Goal: Task Accomplishment & Management: Manage account settings

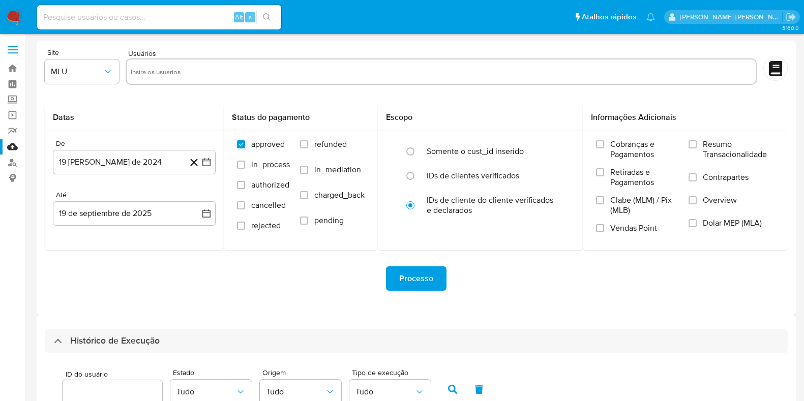
select select "10"
click at [14, 67] on link "Bandeja" at bounding box center [60, 69] width 121 height 16
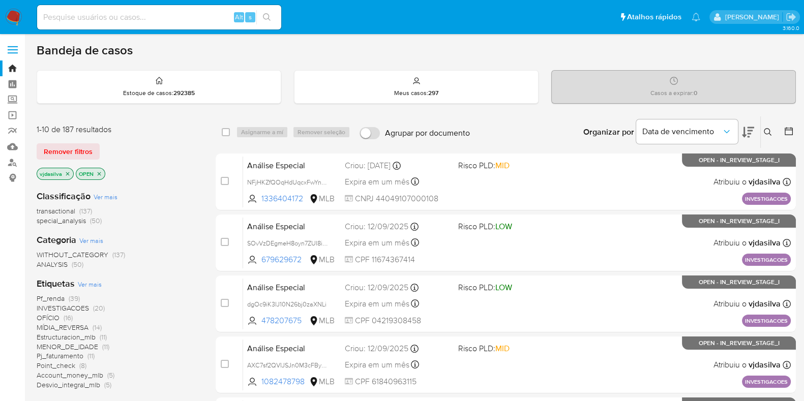
click at [746, 128] on icon at bounding box center [748, 132] width 12 height 12
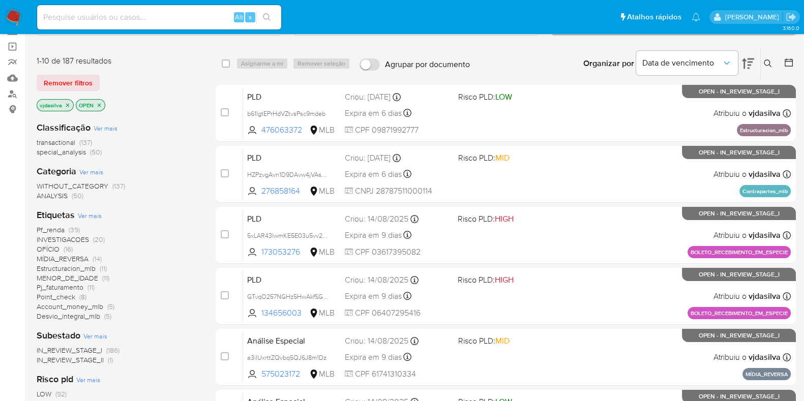
scroll to position [71, 0]
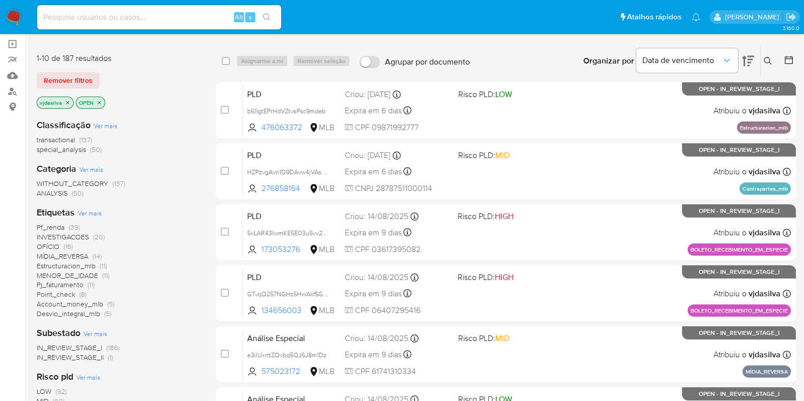
click at [91, 211] on span "Ver mais" at bounding box center [90, 213] width 24 height 9
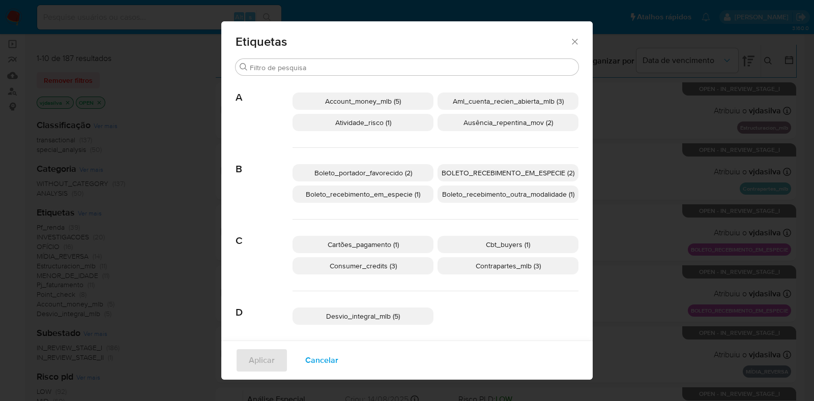
click at [396, 195] on span "Boleto_recebimento_em_especie (1)" at bounding box center [363, 194] width 114 height 10
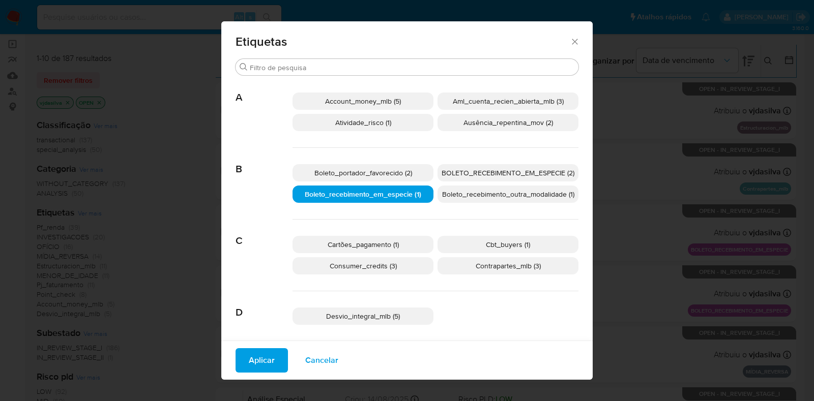
click at [506, 171] on span "BOLETO_RECEBIMENTO_EM_ESPECIE (2)" at bounding box center [507, 173] width 133 height 10
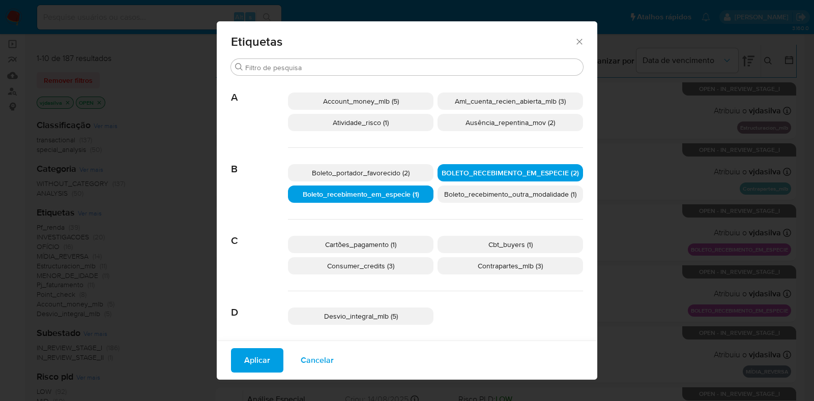
click at [574, 44] on icon "Fechar" at bounding box center [579, 42] width 10 height 10
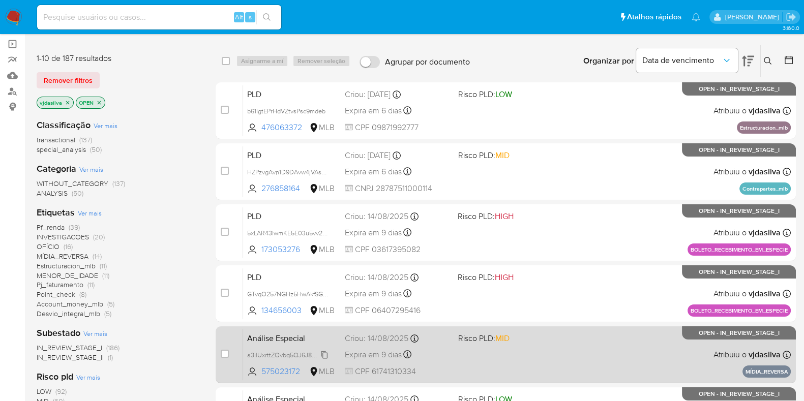
click at [326, 356] on span "a3ilUxrttZQvbq5QJ6J8m1Dz" at bounding box center [286, 354] width 79 height 11
click at [501, 347] on div "Análise Especial a3ilUxrttZQvbq5QJ6J8m1Dz 575023172 MLB Risco PLD: MID Criou: 1…" at bounding box center [517, 354] width 548 height 51
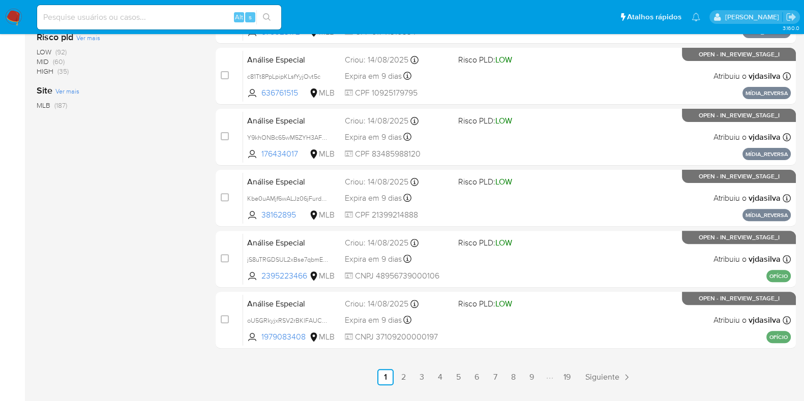
scroll to position [411, 0]
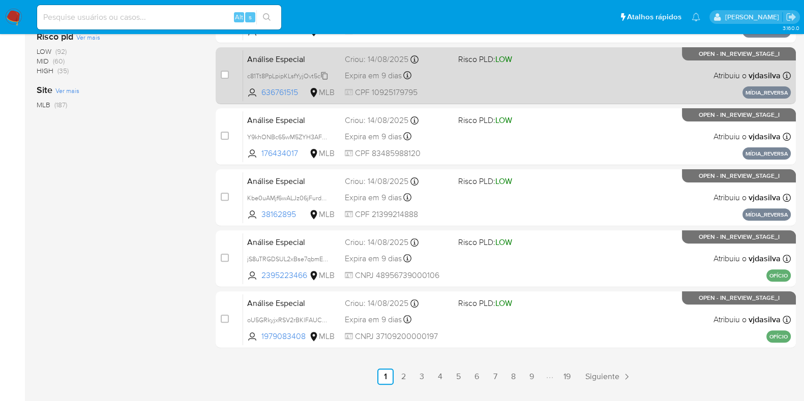
click at [326, 77] on icon at bounding box center [324, 76] width 8 height 8
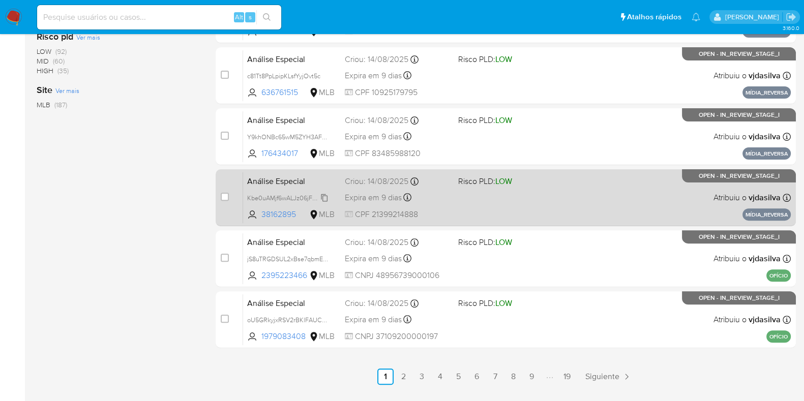
click at [321, 194] on span "Kbe0uAMjf6wALJz06jFurd9M" at bounding box center [288, 197] width 83 height 11
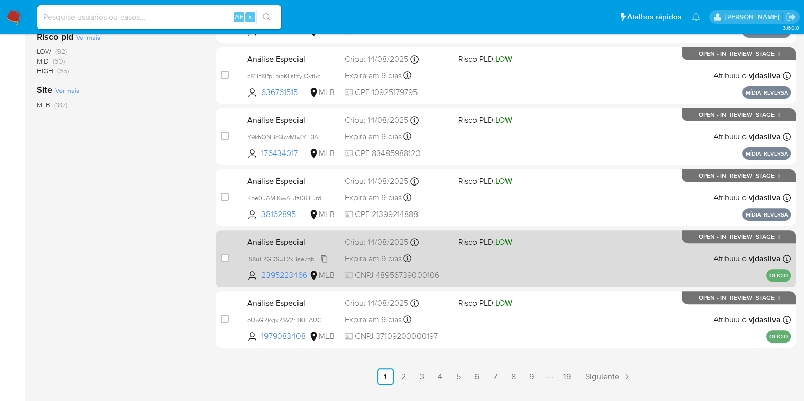
click at [324, 257] on span "jS8uTRGDSUL2xBse7qbmEepZ" at bounding box center [290, 258] width 86 height 11
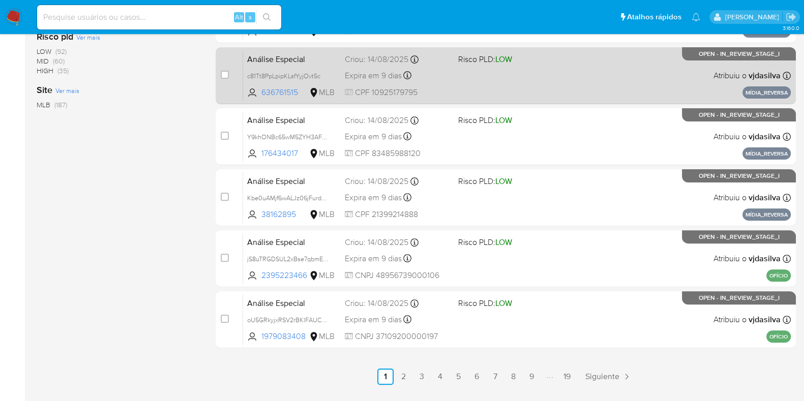
click at [575, 72] on div "Análise Especial c81Tt8PpLpipKLsfYyjOvt5c 636761515 MLB Risco PLD: LOW Criou: 1…" at bounding box center [517, 75] width 548 height 51
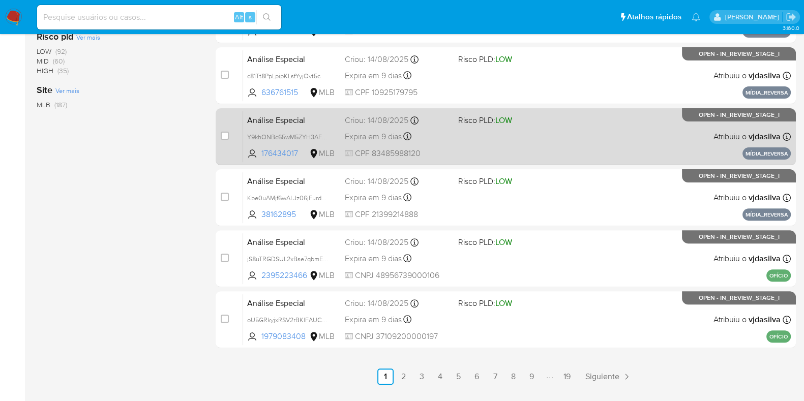
click at [589, 126] on div "Análise Especial Y9khONBc65wM5ZYH3AFNTyyb 176434017 MLB Risco PLD: LOW Criou: 1…" at bounding box center [517, 136] width 548 height 51
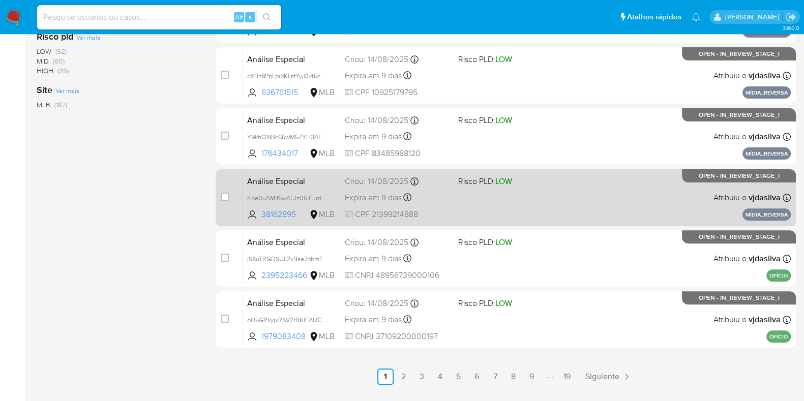
click at [570, 190] on div "Análise Especial Kbe0uAMjf6wALJz06jFurd9M 38162895 MLB Risco PLD: LOW Criou: 14…" at bounding box center [517, 197] width 548 height 51
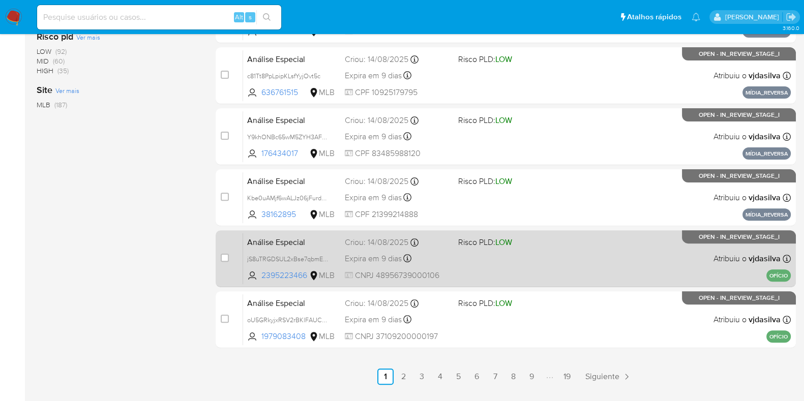
click at [586, 255] on div "Análise Especial jS8uTRGDSUL2xBse7qbmEepZ 2395223466 MLB Risco PLD: LOW Criou: …" at bounding box center [517, 258] width 548 height 51
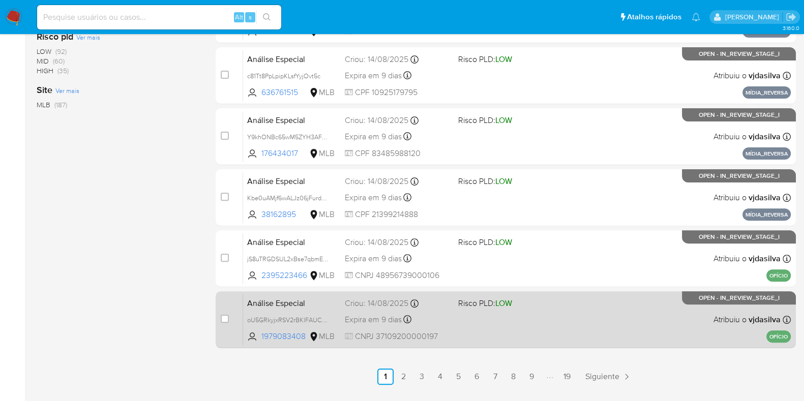
click at [560, 315] on div "Análise Especial oU5GRkyjxRSV2rBKlFAUCLLH 1979083408 MLB Risco PLD: LOW Criou: …" at bounding box center [517, 319] width 548 height 51
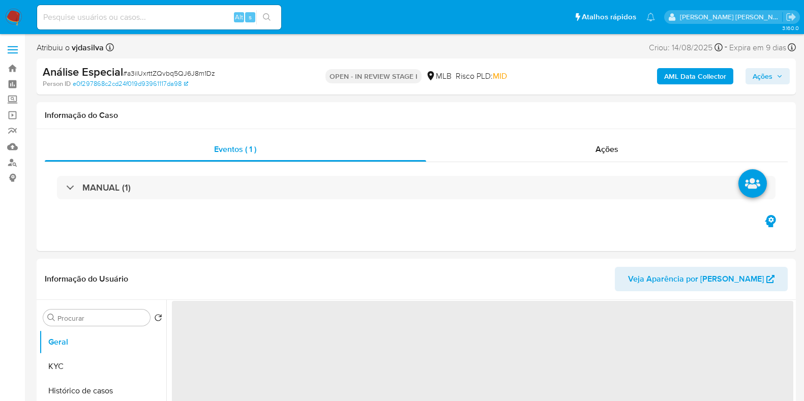
select select "10"
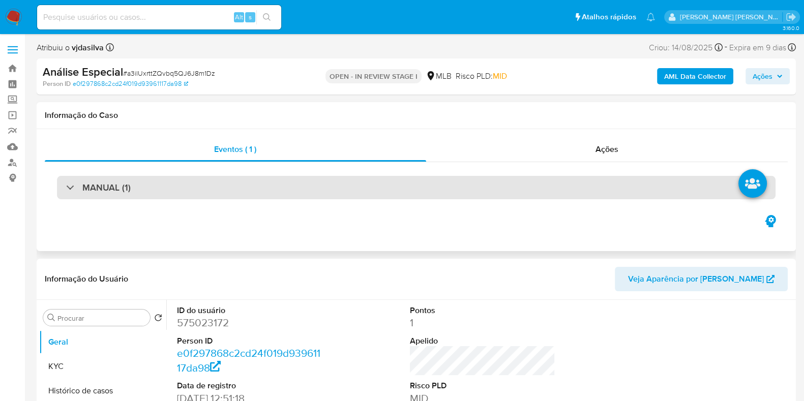
click at [500, 185] on div "MANUAL (1)" at bounding box center [416, 187] width 719 height 23
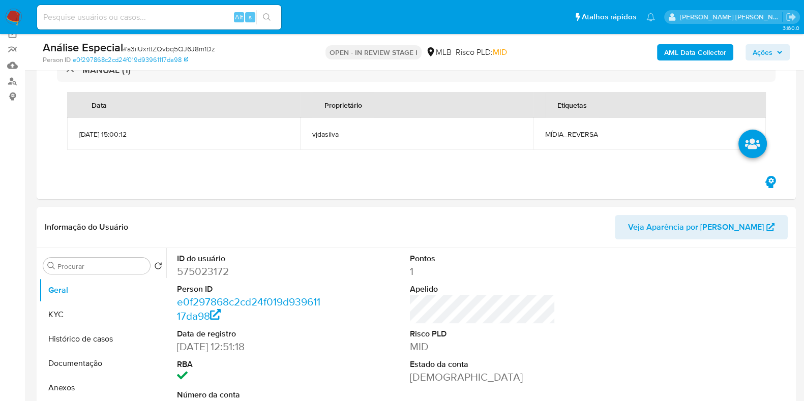
scroll to position [90, 0]
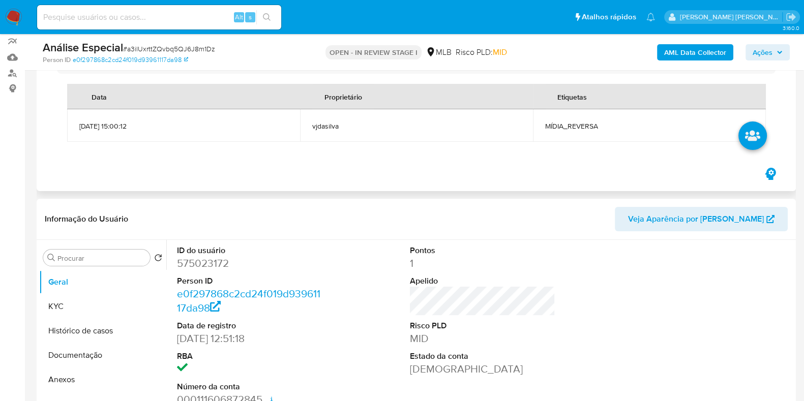
drag, startPoint x: 106, startPoint y: 311, endPoint x: 221, endPoint y: 122, distance: 221.7
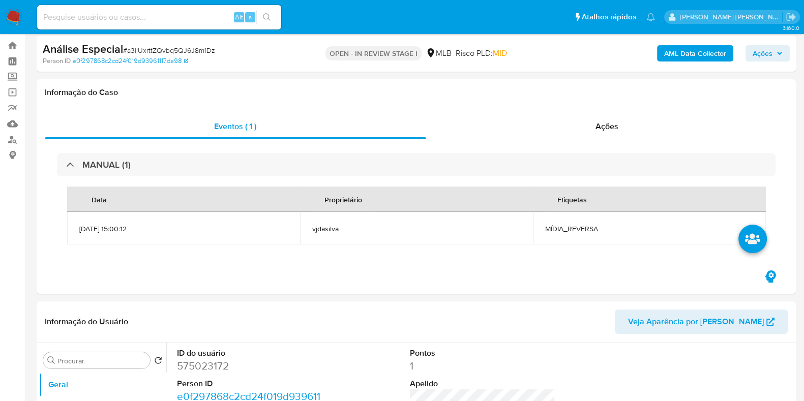
scroll to position [0, 0]
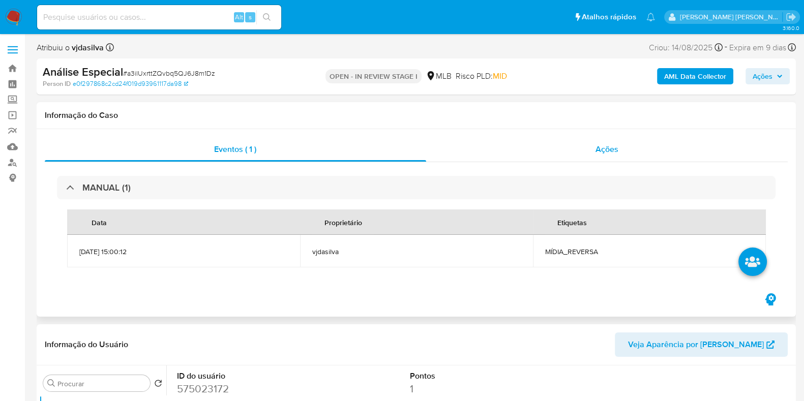
click at [626, 141] on div "Ações" at bounding box center [607, 149] width 362 height 24
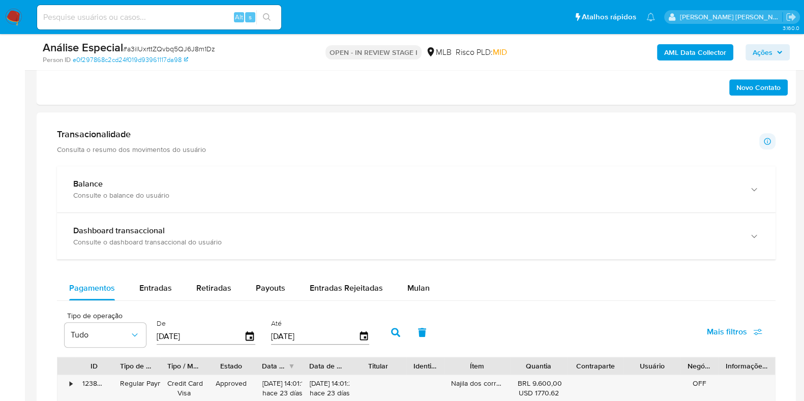
scroll to position [742, 0]
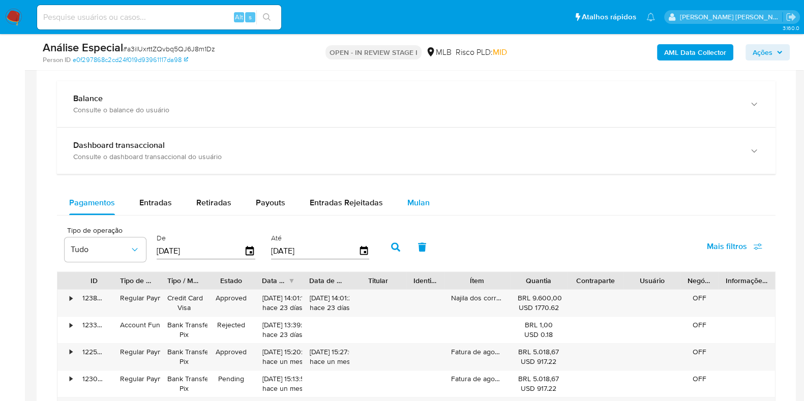
click at [428, 200] on button "Mulan" at bounding box center [418, 203] width 47 height 24
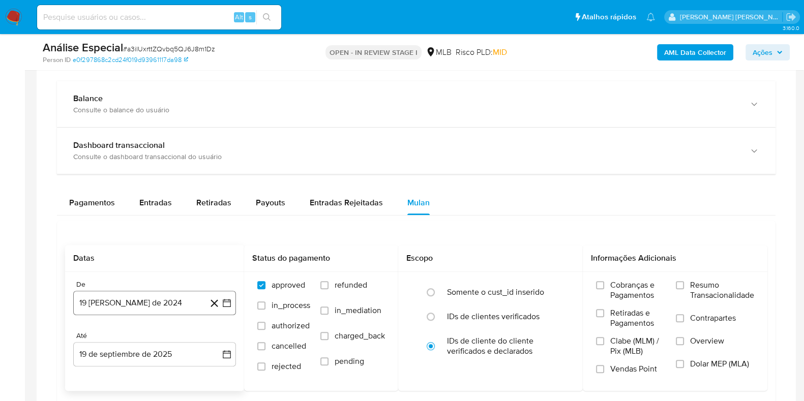
click at [155, 298] on button "19 [PERSON_NAME] de 2024" at bounding box center [154, 303] width 163 height 24
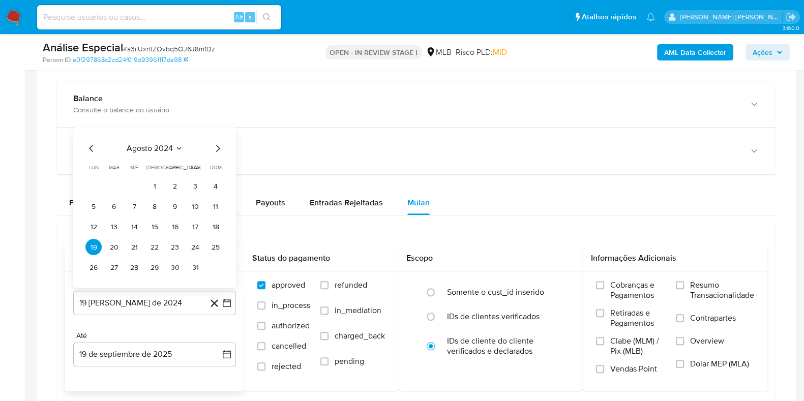
click at [175, 146] on icon "Seleccionar mes y año" at bounding box center [179, 148] width 8 height 8
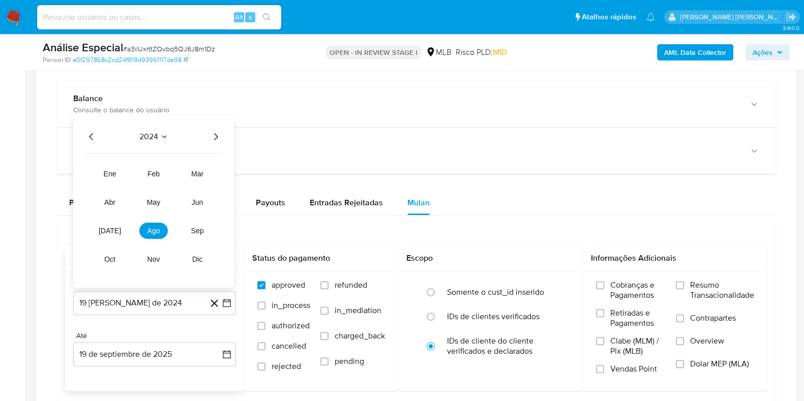
click at [217, 141] on icon "Año siguiente" at bounding box center [216, 137] width 12 height 12
click at [112, 235] on button "jul" at bounding box center [110, 231] width 28 height 16
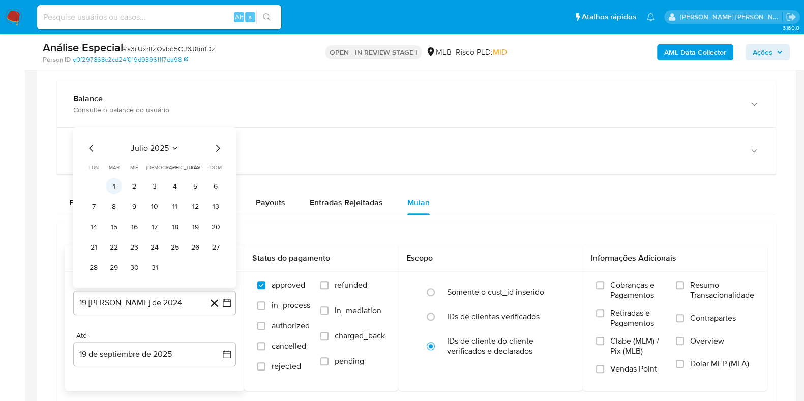
click at [112, 185] on button "1" at bounding box center [114, 186] width 16 height 16
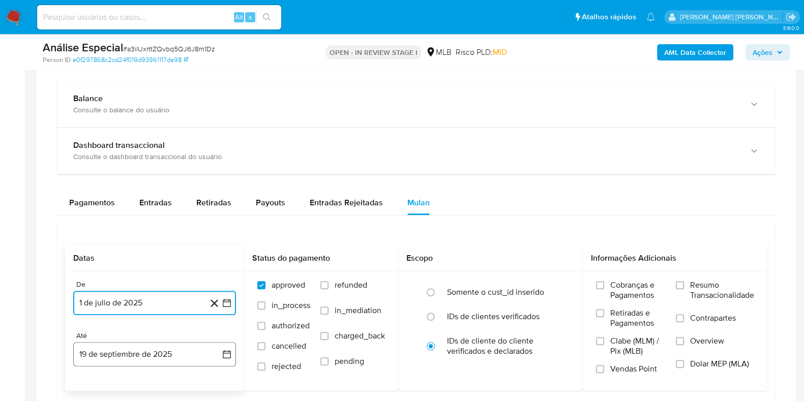
click at [143, 354] on button "19 de septiembre de 2025" at bounding box center [154, 354] width 163 height 24
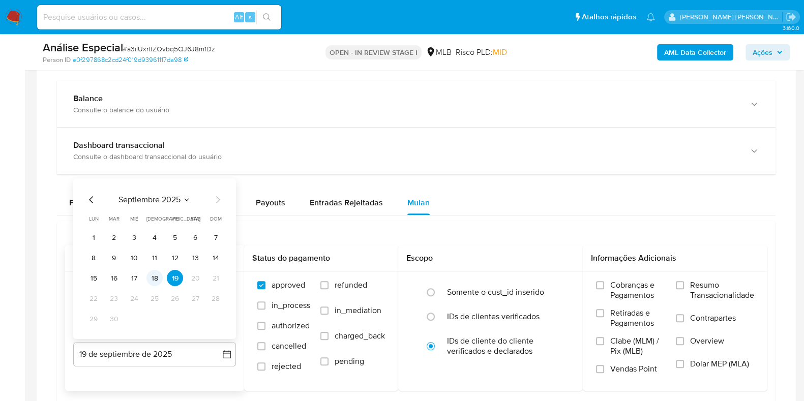
click at [156, 278] on button "18" at bounding box center [154, 278] width 16 height 16
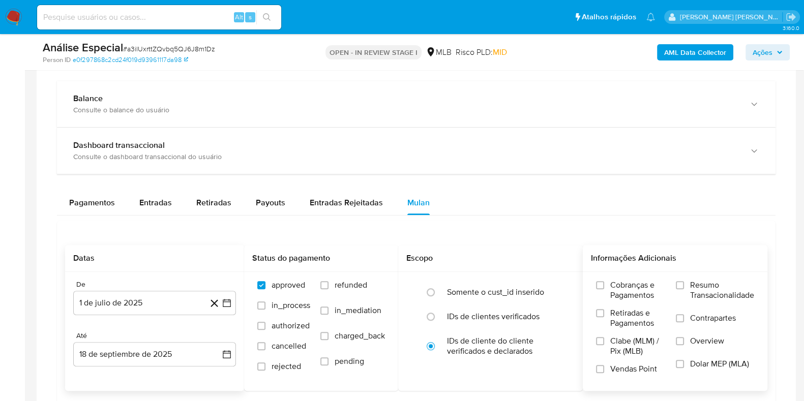
click at [693, 295] on span "Resumo Transacionalidade" at bounding box center [722, 290] width 64 height 20
click at [684, 289] on input "Resumo Transacionalidade" at bounding box center [680, 285] width 8 height 8
click at [687, 320] on label "Contrapartes" at bounding box center [715, 324] width 78 height 23
click at [684, 320] on input "Contrapartes" at bounding box center [680, 318] width 8 height 8
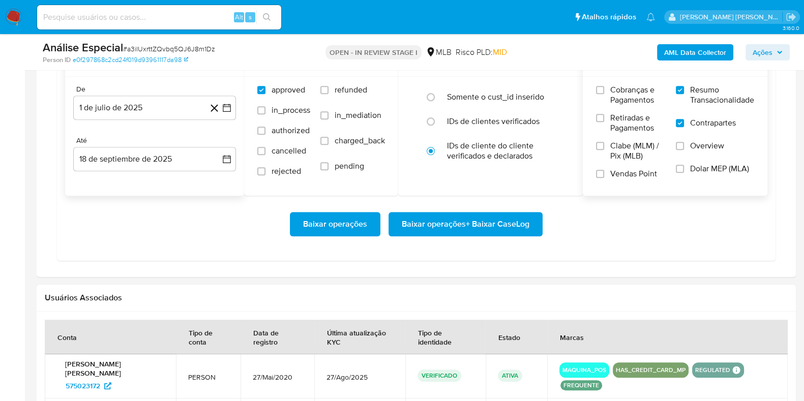
scroll to position [939, 0]
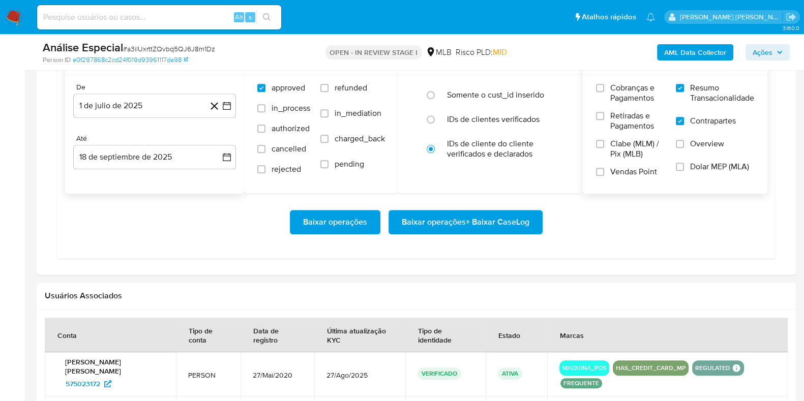
click at [496, 222] on span "Baixar operações + Baixar CaseLog" at bounding box center [466, 222] width 128 height 22
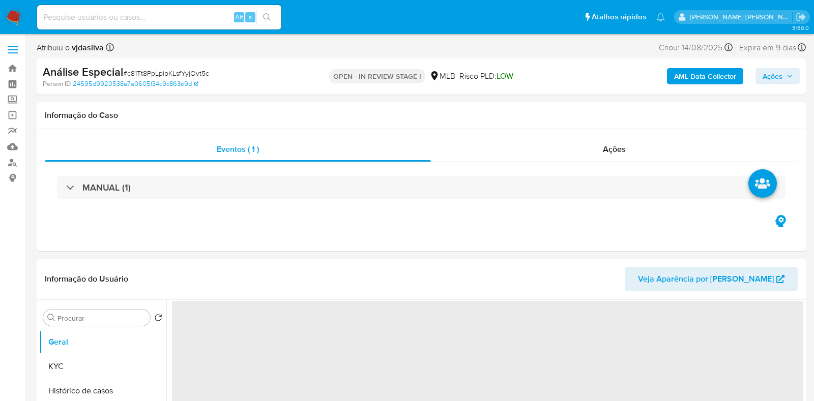
select select "10"
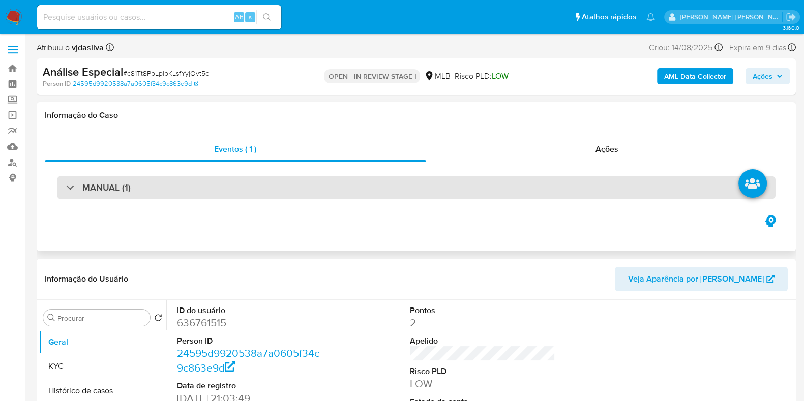
click at [499, 188] on div "MANUAL (1)" at bounding box center [416, 187] width 719 height 23
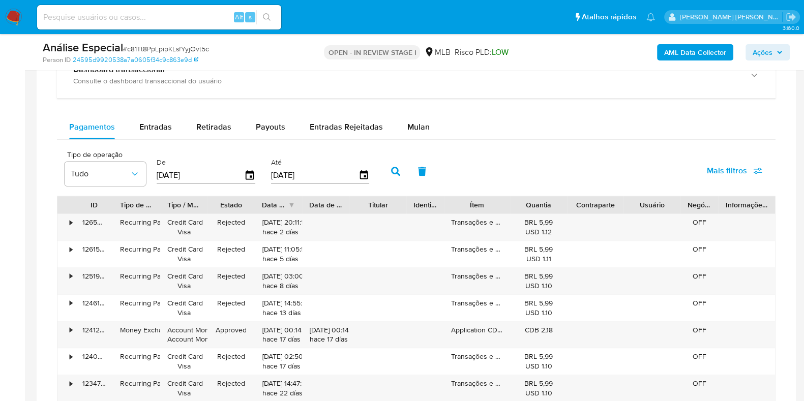
scroll to position [854, 0]
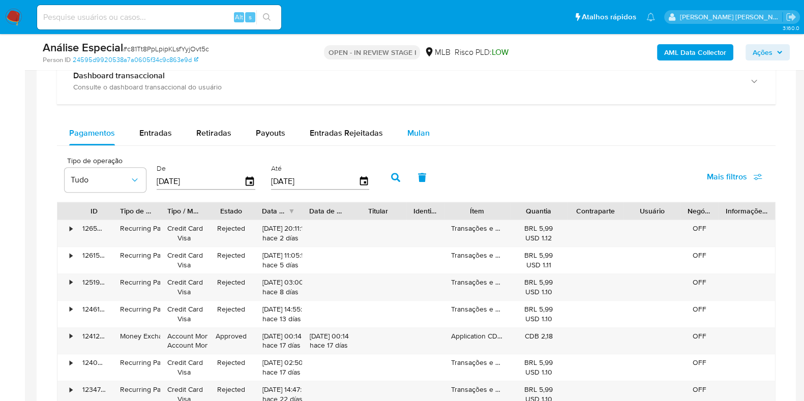
click at [407, 129] on span "Mulan" at bounding box center [418, 133] width 22 height 12
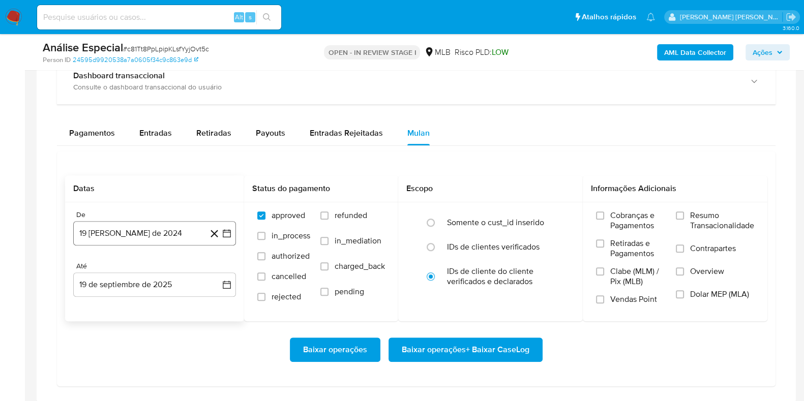
click at [180, 232] on button "19 [PERSON_NAME] de 2024" at bounding box center [154, 233] width 163 height 24
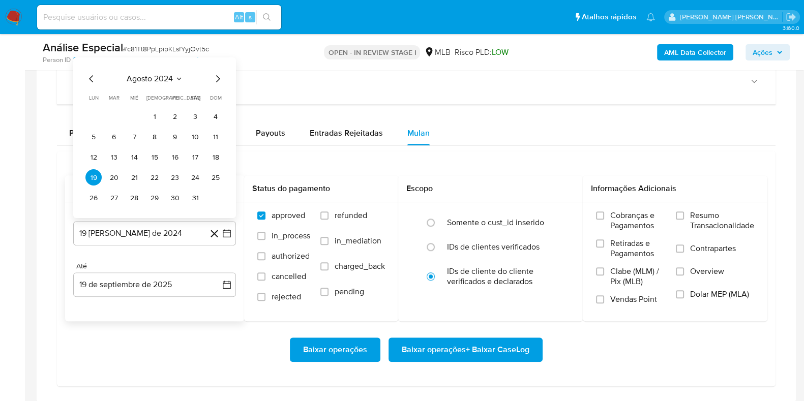
click at [163, 81] on span "agosto 2024" at bounding box center [150, 79] width 46 height 10
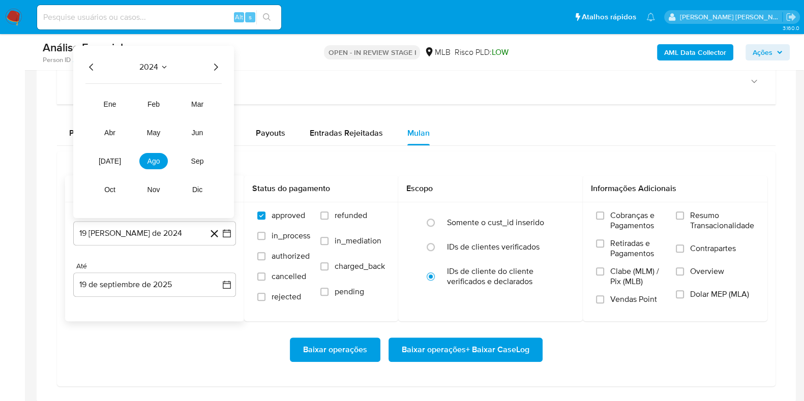
click at [214, 68] on icon "Año siguiente" at bounding box center [216, 67] width 12 height 12
click at [111, 163] on span "[DATE]" at bounding box center [110, 161] width 22 height 8
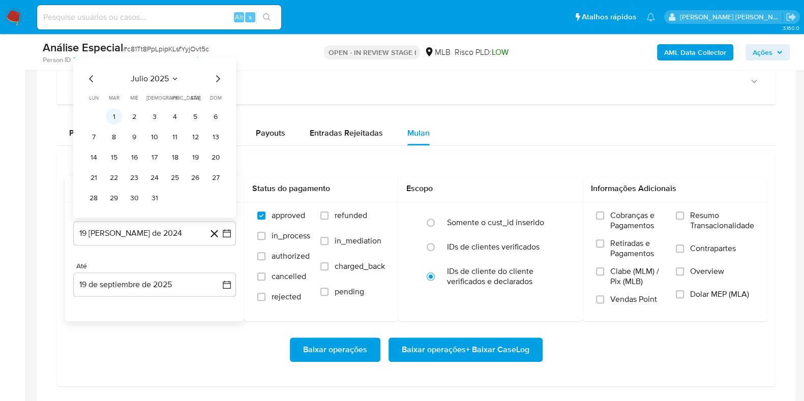
click at [114, 117] on button "1" at bounding box center [114, 116] width 16 height 16
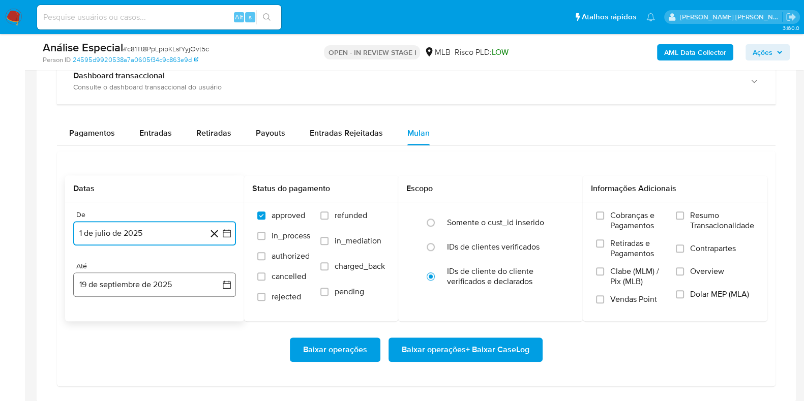
click at [149, 288] on button "19 de septiembre de 2025" at bounding box center [154, 285] width 163 height 24
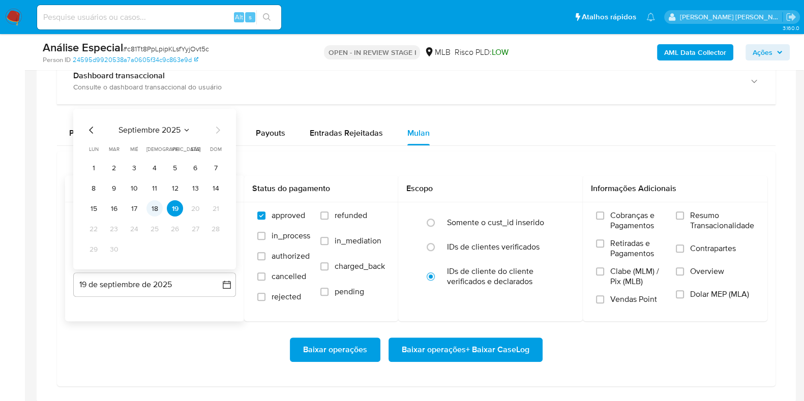
click at [158, 212] on button "18" at bounding box center [154, 208] width 16 height 16
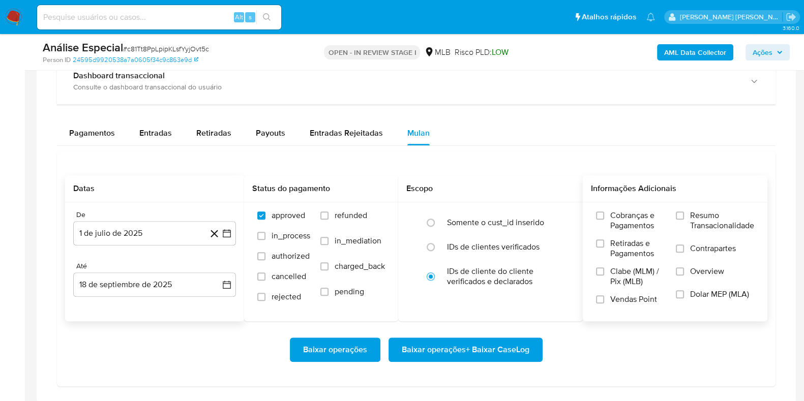
click at [715, 222] on span "Resumo Transacionalidade" at bounding box center [722, 221] width 64 height 20
click at [684, 220] on input "Resumo Transacionalidade" at bounding box center [680, 216] width 8 height 8
click at [686, 248] on label "Contrapartes" at bounding box center [715, 255] width 78 height 23
click at [684, 248] on input "Contrapartes" at bounding box center [680, 249] width 8 height 8
click at [507, 342] on span "Baixar operações + Baixar CaseLog" at bounding box center [466, 350] width 128 height 22
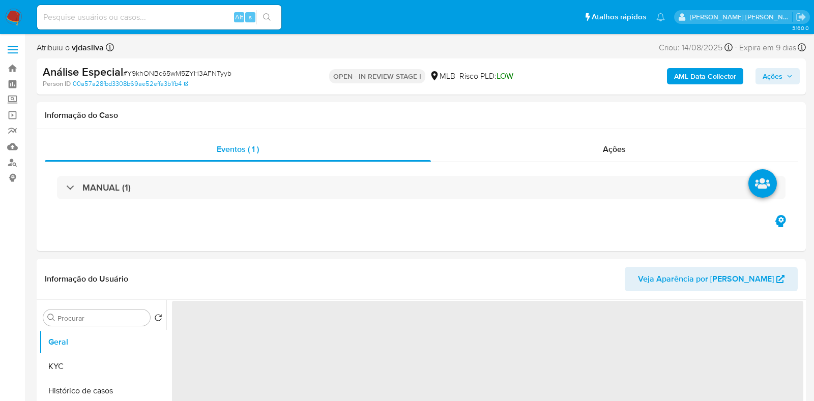
select select "10"
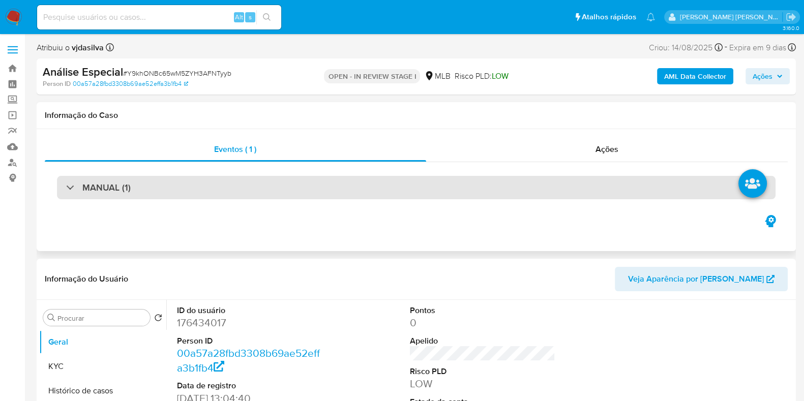
click at [460, 189] on div "MANUAL (1)" at bounding box center [416, 187] width 719 height 23
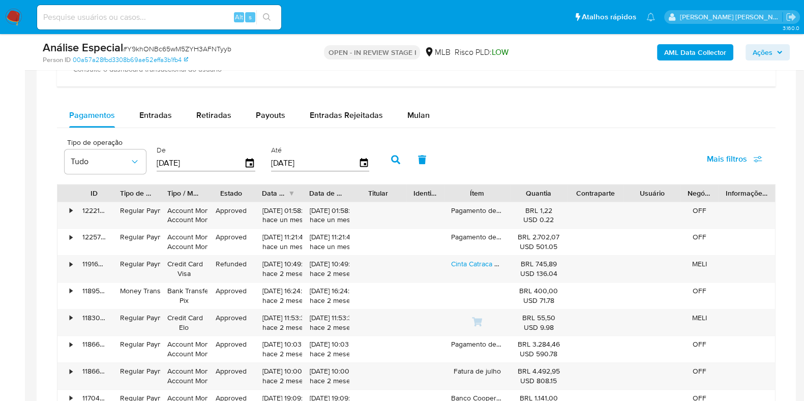
scroll to position [853, 0]
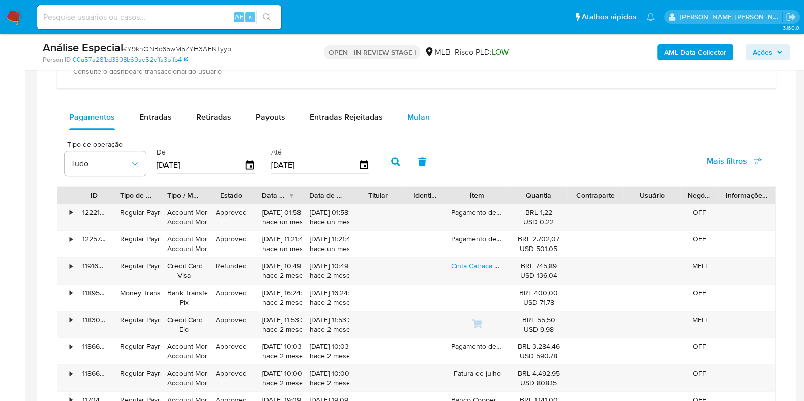
click at [413, 113] on span "Mulan" at bounding box center [418, 117] width 22 height 12
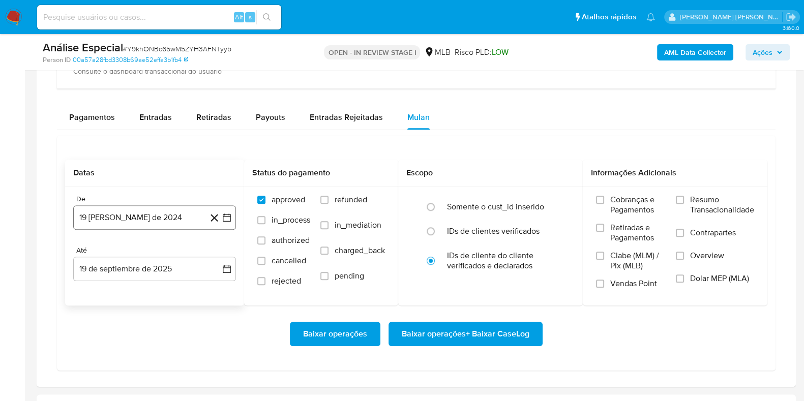
click at [150, 214] on button "19 [PERSON_NAME] de 2024" at bounding box center [154, 217] width 163 height 24
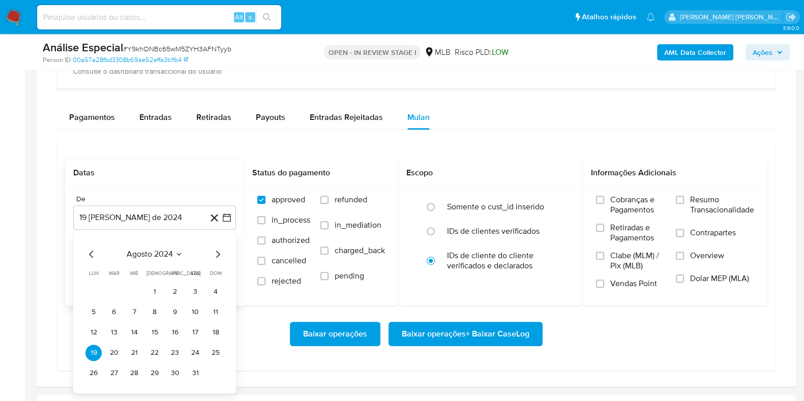
click at [172, 254] on span "agosto 2024" at bounding box center [150, 254] width 46 height 10
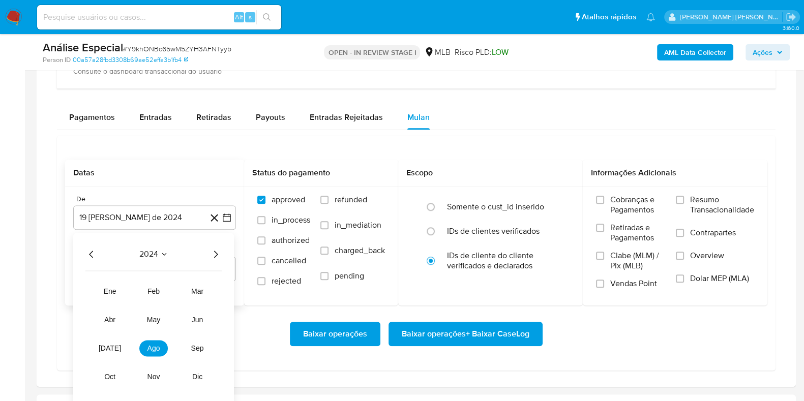
click at [214, 254] on icon "Año siguiente" at bounding box center [216, 254] width 12 height 12
click at [111, 347] on span "[DATE]" at bounding box center [110, 348] width 22 height 8
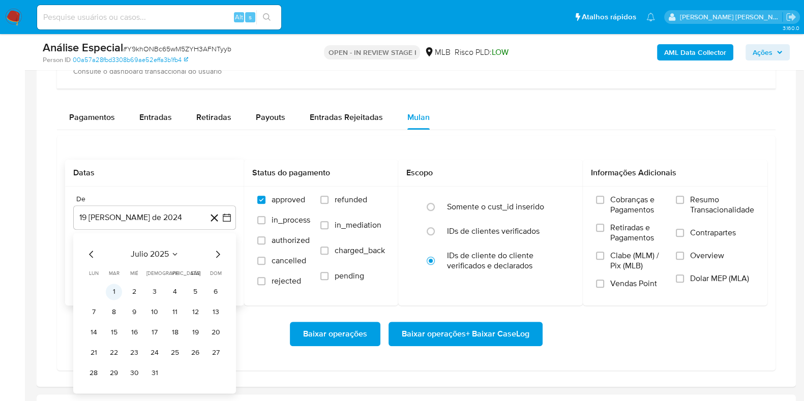
click at [117, 288] on button "1" at bounding box center [114, 292] width 16 height 16
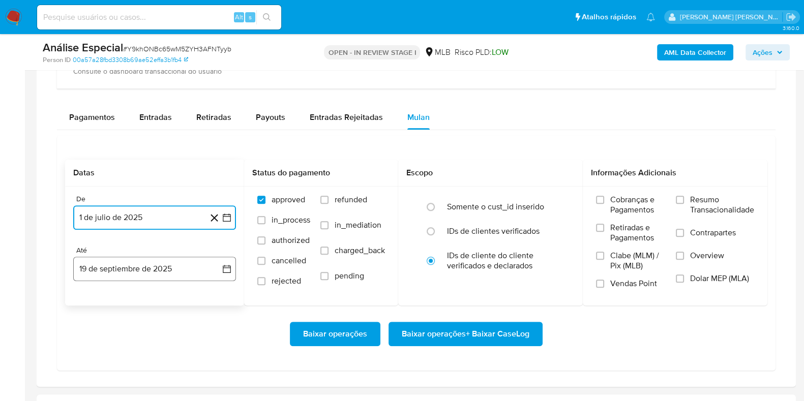
click at [169, 267] on button "19 de septiembre de 2025" at bounding box center [154, 269] width 163 height 24
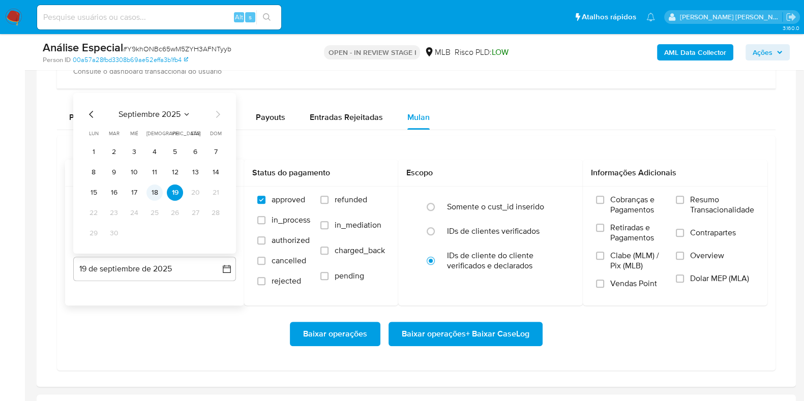
click at [158, 192] on button "18" at bounding box center [154, 192] width 16 height 16
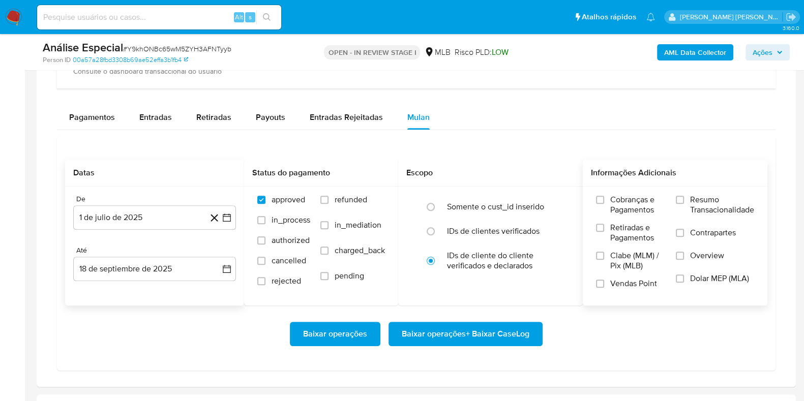
click at [723, 195] on span "Resumo Transacionalidade" at bounding box center [722, 205] width 64 height 20
click at [684, 196] on input "Resumo Transacionalidade" at bounding box center [680, 200] width 8 height 8
click at [696, 233] on span "Contrapartes" at bounding box center [713, 233] width 46 height 10
click at [684, 233] on input "Contrapartes" at bounding box center [680, 233] width 8 height 8
click at [496, 329] on span "Baixar operações + Baixar CaseLog" at bounding box center [466, 334] width 128 height 22
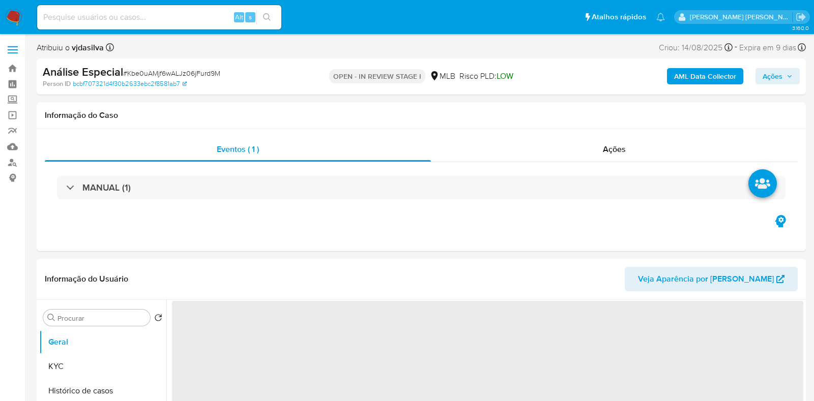
select select "10"
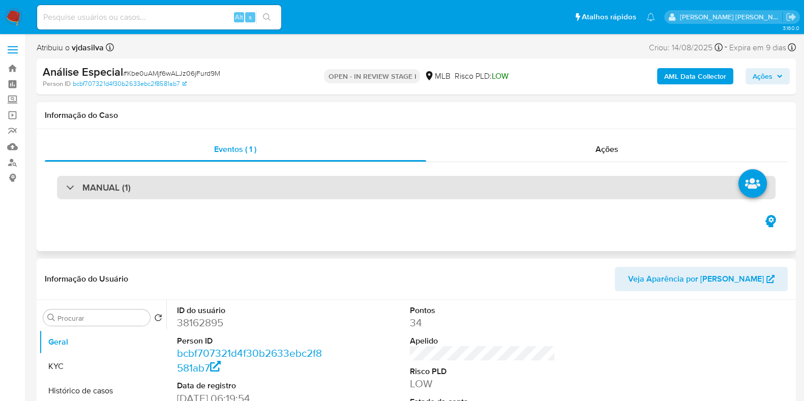
click at [445, 183] on div "MANUAL (1)" at bounding box center [416, 187] width 719 height 23
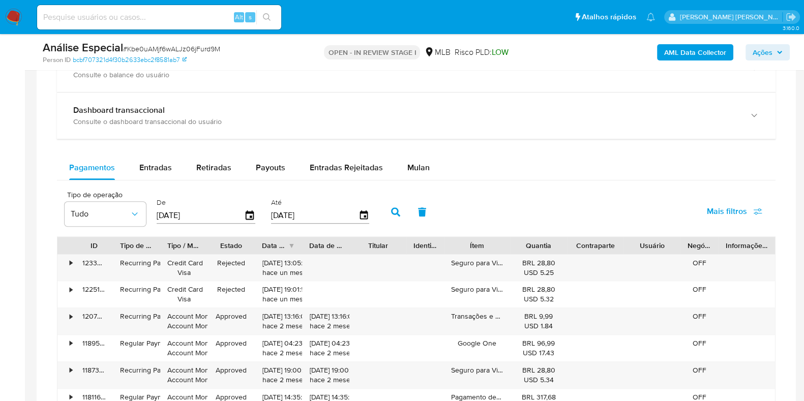
scroll to position [846, 0]
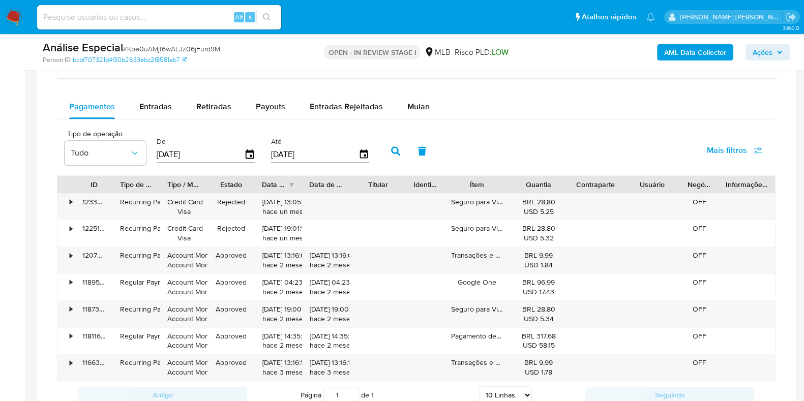
click at [409, 125] on div "Tipo de operação Tudo De 22/06/2025 Até 19/09/2025 Mais filtros" at bounding box center [416, 150] width 719 height 51
click at [413, 108] on span "Mulan" at bounding box center [418, 107] width 22 height 12
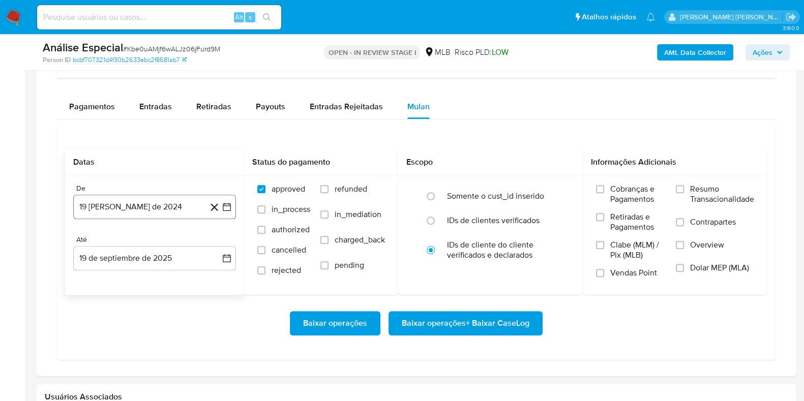
click at [139, 207] on button "19 de agosto de 2024" at bounding box center [154, 207] width 163 height 24
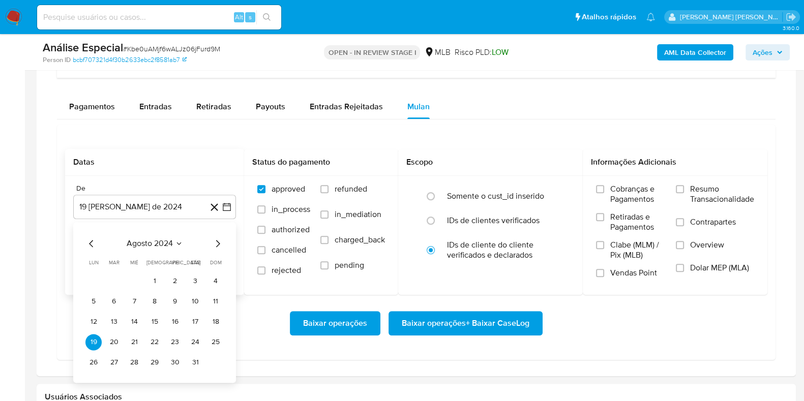
click at [173, 240] on button "agosto 2024" at bounding box center [155, 244] width 56 height 10
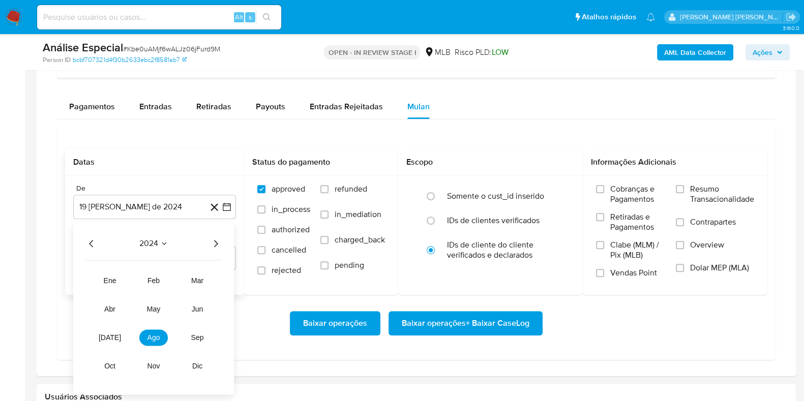
click at [217, 238] on icon "Año siguiente" at bounding box center [216, 244] width 12 height 12
click at [110, 334] on span "jul" at bounding box center [110, 338] width 22 height 8
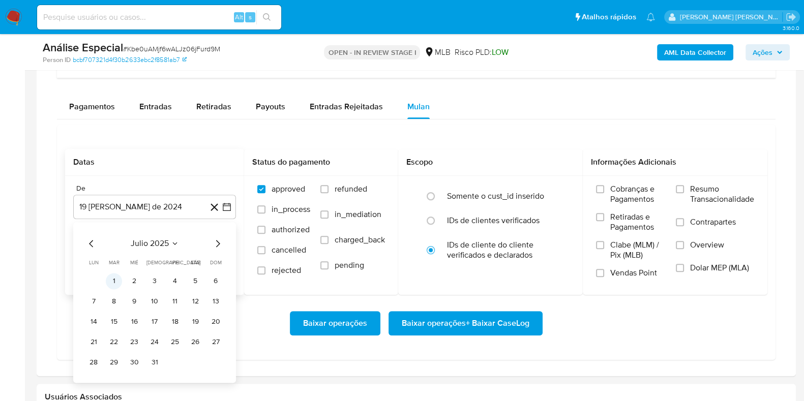
click at [118, 277] on button "1" at bounding box center [114, 281] width 16 height 16
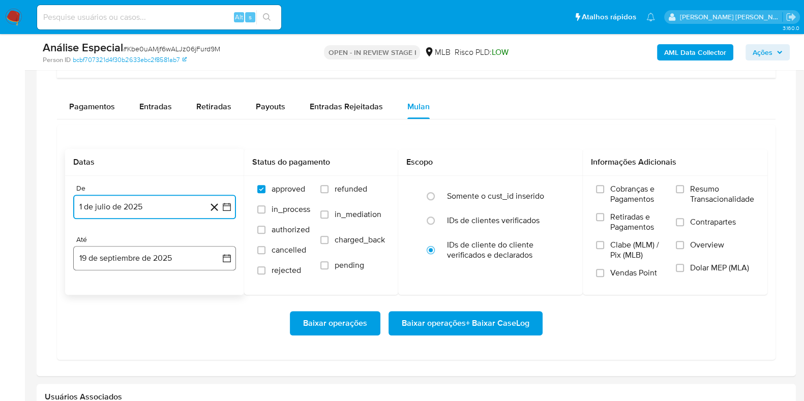
click at [147, 260] on button "19 de septiembre de 2025" at bounding box center [154, 258] width 163 height 24
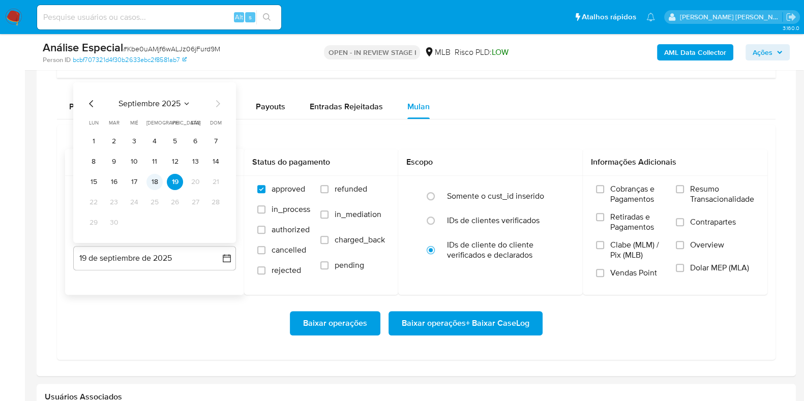
click at [157, 182] on button "18" at bounding box center [154, 182] width 16 height 16
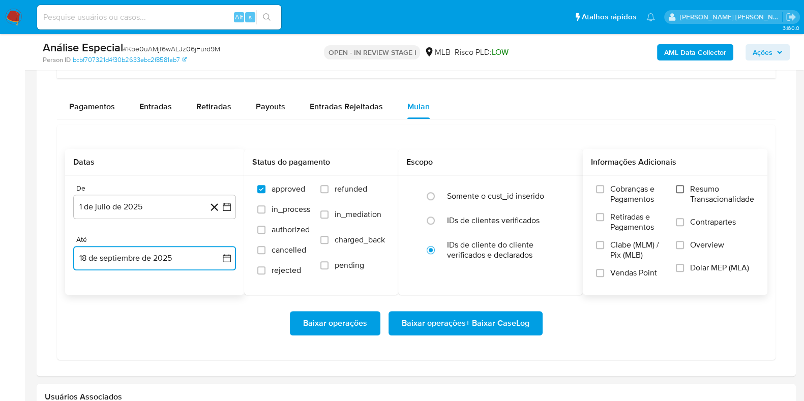
click at [679, 187] on input "Resumo Transacionalidade" at bounding box center [680, 189] width 8 height 8
click at [679, 227] on label "Contrapartes" at bounding box center [715, 228] width 78 height 23
click at [679, 226] on input "Contrapartes" at bounding box center [680, 222] width 8 height 8
click at [473, 321] on span "Baixar operações + Baixar CaseLog" at bounding box center [466, 323] width 128 height 22
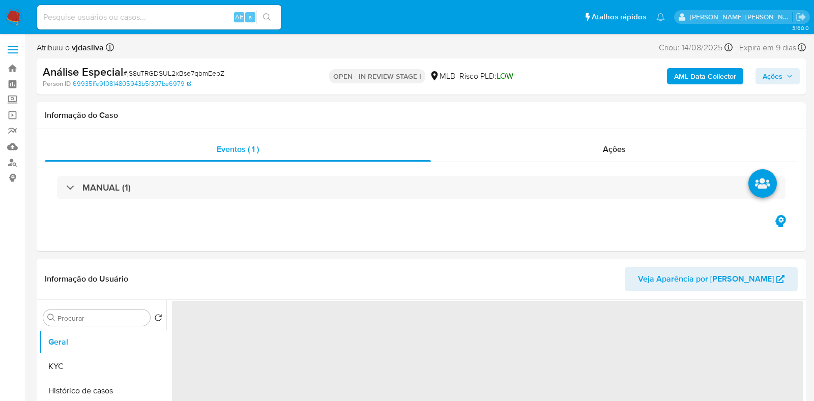
select select "10"
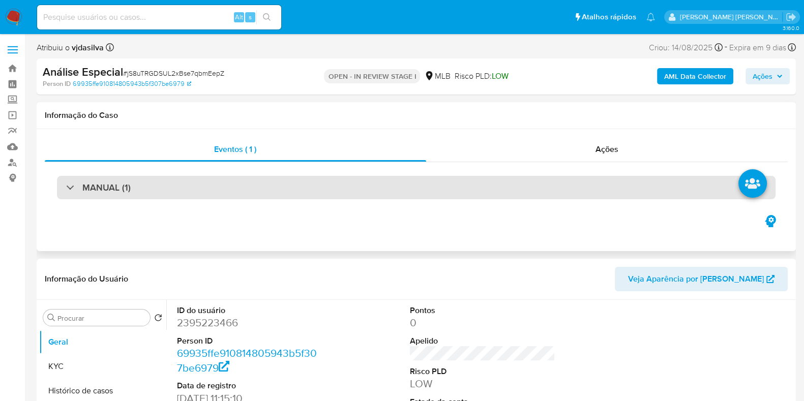
click at [549, 185] on div "MANUAL (1)" at bounding box center [416, 187] width 719 height 23
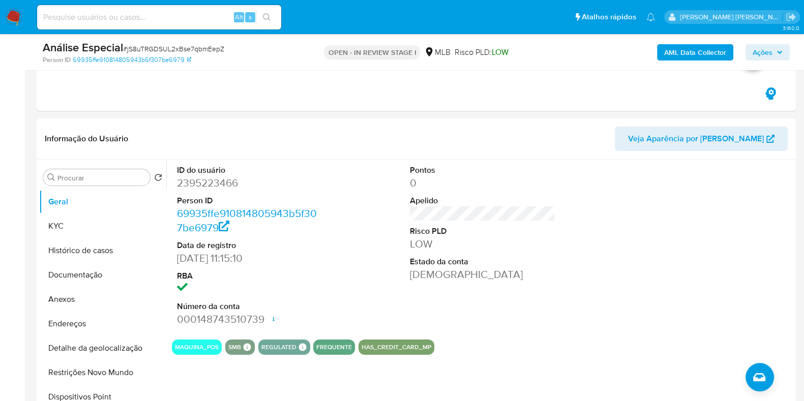
scroll to position [182, 0]
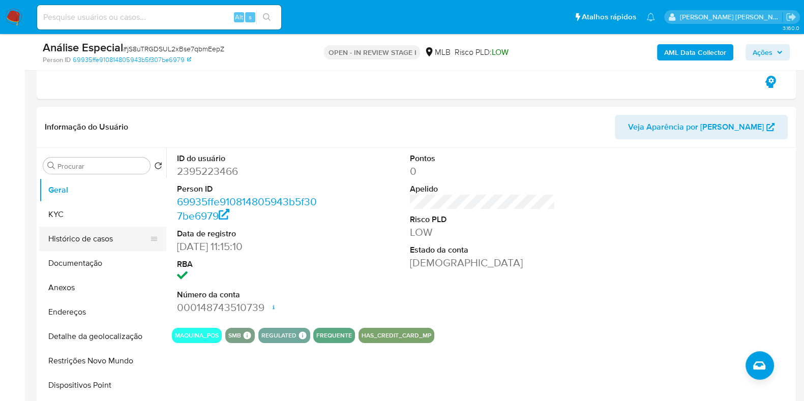
click at [79, 245] on button "Histórico de casos" at bounding box center [98, 239] width 119 height 24
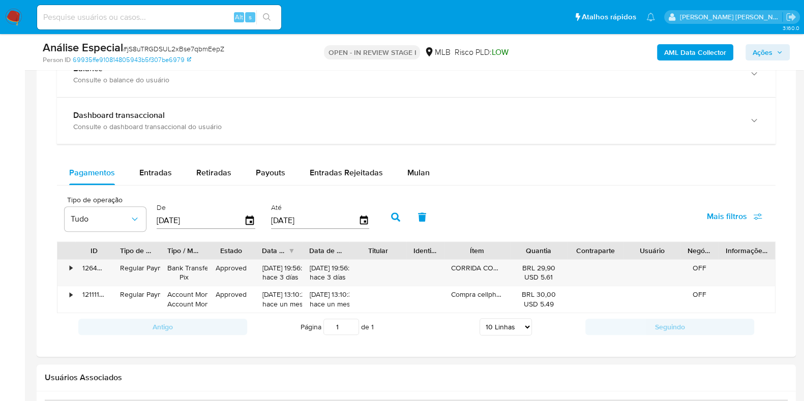
scroll to position [783, 0]
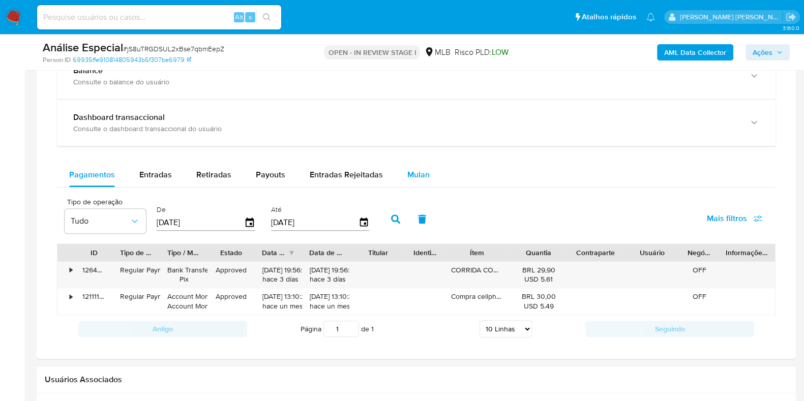
click at [425, 180] on div "Mulan" at bounding box center [418, 175] width 22 height 24
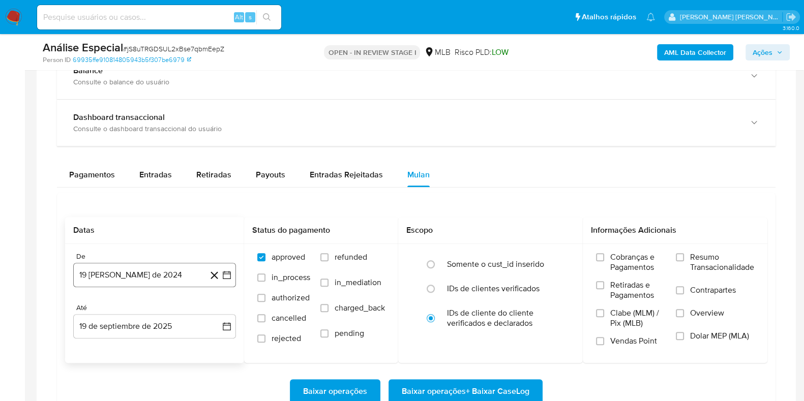
click at [151, 274] on button "19 [PERSON_NAME] de 2024" at bounding box center [154, 275] width 163 height 24
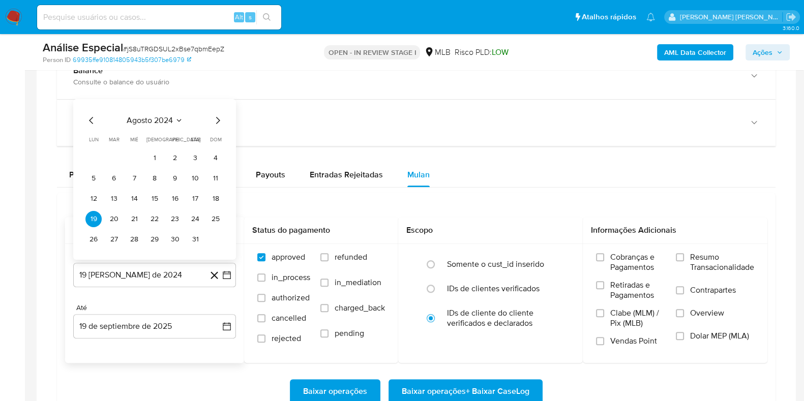
click at [151, 120] on span "agosto 2024" at bounding box center [150, 120] width 46 height 10
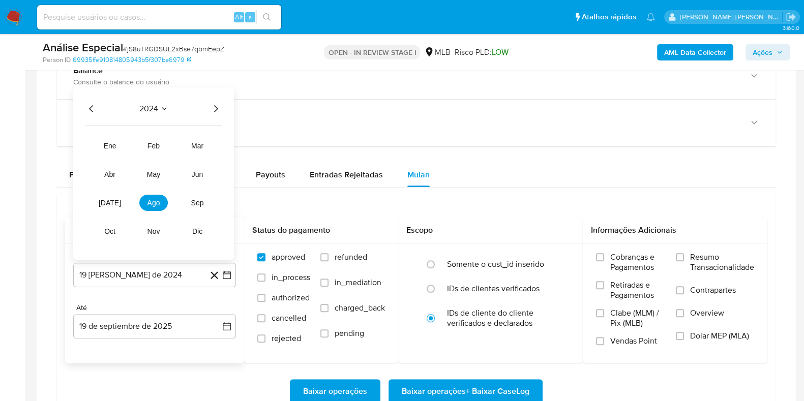
click at [215, 110] on icon "Año siguiente" at bounding box center [216, 108] width 12 height 12
click at [154, 148] on span "feb" at bounding box center [154, 145] width 12 height 8
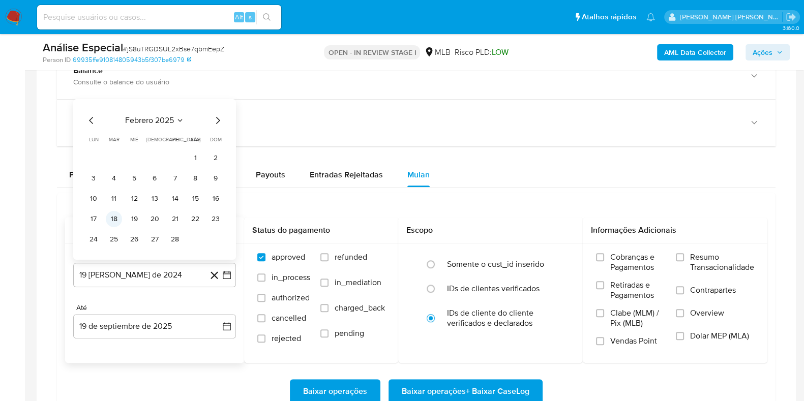
click at [114, 217] on button "18" at bounding box center [114, 219] width 16 height 16
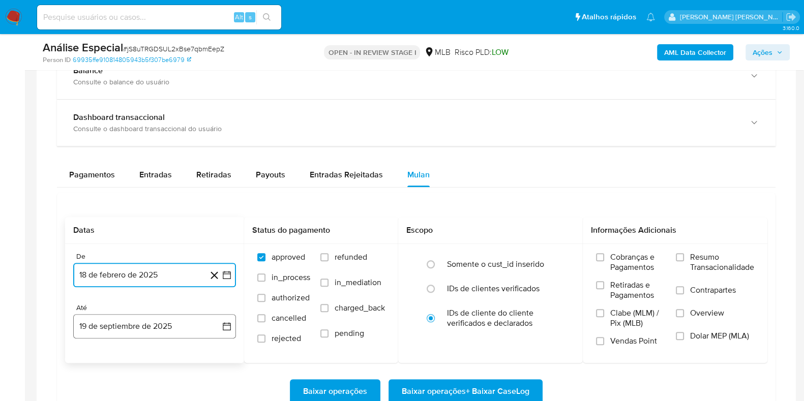
click at [125, 335] on button "19 de septiembre de 2025" at bounding box center [154, 326] width 163 height 24
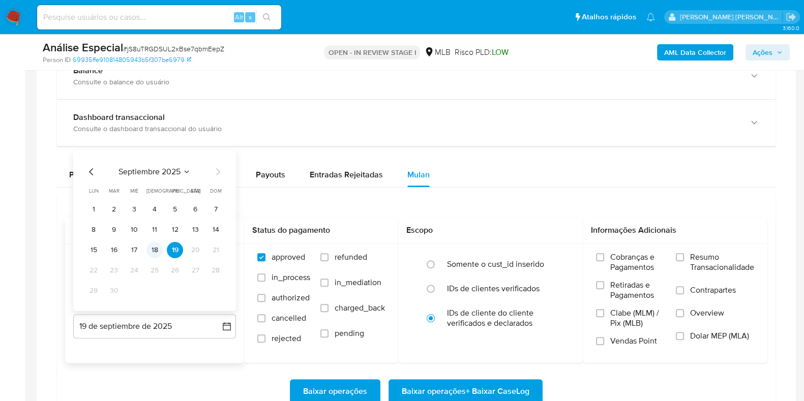
click at [154, 250] on button "18" at bounding box center [154, 250] width 16 height 16
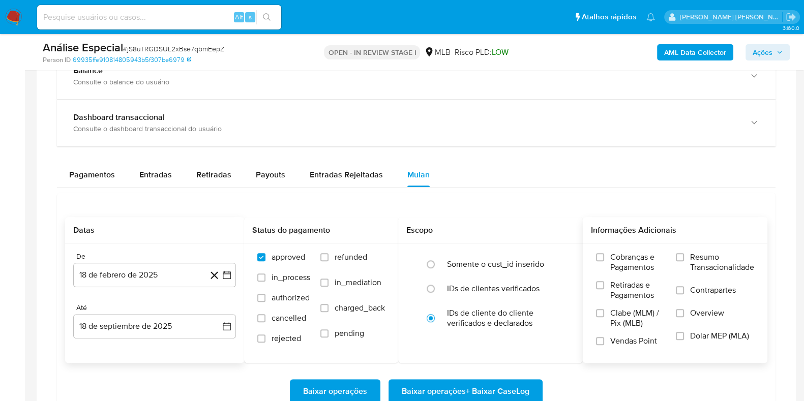
click at [690, 263] on span "Resumo Transacionalidade" at bounding box center [722, 262] width 64 height 20
click at [684, 261] on input "Resumo Transacionalidade" at bounding box center [680, 257] width 8 height 8
click at [685, 290] on label "Contrapartes" at bounding box center [715, 296] width 78 height 23
click at [684, 290] on input "Contrapartes" at bounding box center [680, 290] width 8 height 8
click at [501, 391] on span "Baixar operações + Baixar CaseLog" at bounding box center [466, 391] width 128 height 22
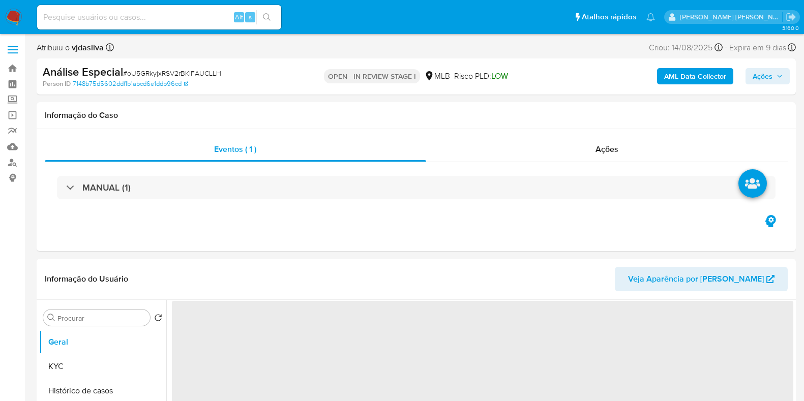
select select "10"
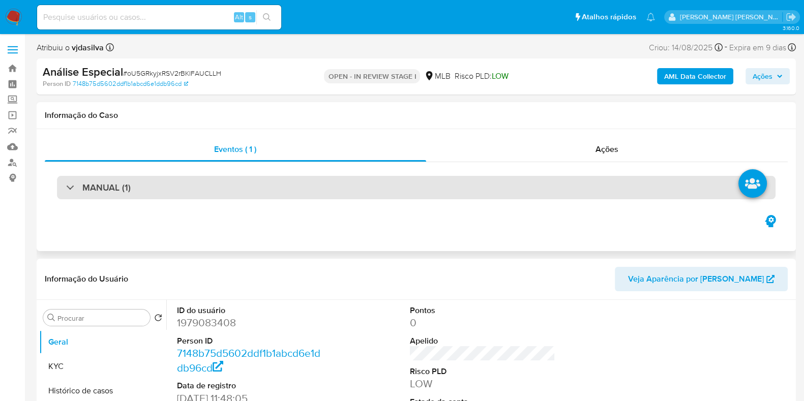
click at [570, 191] on div "MANUAL (1)" at bounding box center [416, 187] width 719 height 23
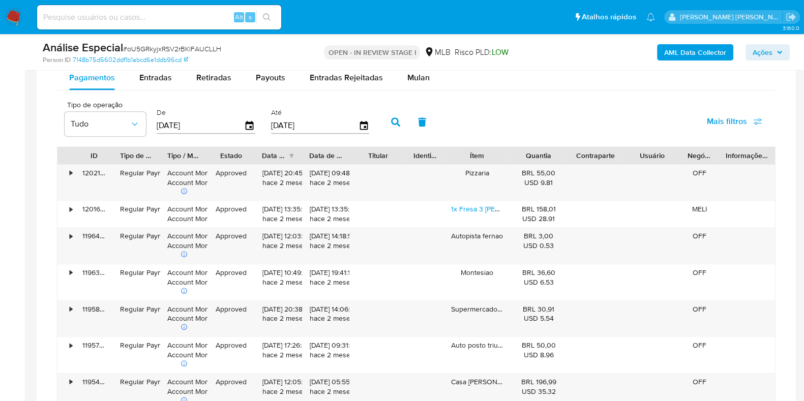
scroll to position [849, 0]
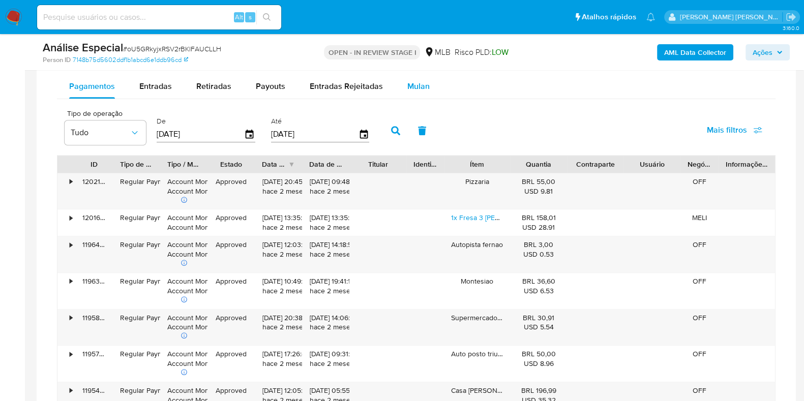
click at [413, 84] on span "Mulan" at bounding box center [418, 86] width 22 height 12
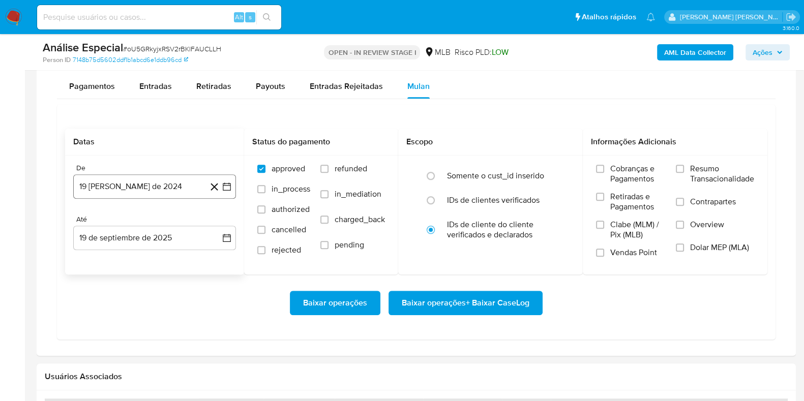
click at [154, 191] on button "19 de agosto de 2024" at bounding box center [154, 186] width 163 height 24
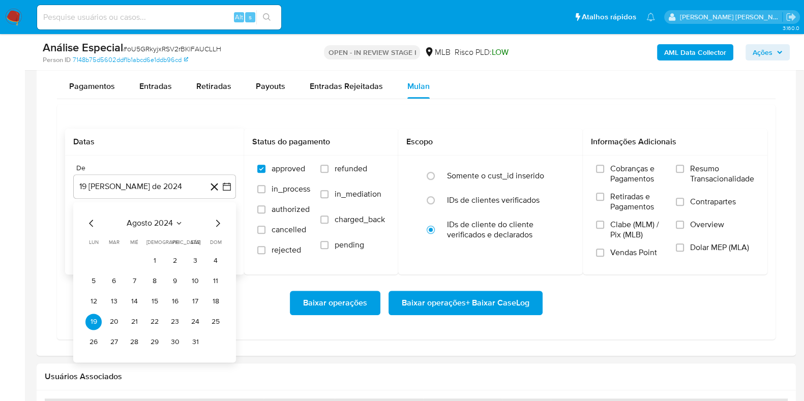
click at [161, 226] on span "agosto 2024" at bounding box center [150, 223] width 46 height 10
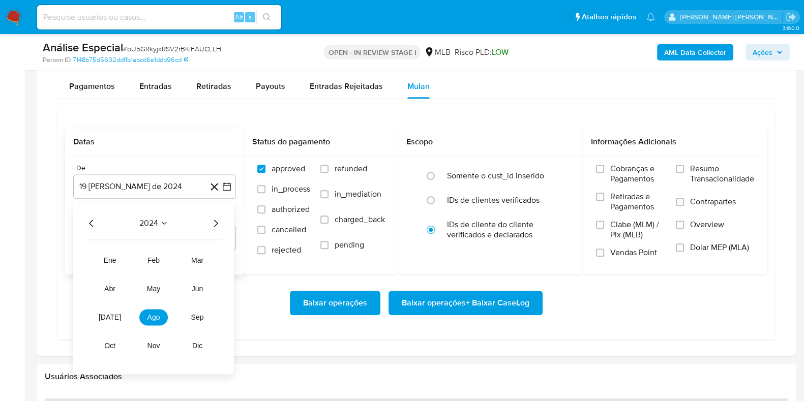
click at [213, 221] on icon "Año siguiente" at bounding box center [216, 223] width 12 height 12
click at [153, 262] on span "feb" at bounding box center [154, 260] width 12 height 8
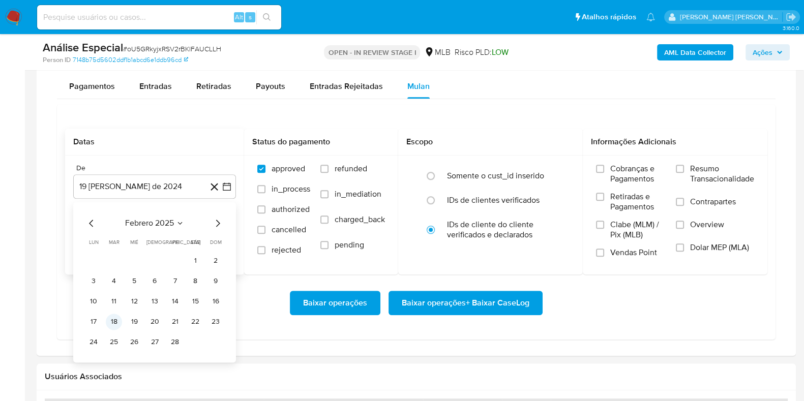
click at [117, 319] on button "18" at bounding box center [114, 322] width 16 height 16
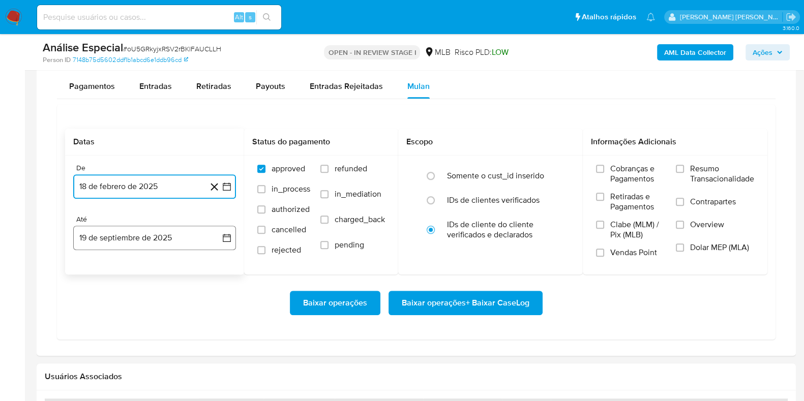
click at [169, 235] on button "19 de septiembre de 2025" at bounding box center [154, 238] width 163 height 24
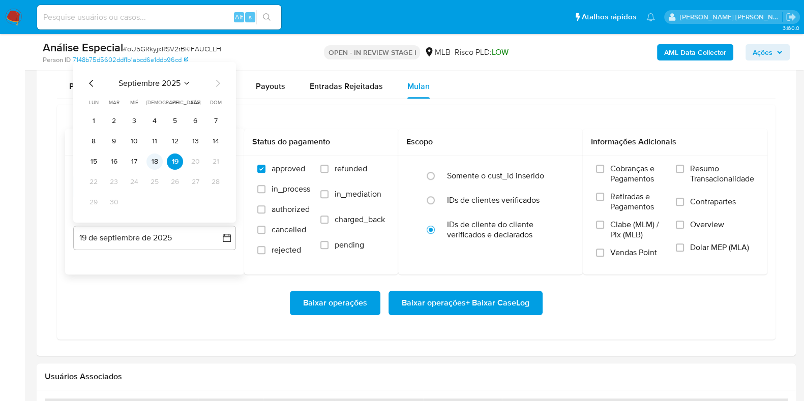
click at [153, 166] on button "18" at bounding box center [154, 162] width 16 height 16
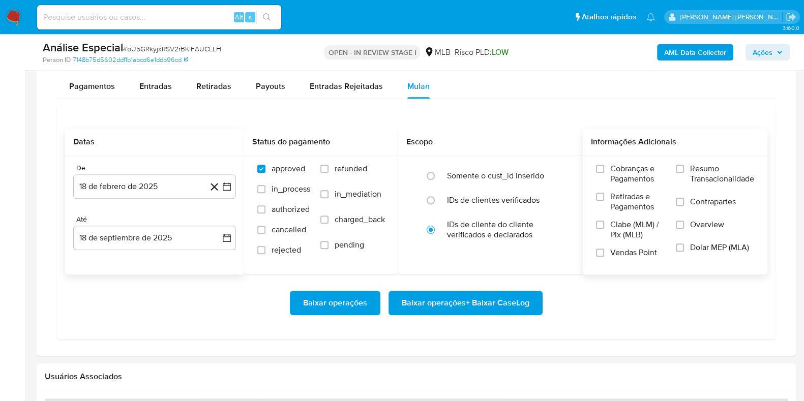
click at [679, 177] on label "Resumo Transacionalidade" at bounding box center [715, 180] width 78 height 33
click at [679, 173] on input "Resumo Transacionalidade" at bounding box center [680, 169] width 8 height 8
click at [682, 203] on input "Contrapartes" at bounding box center [680, 202] width 8 height 8
click at [476, 299] on span "Baixar operações + Baixar CaseLog" at bounding box center [466, 303] width 128 height 22
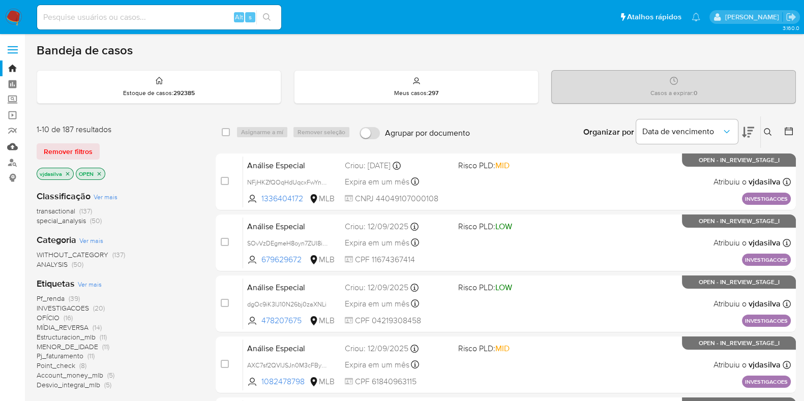
click at [8, 143] on link "Mulan" at bounding box center [60, 147] width 121 height 16
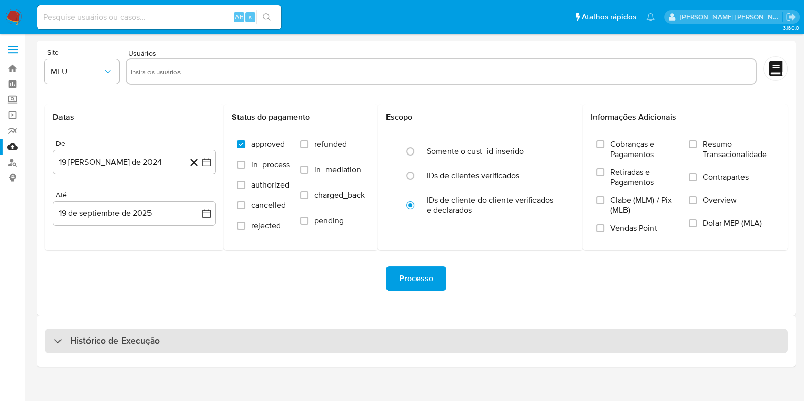
click at [184, 330] on div "Histórico de Execução" at bounding box center [416, 341] width 743 height 24
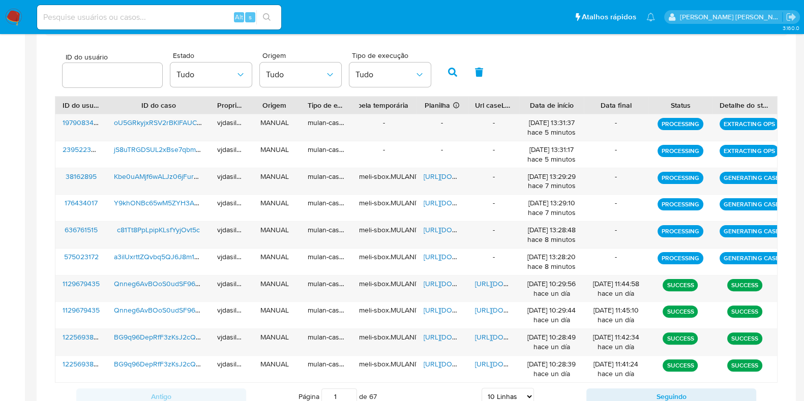
scroll to position [319, 0]
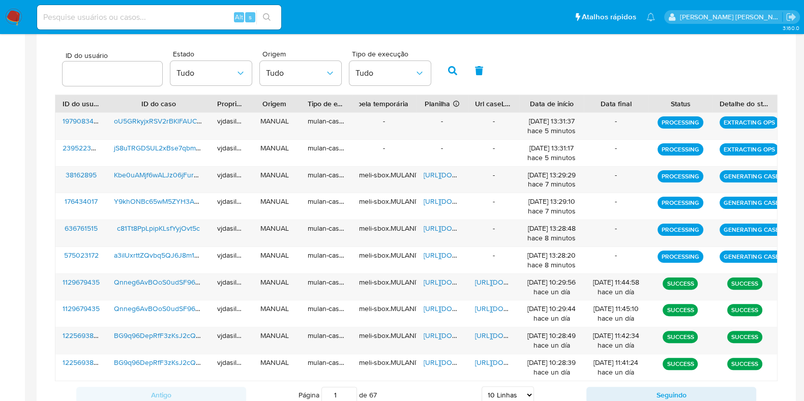
click at [500, 397] on select "5 Linhas 10 Linhas 20 Linhas 25 Linhas 50 Linhas 100 Linhas" at bounding box center [508, 395] width 52 height 17
select select "100"
click at [482, 387] on select "5 Linhas 10 Linhas 20 Linhas 25 Linhas 50 Linhas 100 Linhas" at bounding box center [508, 395] width 52 height 17
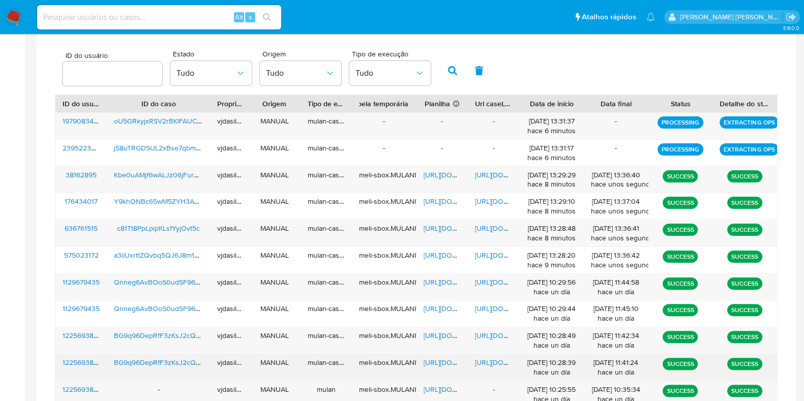
scroll to position [586, 0]
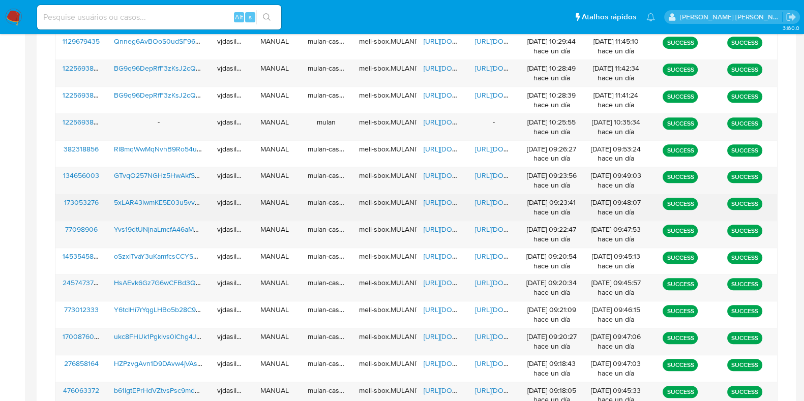
click at [492, 204] on span "[URL][DOMAIN_NAME]" at bounding box center [510, 202] width 70 height 10
click at [446, 197] on span "[URL][DOMAIN_NAME]" at bounding box center [459, 202] width 70 height 10
click at [175, 200] on span "5xLAR43lwmKE5E03u5vv2cJG" at bounding box center [162, 202] width 97 height 10
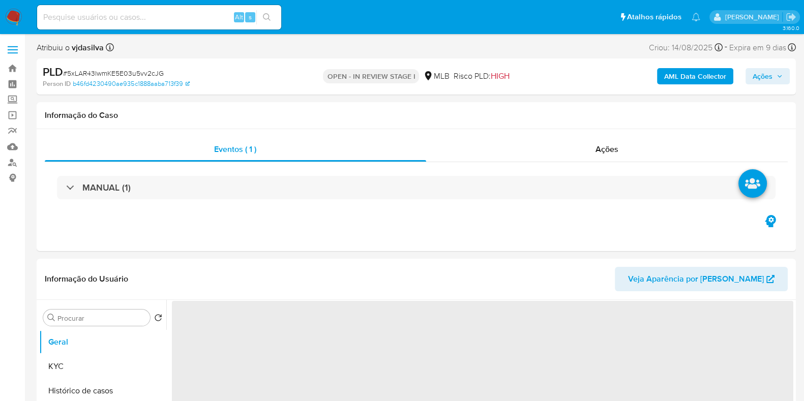
select select "10"
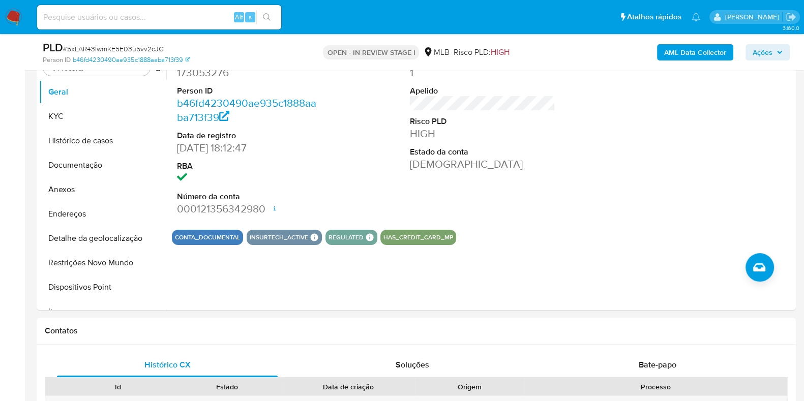
scroll to position [228, 0]
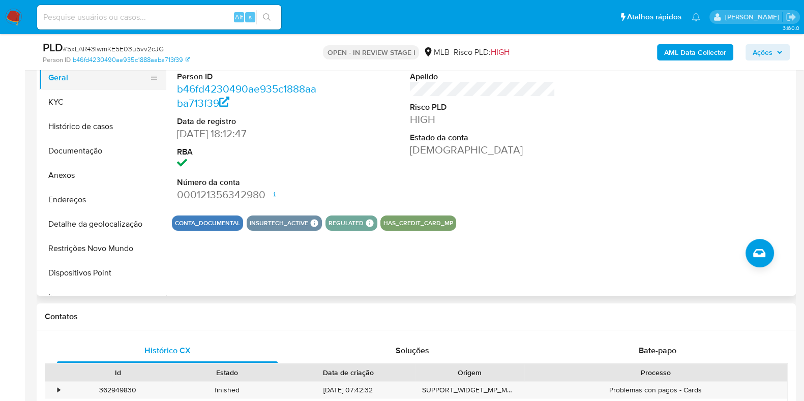
click at [122, 85] on button "Geral" at bounding box center [98, 78] width 119 height 24
click at [117, 103] on button "KYC" at bounding box center [98, 102] width 119 height 24
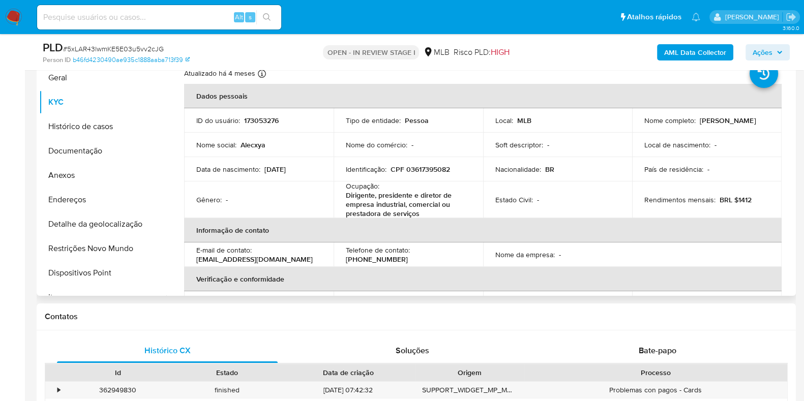
click at [437, 202] on p "Dirigente, presidente e diretor de empresa industrial, comercial ou prestadora …" at bounding box center [406, 204] width 121 height 27
copy div "Ocupação : Dirigente, presidente e diretor de empresa industrial, comercial ou …"
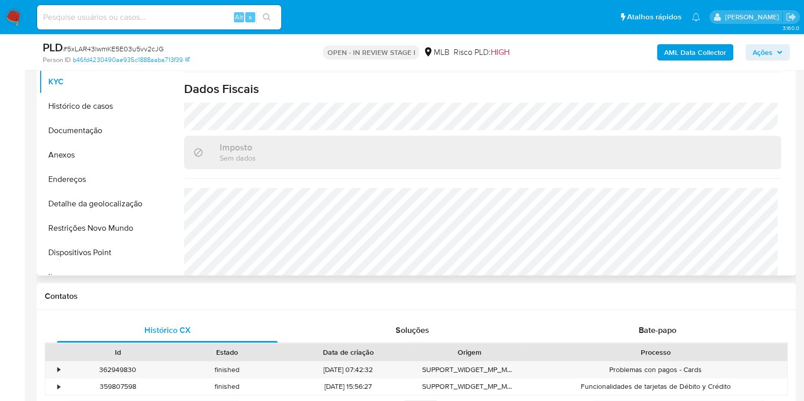
scroll to position [439, 0]
click at [68, 132] on button "Documentação" at bounding box center [98, 131] width 119 height 24
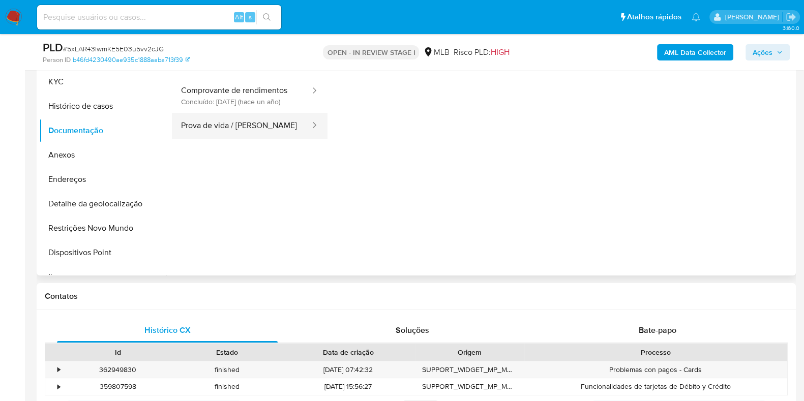
click at [281, 129] on button "Prova de vida / [PERSON_NAME]" at bounding box center [241, 126] width 139 height 26
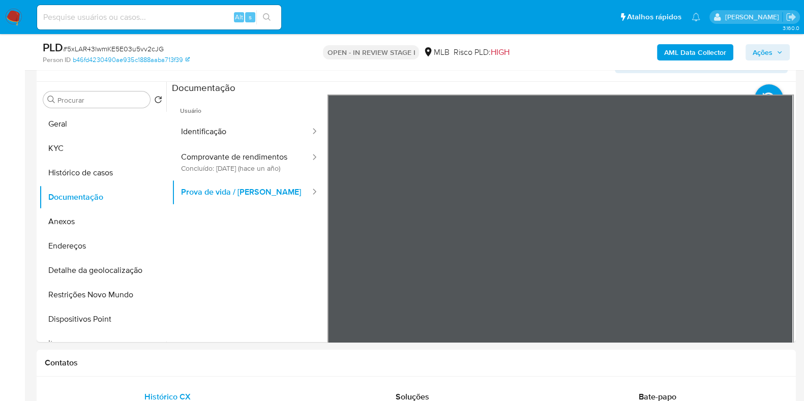
scroll to position [168, 0]
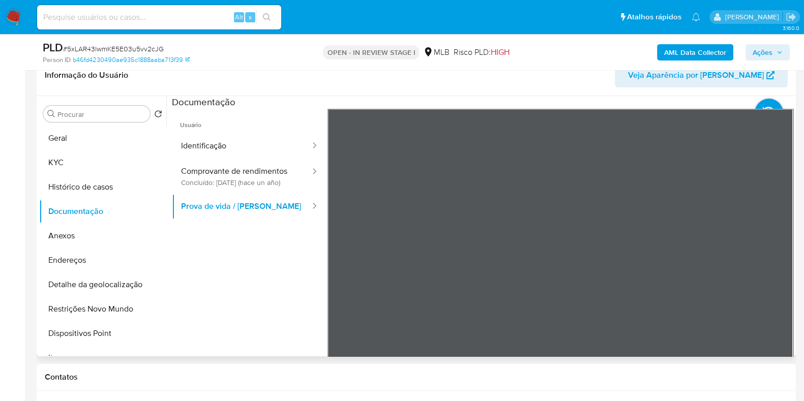
click at [506, 80] on div "Informação do Usuário Veja Aparência por Pessoa Procurar Retornar ao pedido pad…" at bounding box center [416, 206] width 759 height 302
click at [232, 149] on button "Identificação" at bounding box center [241, 146] width 139 height 26
click at [527, 102] on section at bounding box center [483, 265] width 622 height 338
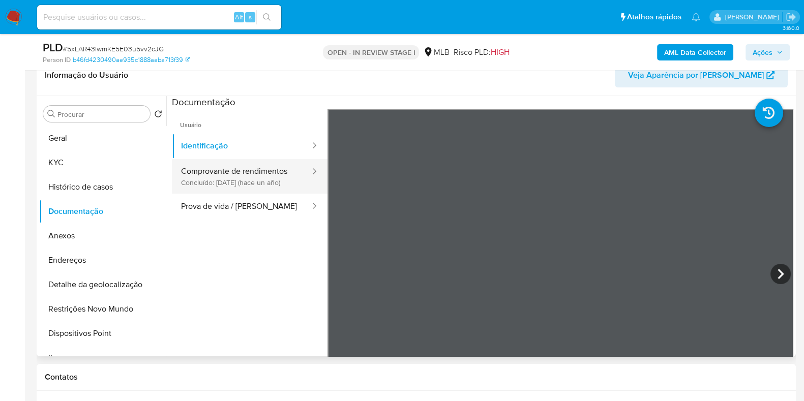
click at [238, 176] on button "Comprovante de rendimentos Concluído: [DATE] (hace un año)" at bounding box center [241, 176] width 139 height 35
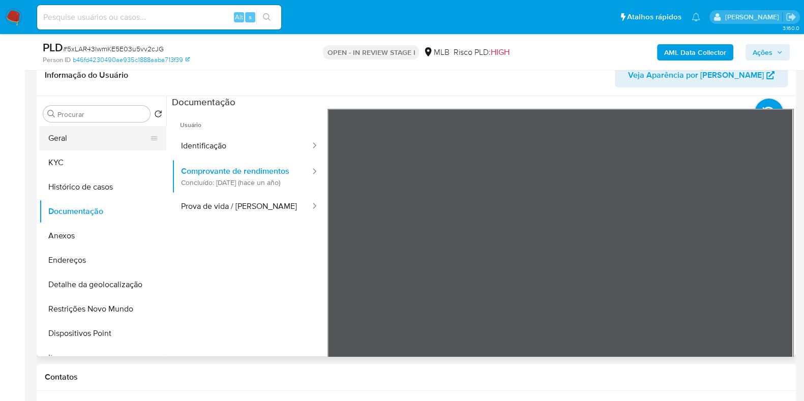
click at [86, 145] on button "Geral" at bounding box center [98, 138] width 119 height 24
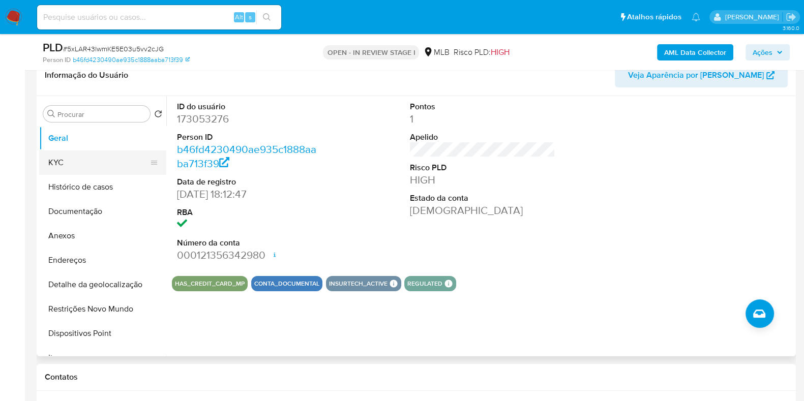
click at [85, 161] on button "KYC" at bounding box center [98, 163] width 119 height 24
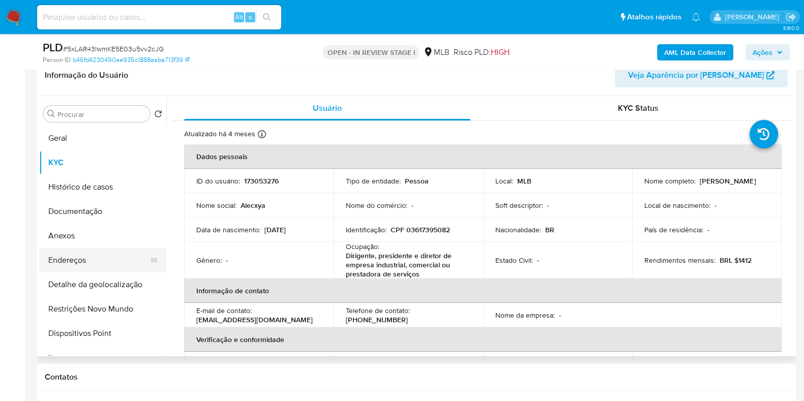
click at [118, 260] on button "Endereços" at bounding box center [98, 260] width 119 height 24
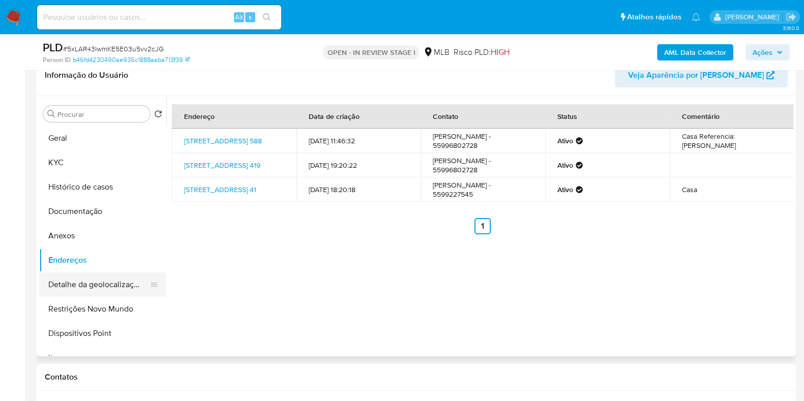
click at [101, 292] on button "Detalhe da geolocalização" at bounding box center [98, 285] width 119 height 24
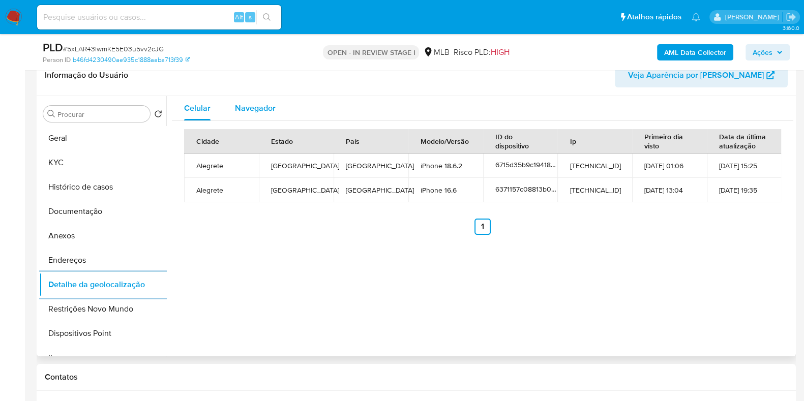
click at [262, 111] on span "Navegador" at bounding box center [255, 108] width 41 height 12
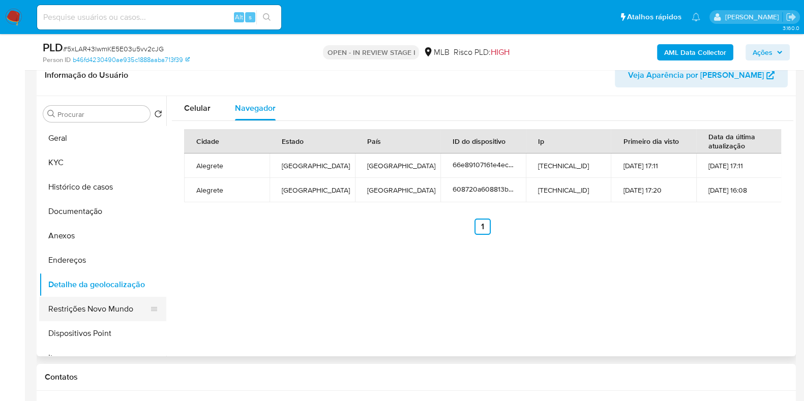
click at [109, 306] on button "Restrições Novo Mundo" at bounding box center [98, 309] width 119 height 24
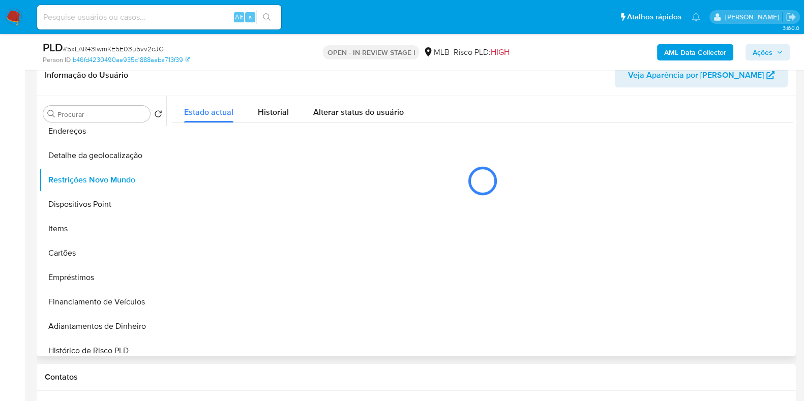
scroll to position [130, 0]
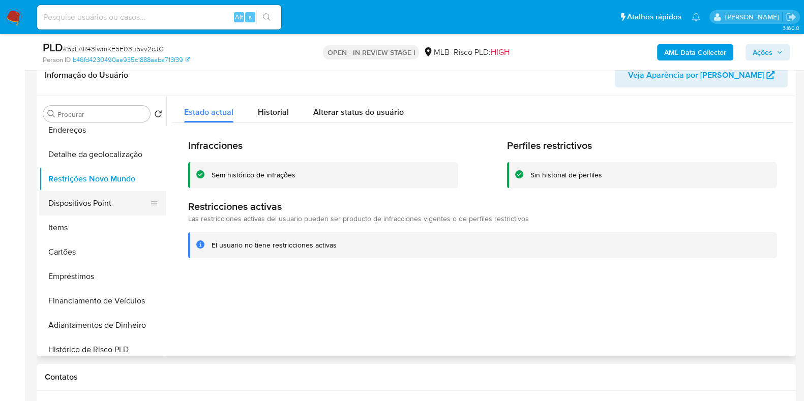
click at [112, 198] on button "Dispositivos Point" at bounding box center [98, 203] width 119 height 24
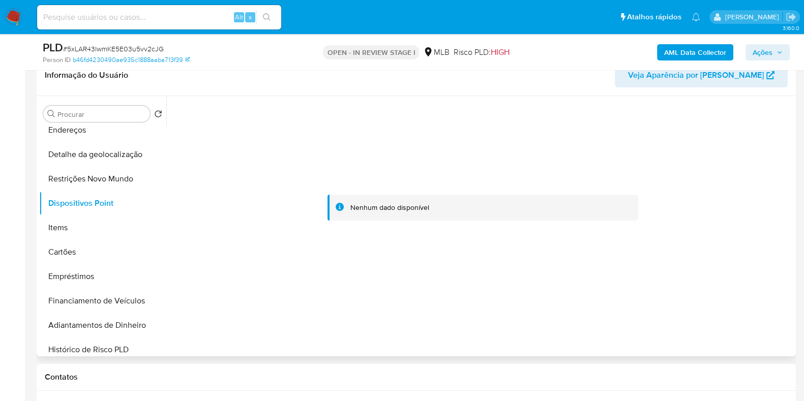
scroll to position [0, 0]
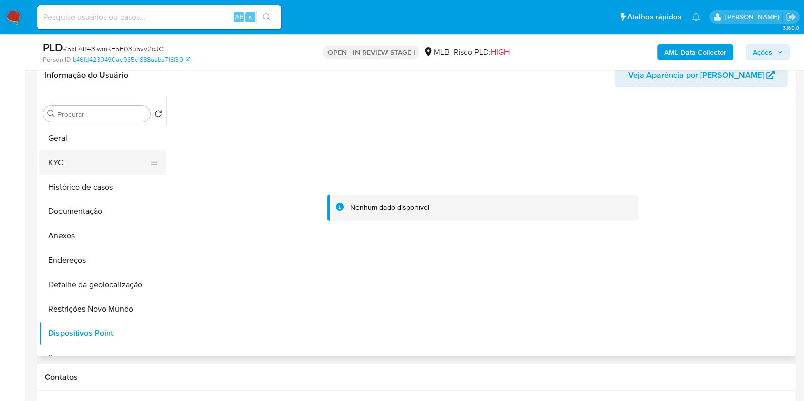
click at [129, 166] on button "KYC" at bounding box center [98, 163] width 119 height 24
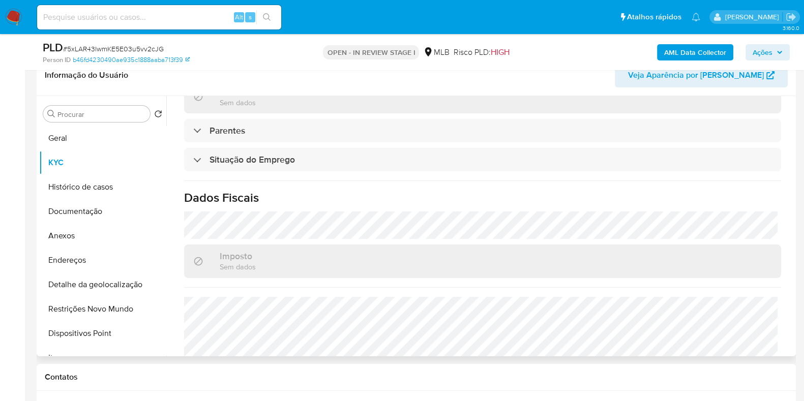
scroll to position [454, 0]
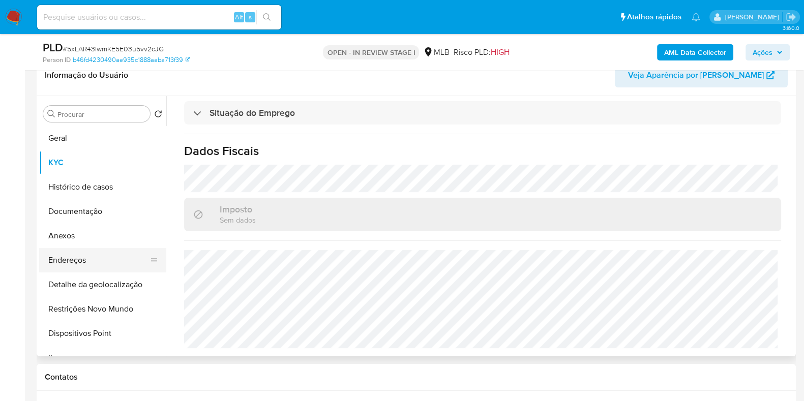
click at [107, 254] on button "Endereços" at bounding box center [98, 260] width 119 height 24
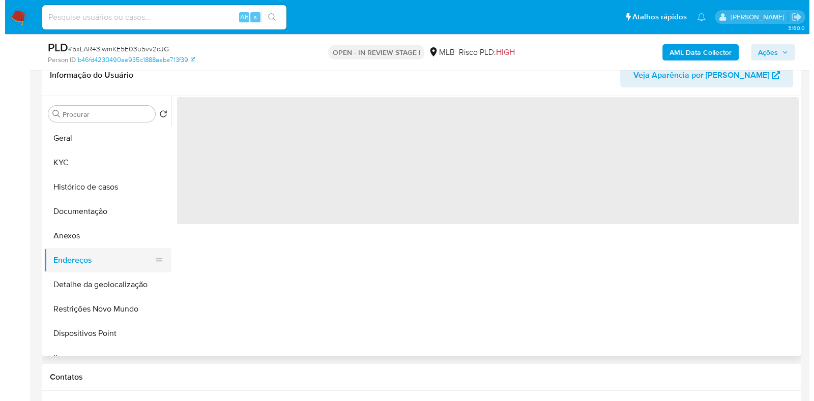
scroll to position [0, 0]
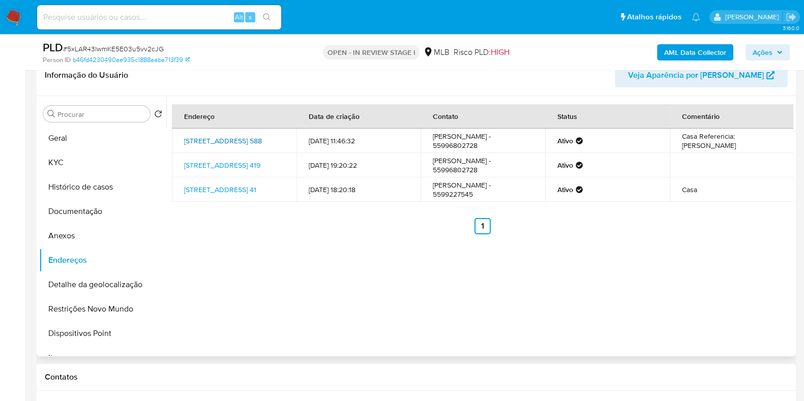
click at [257, 138] on link "[STREET_ADDRESS] 588" at bounding box center [223, 141] width 78 height 10
drag, startPoint x: 733, startPoint y: 138, endPoint x: 737, endPoint y: 148, distance: 10.3
click at [737, 148] on td "Casa Referencia: [PERSON_NAME]" at bounding box center [732, 141] width 125 height 24
copy td "[PERSON_NAME]"
click at [252, 192] on link "[STREET_ADDRESS] 41" at bounding box center [220, 190] width 72 height 10
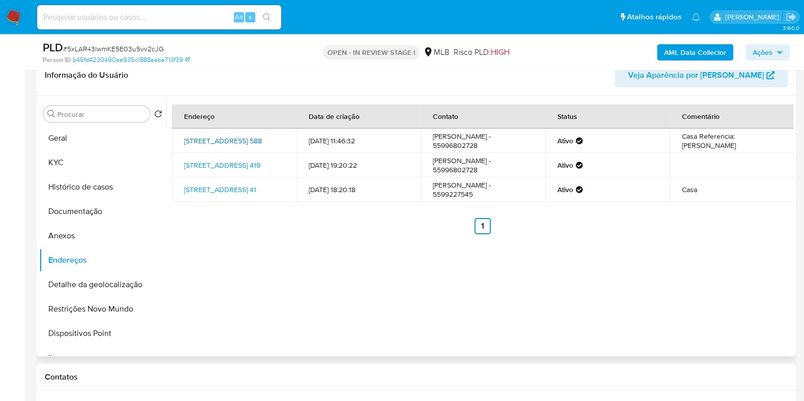
click at [249, 137] on link "[STREET_ADDRESS] 588" at bounding box center [223, 141] width 78 height 10
click at [701, 48] on b "AML Data Collector" at bounding box center [695, 52] width 62 height 16
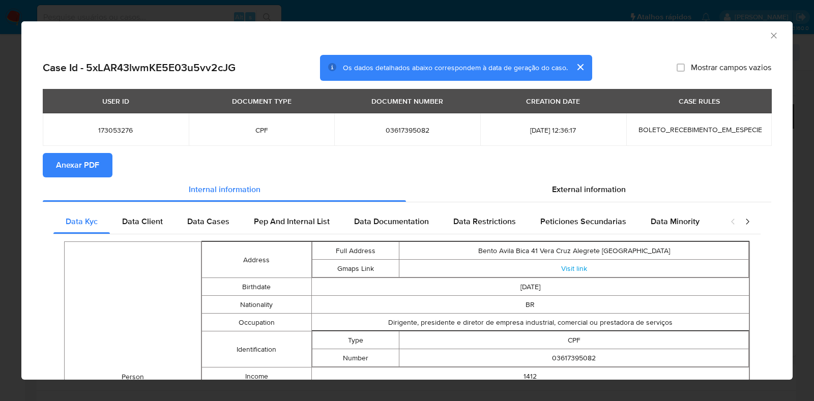
click at [94, 159] on span "Anexar PDF" at bounding box center [77, 165] width 43 height 22
click at [769, 39] on icon "Fechar a janela" at bounding box center [774, 36] width 10 height 10
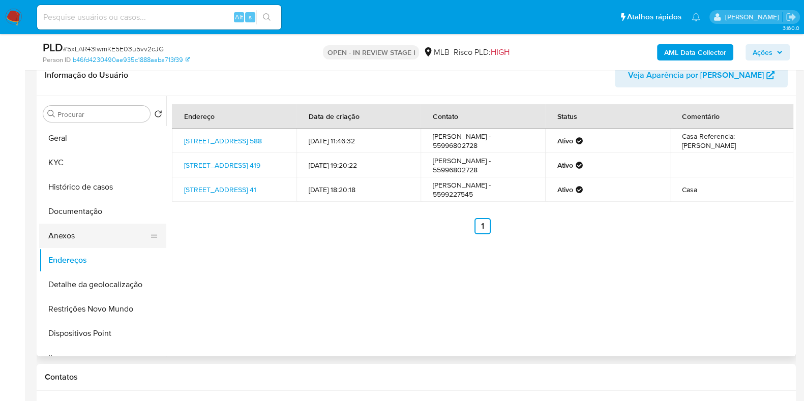
click at [84, 234] on button "Anexos" at bounding box center [98, 236] width 119 height 24
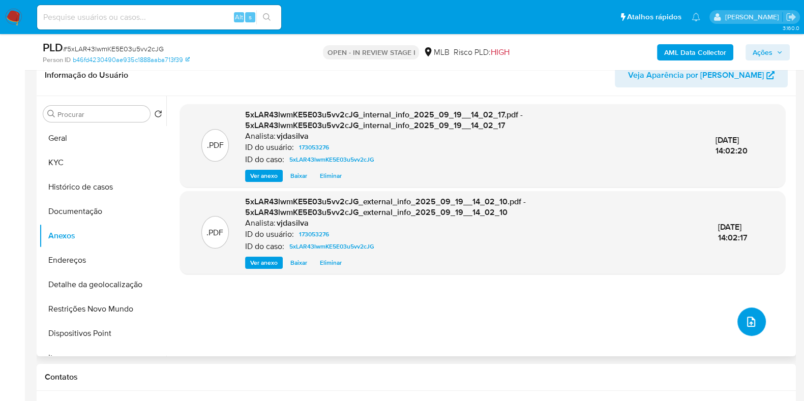
click at [745, 319] on icon "upload-file" at bounding box center [751, 322] width 12 height 12
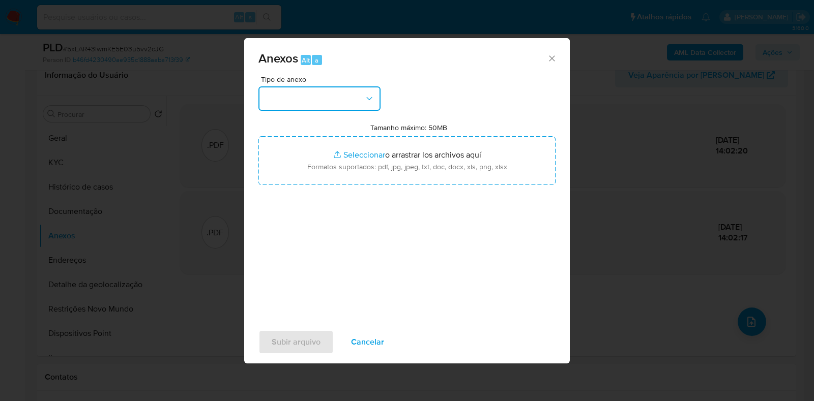
click at [370, 97] on icon "button" at bounding box center [369, 99] width 10 height 10
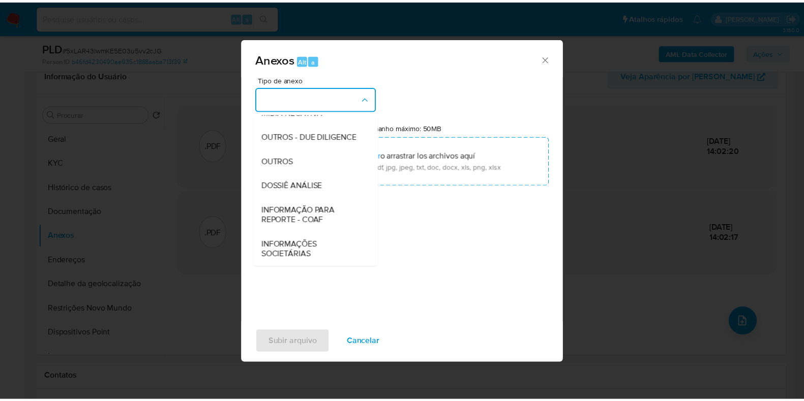
scroll to position [157, 0]
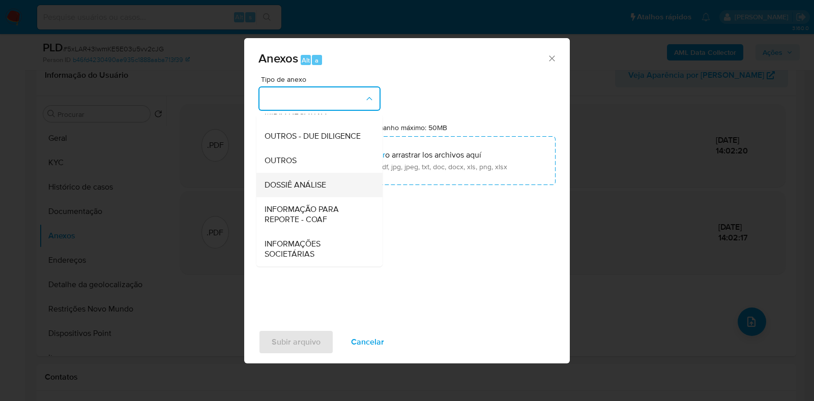
click at [339, 182] on div "DOSSIÊ ANÁLISE" at bounding box center [316, 185] width 104 height 24
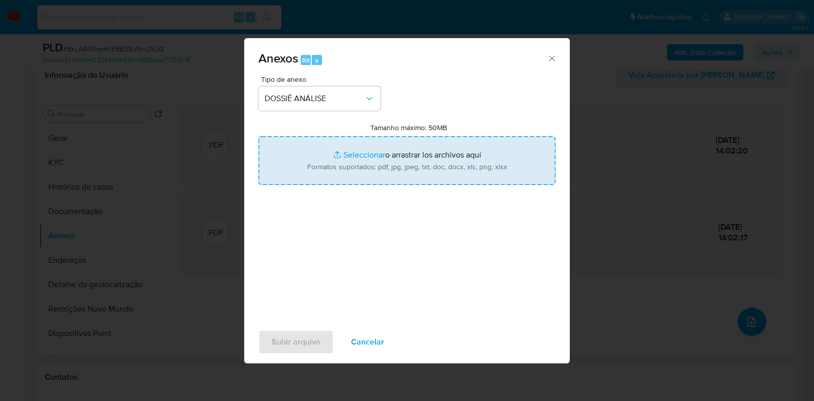
type input "C:\fakepath\SAR - XXXX - CPF 03617395082 - [PERSON_NAME] (1).pdf"
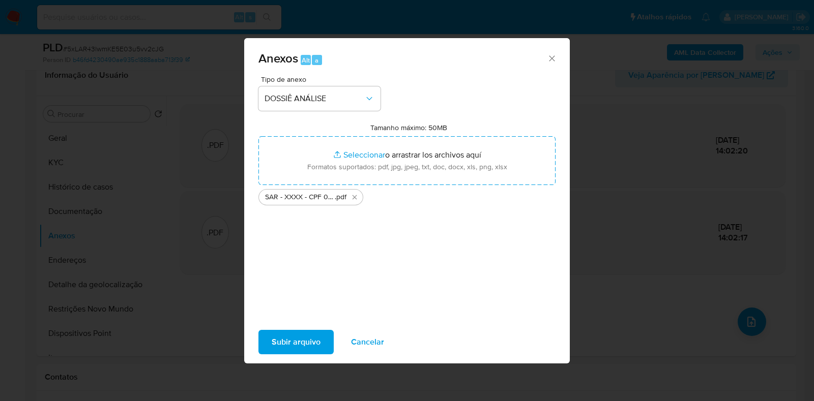
click at [311, 338] on span "Subir arquivo" at bounding box center [296, 342] width 49 height 22
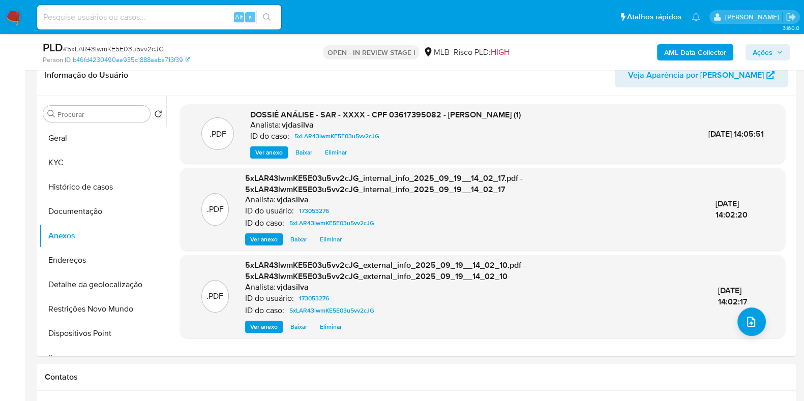
click at [766, 51] on span "Ações" at bounding box center [763, 52] width 20 height 16
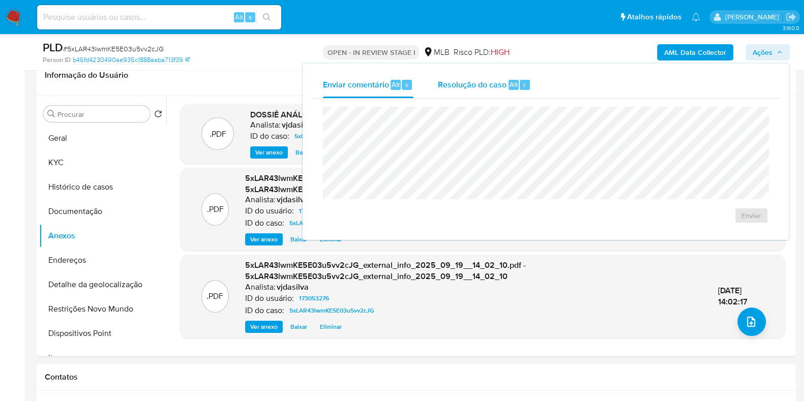
click at [479, 83] on span "Resolução do caso" at bounding box center [472, 84] width 69 height 12
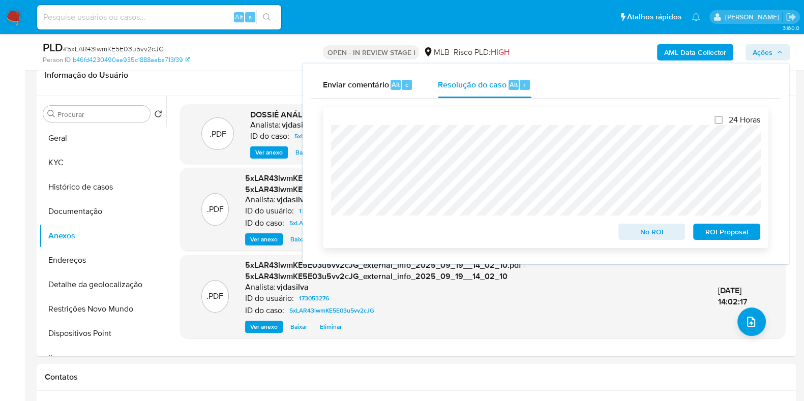
click at [740, 232] on span "ROI Proposal" at bounding box center [726, 232] width 53 height 14
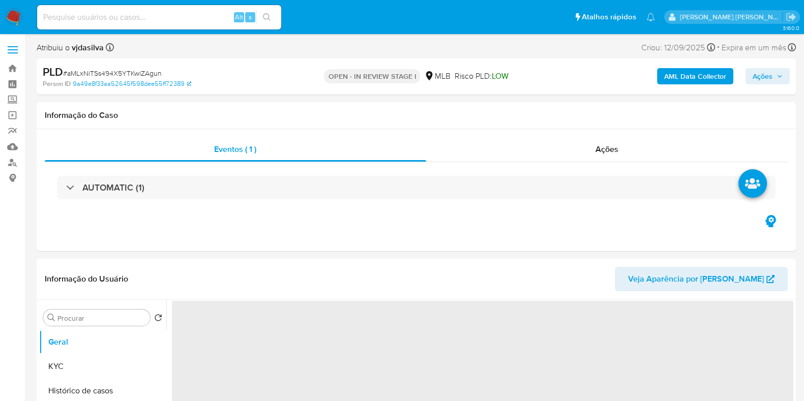
select select "10"
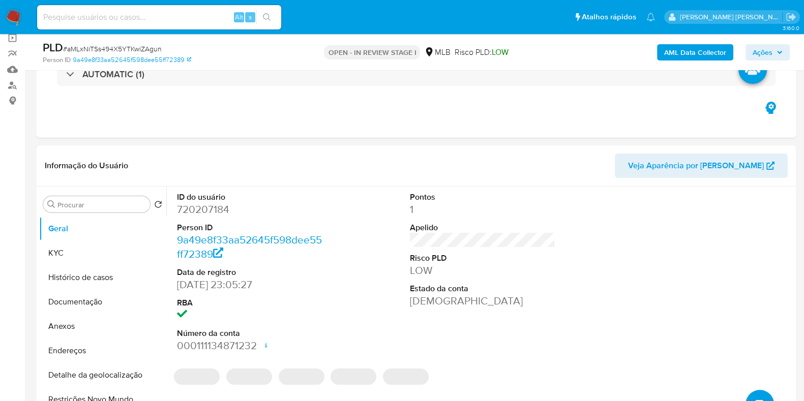
scroll to position [81, 0]
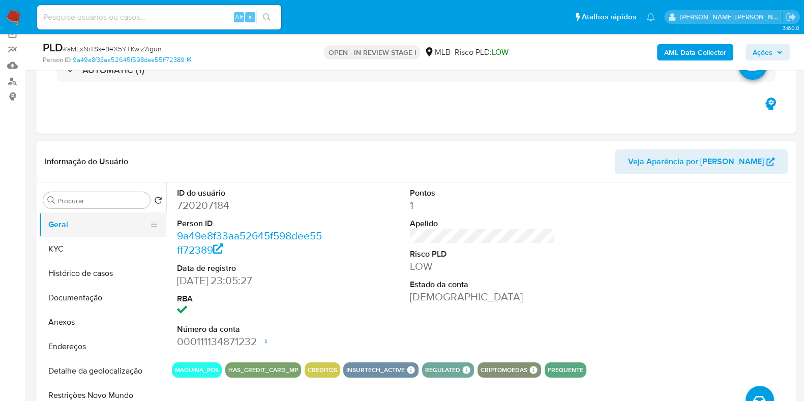
click at [71, 228] on button "Geral" at bounding box center [98, 225] width 119 height 24
click at [75, 243] on button "KYC" at bounding box center [98, 249] width 119 height 24
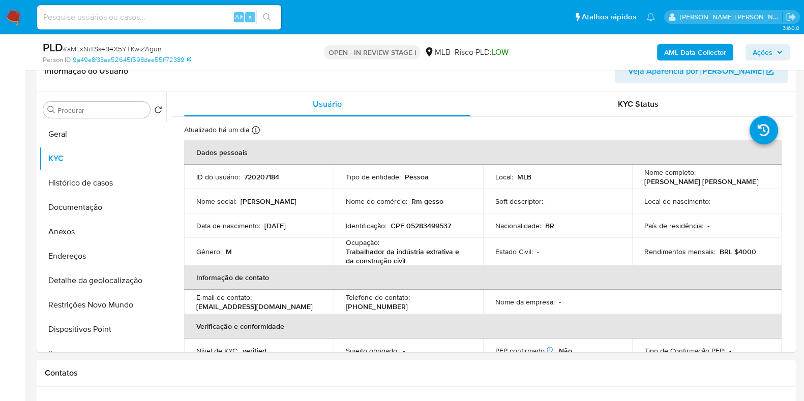
scroll to position [228, 0]
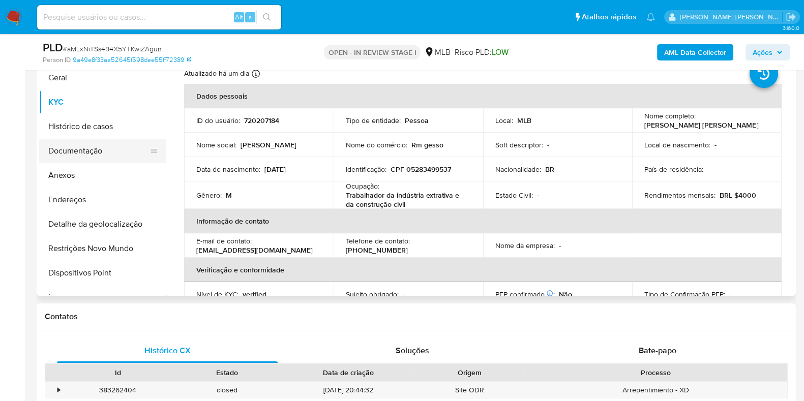
click at [102, 148] on button "Documentação" at bounding box center [98, 151] width 119 height 24
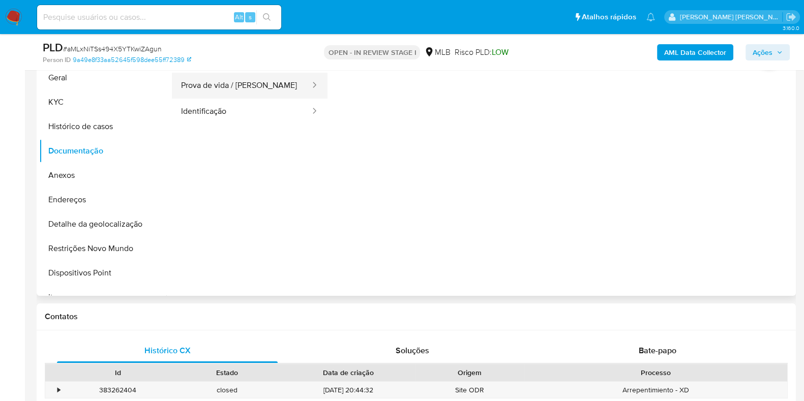
click at [229, 90] on button "Prova de vida / [PERSON_NAME]" at bounding box center [241, 86] width 139 height 26
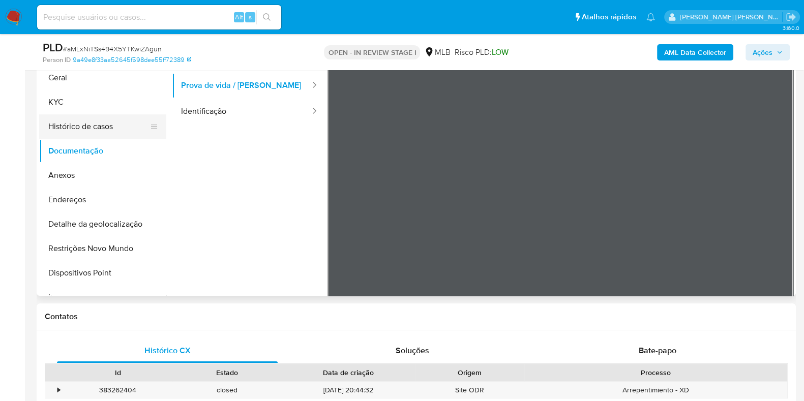
click at [102, 127] on button "Histórico de casos" at bounding box center [98, 126] width 119 height 24
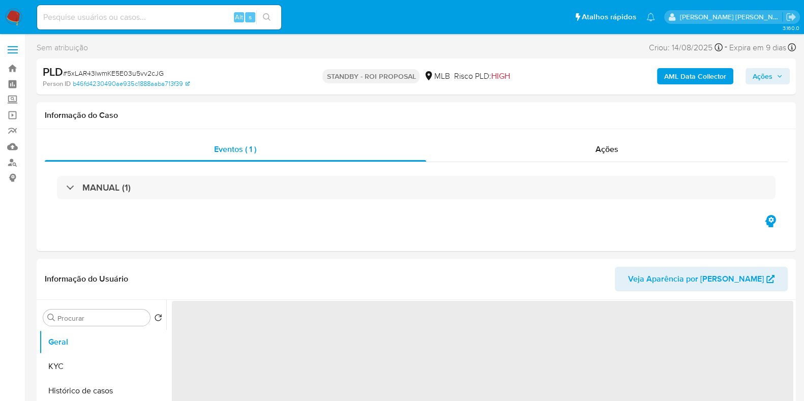
select select "10"
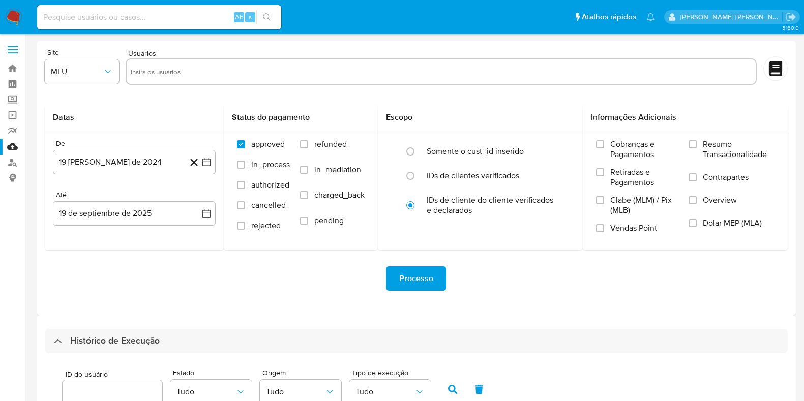
select select "100"
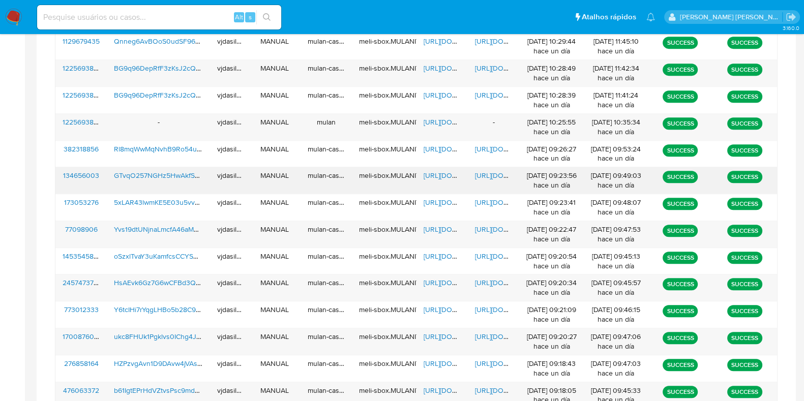
click at [494, 171] on span "[URL][DOMAIN_NAME]" at bounding box center [510, 175] width 70 height 10
click at [448, 167] on div "[URL][DOMAIN_NAME]" at bounding box center [442, 180] width 51 height 26
click at [445, 175] on span "[URL][DOMAIN_NAME]" at bounding box center [459, 175] width 70 height 10
click at [182, 171] on span "GTvqO257NGHz5HwAkfSGB3Nw" at bounding box center [166, 175] width 105 height 10
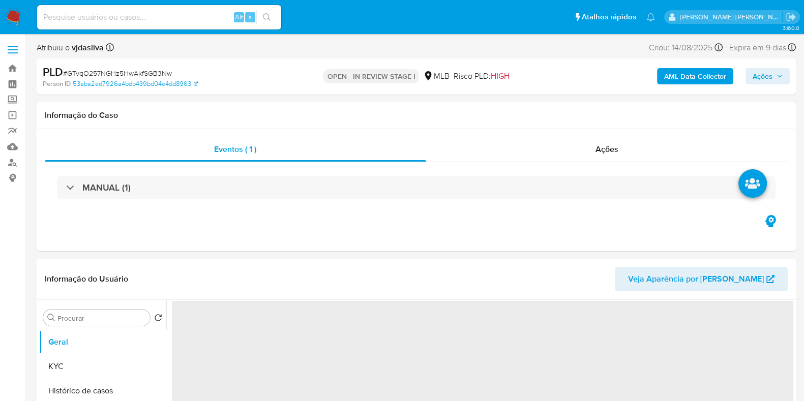
select select "10"
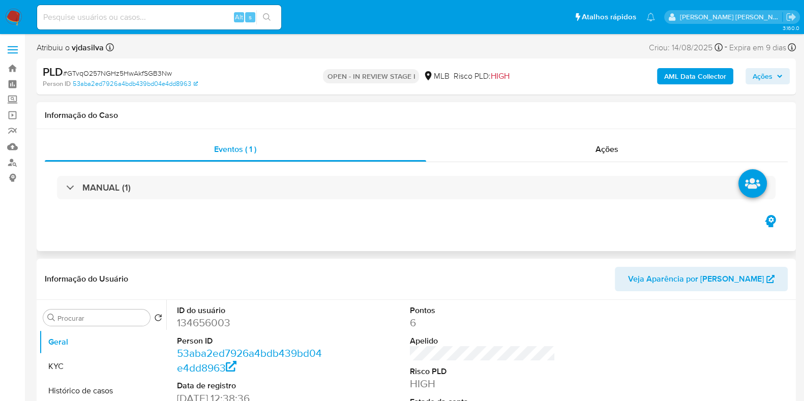
click at [182, 133] on div "Eventos ( 1 ) Ações MANUAL (1)" at bounding box center [416, 190] width 759 height 122
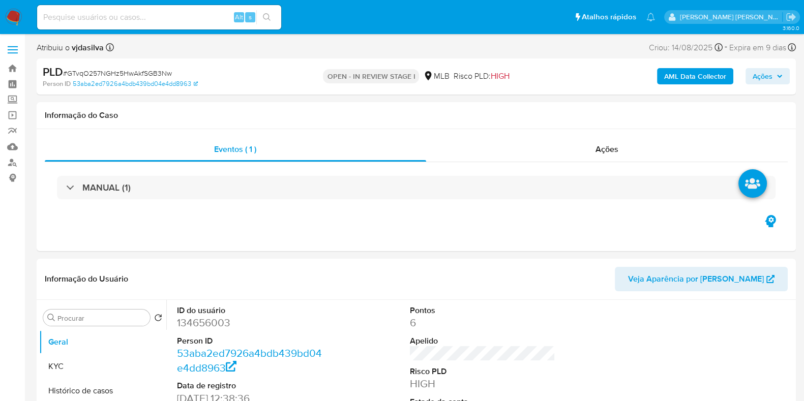
click at [129, 24] on div "Alt s" at bounding box center [159, 17] width 244 height 24
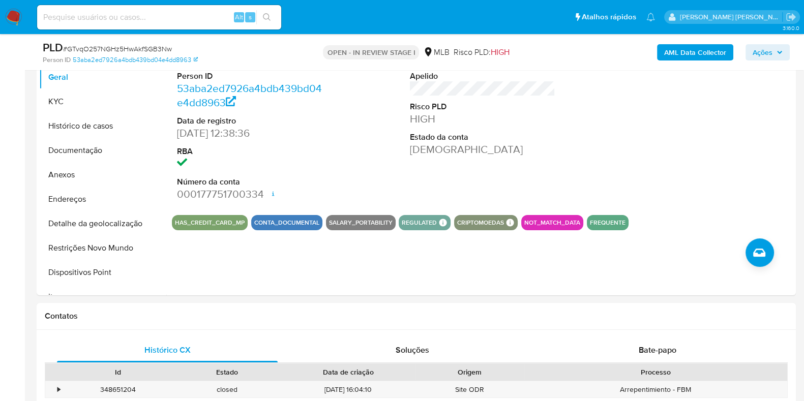
scroll to position [231, 0]
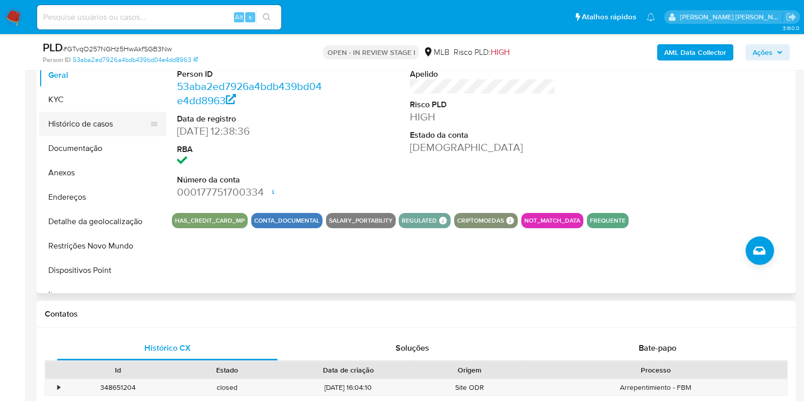
click at [104, 122] on button "Histórico de casos" at bounding box center [98, 124] width 119 height 24
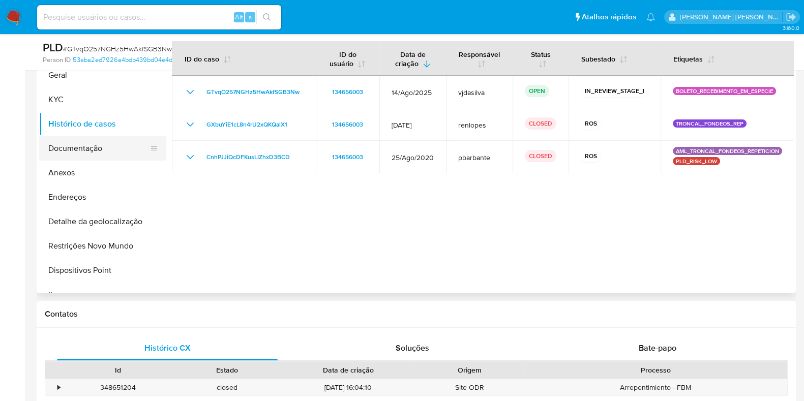
click at [112, 142] on button "Documentação" at bounding box center [98, 148] width 119 height 24
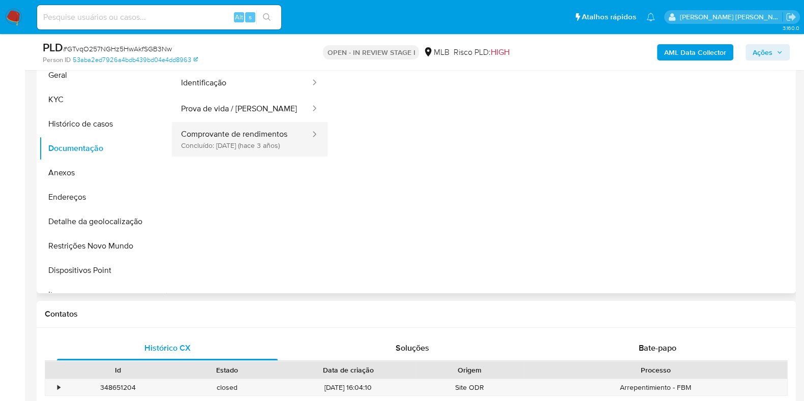
click at [242, 153] on button "Comprovante de rendimentos Concluído: 22/12/2022 (hace 3 años)" at bounding box center [241, 139] width 139 height 35
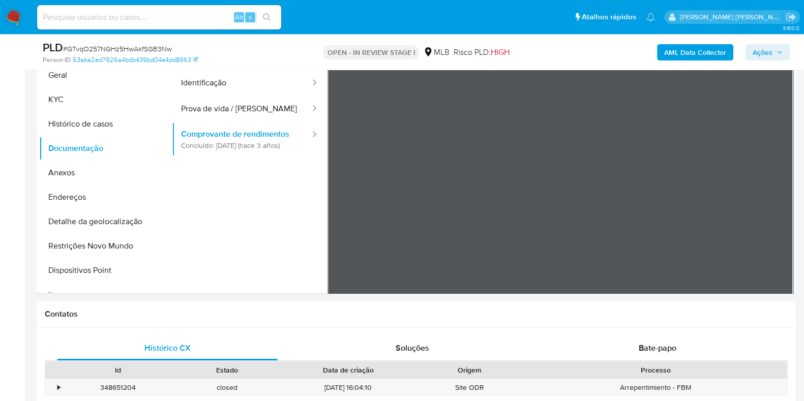
click at [100, 100] on button "KYC" at bounding box center [98, 99] width 119 height 24
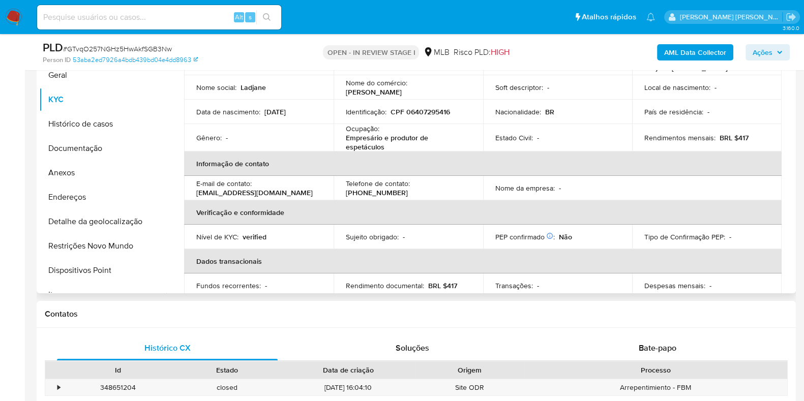
scroll to position [51, 0]
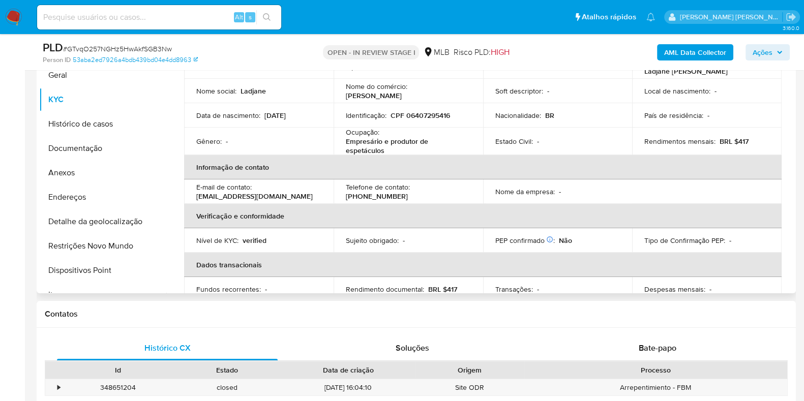
click at [435, 139] on p "Empresário e produtor de espetáculos" at bounding box center [406, 146] width 121 height 18
copy div "Ocupação : Empresário e produtor de espetáculos"
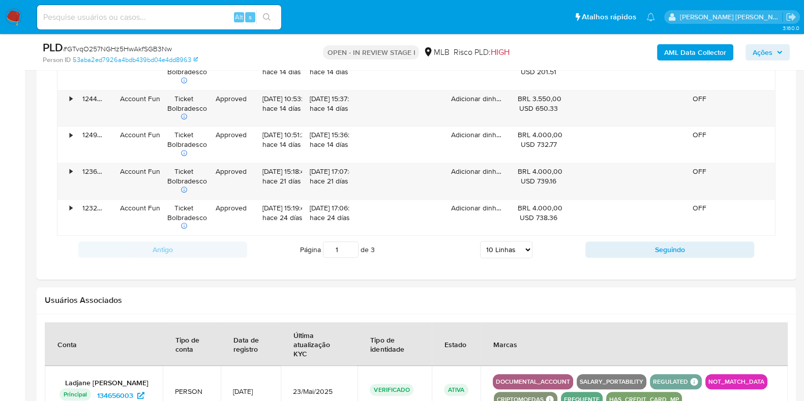
scroll to position [973, 0]
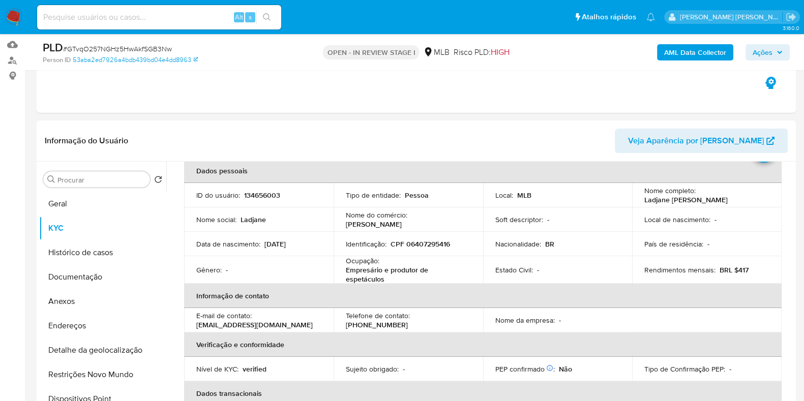
scroll to position [53, 0]
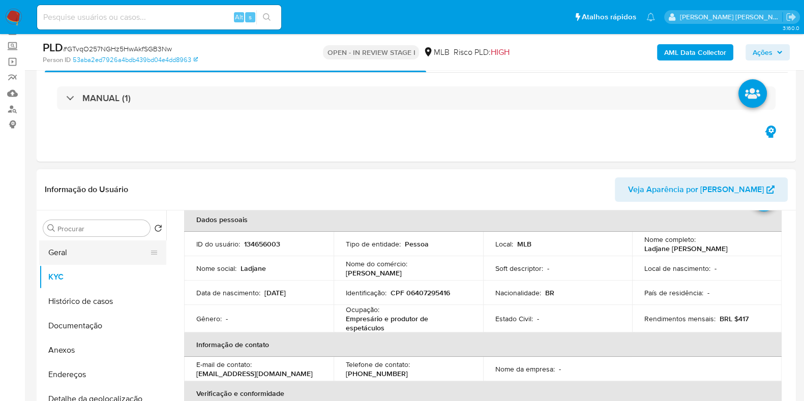
click at [109, 249] on button "Geral" at bounding box center [98, 253] width 119 height 24
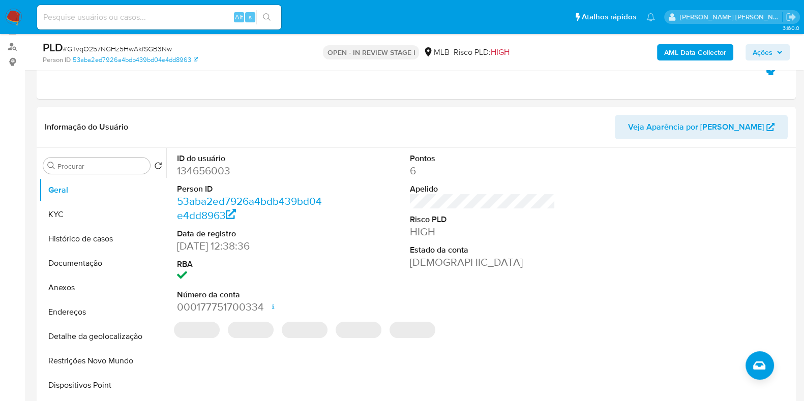
scroll to position [114, 0]
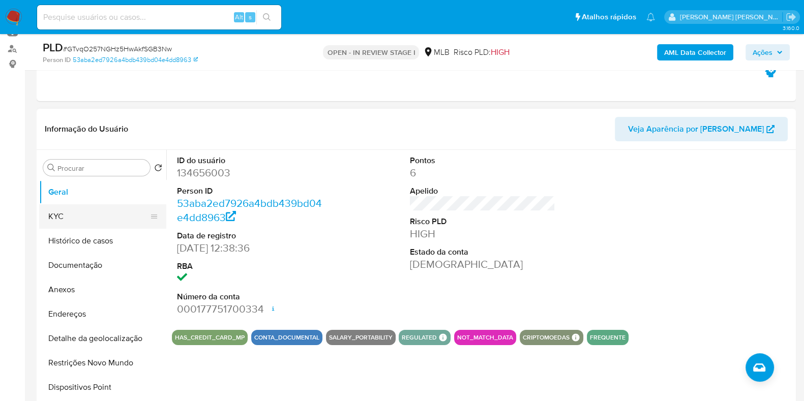
click at [70, 222] on button "KYC" at bounding box center [98, 216] width 119 height 24
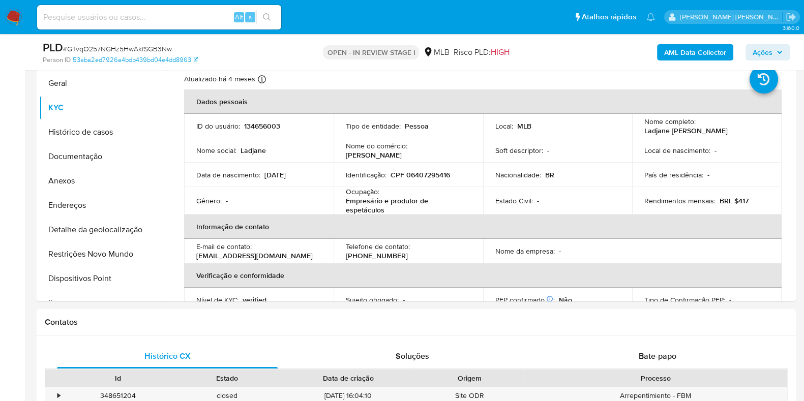
scroll to position [225, 0]
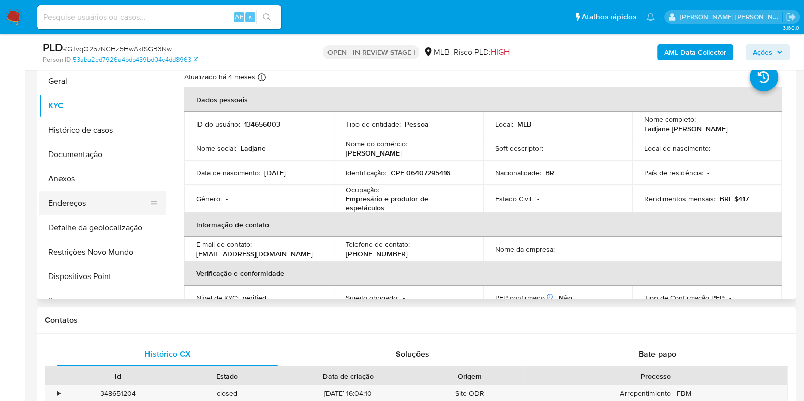
click at [97, 203] on button "Endereços" at bounding box center [98, 203] width 119 height 24
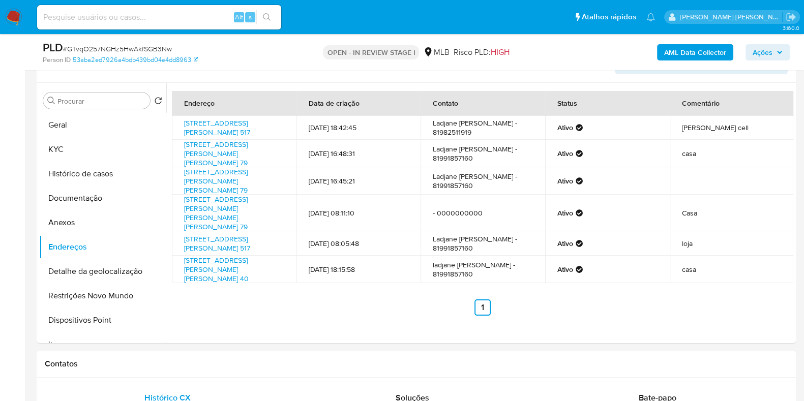
scroll to position [183, 0]
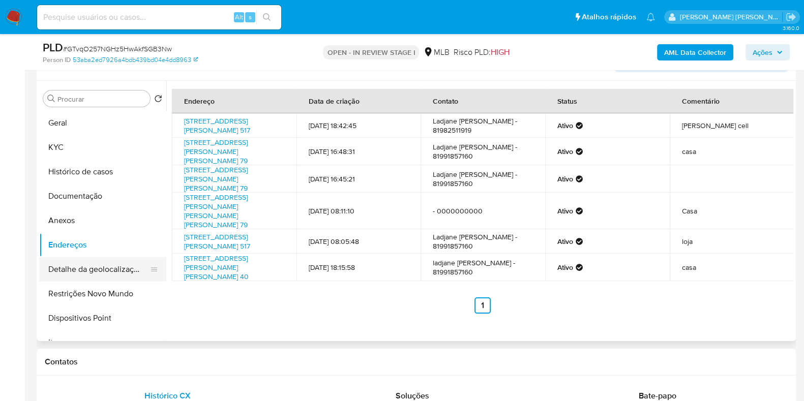
click at [109, 270] on button "Detalhe da geolocalização" at bounding box center [98, 269] width 119 height 24
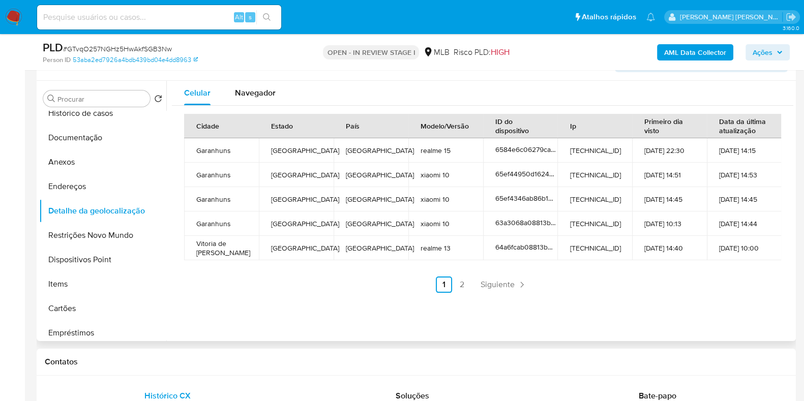
scroll to position [72, 0]
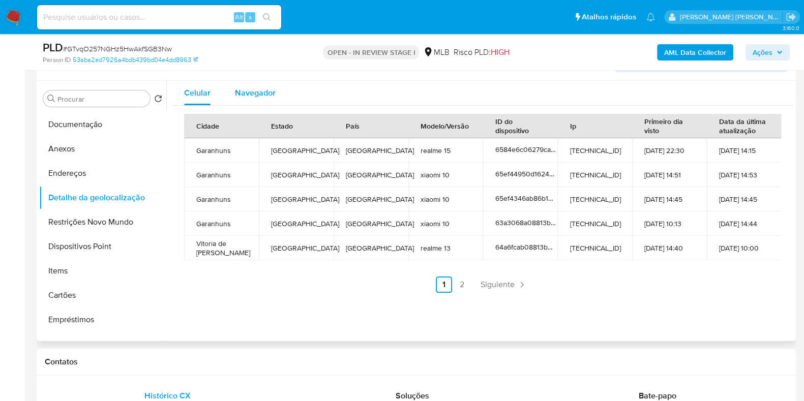
click at [248, 94] on span "Navegador" at bounding box center [255, 93] width 41 height 12
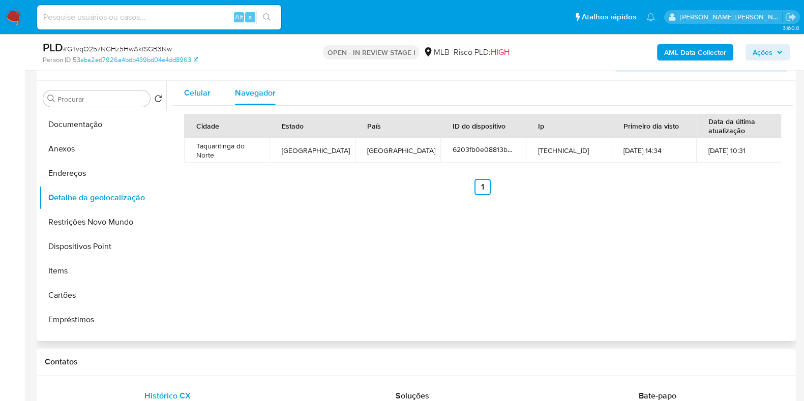
click at [214, 90] on button "Celular" at bounding box center [197, 93] width 51 height 24
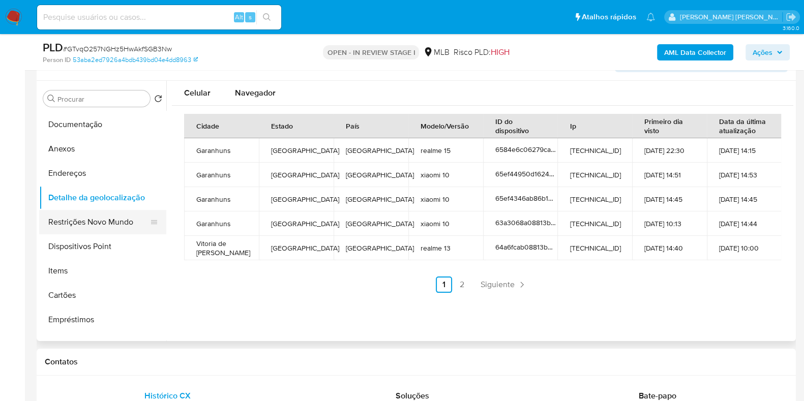
click at [115, 216] on button "Restrições Novo Mundo" at bounding box center [98, 222] width 119 height 24
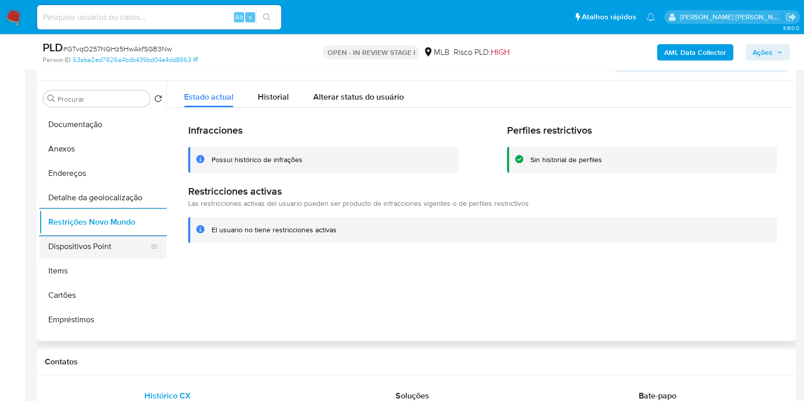
click at [113, 251] on button "Dispositivos Point" at bounding box center [98, 246] width 119 height 24
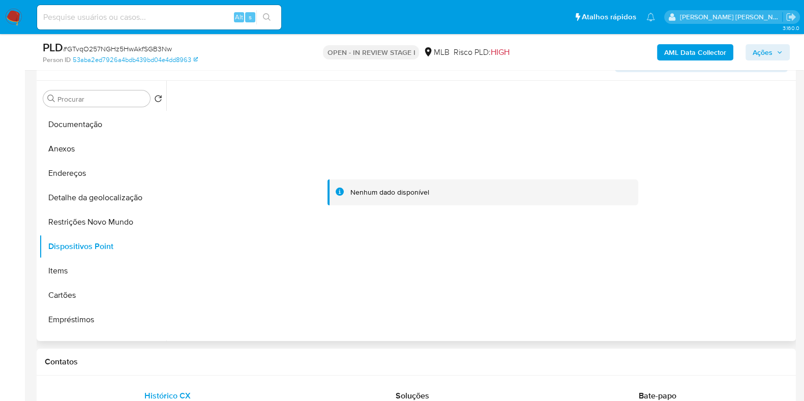
click at [166, 140] on div at bounding box center [479, 211] width 627 height 260
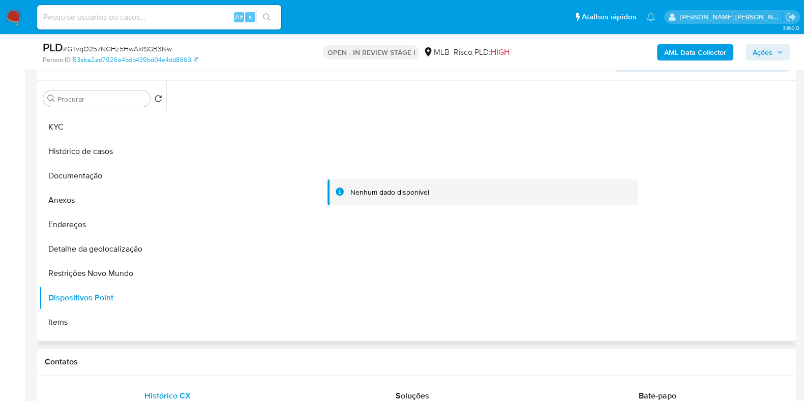
scroll to position [0, 0]
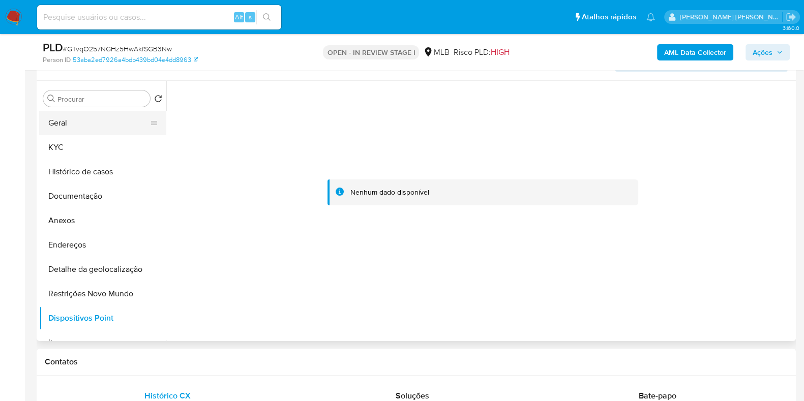
click at [122, 131] on button "Geral" at bounding box center [98, 123] width 119 height 24
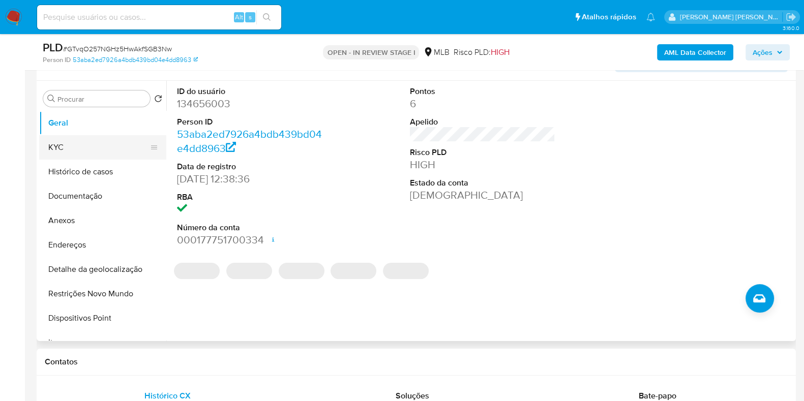
click at [107, 157] on button "KYC" at bounding box center [98, 147] width 119 height 24
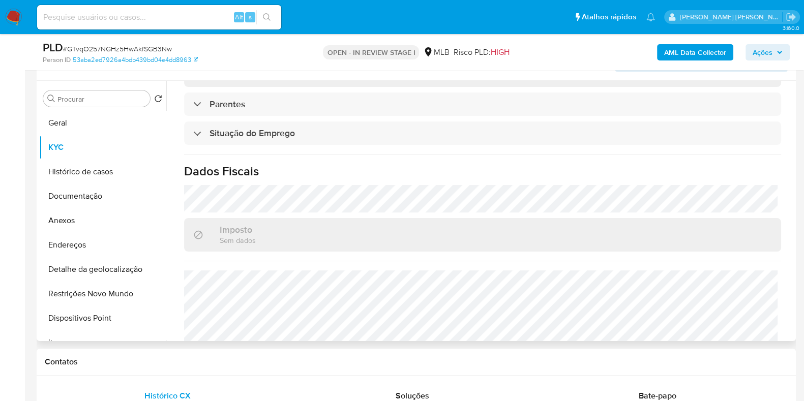
scroll to position [408, 0]
click at [680, 53] on b "AML Data Collector" at bounding box center [695, 52] width 62 height 16
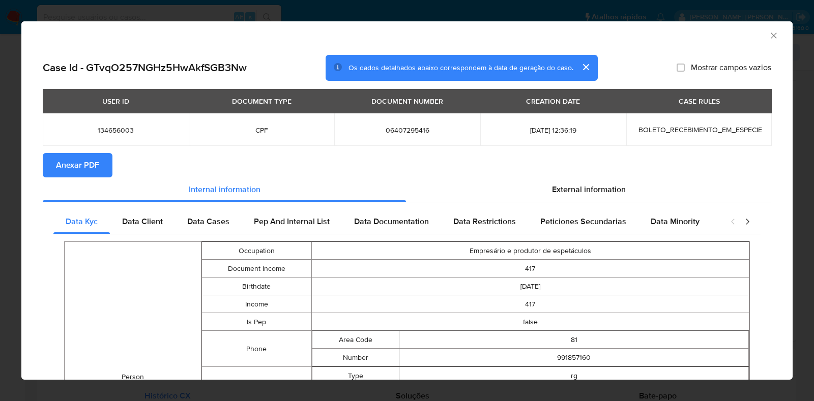
click at [90, 160] on span "Anexar PDF" at bounding box center [77, 165] width 43 height 22
click at [762, 28] on div "AML Data Collector" at bounding box center [406, 33] width 771 height 25
click at [769, 37] on icon "Fechar a janela" at bounding box center [774, 36] width 10 height 10
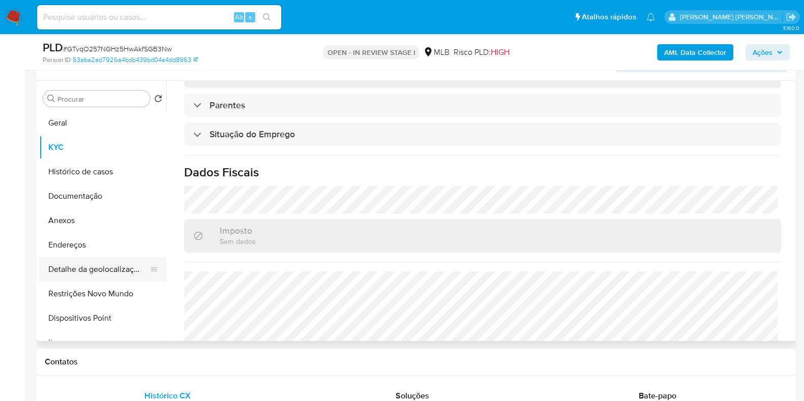
click at [122, 273] on button "Detalhe da geolocalização" at bounding box center [98, 269] width 119 height 24
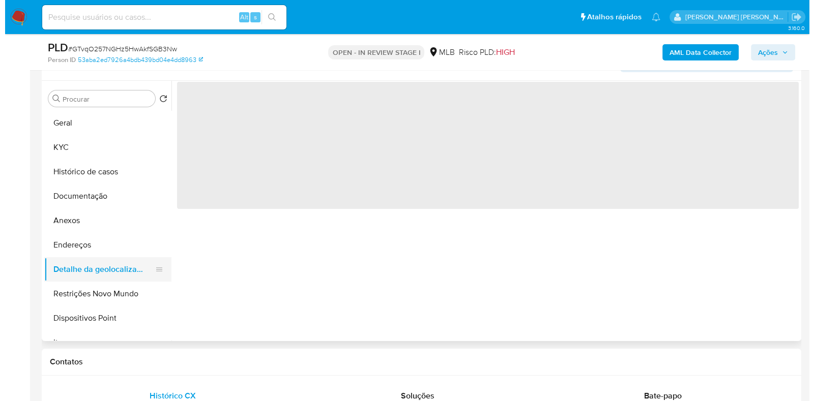
scroll to position [0, 0]
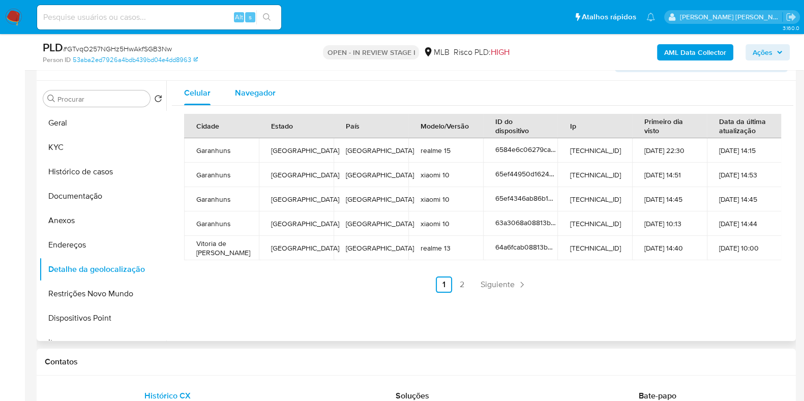
click at [262, 95] on span "Navegador" at bounding box center [255, 93] width 41 height 12
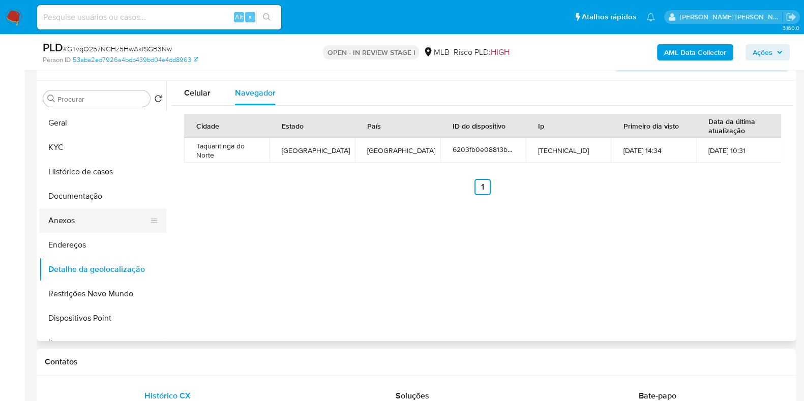
click at [107, 220] on button "Anexos" at bounding box center [98, 221] width 119 height 24
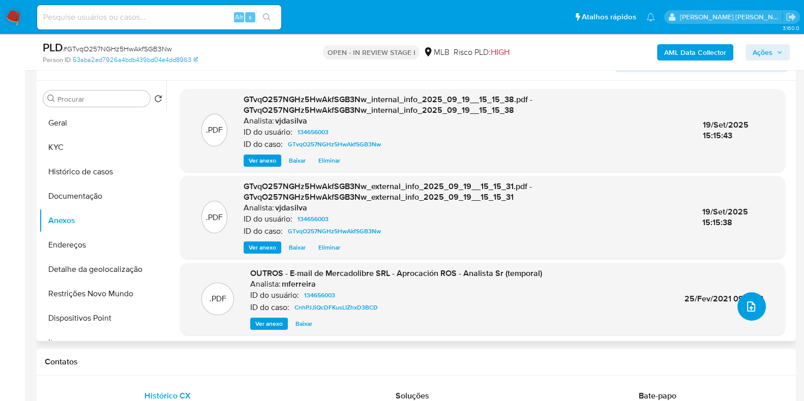
click at [747, 307] on icon "upload-file" at bounding box center [751, 307] width 8 height 10
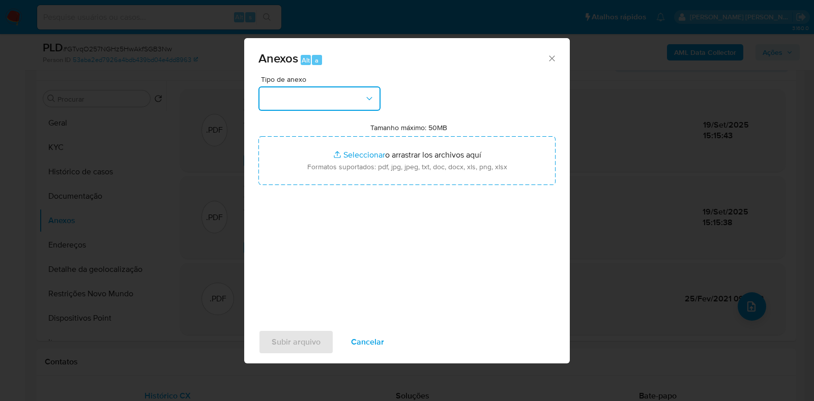
click at [364, 101] on icon "button" at bounding box center [369, 99] width 10 height 10
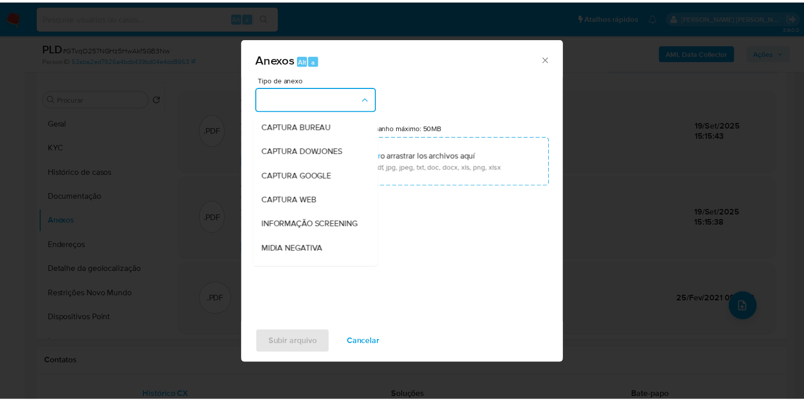
scroll to position [157, 0]
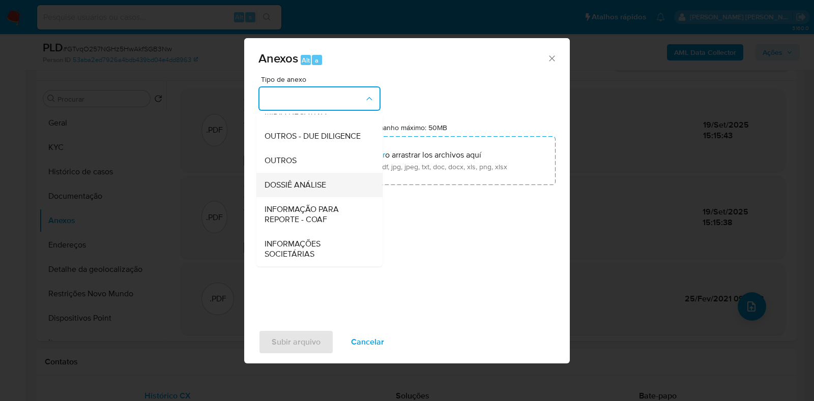
click at [332, 190] on div "DOSSIÊ ANÁLISE" at bounding box center [316, 185] width 104 height 24
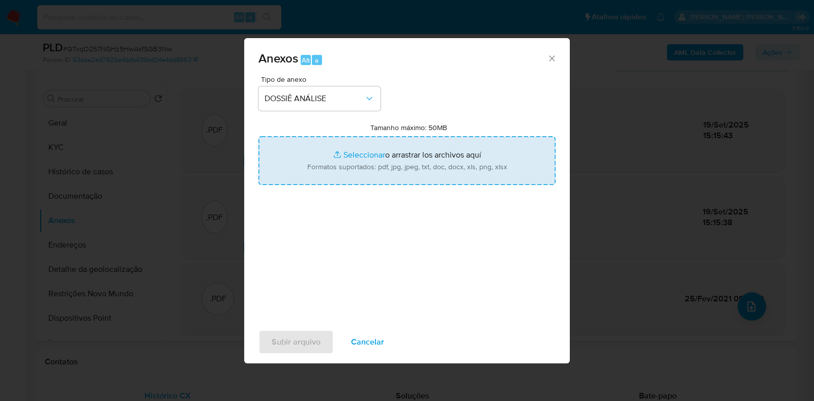
type input "C:\fakepath\SAR - GTvqO257NGHz5HwAkfSGB3Nw - CPF 06407295416 - LADJANE OLIVIA D…"
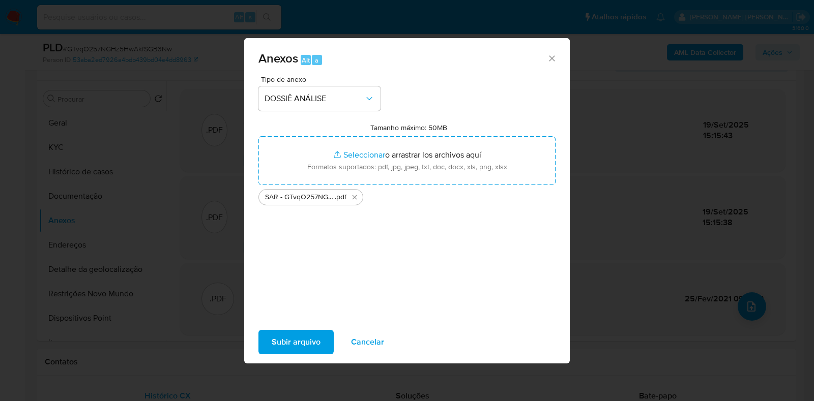
click at [309, 338] on span "Subir arquivo" at bounding box center [296, 342] width 49 height 22
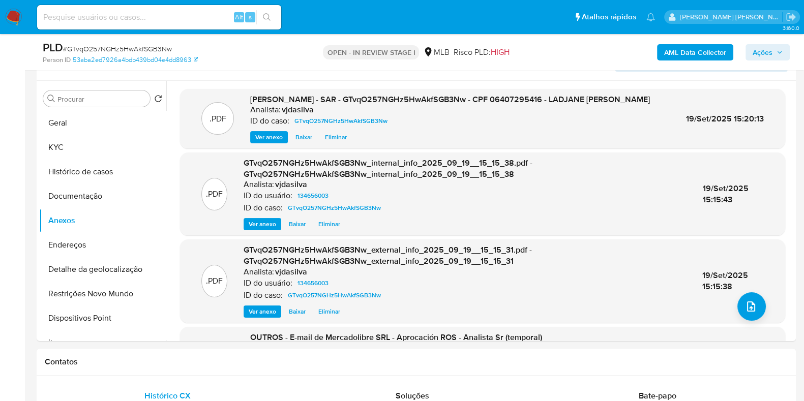
click at [776, 48] on span "Ações" at bounding box center [768, 52] width 30 height 14
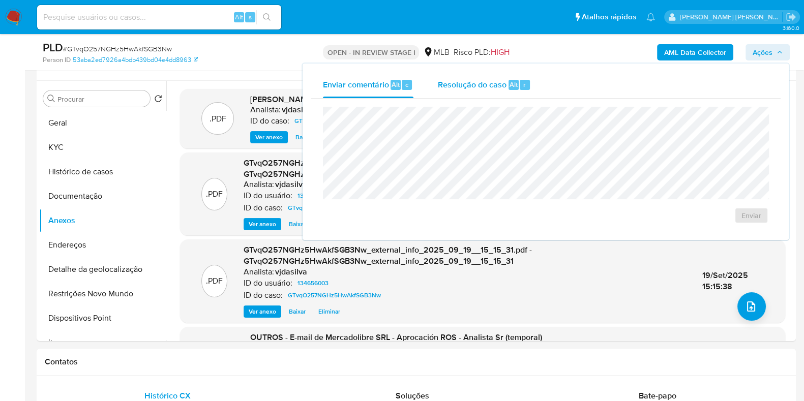
click at [431, 84] on button "Resolução do caso Alt r" at bounding box center [484, 85] width 117 height 26
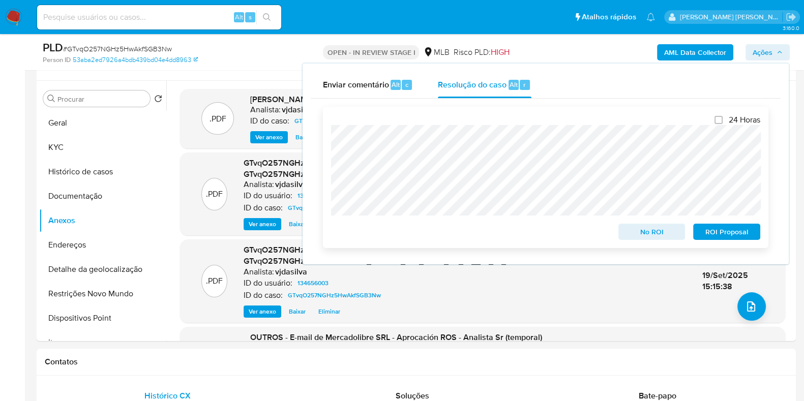
click at [736, 234] on span "ROI Proposal" at bounding box center [726, 232] width 53 height 14
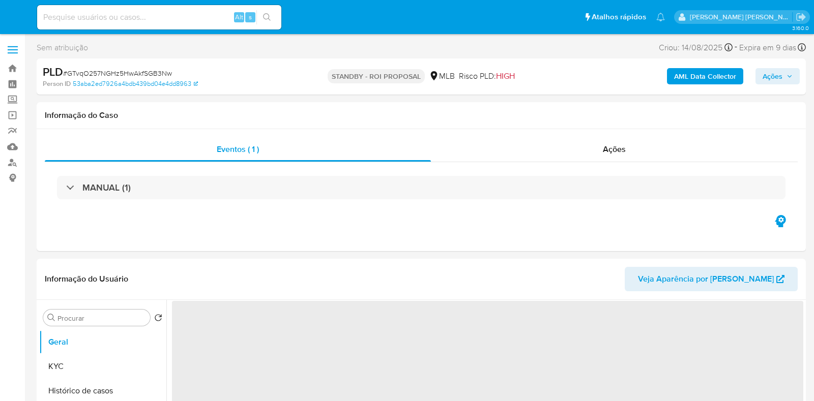
select select "10"
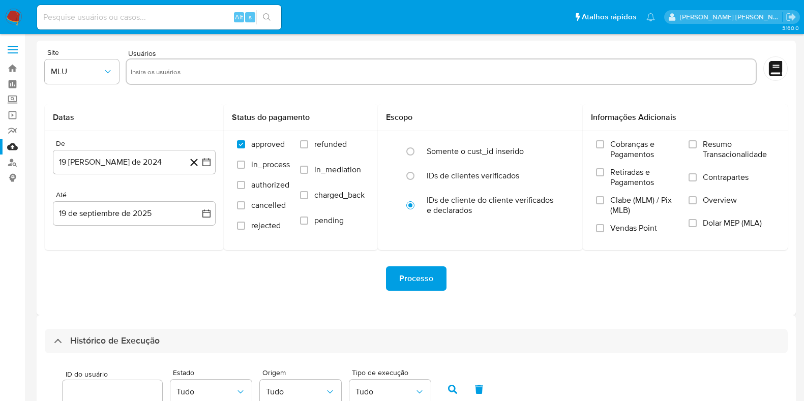
select select "100"
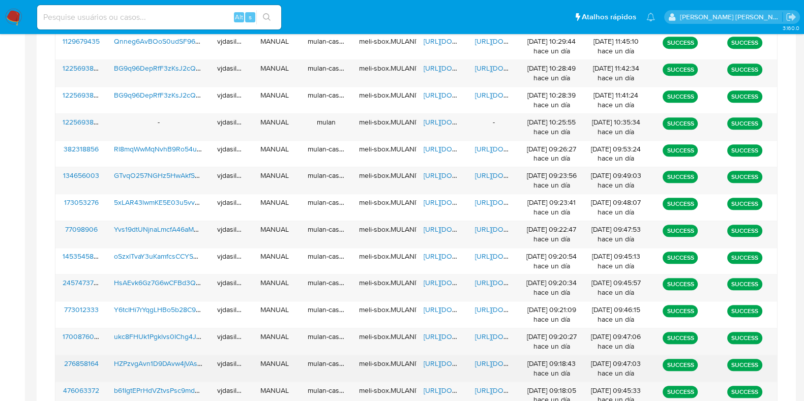
click at [485, 362] on span "https://docs.google.com/document/d/1IEsKxSkK2jqHq9MAA3VLtgSCilYebIz6wg0sEcsugD4…" at bounding box center [510, 364] width 70 height 10
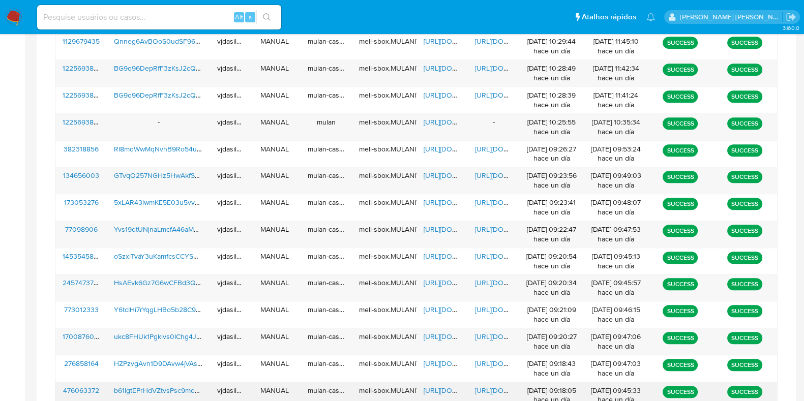
click at [495, 388] on span "https://docs.google.com/document/d/1om7N5PSsGiz6QMDBI6SWMUJd208Sml1Nw0j0ftKbKV0…" at bounding box center [510, 391] width 70 height 10
click at [444, 388] on span "https://docs.google.com/spreadsheets/d/13KqvLkW5pdkQgx5MYhZNxXb8_tL4q0XpCkHnMPY…" at bounding box center [459, 391] width 70 height 10
click at [175, 390] on span "b61IgtEPrHdVZtvsPsc9mdeb" at bounding box center [158, 391] width 89 height 10
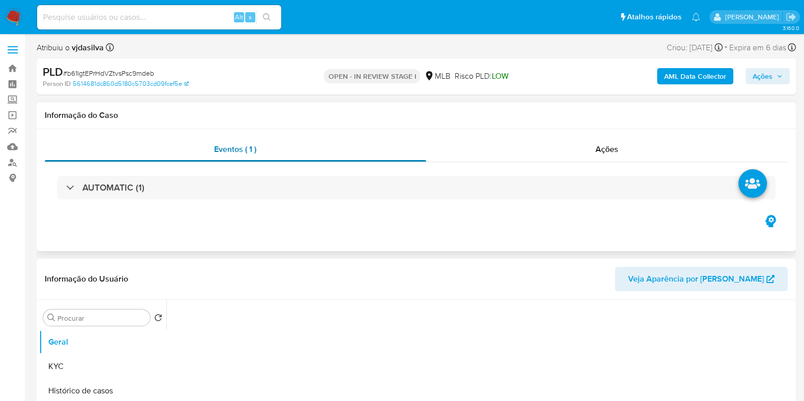
select select "10"
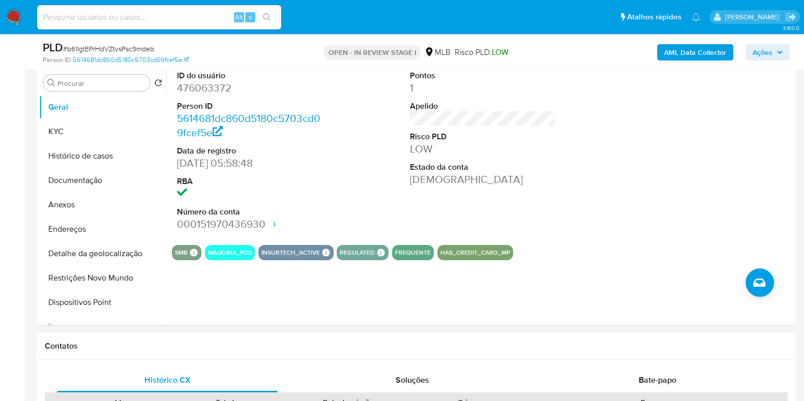
scroll to position [203, 0]
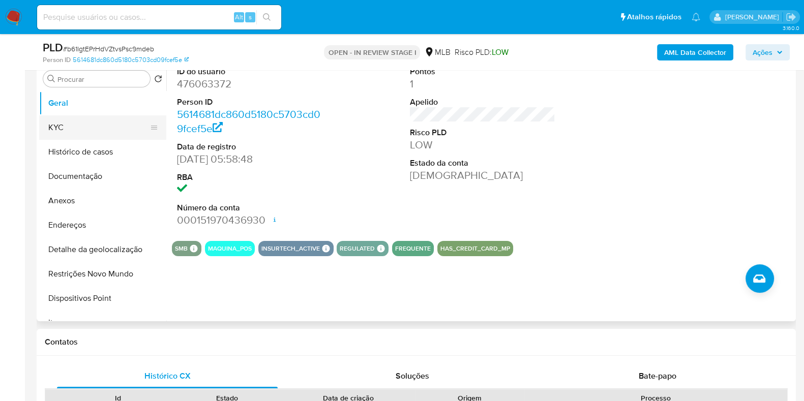
click at [104, 128] on button "KYC" at bounding box center [98, 127] width 119 height 24
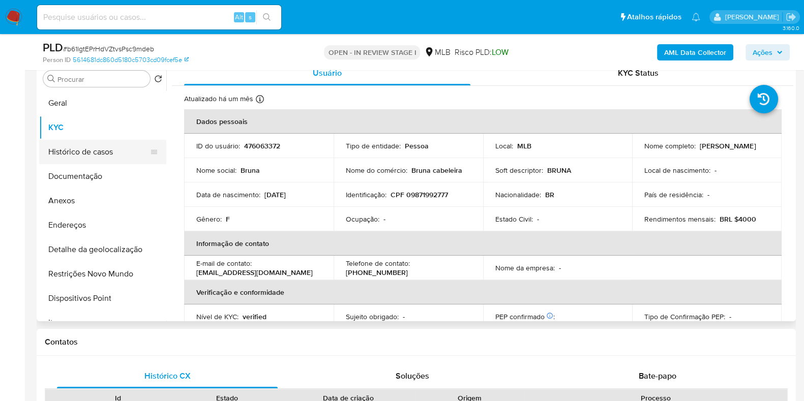
click at [106, 156] on button "Histórico de casos" at bounding box center [98, 152] width 119 height 24
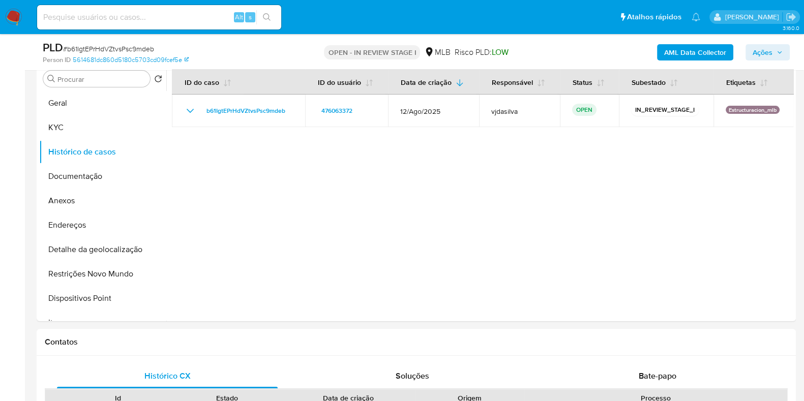
click at [678, 47] on b "AML Data Collector" at bounding box center [695, 52] width 62 height 16
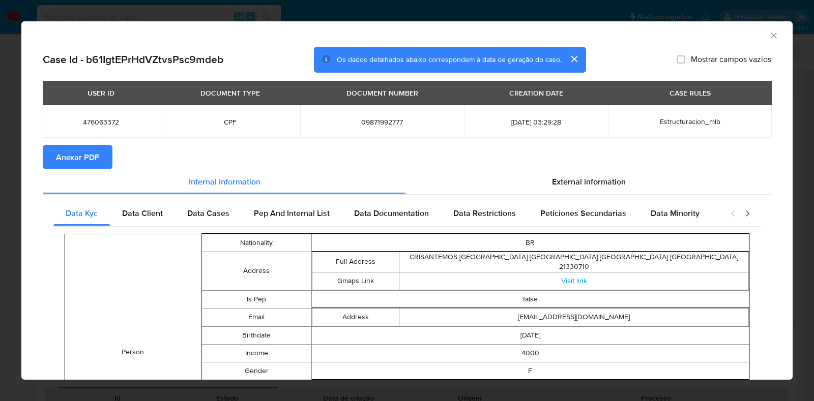
click at [62, 156] on span "Anexar PDF" at bounding box center [77, 157] width 43 height 22
click at [769, 39] on icon "Fechar a janela" at bounding box center [774, 36] width 10 height 10
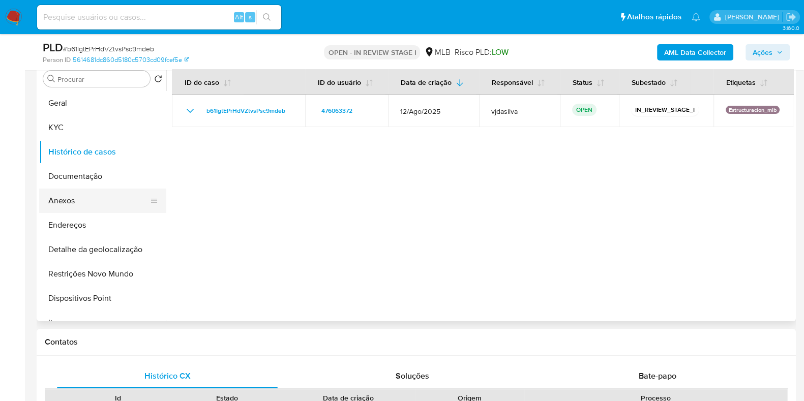
click at [98, 199] on button "Anexos" at bounding box center [98, 201] width 119 height 24
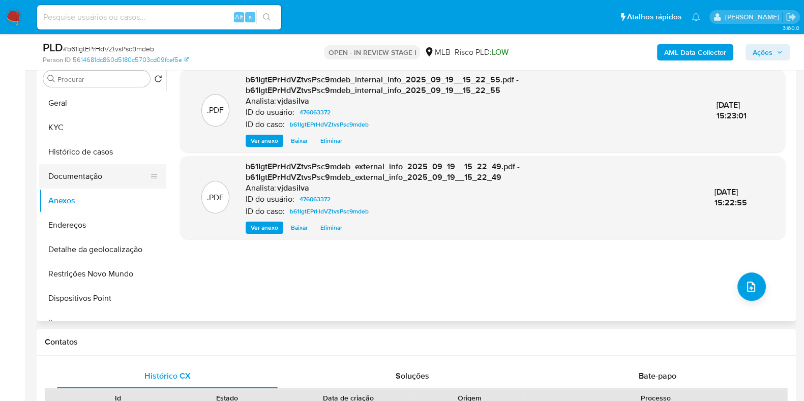
click at [117, 176] on button "Documentação" at bounding box center [98, 176] width 119 height 24
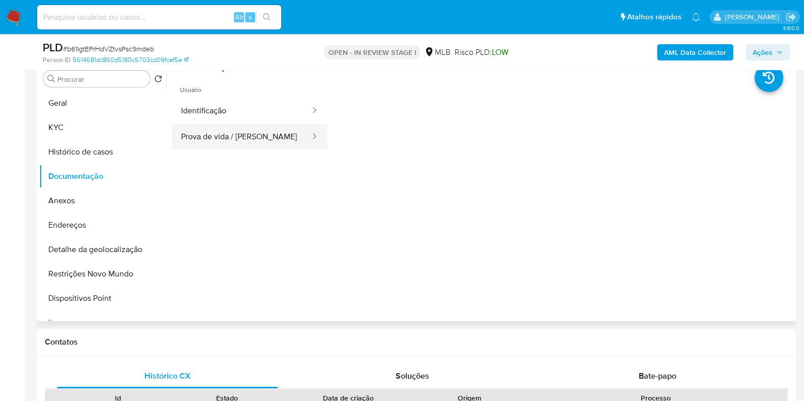
click at [303, 137] on div at bounding box center [311, 137] width 16 height 12
click at [290, 110] on button "Identificação" at bounding box center [241, 111] width 139 height 26
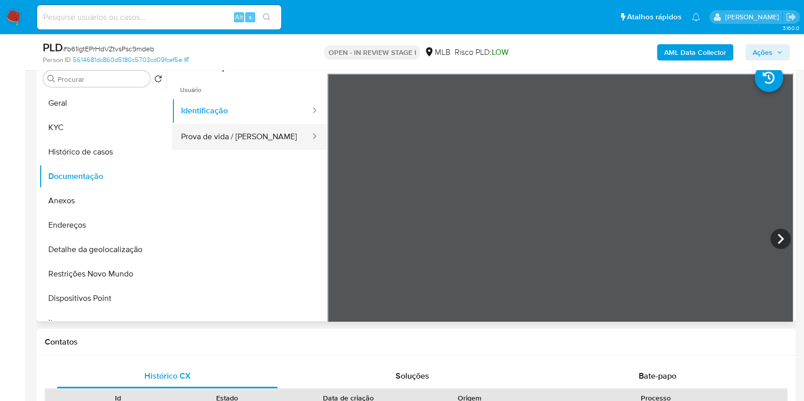
click at [267, 132] on button "Prova de vida / [PERSON_NAME]" at bounding box center [241, 137] width 139 height 26
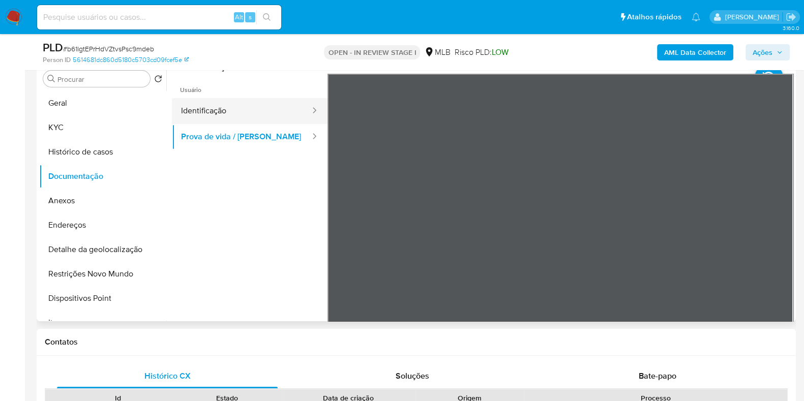
click at [270, 103] on button "Identificação" at bounding box center [241, 111] width 139 height 26
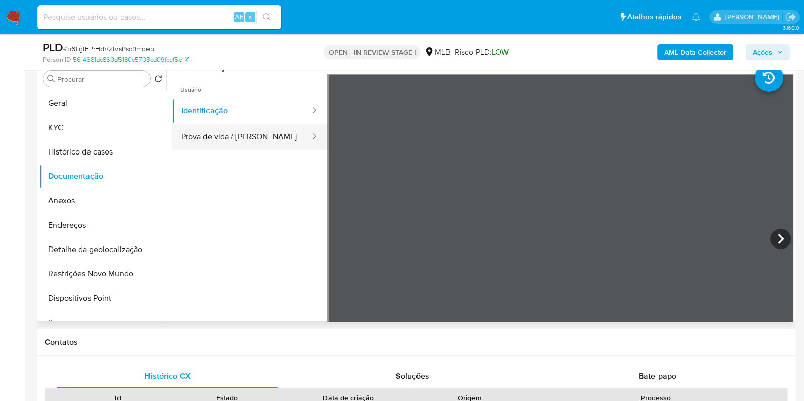
click at [235, 133] on button "Prova de vida / Selfie" at bounding box center [241, 137] width 139 height 26
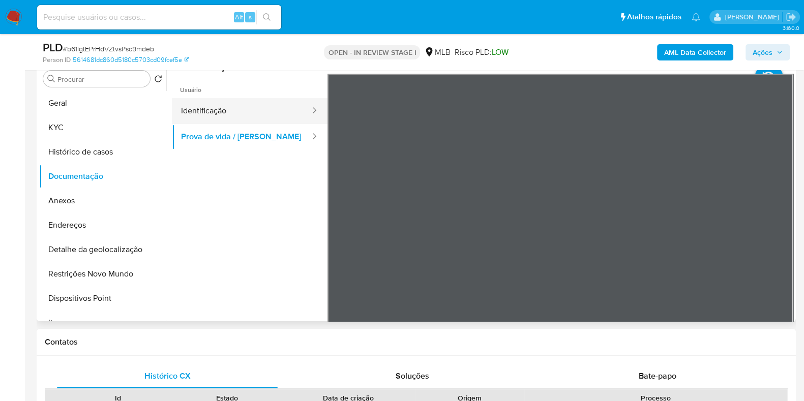
click at [225, 113] on button "Identificação" at bounding box center [241, 111] width 139 height 26
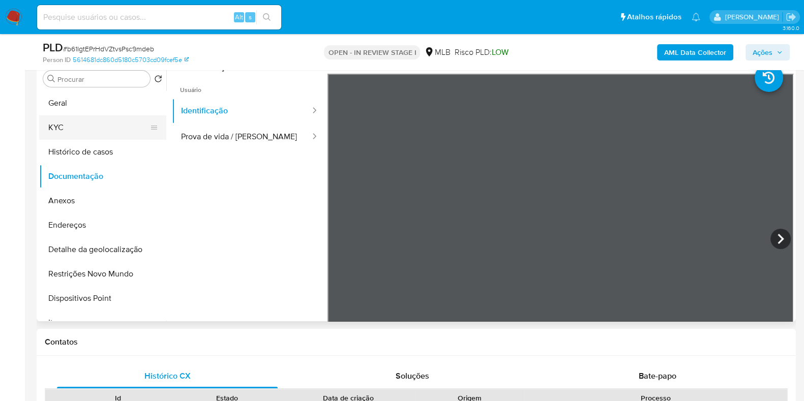
click at [130, 115] on button "KYC" at bounding box center [98, 127] width 119 height 24
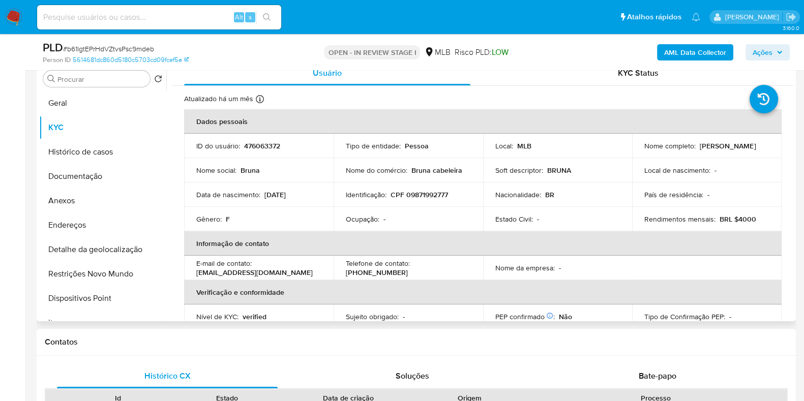
drag, startPoint x: 789, startPoint y: 135, endPoint x: 792, endPoint y: 170, distance: 35.2
click at [792, 170] on div "Usuário KYC Status Atualizado há um mês Criado: 28/09/2020 20:59:34 Atualizado:…" at bounding box center [479, 191] width 627 height 260
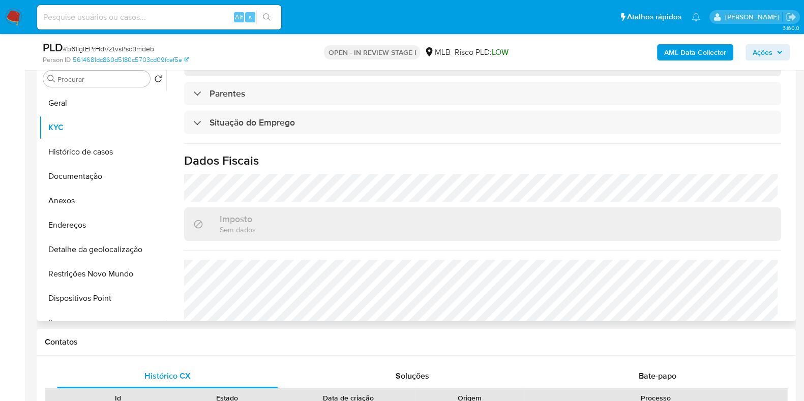
scroll to position [442, 0]
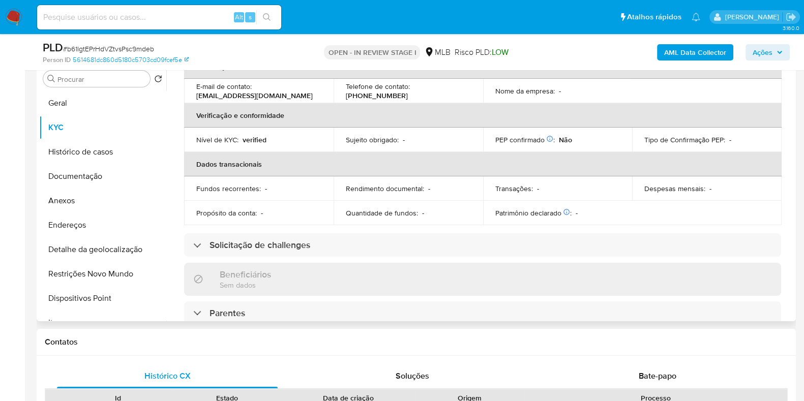
scroll to position [75, 0]
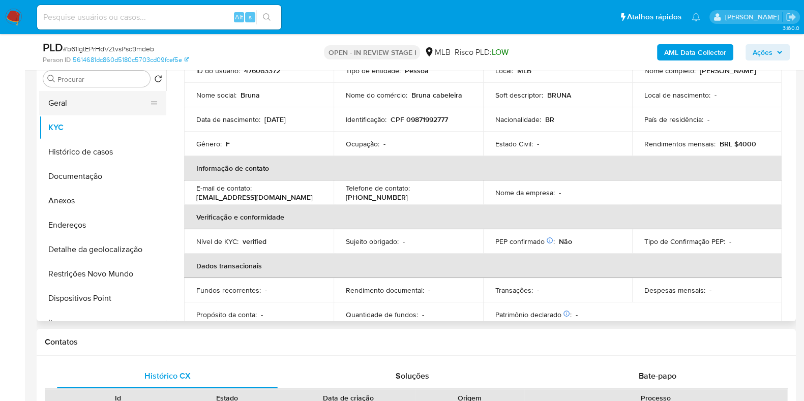
click at [94, 105] on button "Geral" at bounding box center [98, 103] width 119 height 24
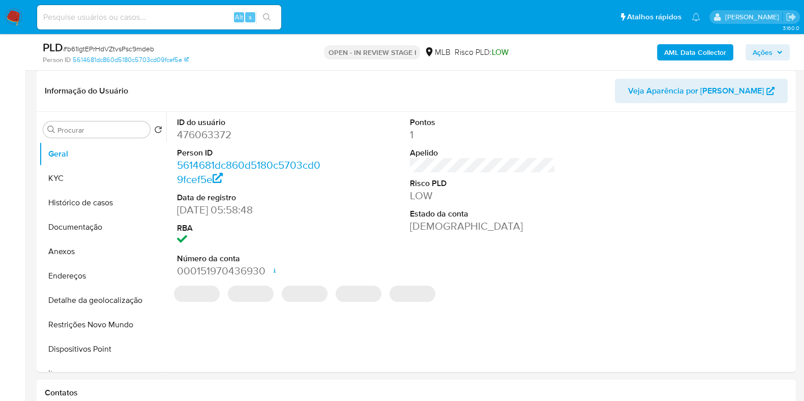
scroll to position [127, 0]
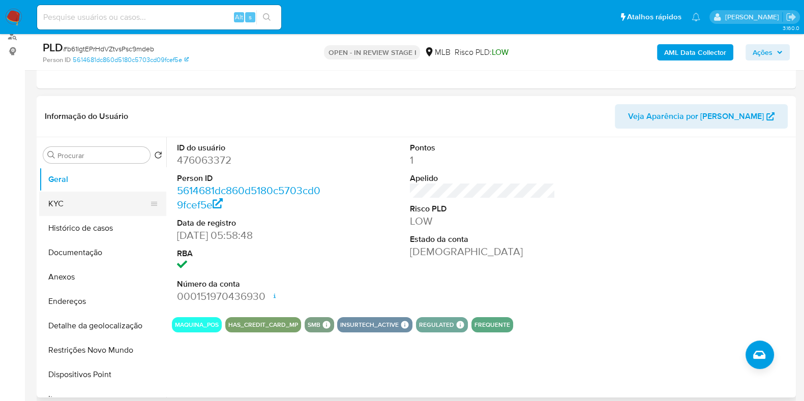
click at [114, 196] on button "KYC" at bounding box center [98, 204] width 119 height 24
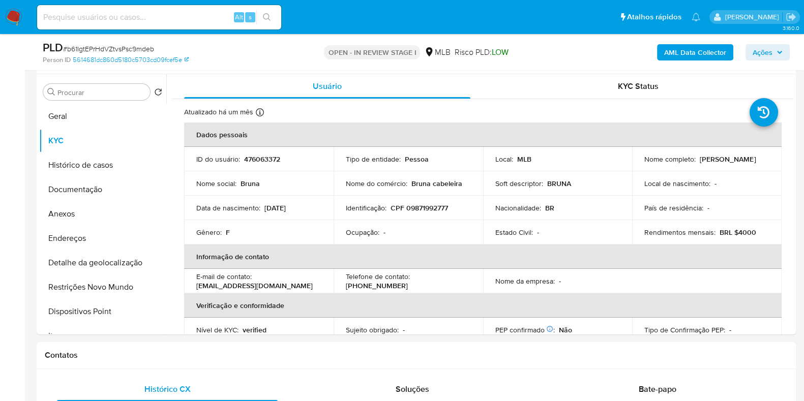
scroll to position [188, 0]
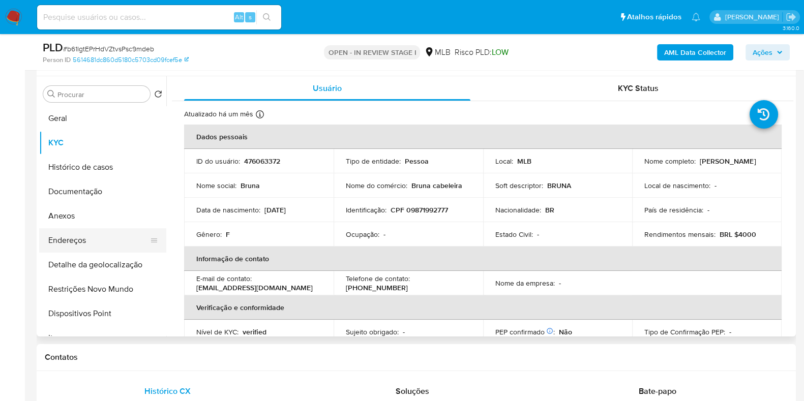
click at [122, 243] on button "Endereços" at bounding box center [98, 240] width 119 height 24
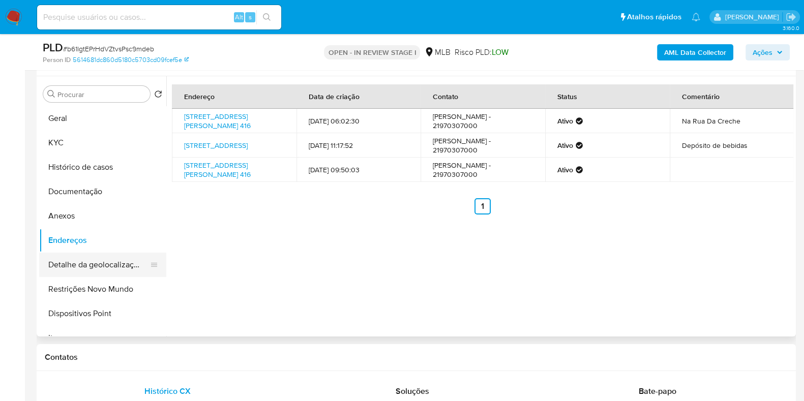
click at [112, 268] on button "Detalhe da geolocalização" at bounding box center [98, 265] width 119 height 24
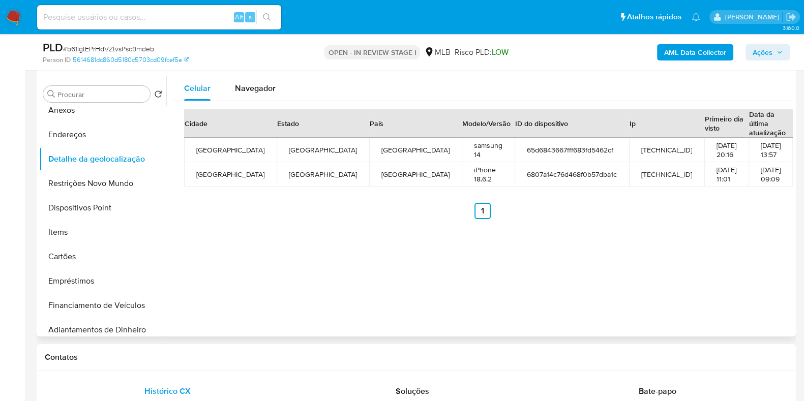
scroll to position [108, 0]
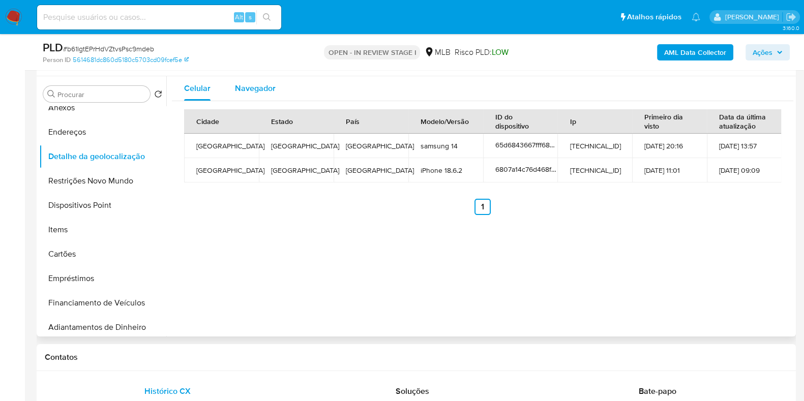
click at [266, 94] on div "Navegador" at bounding box center [255, 88] width 41 height 24
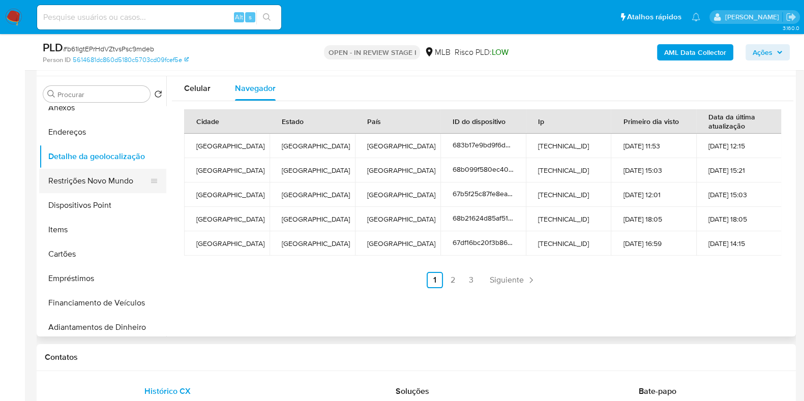
click at [115, 186] on button "Restrições Novo Mundo" at bounding box center [98, 181] width 119 height 24
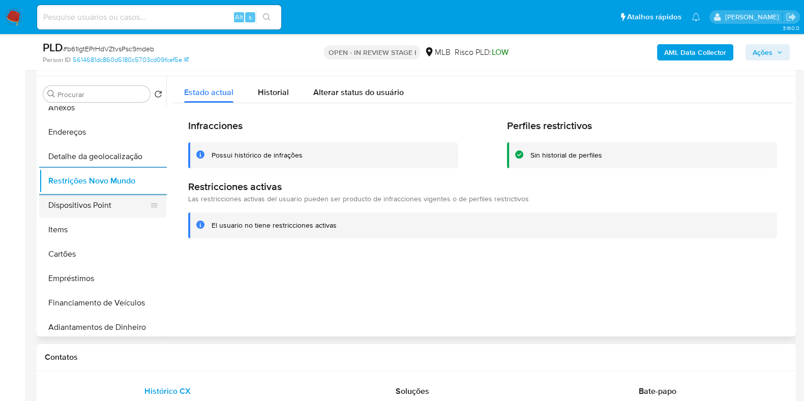
click at [79, 207] on button "Dispositivos Point" at bounding box center [98, 205] width 119 height 24
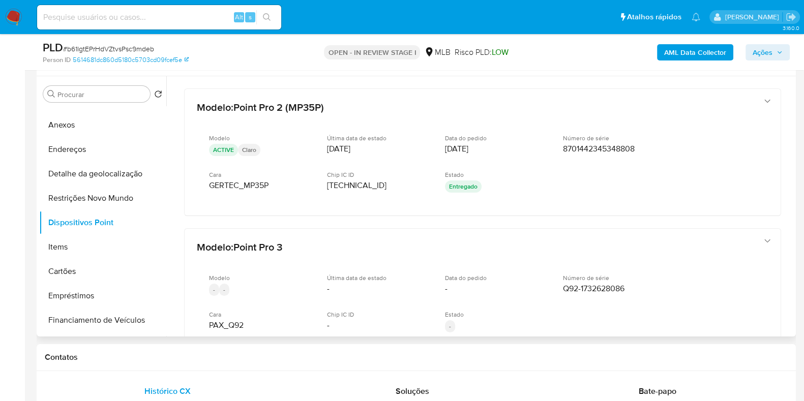
drag, startPoint x: 166, startPoint y: 145, endPoint x: 163, endPoint y: 111, distance: 34.2
click at [163, 111] on div "Procurar Retornar ao pedido padrão Geral KYC Histórico de casos Documentação An…" at bounding box center [416, 206] width 754 height 260
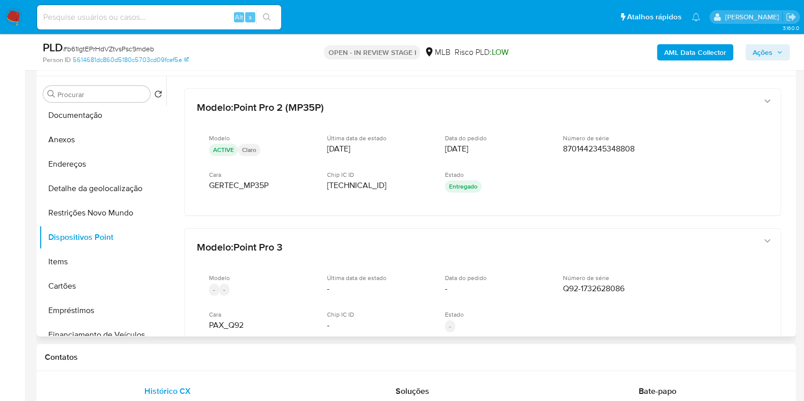
scroll to position [0, 0]
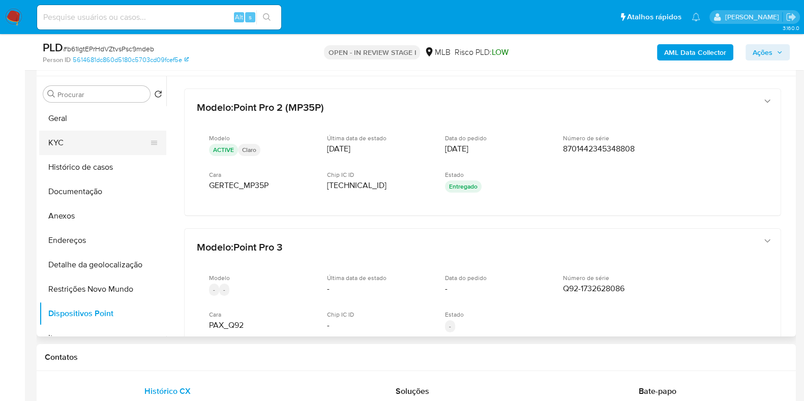
click at [104, 137] on button "KYC" at bounding box center [98, 143] width 119 height 24
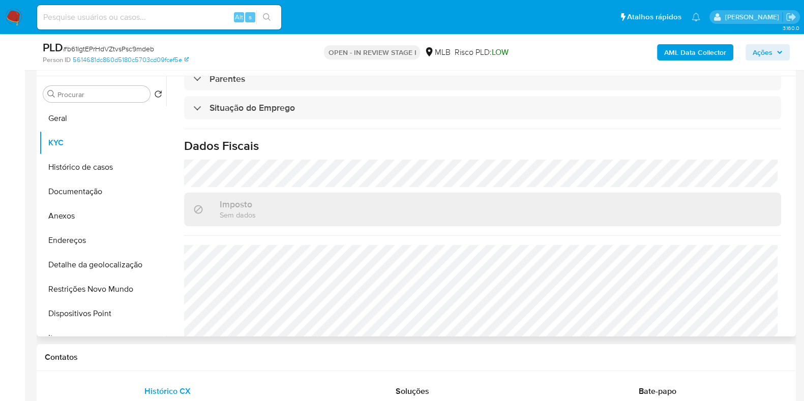
scroll to position [442, 0]
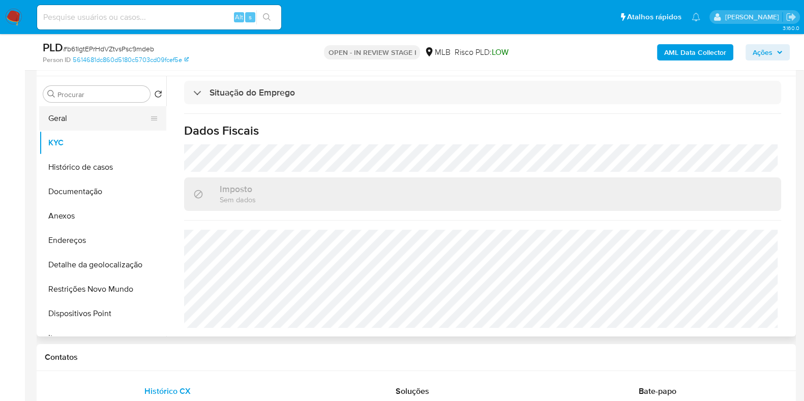
click at [120, 125] on button "Geral" at bounding box center [98, 118] width 119 height 24
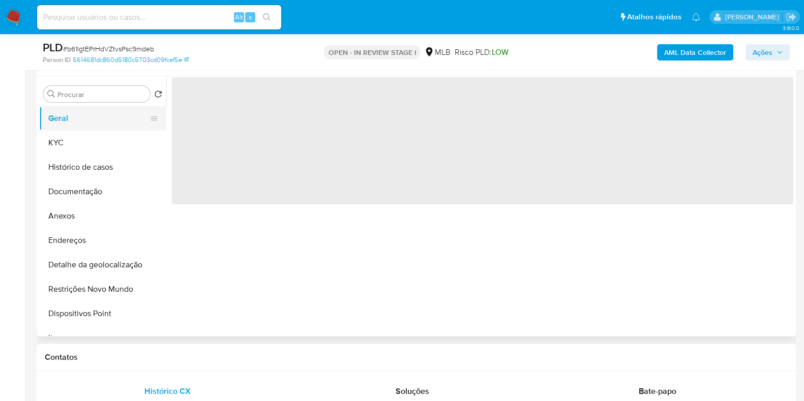
scroll to position [0, 0]
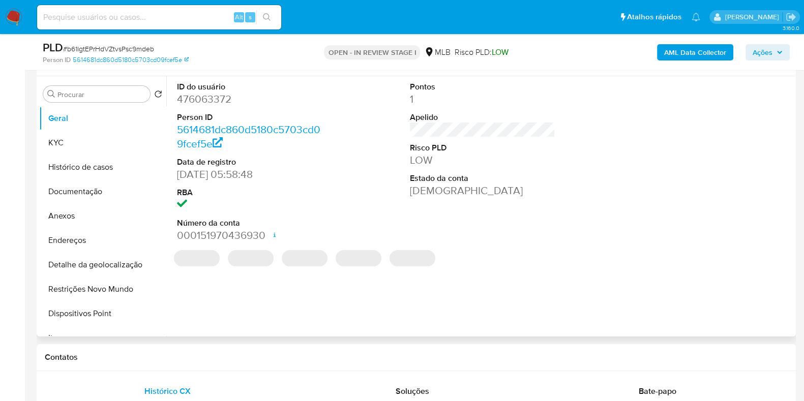
click at [230, 101] on dd "476063372" at bounding box center [249, 99] width 145 height 14
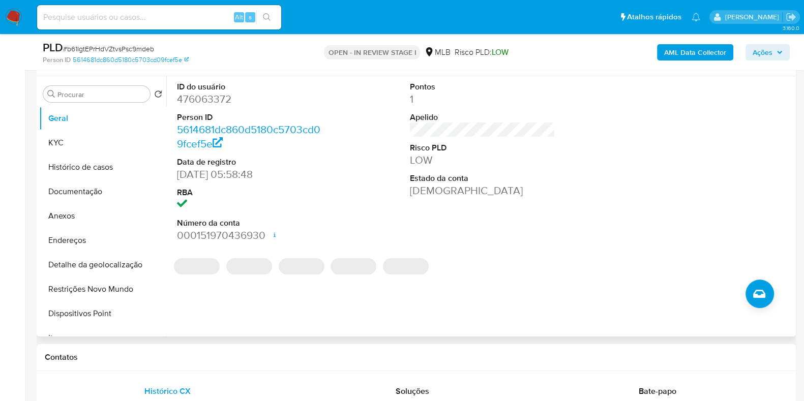
click at [230, 101] on dd "476063372" at bounding box center [249, 99] width 145 height 14
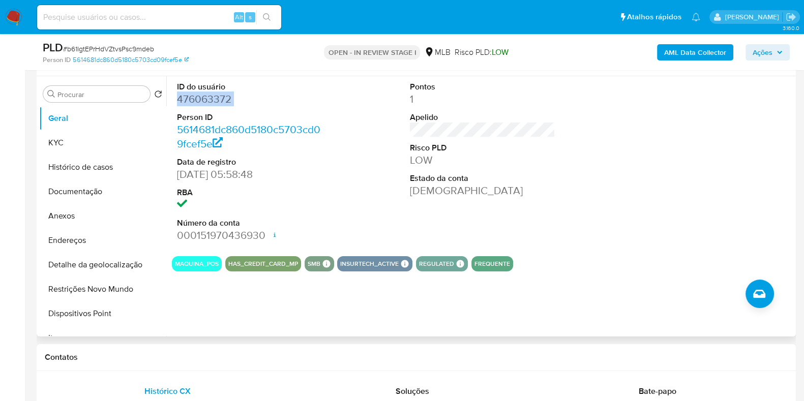
click at [230, 101] on dd "476063372" at bounding box center [249, 99] width 145 height 14
copy dd "476063372"
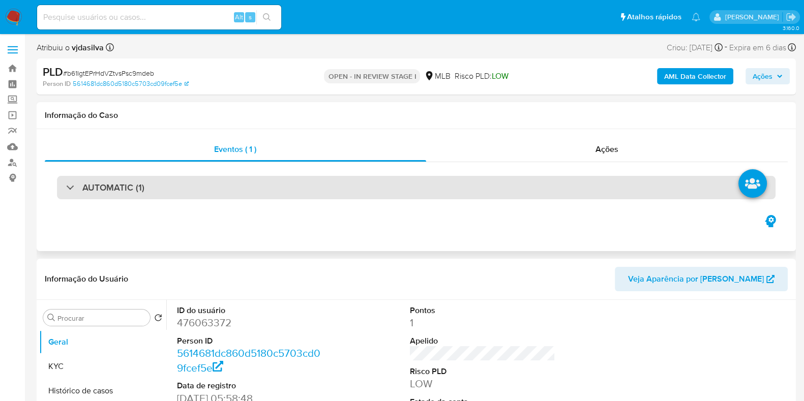
click at [602, 185] on div "AUTOMATIC (1)" at bounding box center [416, 187] width 719 height 23
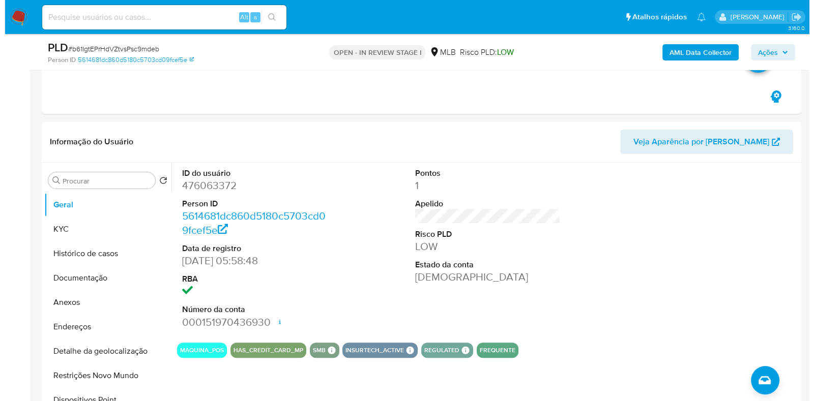
scroll to position [424, 0]
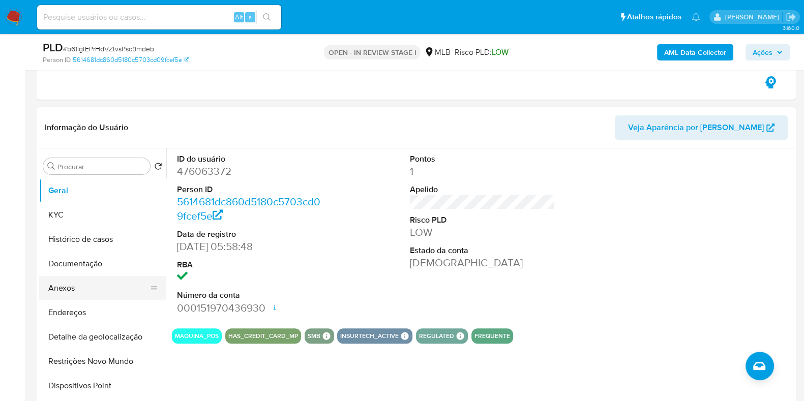
click at [101, 281] on button "Anexos" at bounding box center [98, 288] width 119 height 24
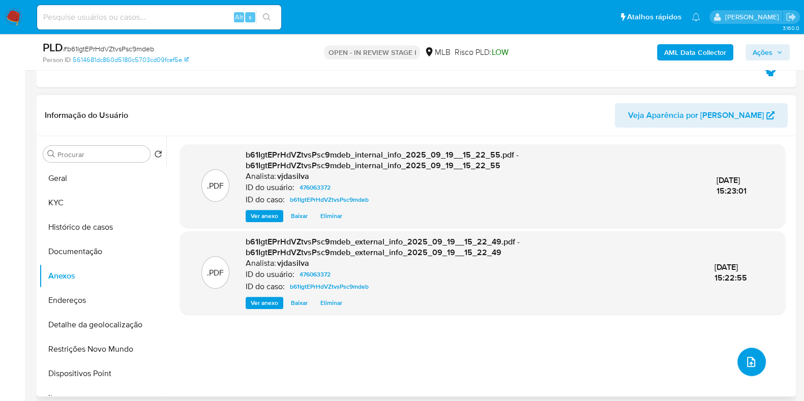
click at [755, 362] on button "upload-file" at bounding box center [752, 362] width 28 height 28
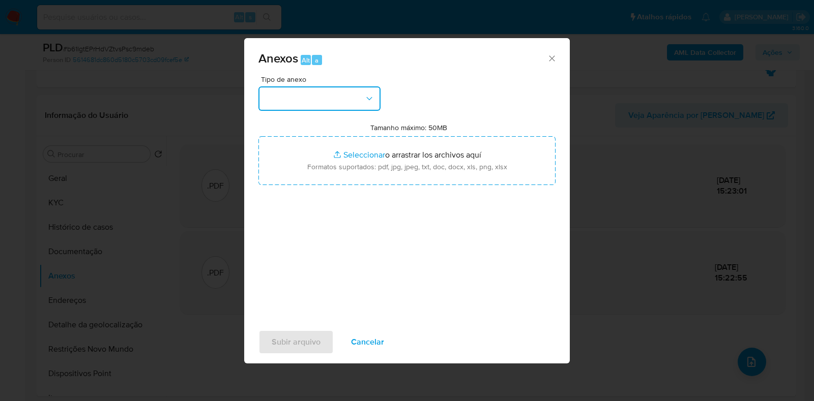
click at [368, 99] on icon "button" at bounding box center [369, 99] width 10 height 10
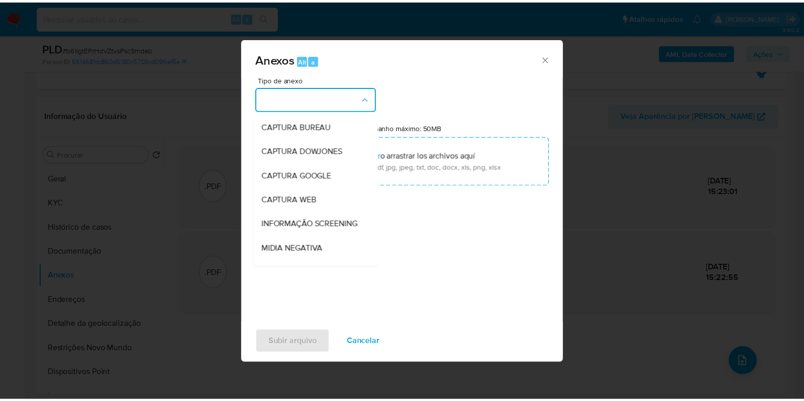
scroll to position [157, 0]
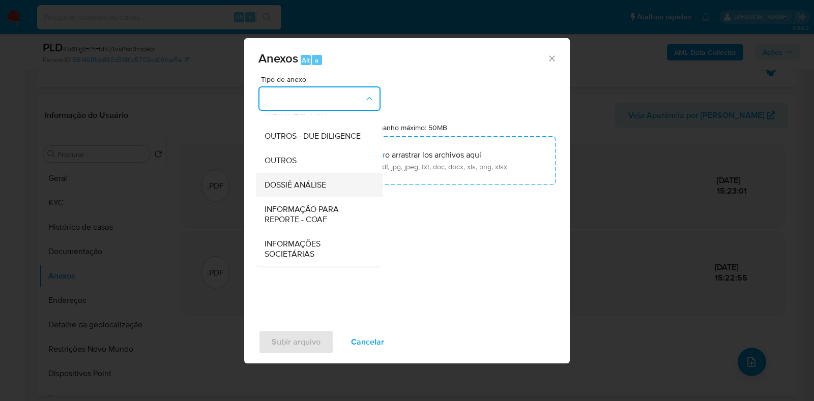
click at [339, 192] on div "DOSSIÊ ANÁLISE" at bounding box center [316, 185] width 104 height 24
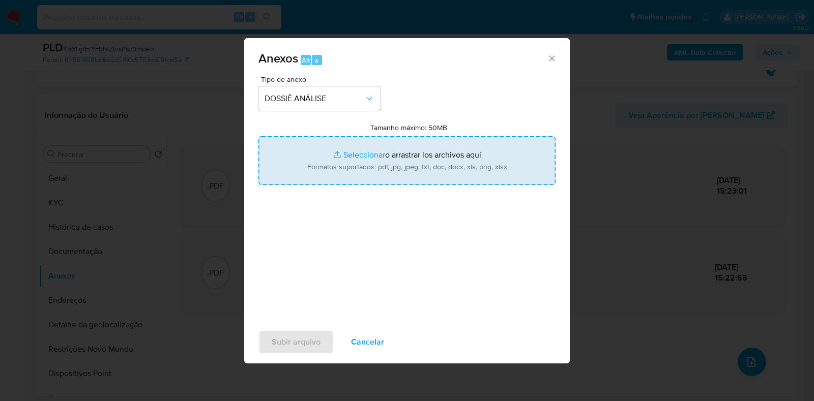
type input "C:\fakepath\SAR - XXXX - CPF 09871992777 - BRUNA DE SOUZA SANTOS.pdf"
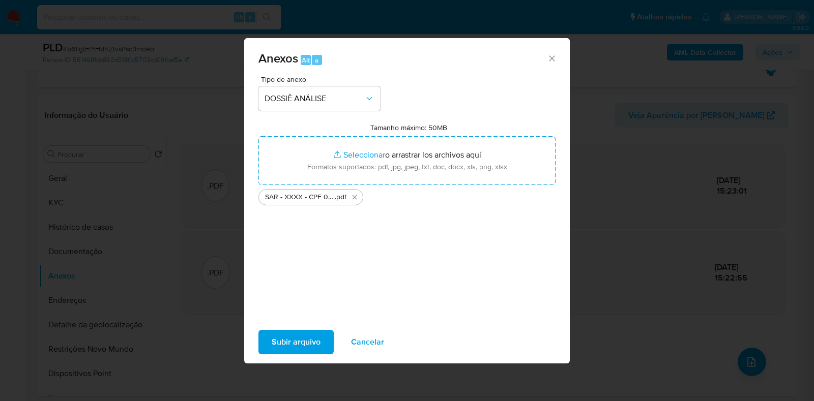
click at [296, 338] on span "Subir arquivo" at bounding box center [296, 342] width 49 height 22
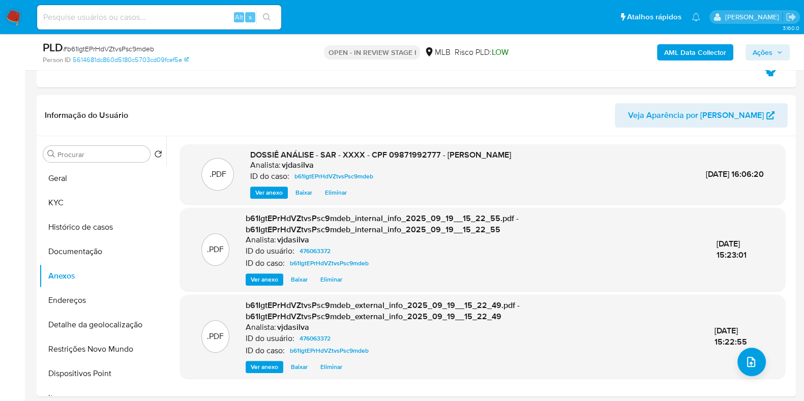
click at [785, 45] on button "Ações" at bounding box center [768, 52] width 44 height 16
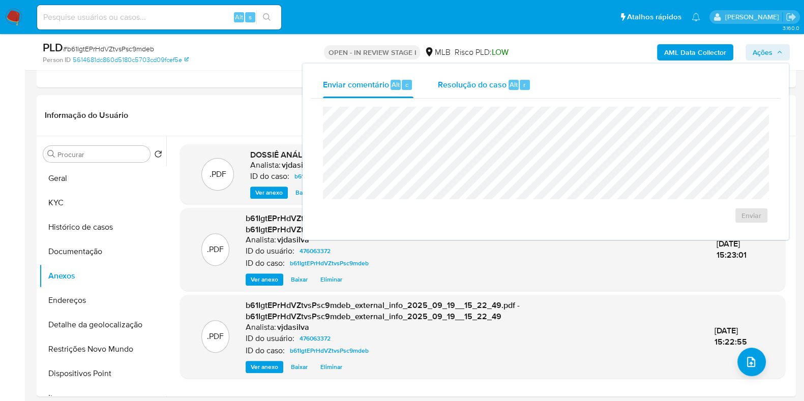
click at [473, 90] on div "Resolução do caso Alt r" at bounding box center [484, 85] width 93 height 26
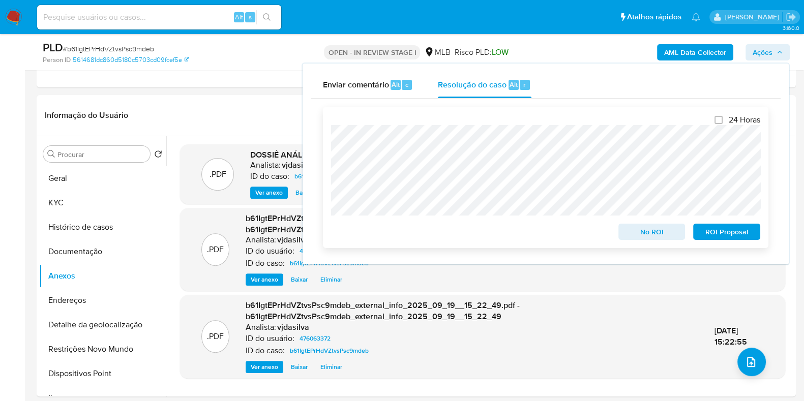
click at [723, 234] on span "ROI Proposal" at bounding box center [726, 232] width 53 height 14
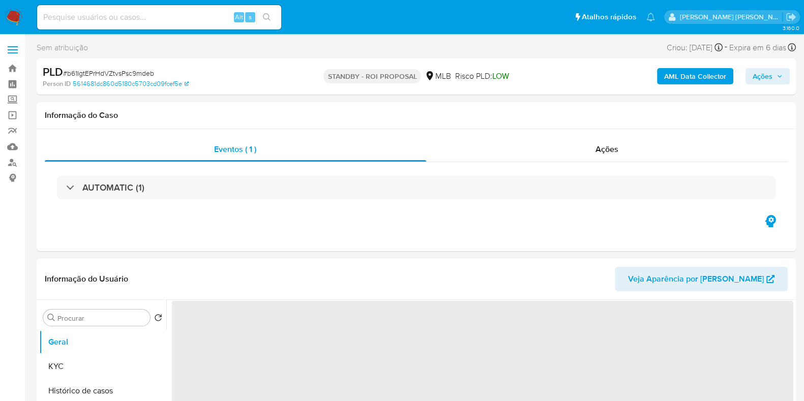
select select "10"
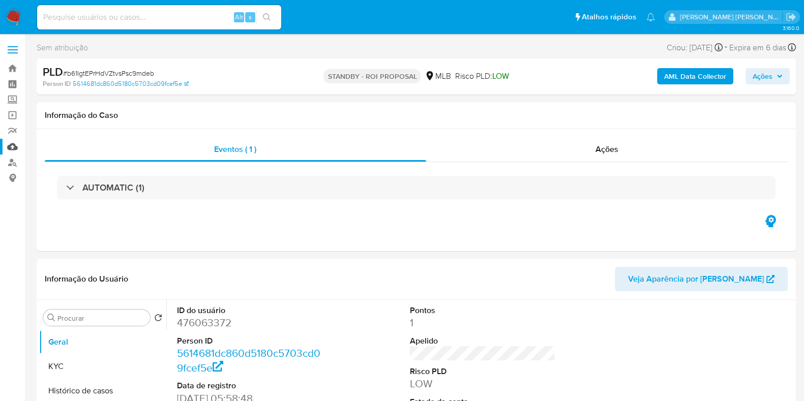
click at [13, 145] on link "Mulan" at bounding box center [60, 147] width 121 height 16
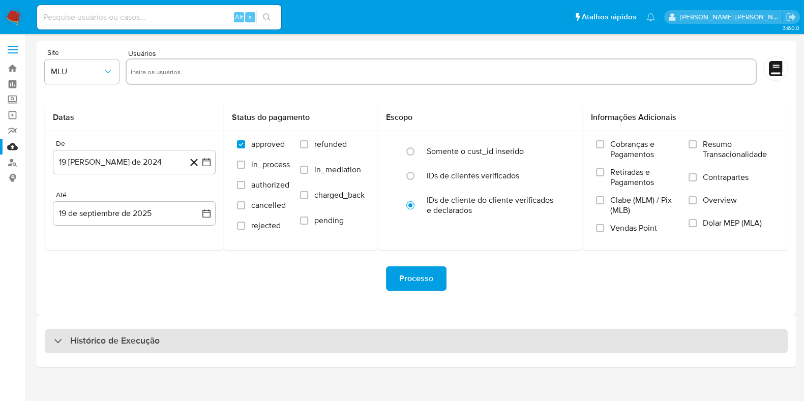
click at [381, 329] on div "Histórico de Execução" at bounding box center [416, 341] width 743 height 24
select select "10"
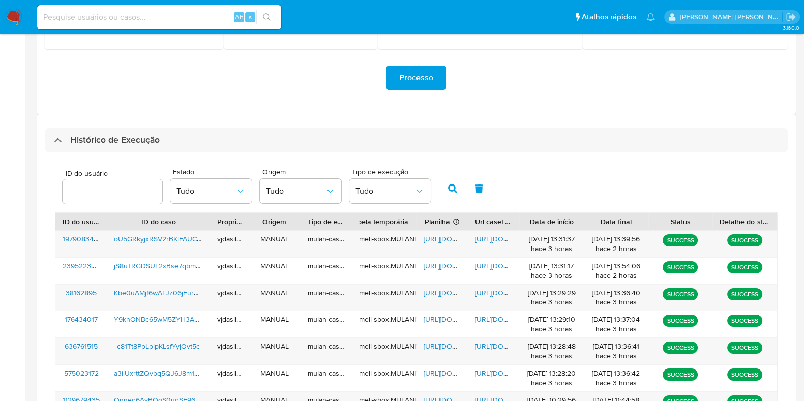
scroll to position [212, 0]
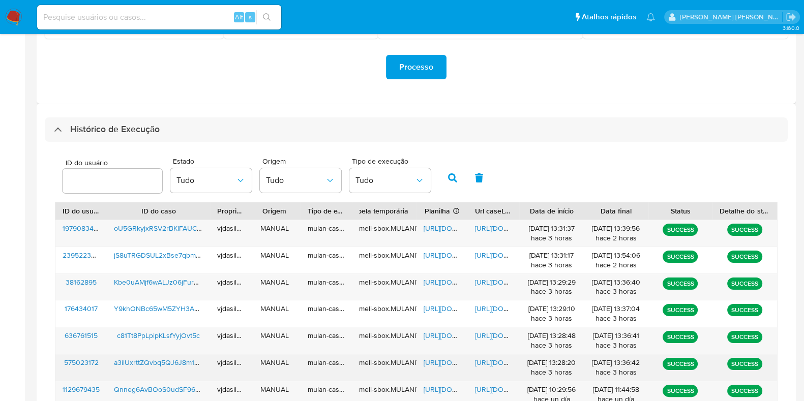
click at [493, 363] on span "[URL][DOMAIN_NAME]" at bounding box center [510, 363] width 70 height 10
click at [442, 358] on span "[URL][DOMAIN_NAME]" at bounding box center [459, 363] width 70 height 10
click at [159, 362] on span "a3ilUxrttZQvbq5QJ6J8m1Dz" at bounding box center [158, 363] width 89 height 10
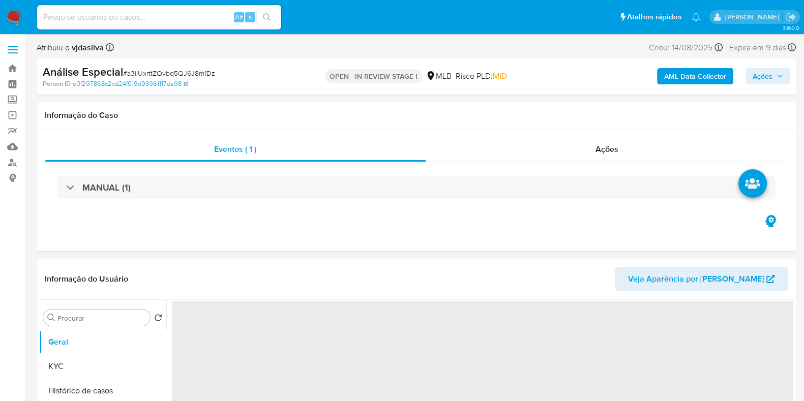
select select "10"
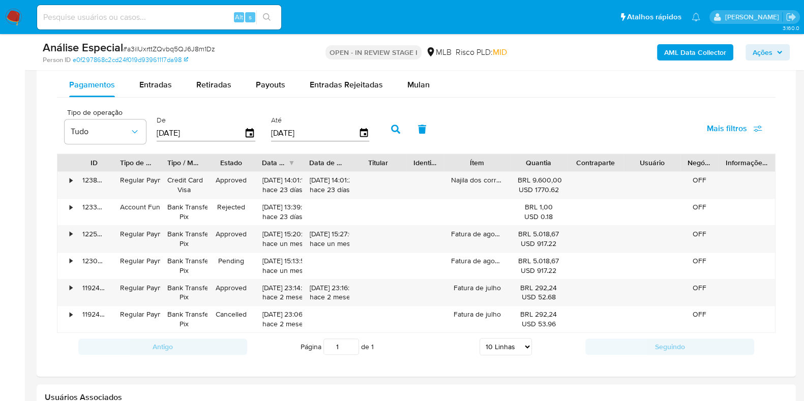
scroll to position [763, 0]
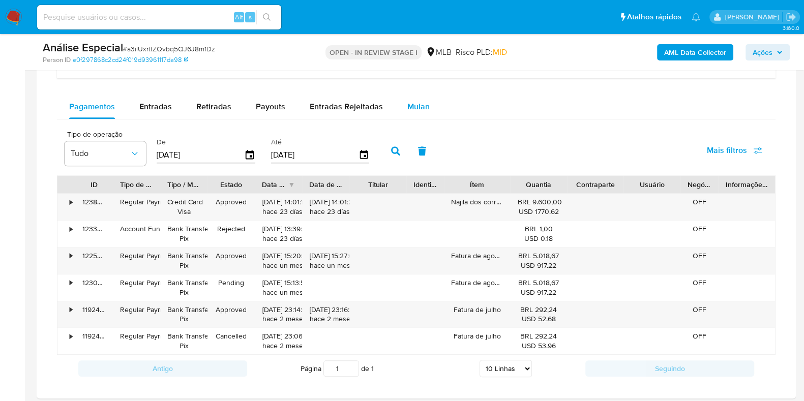
click at [411, 107] on span "Mulan" at bounding box center [418, 107] width 22 height 12
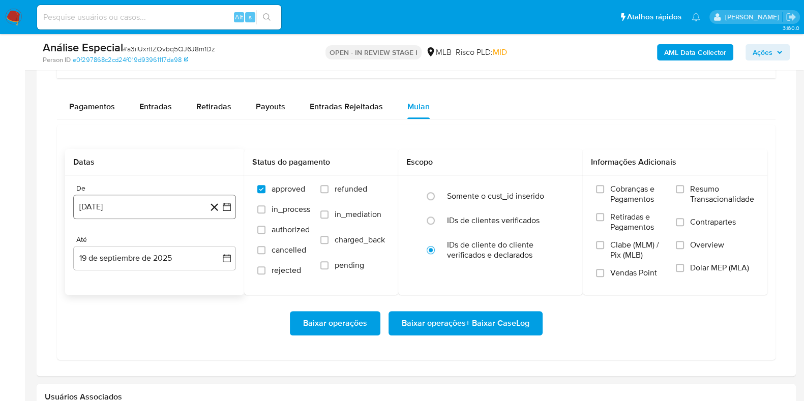
click at [175, 209] on button "19 de agosto de 2024" at bounding box center [154, 207] width 163 height 24
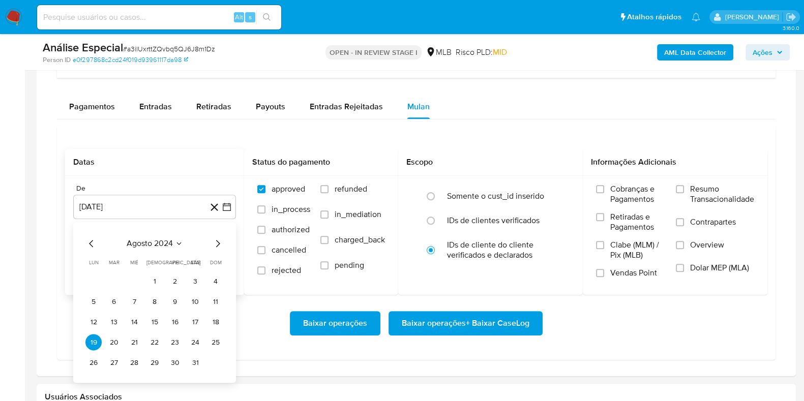
click at [216, 244] on icon "Mes siguiente" at bounding box center [218, 244] width 12 height 12
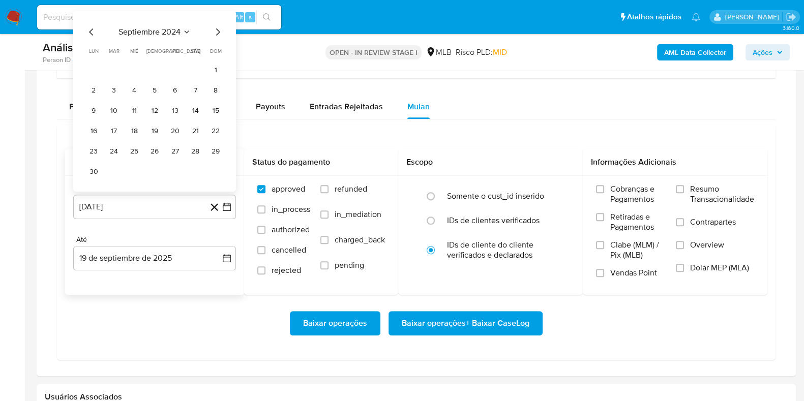
click at [219, 34] on icon "Mes siguiente" at bounding box center [218, 32] width 12 height 12
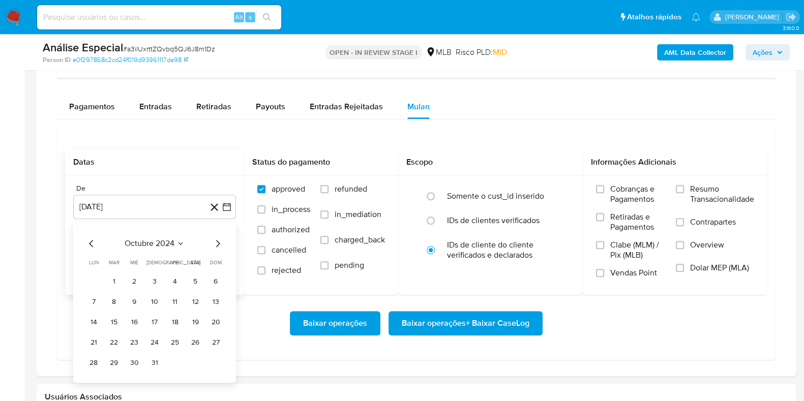
click at [93, 245] on icon "Mes anterior" at bounding box center [91, 244] width 12 height 12
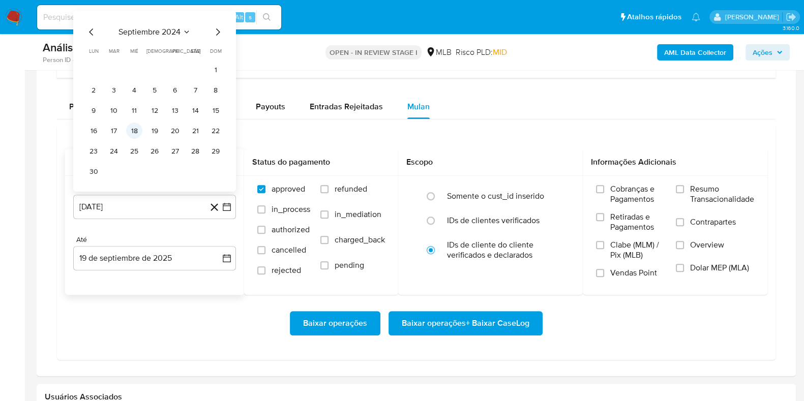
click at [135, 129] on button "18" at bounding box center [134, 131] width 16 height 16
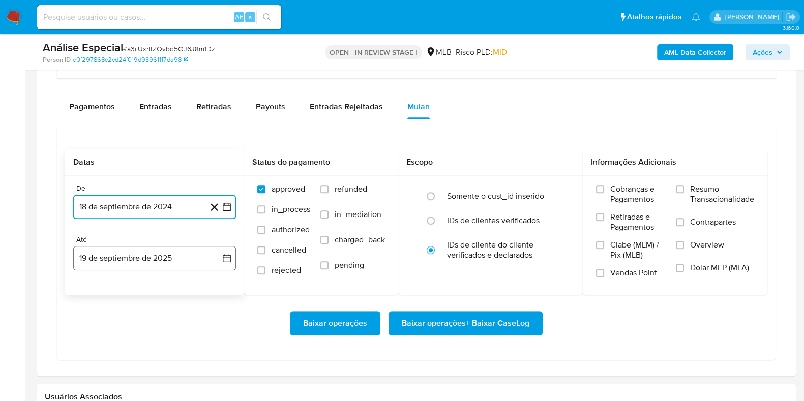
click at [146, 257] on button "19 de septiembre de 2025" at bounding box center [154, 258] width 163 height 24
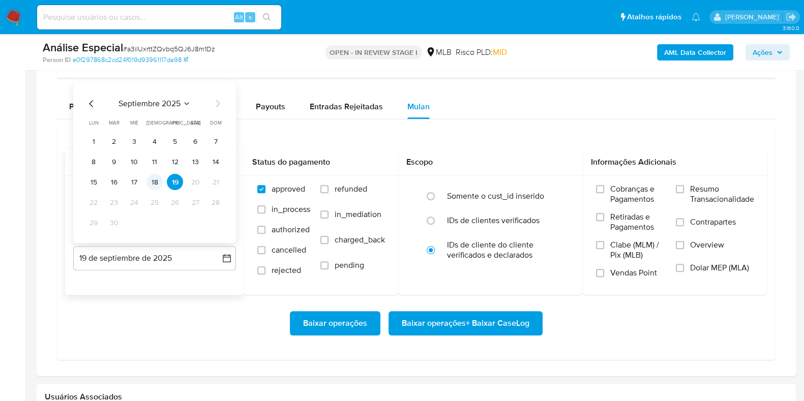
click at [152, 182] on button "18" at bounding box center [154, 182] width 16 height 16
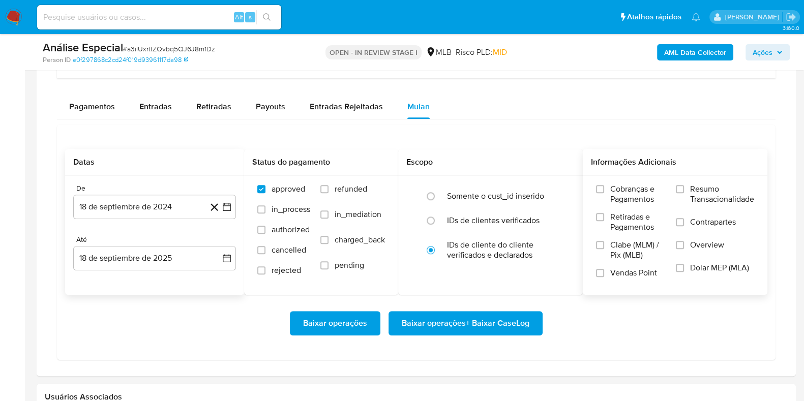
click at [690, 191] on span "Resumo Transacionalidade" at bounding box center [722, 194] width 64 height 20
click at [684, 191] on input "Resumo Transacionalidade" at bounding box center [680, 189] width 8 height 8
click at [687, 221] on label "Contrapartes" at bounding box center [715, 228] width 78 height 23
click at [684, 221] on input "Contrapartes" at bounding box center [680, 222] width 8 height 8
click at [450, 324] on span "Baixar operações + Baixar CaseLog" at bounding box center [466, 323] width 128 height 22
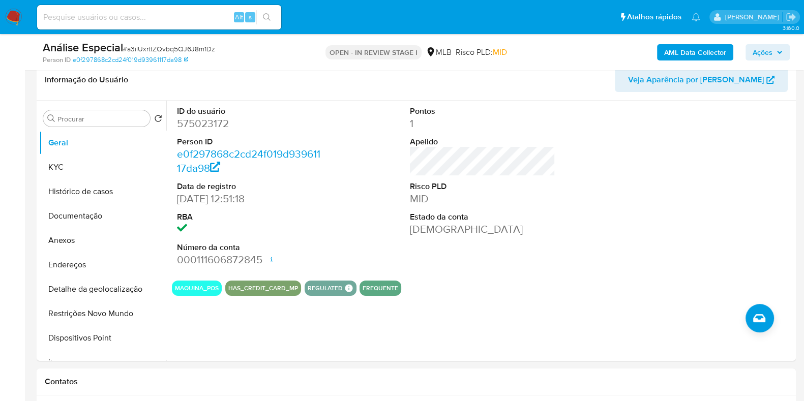
scroll to position [123, 0]
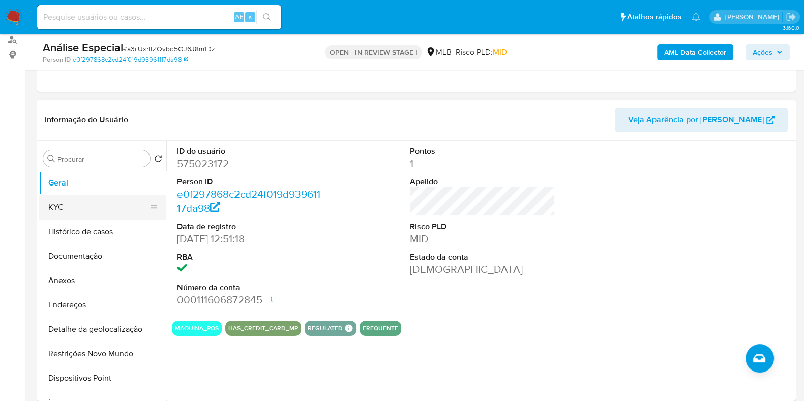
click at [121, 208] on button "KYC" at bounding box center [98, 207] width 119 height 24
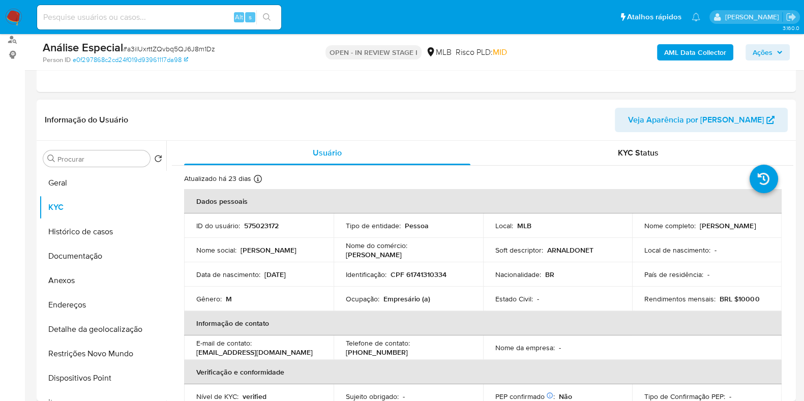
click at [376, 295] on p "Ocupação :" at bounding box center [363, 299] width 34 height 9
copy div "Ocupação : Empresário (a)"
click at [109, 255] on button "Documentação" at bounding box center [98, 256] width 119 height 24
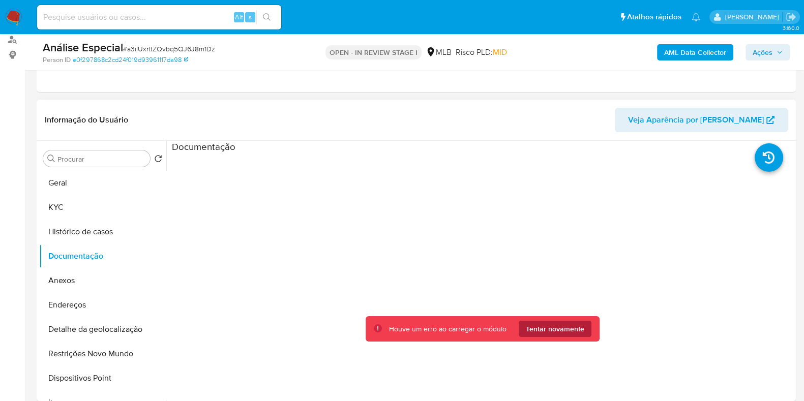
click at [539, 327] on span "Tentar novamente" at bounding box center [555, 329] width 58 height 16
click at [553, 326] on span "Tentar novamente" at bounding box center [555, 329] width 58 height 16
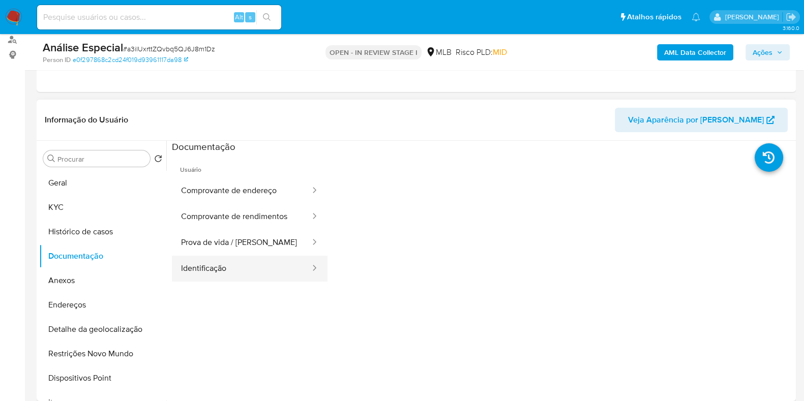
click at [268, 258] on button "Identificação" at bounding box center [241, 269] width 139 height 26
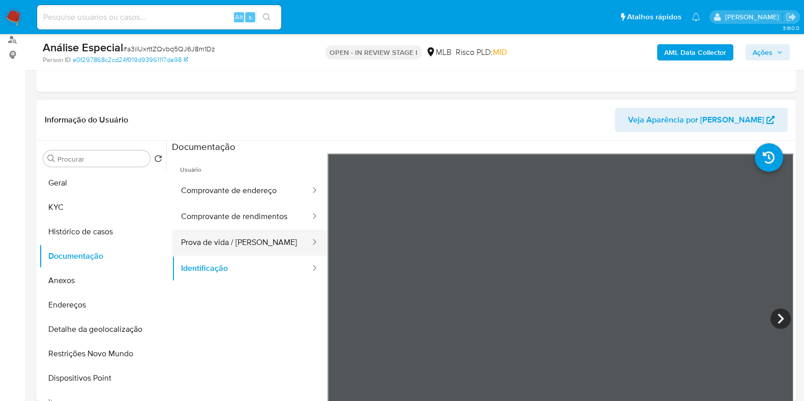
click at [238, 235] on button "Prova de vida / Selfie" at bounding box center [241, 243] width 139 height 26
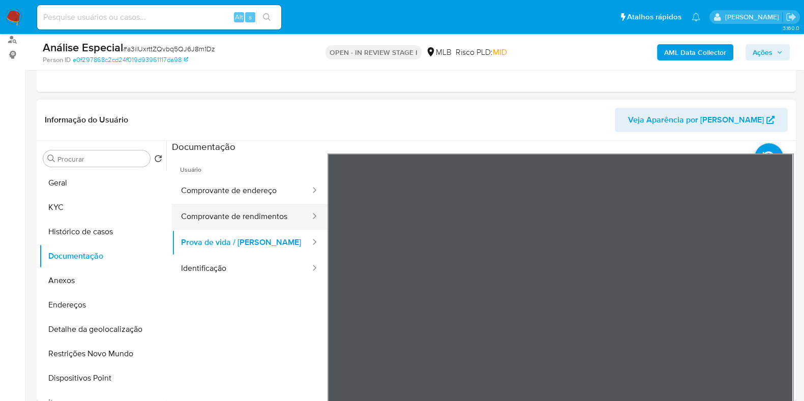
click at [243, 207] on button "Comprovante de rendimentos" at bounding box center [241, 217] width 139 height 26
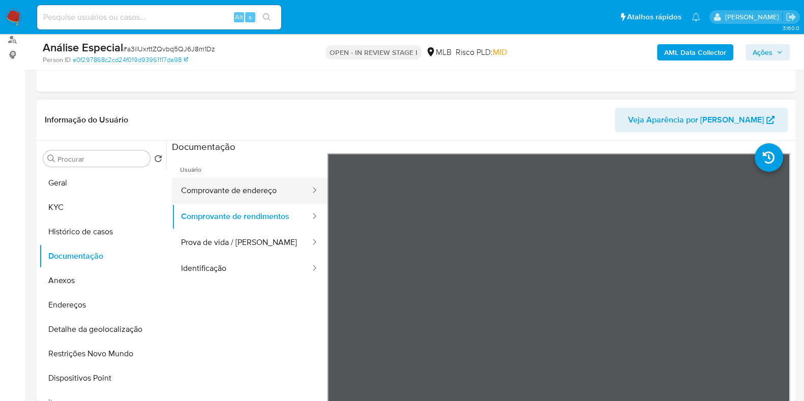
click at [249, 184] on button "Comprovante de endereço" at bounding box center [241, 191] width 139 height 26
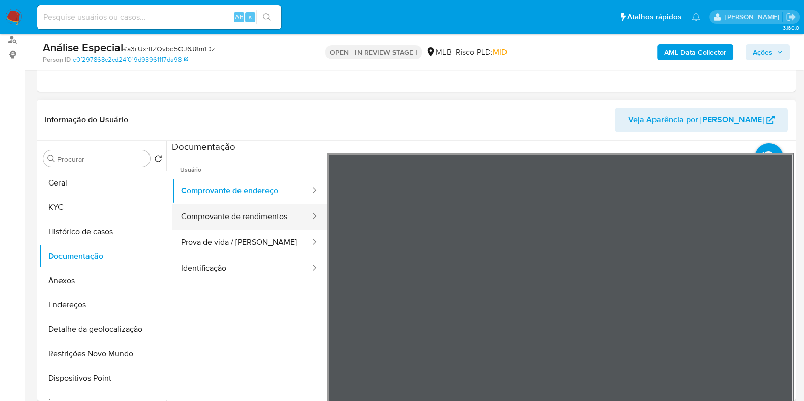
click at [253, 210] on button "Comprovante de rendimentos" at bounding box center [241, 217] width 139 height 26
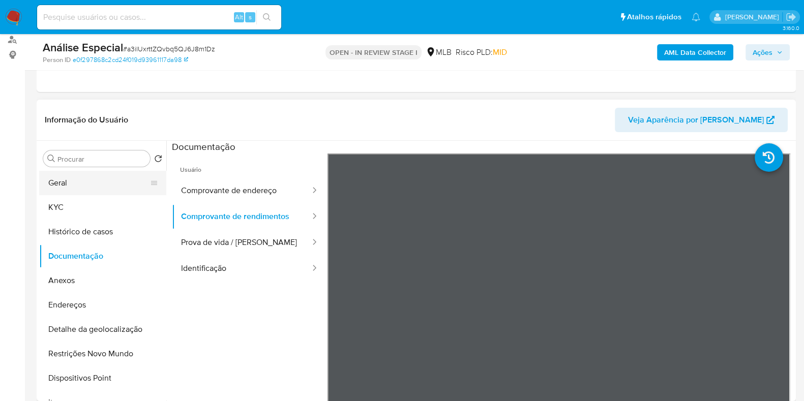
click at [105, 187] on button "Geral" at bounding box center [98, 183] width 119 height 24
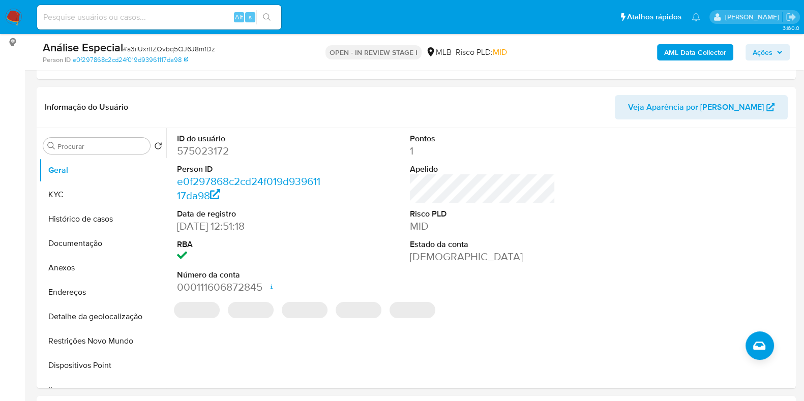
scroll to position [141, 0]
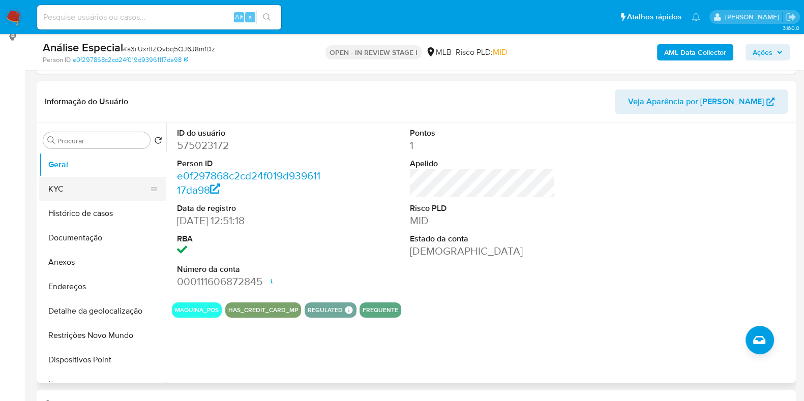
click at [100, 184] on button "KYC" at bounding box center [98, 189] width 119 height 24
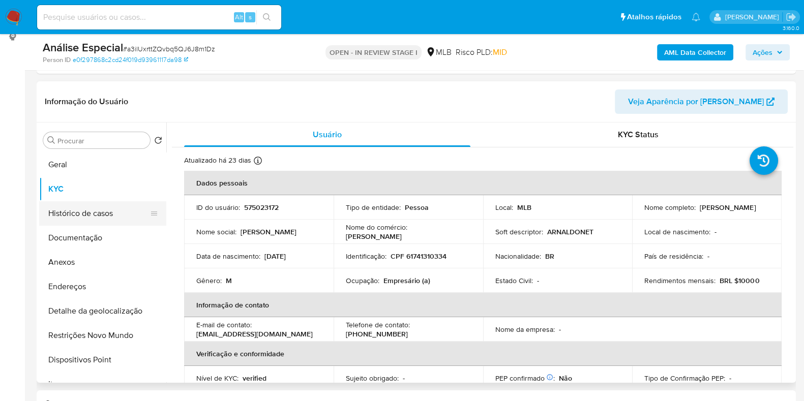
click at [107, 212] on button "Histórico de casos" at bounding box center [98, 213] width 119 height 24
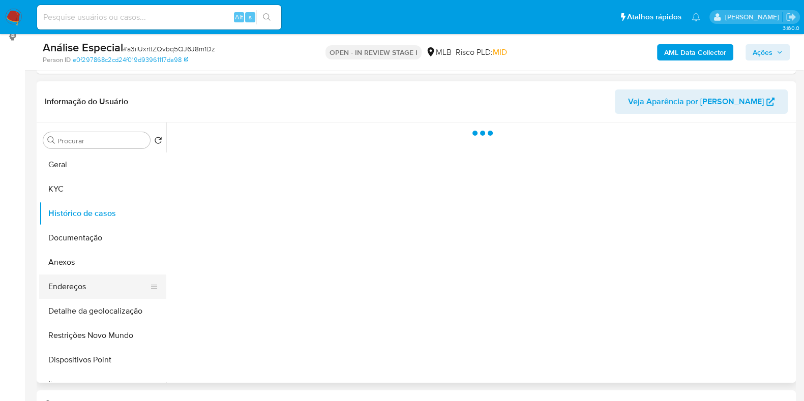
click at [110, 283] on button "Endereços" at bounding box center [98, 287] width 119 height 24
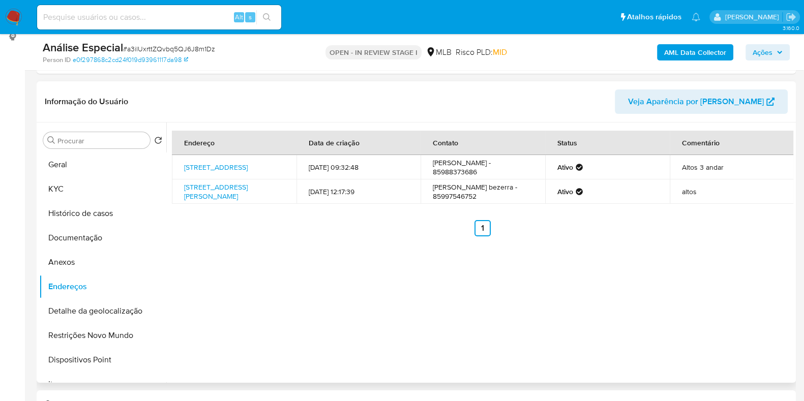
click at [658, 269] on div "Endereço Data de criação Contato Status Comentário Rua Dom Quintino 717, Fortal…" at bounding box center [479, 253] width 627 height 260
click at [122, 320] on button "Detalhe da geolocalização" at bounding box center [98, 311] width 119 height 24
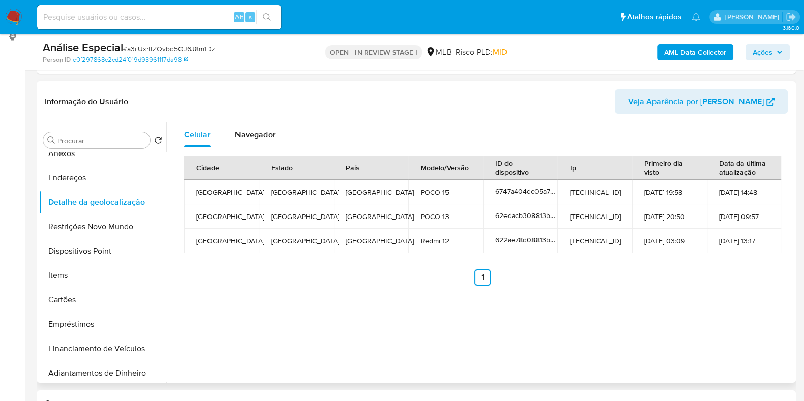
scroll to position [115, 0]
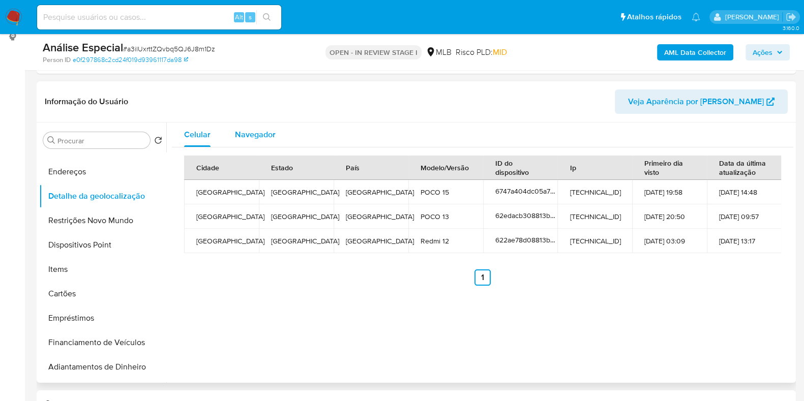
click at [261, 135] on span "Navegador" at bounding box center [255, 135] width 41 height 12
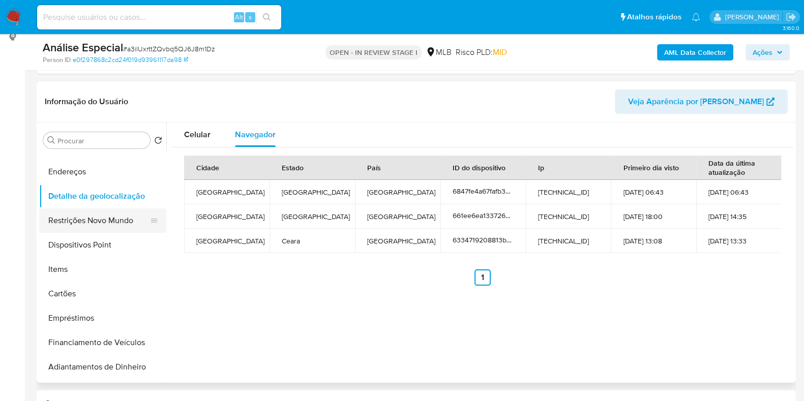
click at [122, 223] on button "Restrições Novo Mundo" at bounding box center [98, 221] width 119 height 24
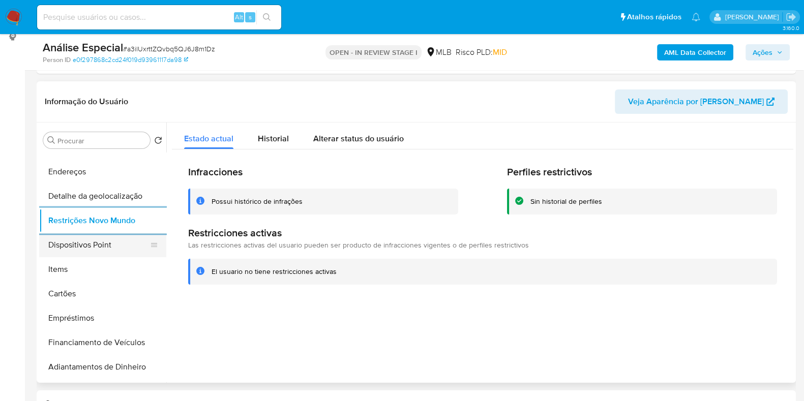
click at [87, 243] on button "Dispositivos Point" at bounding box center [98, 245] width 119 height 24
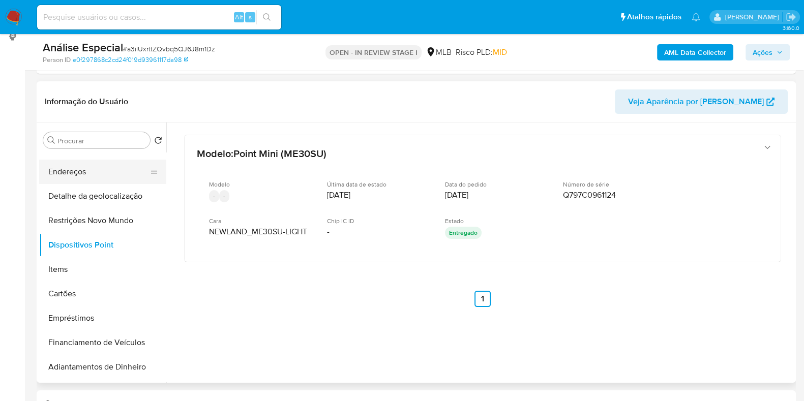
click at [74, 164] on button "Endereços" at bounding box center [98, 172] width 119 height 24
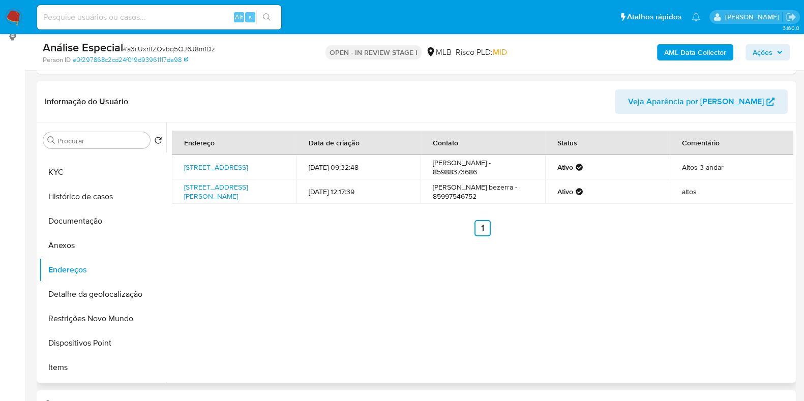
scroll to position [3, 0]
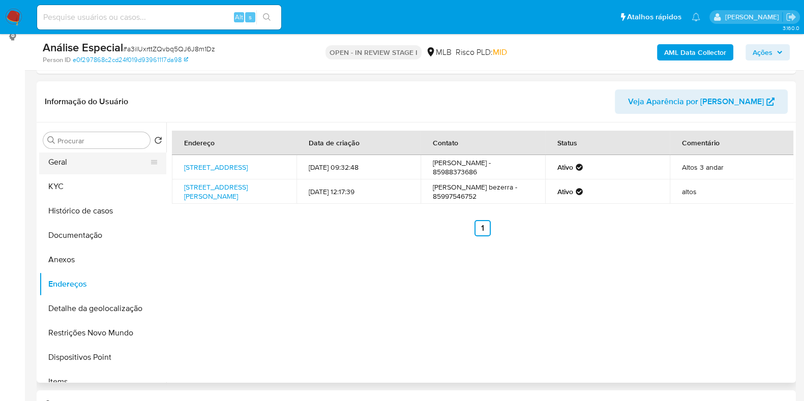
click at [129, 166] on button "Geral" at bounding box center [98, 162] width 119 height 24
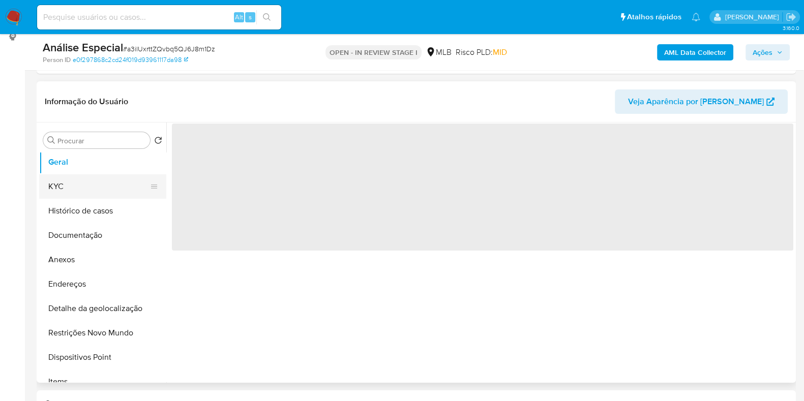
click at [121, 190] on button "KYC" at bounding box center [98, 186] width 119 height 24
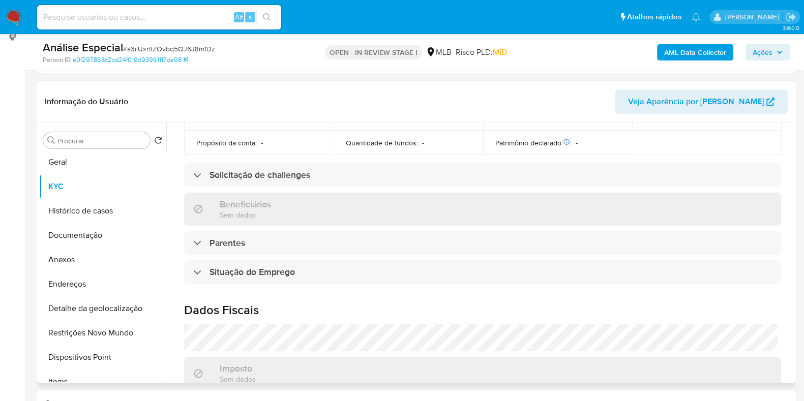
scroll to position [442, 0]
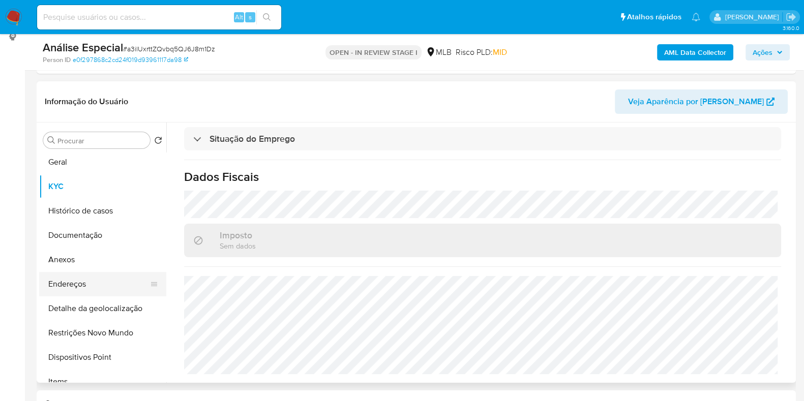
click at [100, 276] on button "Endereços" at bounding box center [98, 284] width 119 height 24
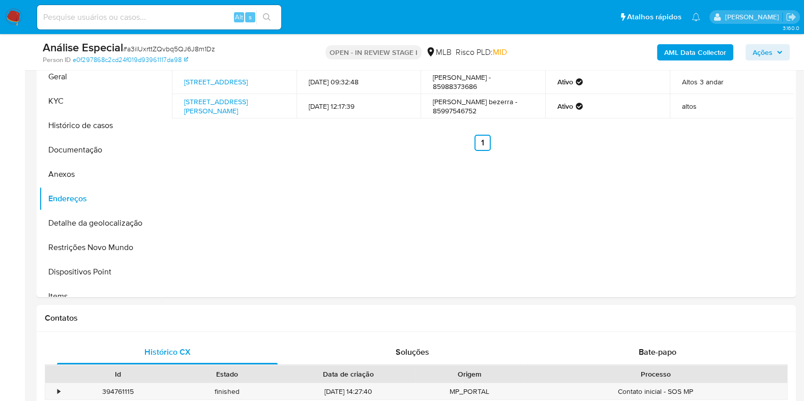
scroll to position [0, 0]
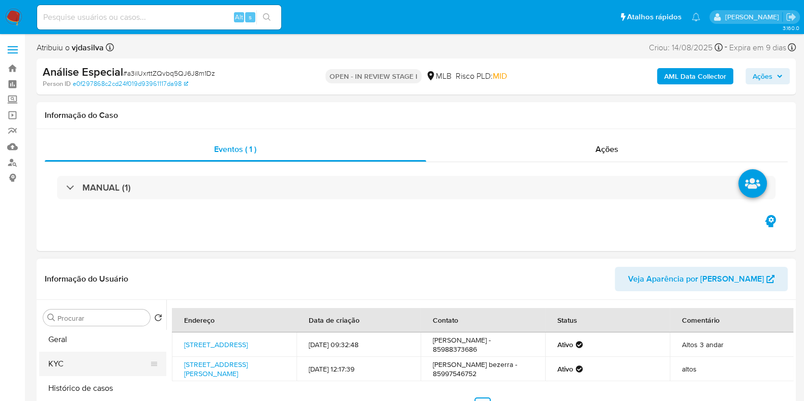
click at [104, 361] on button "KYC" at bounding box center [98, 364] width 119 height 24
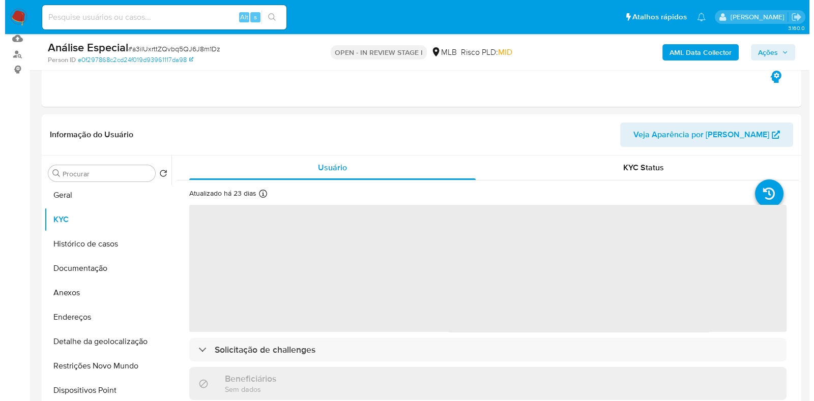
scroll to position [110, 0]
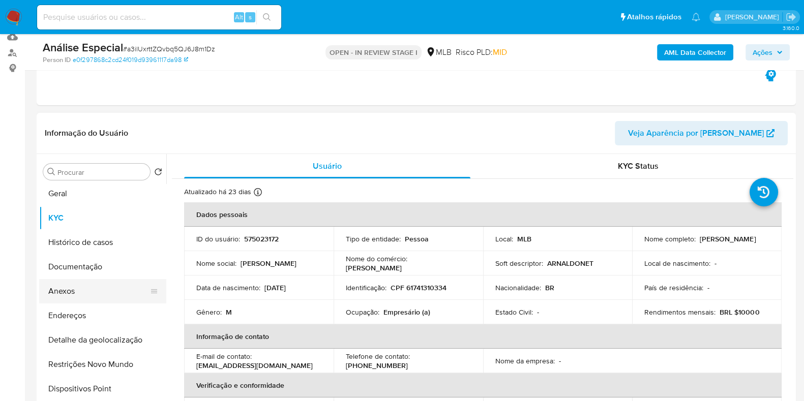
click at [101, 285] on button "Anexos" at bounding box center [98, 291] width 119 height 24
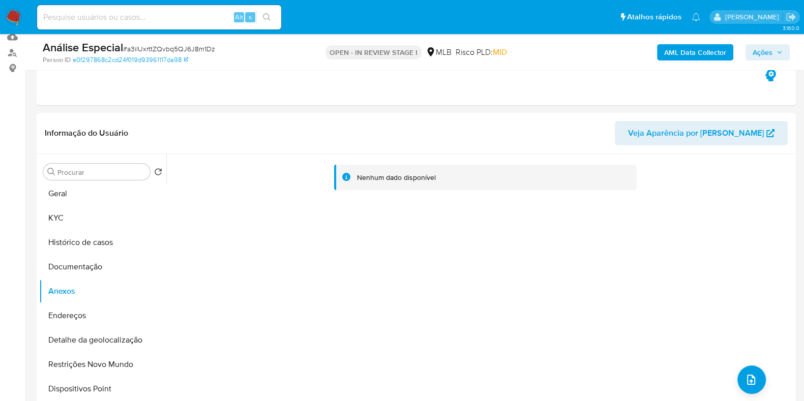
click at [674, 59] on b "AML Data Collector" at bounding box center [695, 52] width 62 height 16
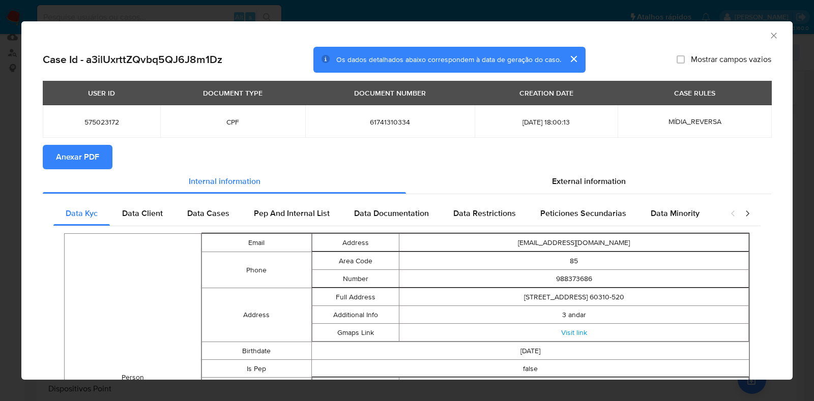
click at [96, 151] on span "Anexar PDF" at bounding box center [77, 157] width 43 height 22
click at [769, 38] on icon "Fechar a janela" at bounding box center [774, 36] width 10 height 10
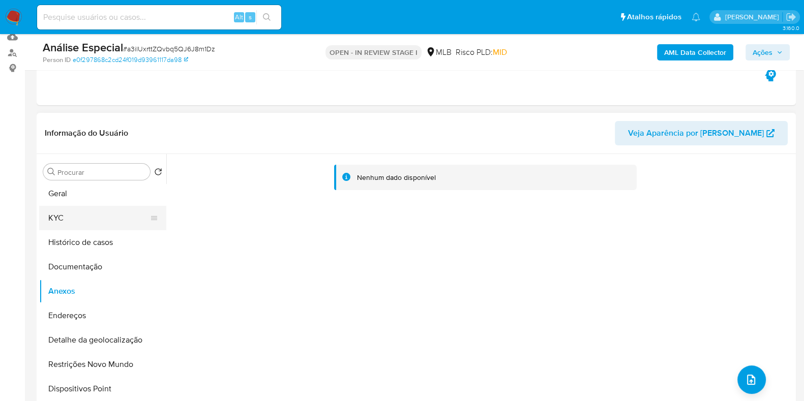
click at [114, 225] on button "KYC" at bounding box center [98, 218] width 119 height 24
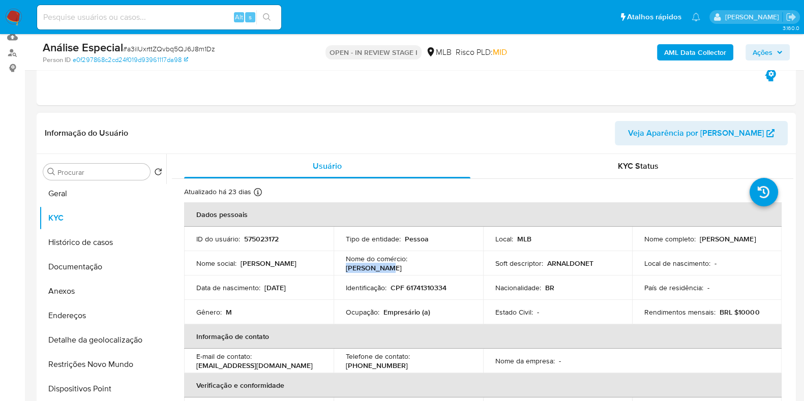
drag, startPoint x: 411, startPoint y: 262, endPoint x: 450, endPoint y: 267, distance: 39.4
click at [450, 267] on div "Nome do comércio : Arnaldo Net" at bounding box center [408, 263] width 125 height 18
copy p "Arnaldo Net"
click at [103, 270] on button "Documentação" at bounding box center [98, 267] width 119 height 24
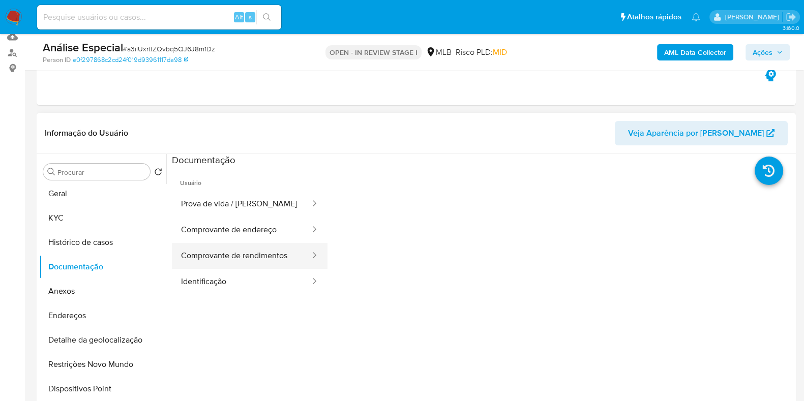
click at [264, 255] on button "Comprovante de rendimentos" at bounding box center [241, 256] width 139 height 26
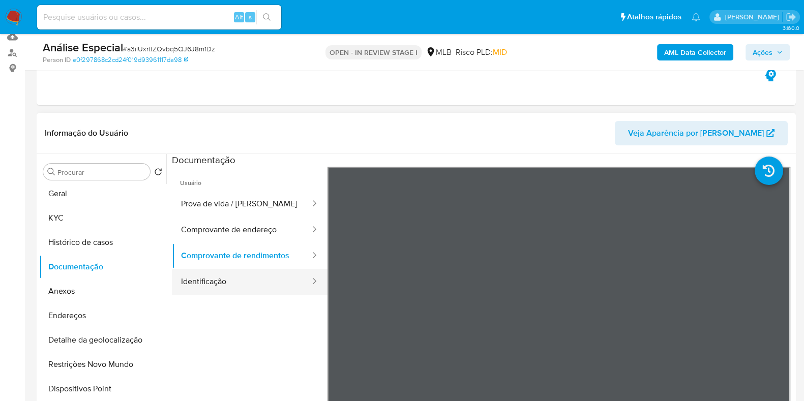
click at [251, 276] on button "Identificação" at bounding box center [241, 282] width 139 height 26
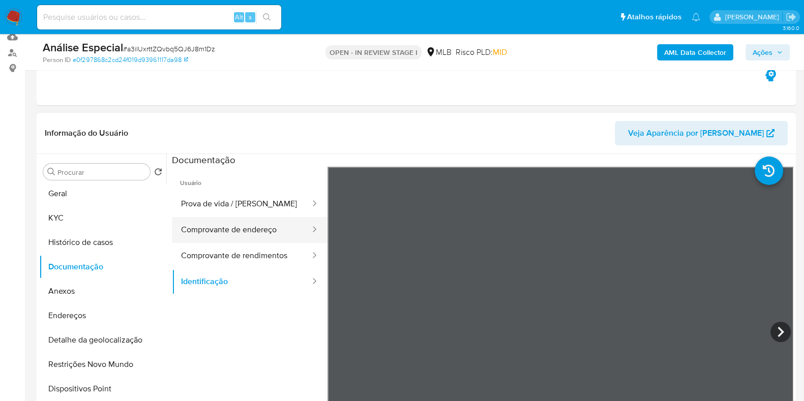
click at [240, 222] on button "Comprovante de endereço" at bounding box center [241, 230] width 139 height 26
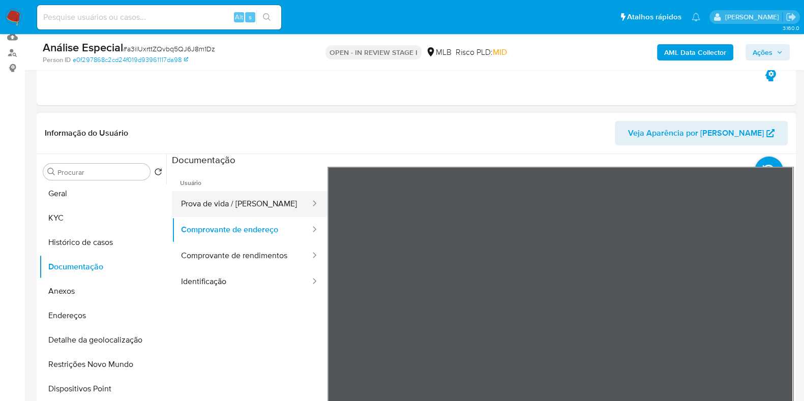
click at [223, 202] on button "Prova de vida / Selfie" at bounding box center [241, 204] width 139 height 26
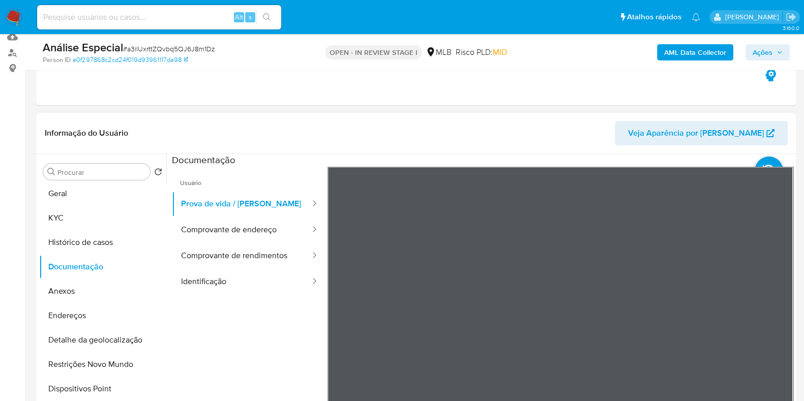
click at [462, 122] on div "Informação do Usuário Veja Aparência por Pessoa Procurar Retornar ao pedido pad…" at bounding box center [416, 264] width 759 height 302
click at [250, 237] on button "Comprovante de endereço" at bounding box center [241, 230] width 139 height 26
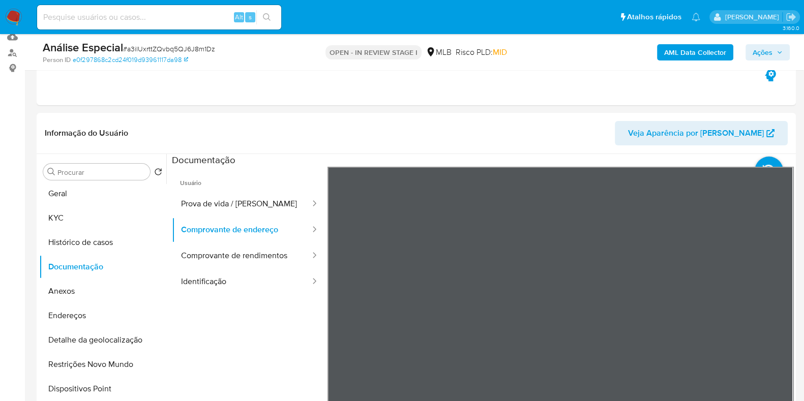
click at [279, 256] on button "Comprovante de rendimentos" at bounding box center [241, 256] width 139 height 26
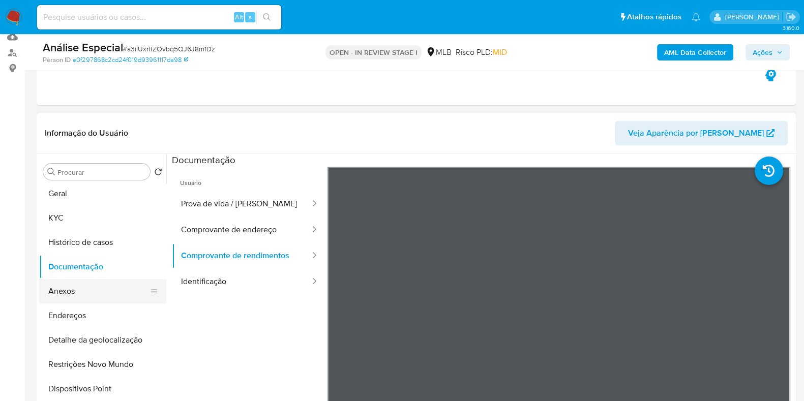
click at [127, 280] on button "Anexos" at bounding box center [98, 291] width 119 height 24
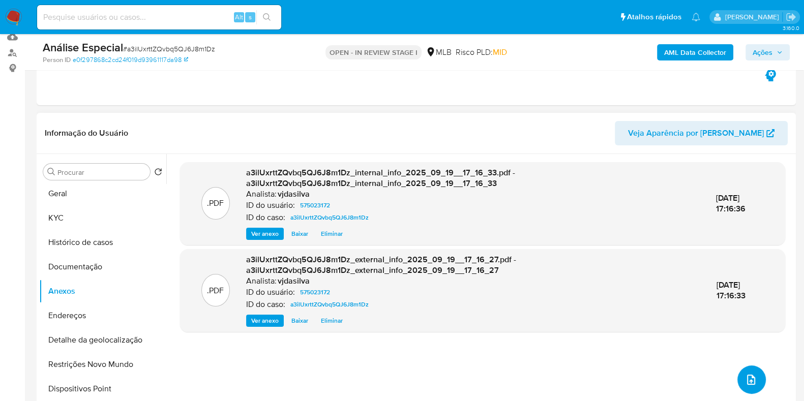
click at [749, 383] on icon "upload-file" at bounding box center [751, 380] width 12 height 12
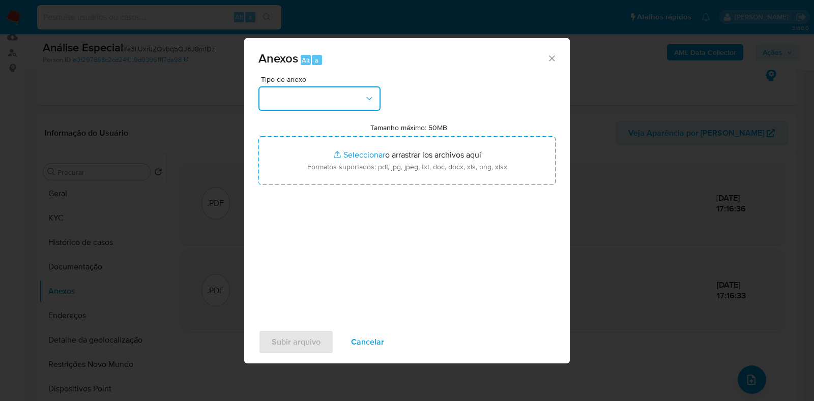
click at [374, 97] on icon "button" at bounding box center [369, 99] width 10 height 10
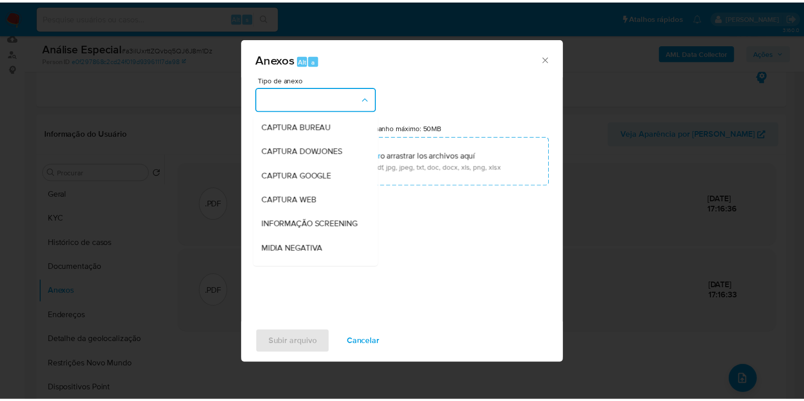
scroll to position [157, 0]
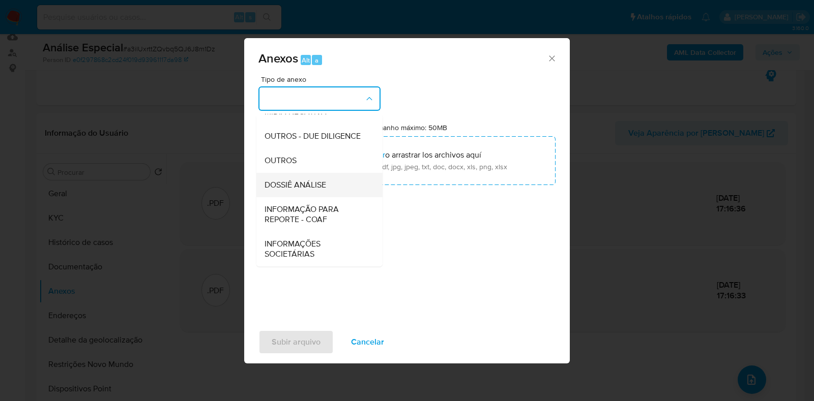
click at [333, 190] on div "DOSSIÊ ANÁLISE" at bounding box center [316, 185] width 104 height 24
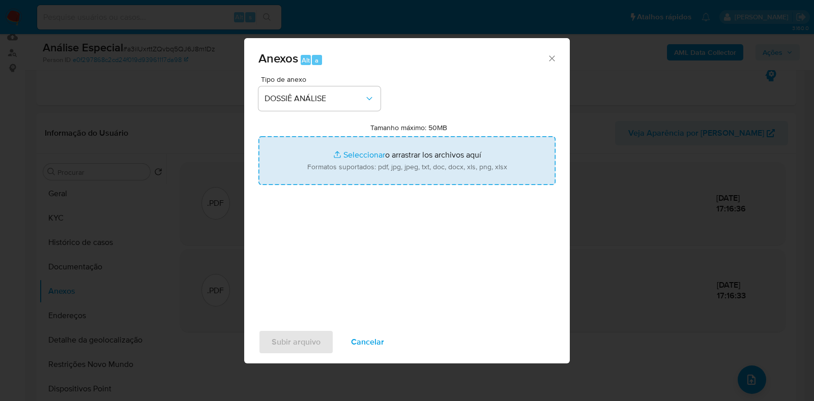
type input "C:\fakepath\SAR - a3ilUxrttZQvbq5QJ6J8m1Dz - CPF 61741310334 - ARNALDO ELIAS SA…"
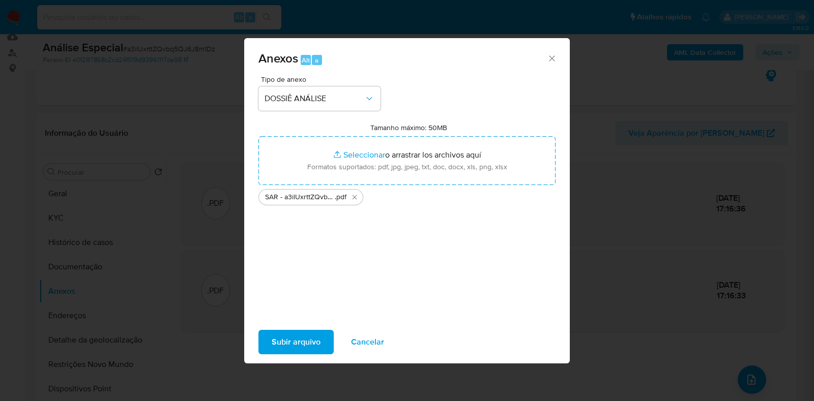
click at [304, 336] on span "Subir arquivo" at bounding box center [296, 342] width 49 height 22
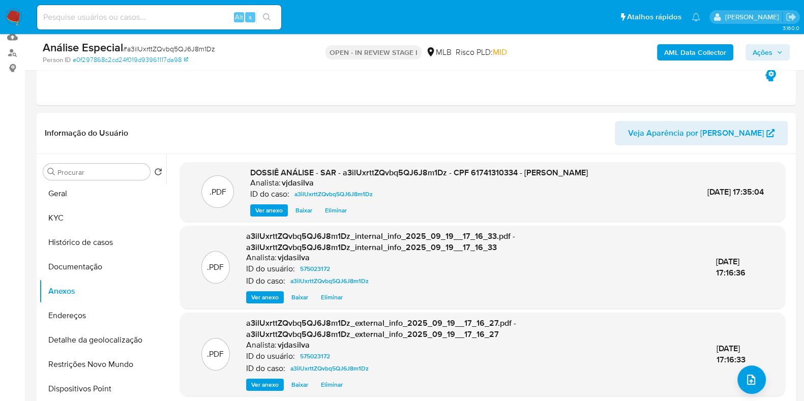
click at [750, 42] on div "AML Data Collector Ações" at bounding box center [667, 52] width 246 height 24
click at [760, 47] on span "Ações" at bounding box center [763, 52] width 20 height 16
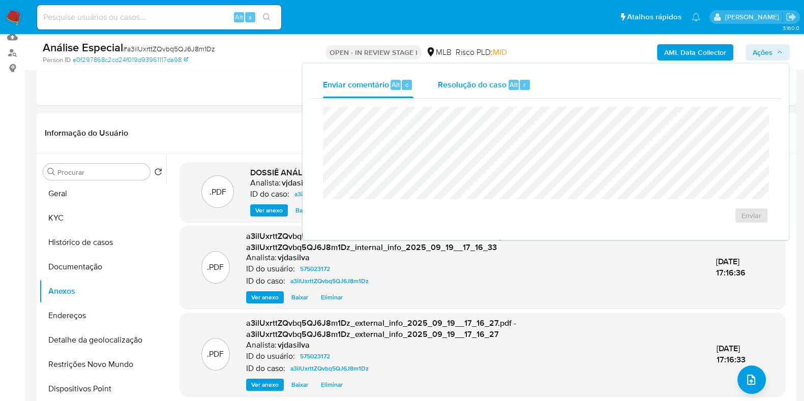
click at [470, 90] on div "Resolução do caso Alt r" at bounding box center [484, 85] width 93 height 26
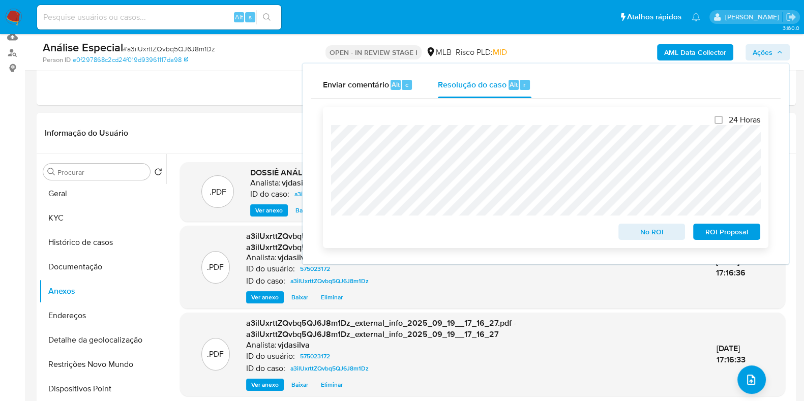
click at [738, 232] on span "ROI Proposal" at bounding box center [726, 232] width 53 height 14
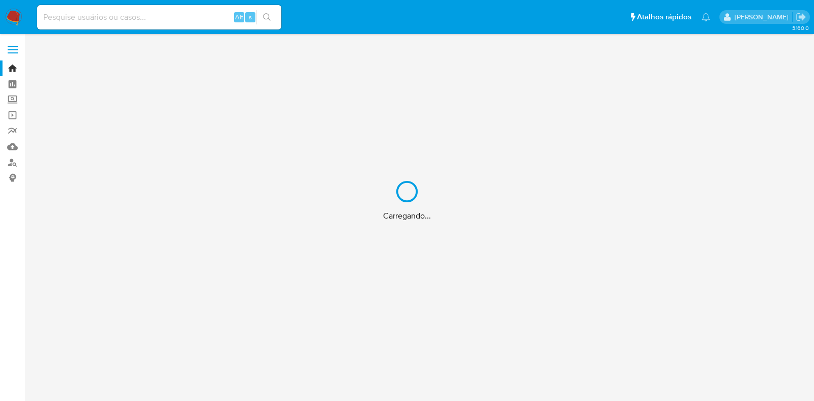
click at [10, 150] on div "Carregando..." at bounding box center [407, 200] width 814 height 401
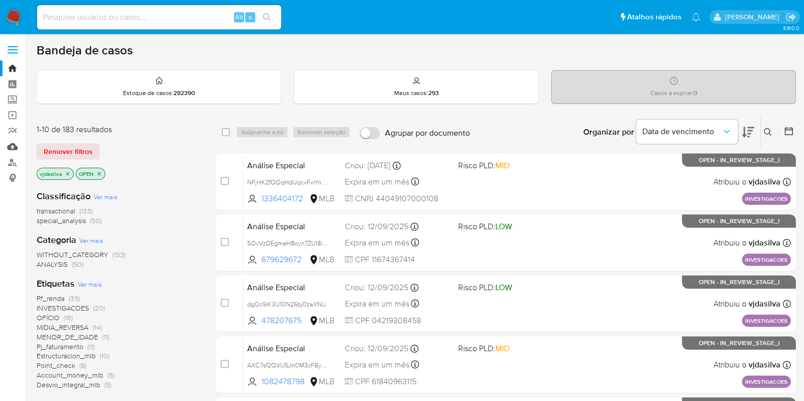
click at [16, 144] on link "Mulan" at bounding box center [60, 147] width 121 height 16
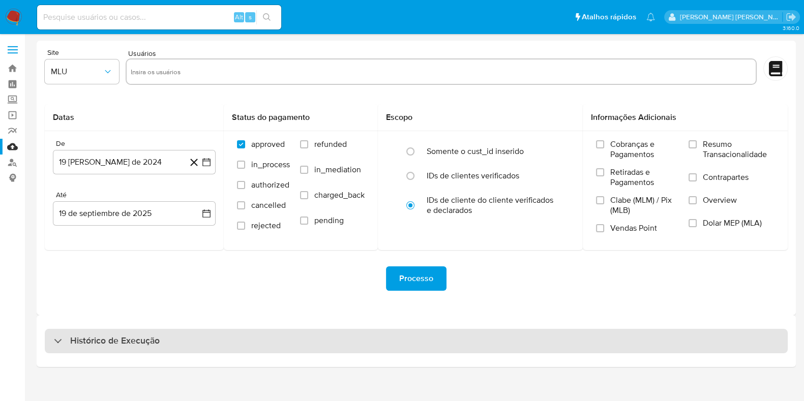
click at [165, 333] on div "Histórico de Execução" at bounding box center [416, 341] width 743 height 24
select select "10"
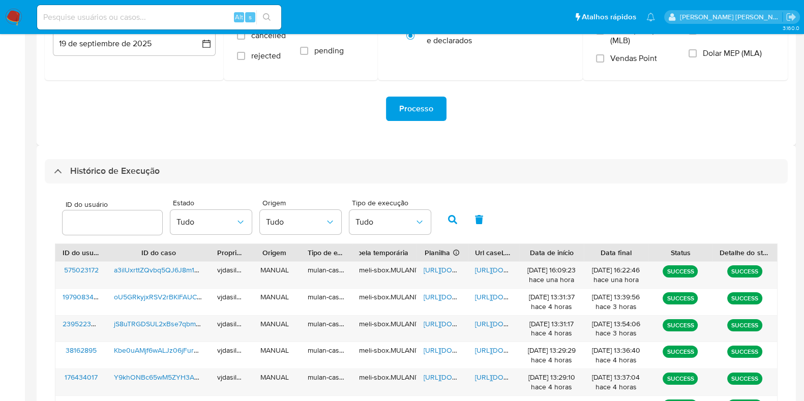
scroll to position [197, 0]
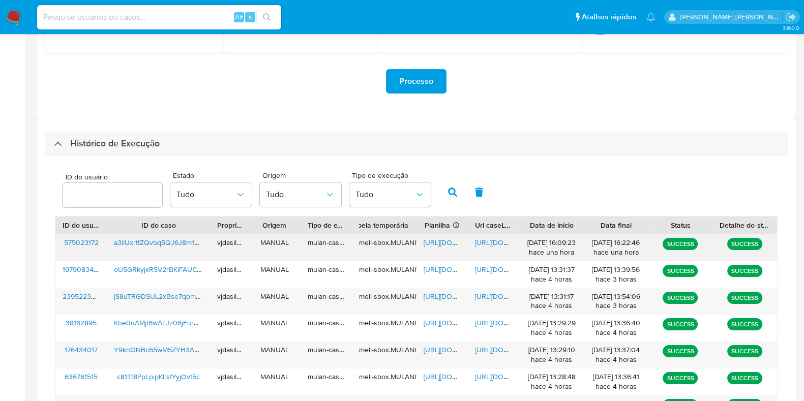
click at [490, 243] on span "[URL][DOMAIN_NAME]" at bounding box center [510, 243] width 70 height 10
click at [440, 240] on span "[URL][DOMAIN_NAME]" at bounding box center [459, 243] width 70 height 10
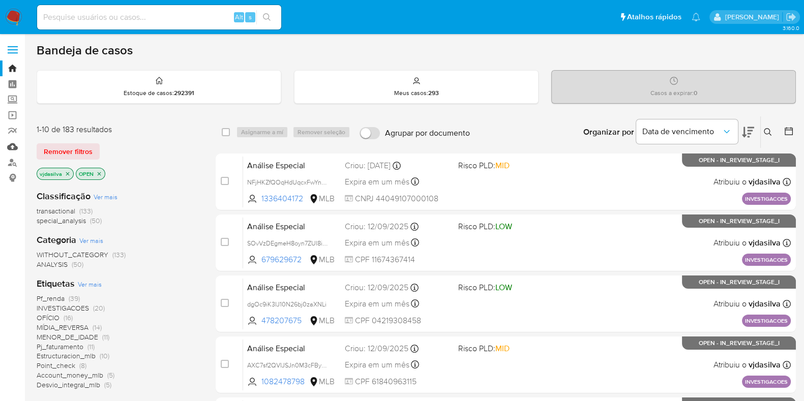
click at [13, 149] on link "Mulan" at bounding box center [60, 147] width 121 height 16
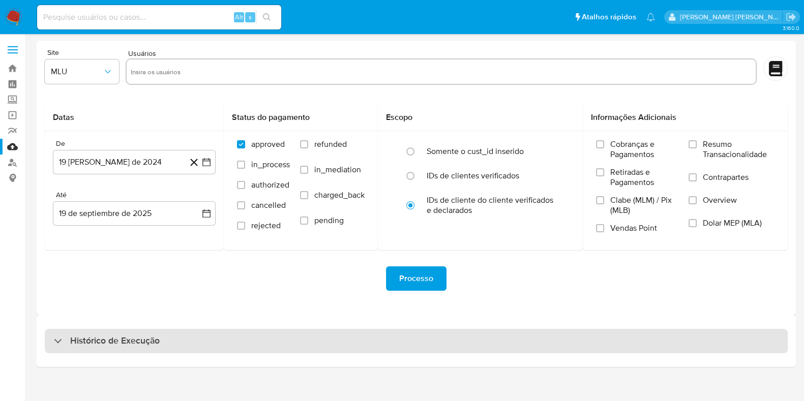
click at [79, 352] on div "Histórico de Execução" at bounding box center [416, 341] width 743 height 24
select select "10"
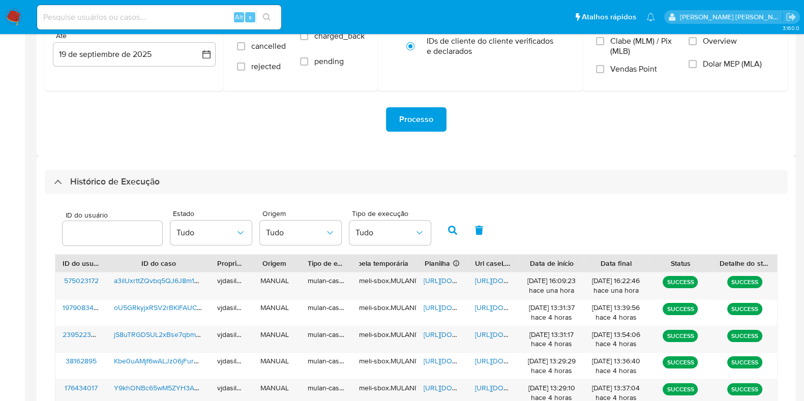
scroll to position [145, 0]
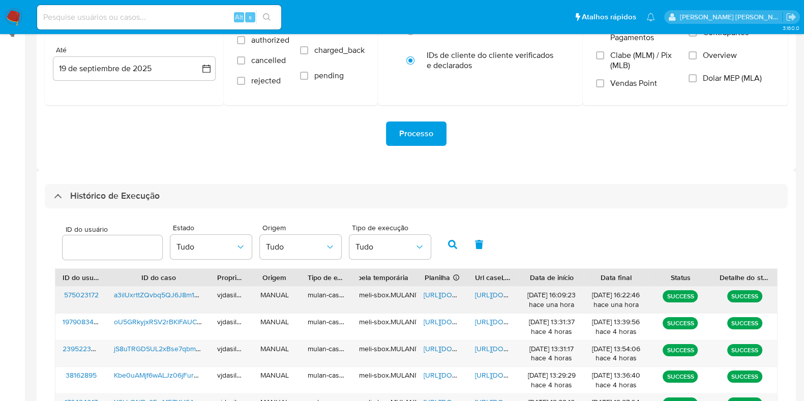
click at [487, 294] on span "https://docs.google.com/document/d/1UWTO3g7OGYhbJOWFXs7etzhmKAL5N7n-1rxCdQeSb7w…" at bounding box center [510, 295] width 70 height 10
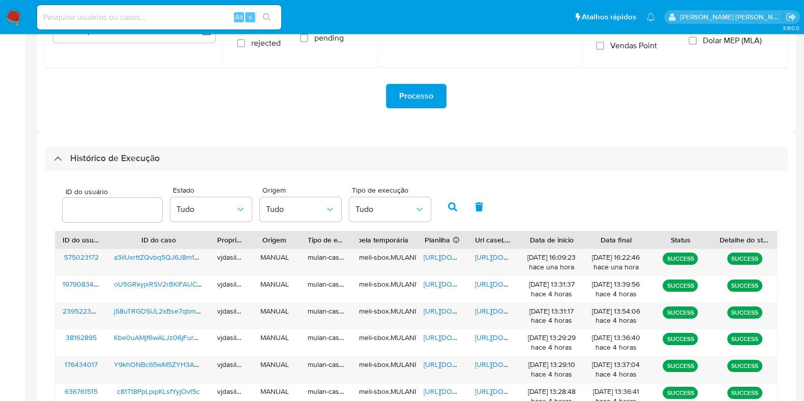
scroll to position [183, 0]
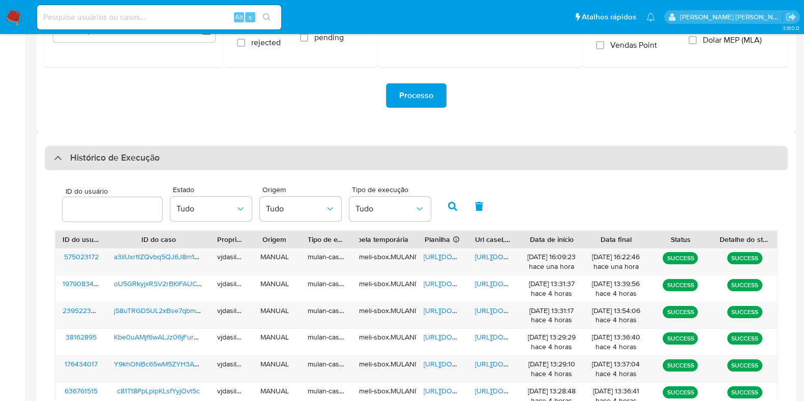
click at [267, 161] on div "Histórico de Execução" at bounding box center [416, 158] width 743 height 24
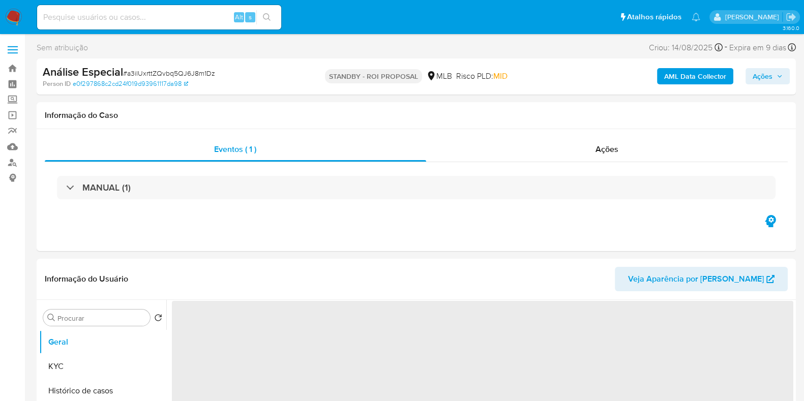
select select "10"
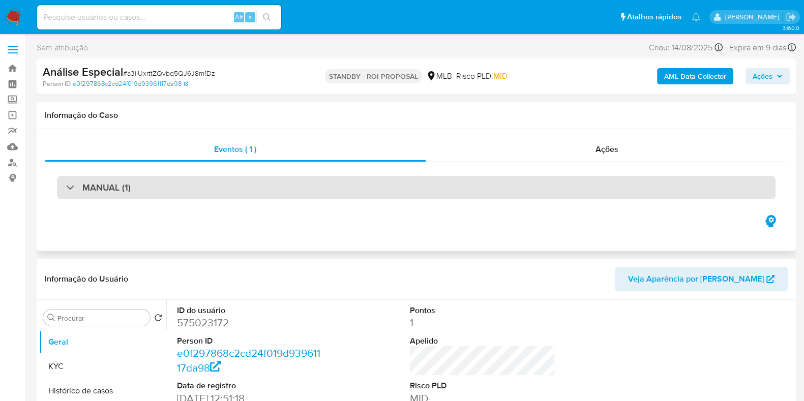
click at [643, 191] on div "MANUAL (1)" at bounding box center [416, 187] width 719 height 23
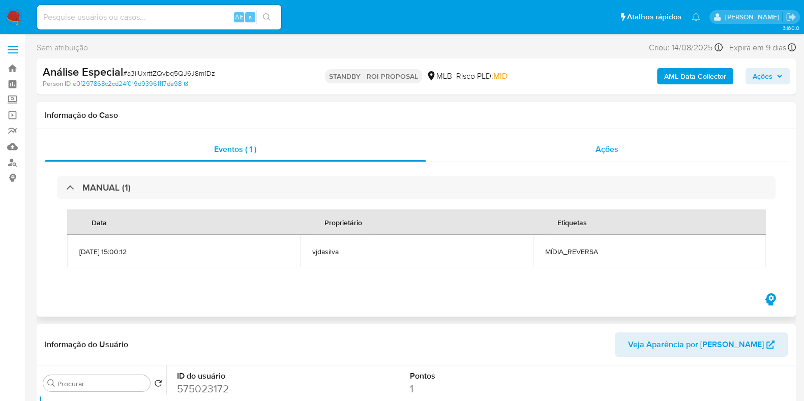
click at [622, 161] on div "Ações" at bounding box center [607, 149] width 362 height 24
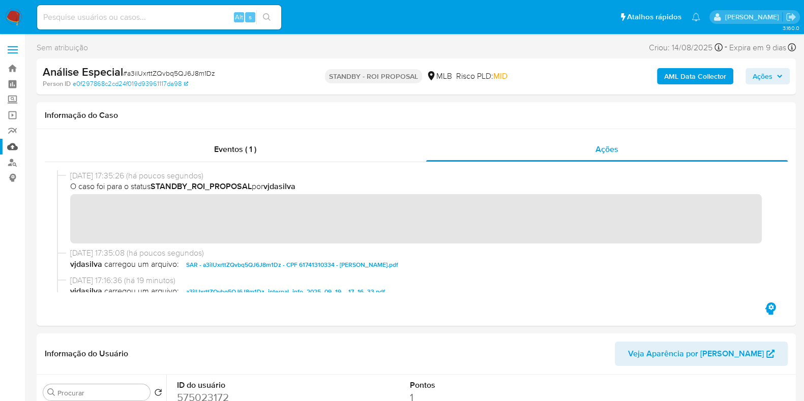
click at [12, 146] on link "Mulan" at bounding box center [60, 147] width 121 height 16
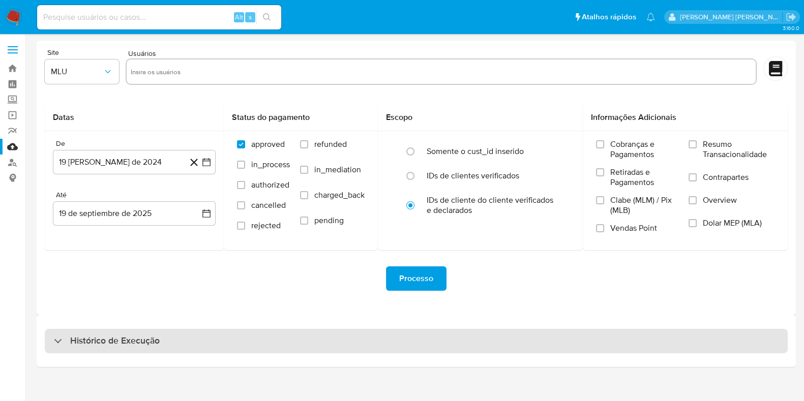
click at [139, 344] on h3 "Histórico de Execução" at bounding box center [115, 341] width 90 height 12
select select "10"
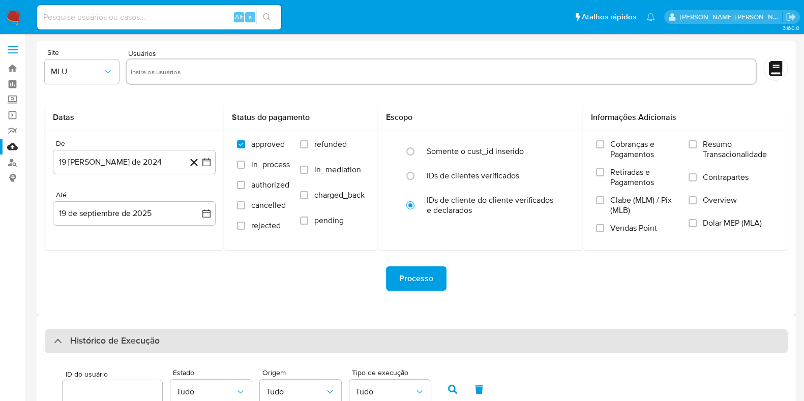
scroll to position [372, 0]
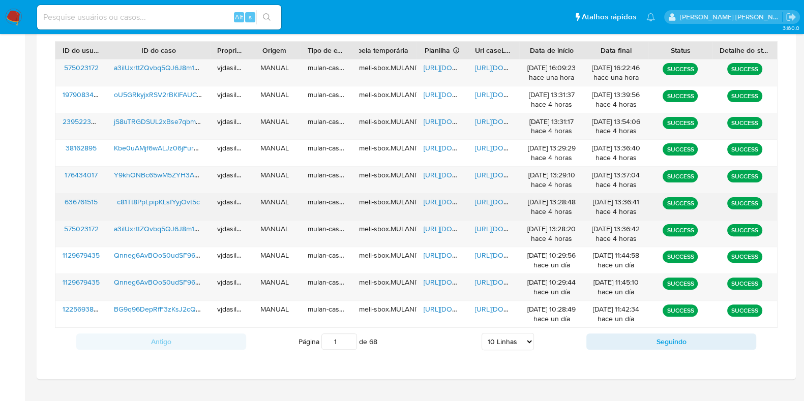
click at [487, 197] on span "[URL][DOMAIN_NAME]" at bounding box center [510, 202] width 70 height 10
click at [161, 203] on span "c81Tt8PpLpipKLsfYyjOvt5c" at bounding box center [158, 202] width 83 height 10
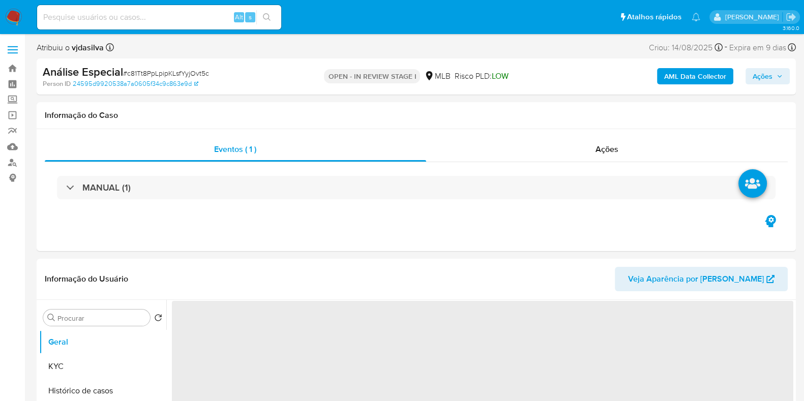
select select "10"
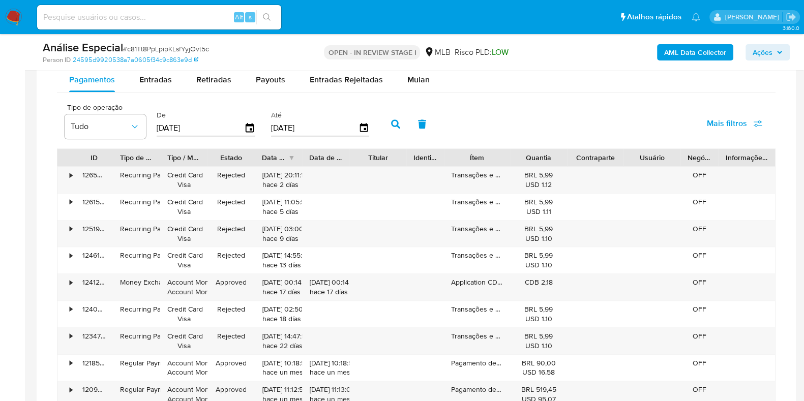
scroll to position [821, 0]
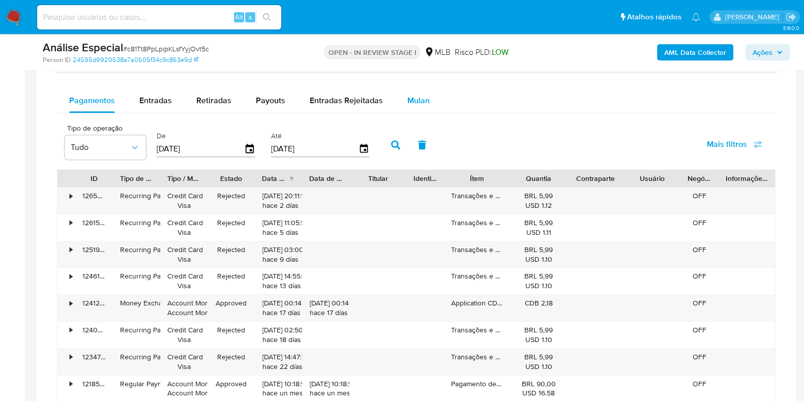
click at [420, 92] on div "Mulan" at bounding box center [418, 101] width 22 height 24
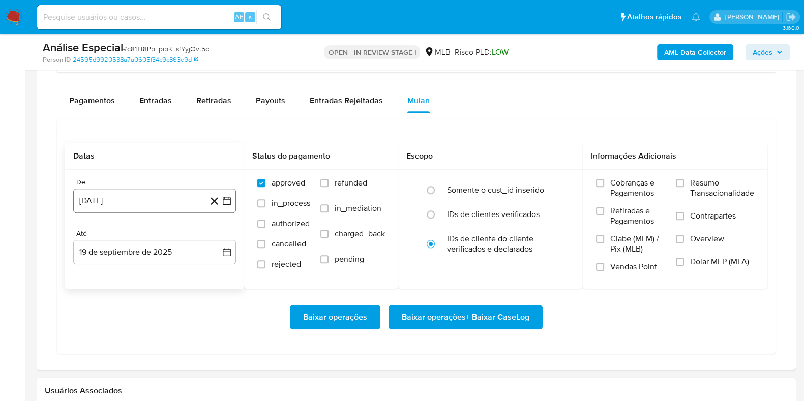
click at [180, 196] on button "[DATE]" at bounding box center [154, 201] width 163 height 24
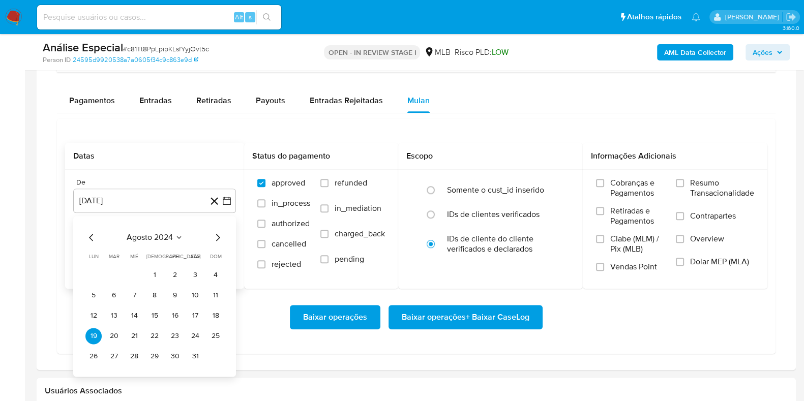
click at [220, 234] on icon "Mes siguiente" at bounding box center [218, 237] width 12 height 12
click at [135, 336] on button "18" at bounding box center [134, 336] width 16 height 16
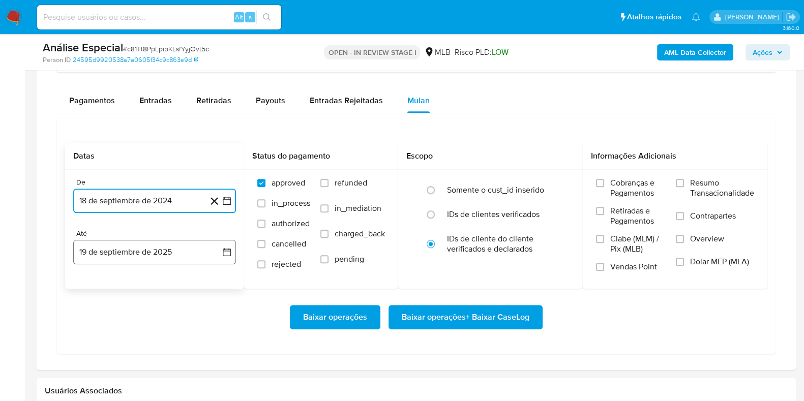
click at [151, 261] on button "19 de septiembre de 2025" at bounding box center [154, 252] width 163 height 24
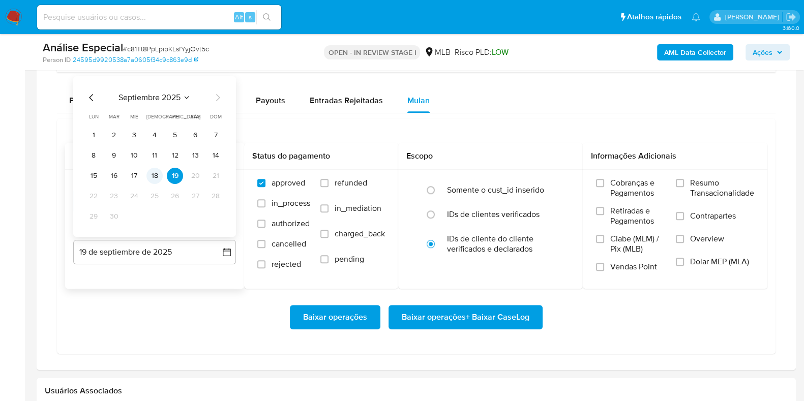
click at [154, 176] on button "18" at bounding box center [154, 176] width 16 height 16
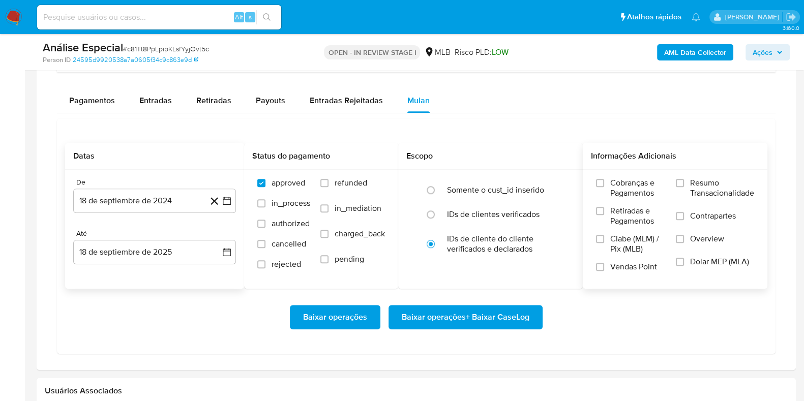
click at [707, 194] on span "Resumo Transacionalidade" at bounding box center [722, 188] width 64 height 20
click at [684, 187] on input "Resumo Transacionalidade" at bounding box center [680, 183] width 8 height 8
click at [700, 215] on span "Contrapartes" at bounding box center [713, 216] width 46 height 10
click at [684, 215] on input "Contrapartes" at bounding box center [680, 216] width 8 height 8
click at [531, 316] on button "Baixar operações + Baixar CaseLog" at bounding box center [466, 317] width 154 height 24
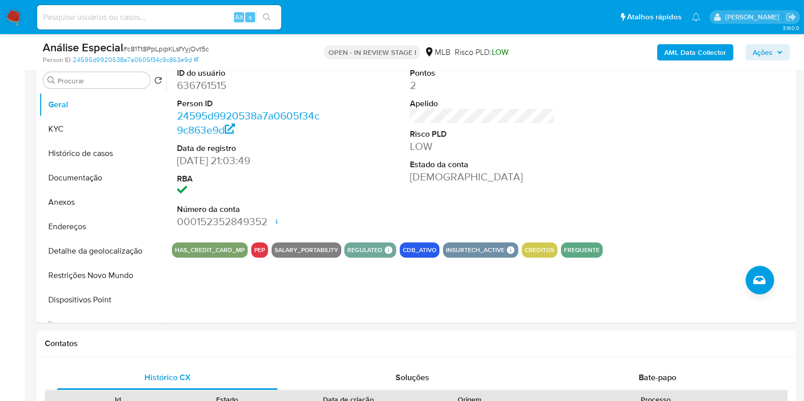
scroll to position [158, 0]
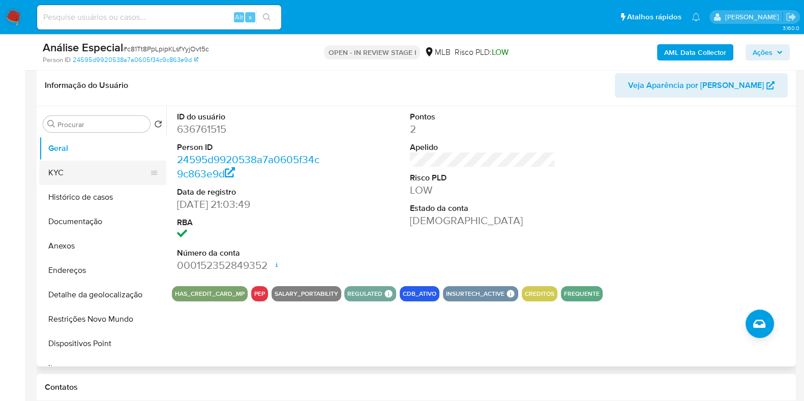
click at [92, 173] on button "KYC" at bounding box center [98, 173] width 119 height 24
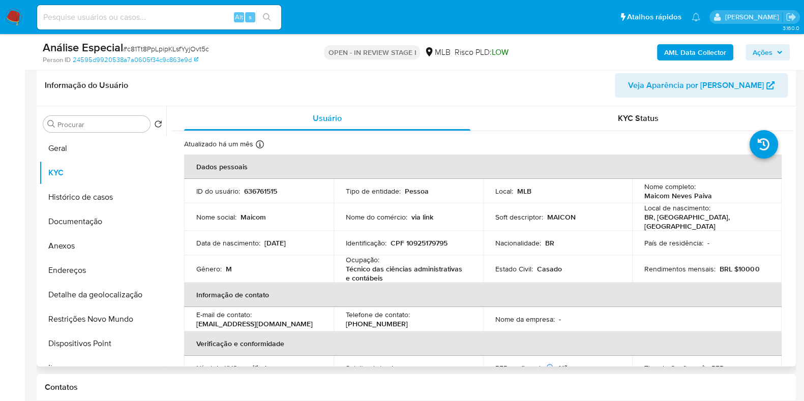
click at [425, 270] on p "Técnico das ciências administrativas e contábeis" at bounding box center [406, 273] width 121 height 18
copy div "Ocupação : Técnico das ciências administrativas e contábeis"
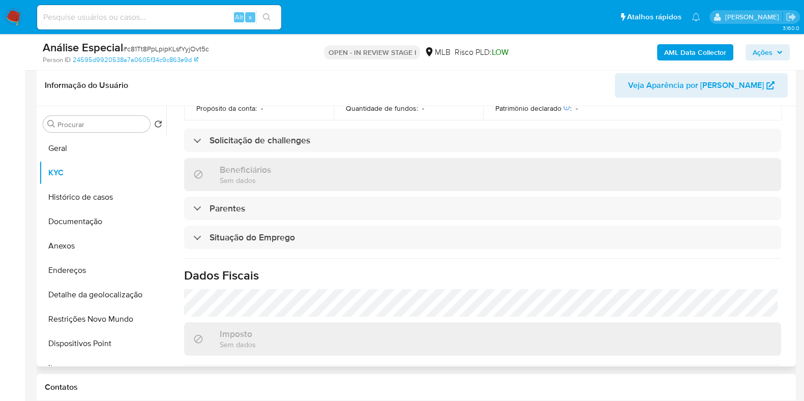
scroll to position [445, 0]
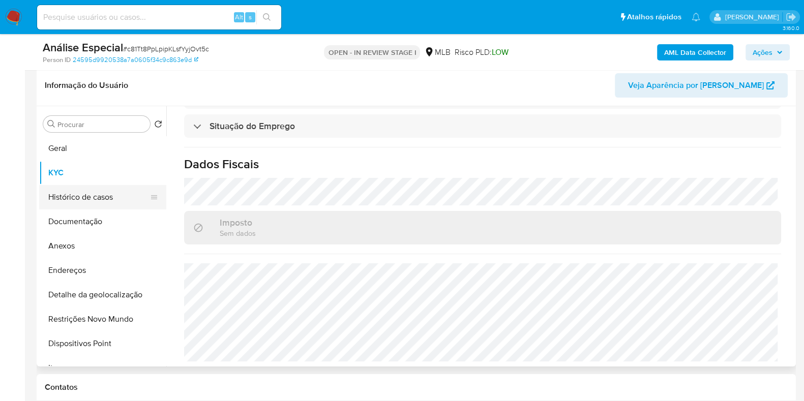
click at [97, 194] on button "Histórico de casos" at bounding box center [98, 197] width 119 height 24
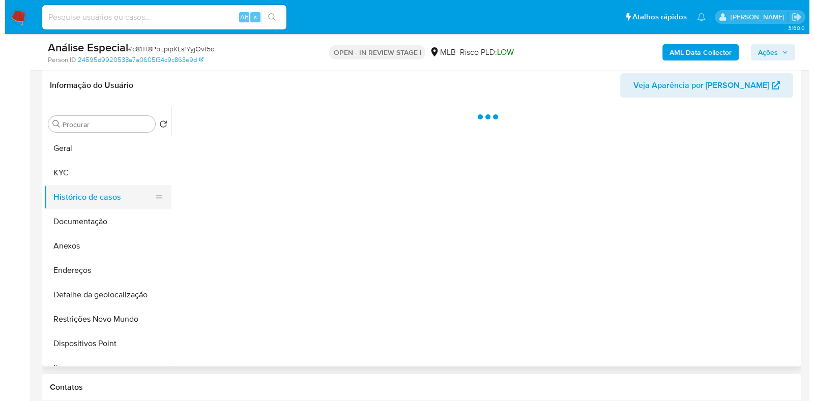
scroll to position [0, 0]
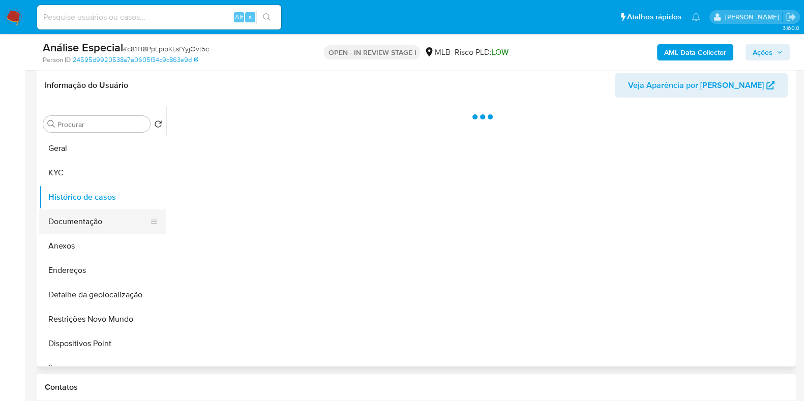
click at [96, 220] on button "Documentação" at bounding box center [98, 222] width 119 height 24
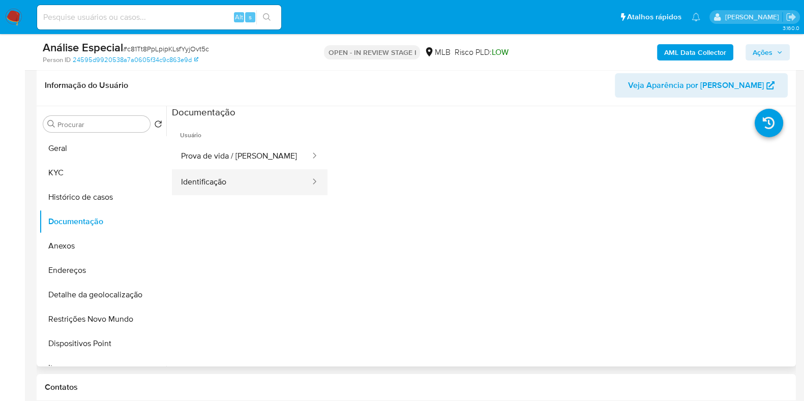
click at [195, 182] on button "Identificação" at bounding box center [241, 182] width 139 height 26
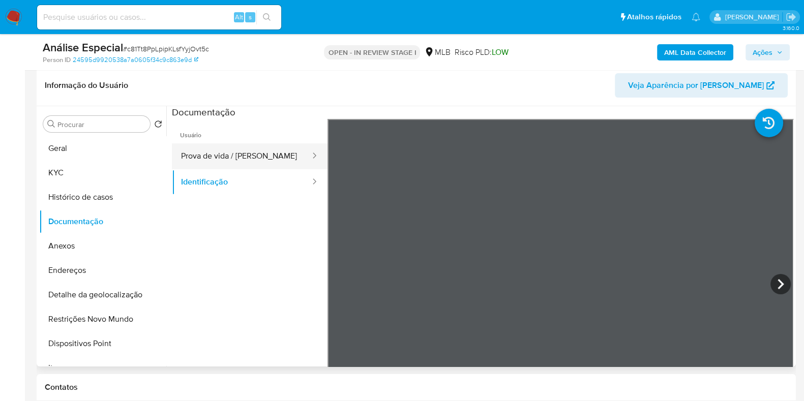
click at [272, 148] on button "Prova de vida / Selfie" at bounding box center [241, 156] width 139 height 26
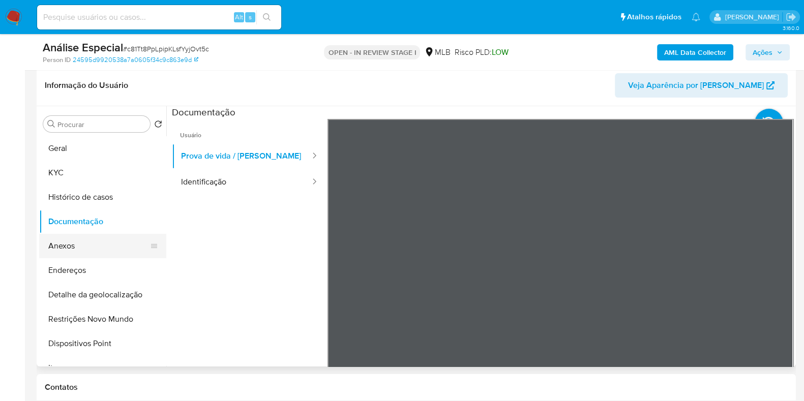
click at [73, 244] on button "Anexos" at bounding box center [98, 246] width 119 height 24
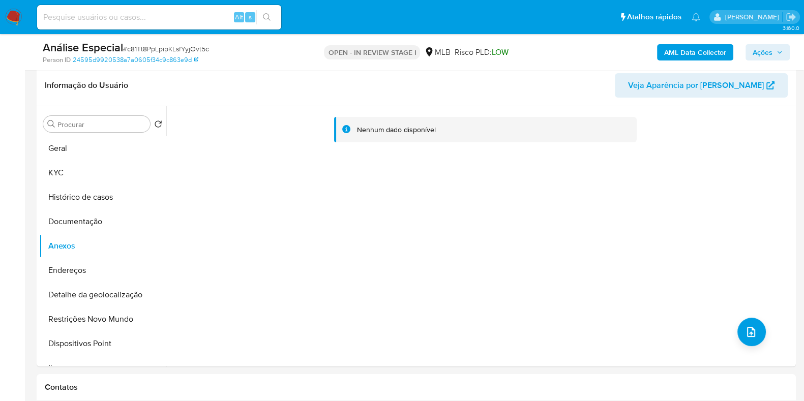
click at [694, 46] on b "AML Data Collector" at bounding box center [695, 52] width 62 height 16
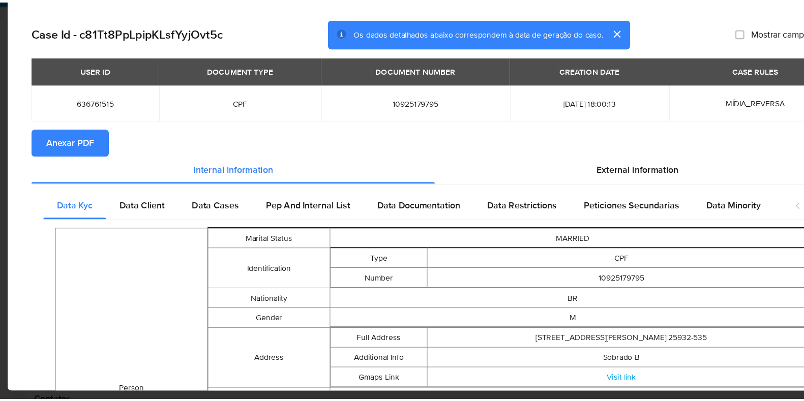
scroll to position [157, 0]
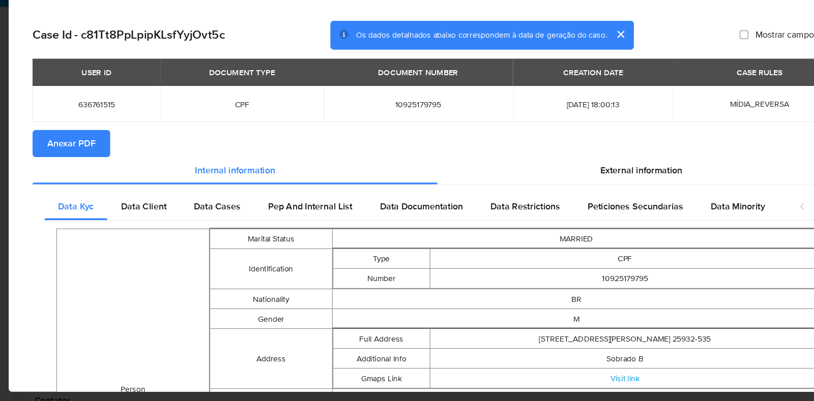
click at [131, 275] on td "Person" at bounding box center [133, 378] width 137 height 288
click at [95, 156] on span "Anexar PDF" at bounding box center [77, 157] width 43 height 22
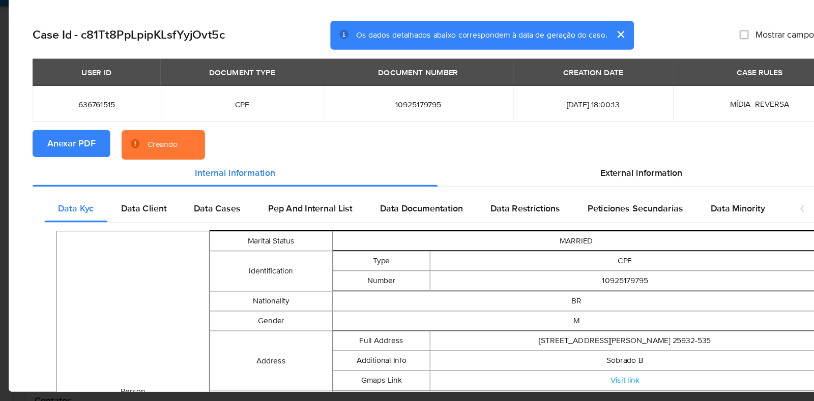
drag, startPoint x: 607, startPoint y: 149, endPoint x: 498, endPoint y: 170, distance: 110.4
click at [498, 170] on section "Anexar PDF Creando" at bounding box center [407, 158] width 728 height 26
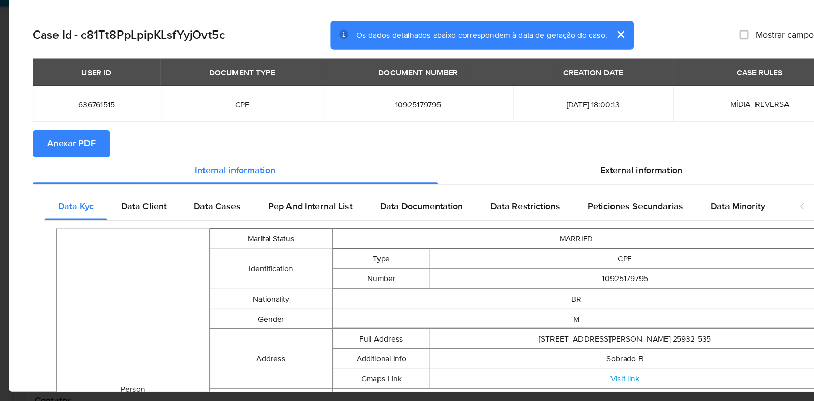
click at [568, 61] on button "cerrar" at bounding box center [569, 59] width 24 height 24
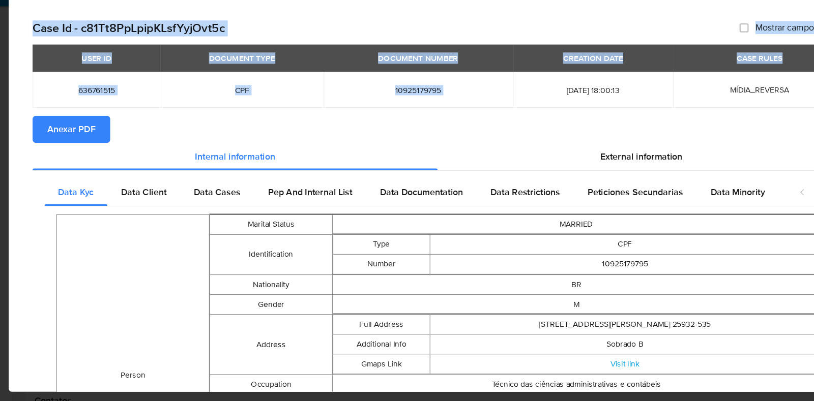
drag, startPoint x: 642, startPoint y: 39, endPoint x: 478, endPoint y: 110, distance: 179.7
click at [478, 110] on div "AML Data Collector Case Id - c81Tt8PpLpipKLsfYyjOvt5c Mostrar campos vazios USE…" at bounding box center [406, 200] width 771 height 359
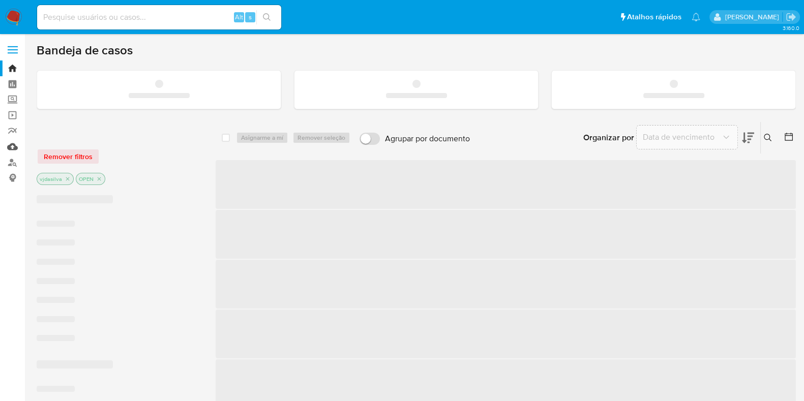
click at [15, 148] on link "Mulan" at bounding box center [60, 147] width 121 height 16
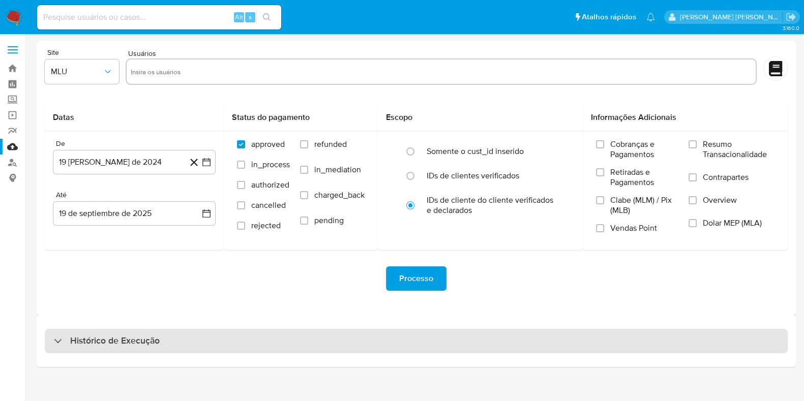
click at [212, 346] on div "Histórico de Execução" at bounding box center [416, 341] width 743 height 24
select select "10"
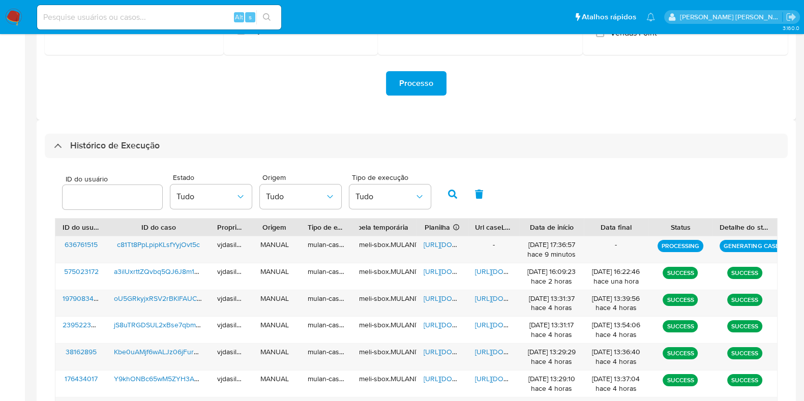
scroll to position [193, 0]
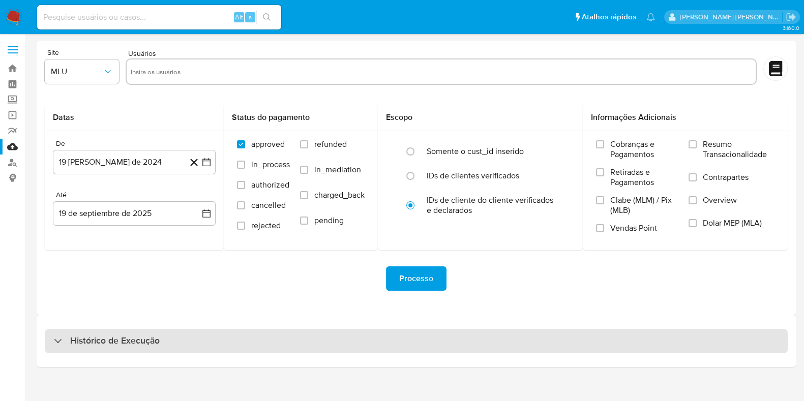
click at [142, 338] on h3 "Histórico de Execução" at bounding box center [115, 341] width 90 height 12
select select "10"
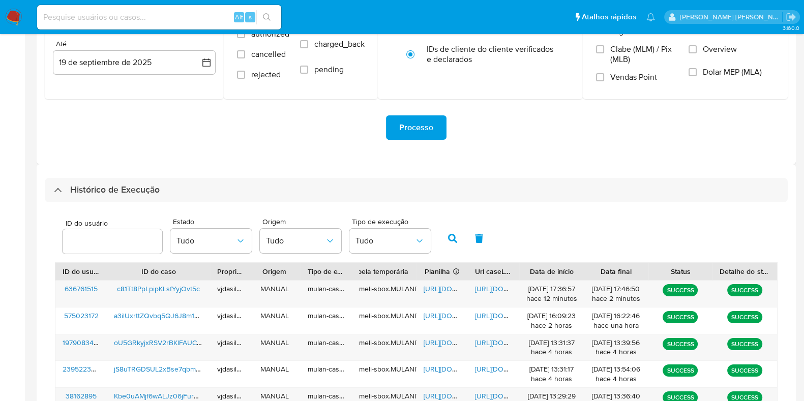
scroll to position [152, 0]
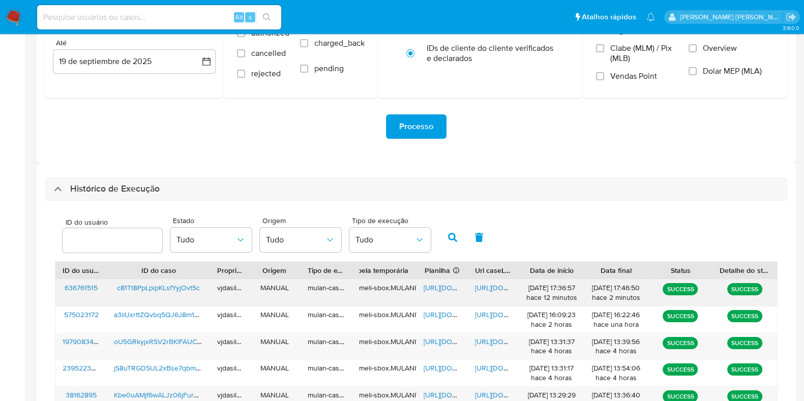
click at [483, 289] on span "[URL][DOMAIN_NAME]" at bounding box center [510, 288] width 70 height 10
click at [432, 287] on span "[URL][DOMAIN_NAME]" at bounding box center [459, 288] width 70 height 10
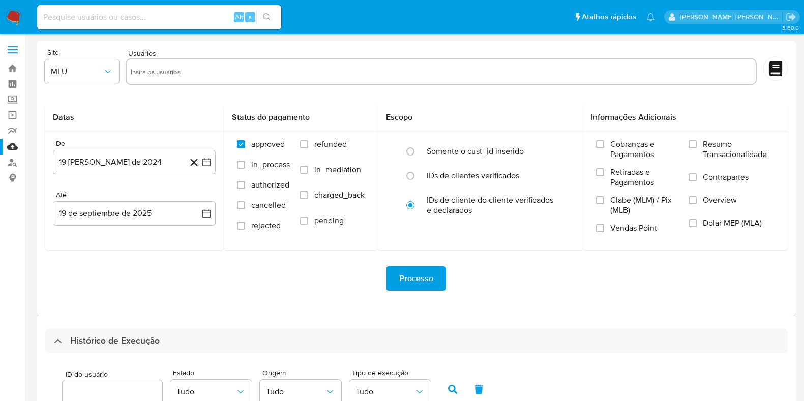
select select "10"
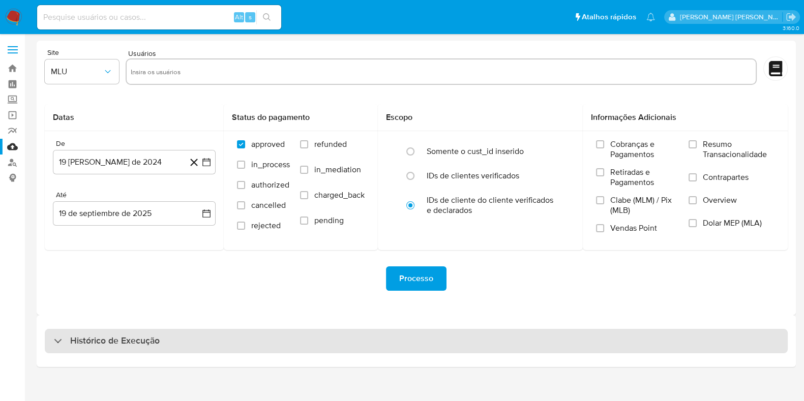
click at [224, 344] on div "Histórico de Execução" at bounding box center [416, 341] width 743 height 24
select select "10"
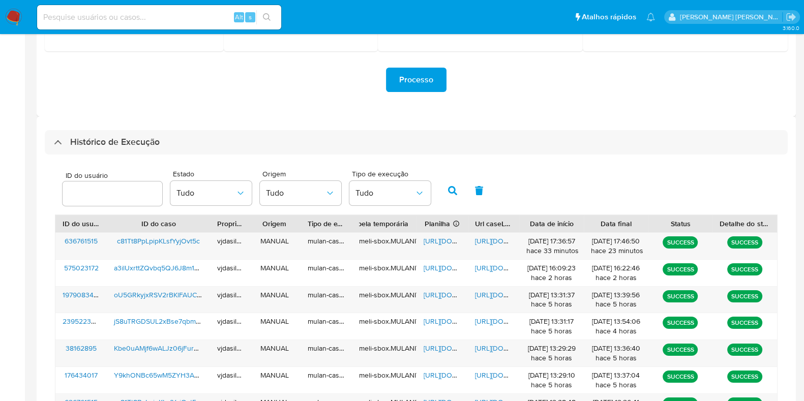
scroll to position [208, 0]
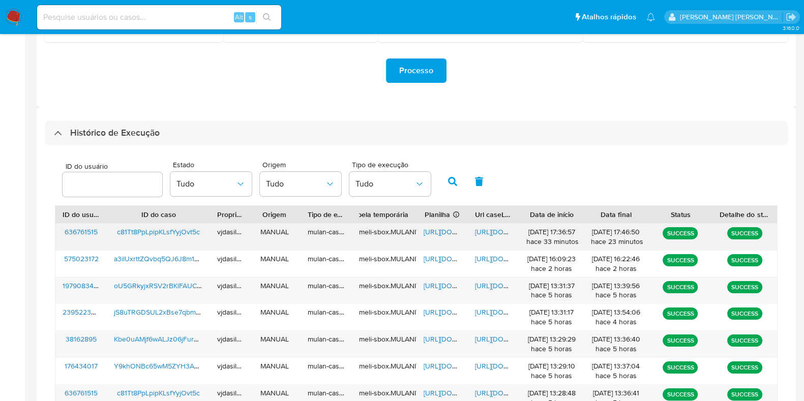
click at [481, 230] on span "[URL][DOMAIN_NAME]" at bounding box center [510, 232] width 70 height 10
click at [181, 232] on span "c81Tt8PpLpipKLsfYyjOvt5c" at bounding box center [158, 232] width 83 height 10
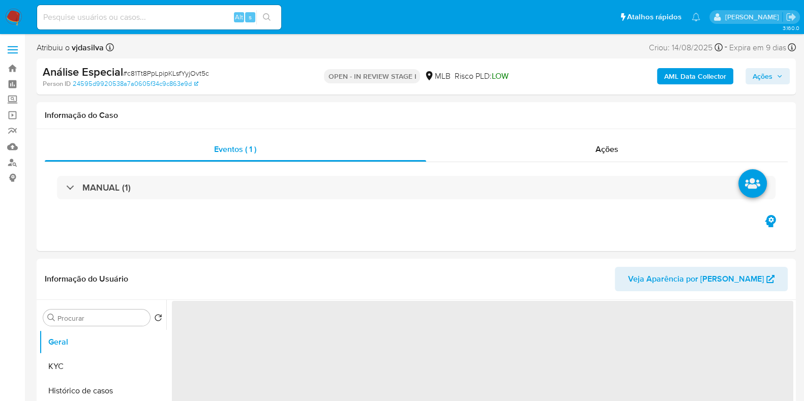
select select "10"
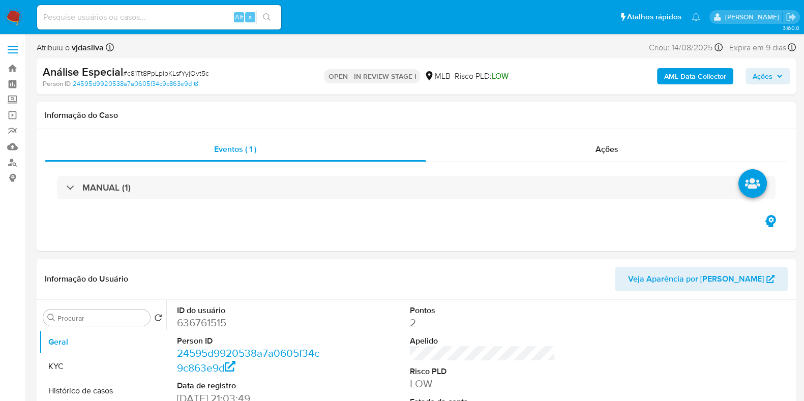
drag, startPoint x: 803, startPoint y: 64, endPoint x: 806, endPoint y: 72, distance: 9.2
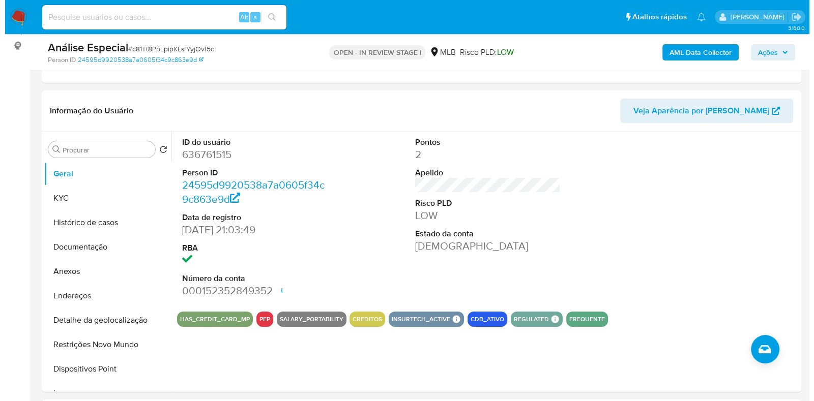
scroll to position [157, 0]
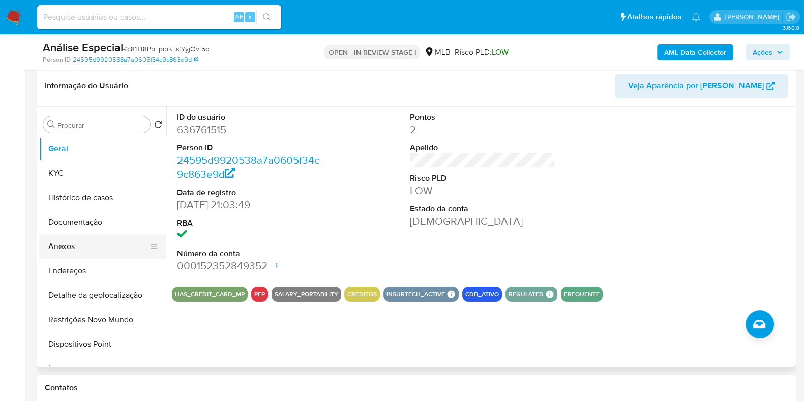
click at [89, 246] on button "Anexos" at bounding box center [98, 246] width 119 height 24
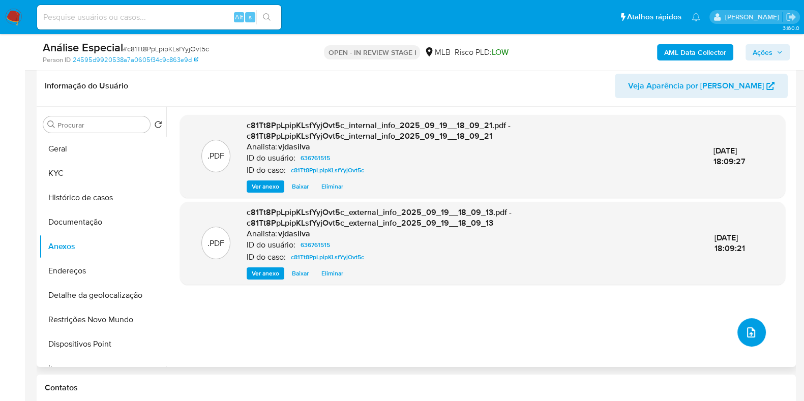
click at [753, 329] on icon "upload-file" at bounding box center [751, 333] width 12 height 12
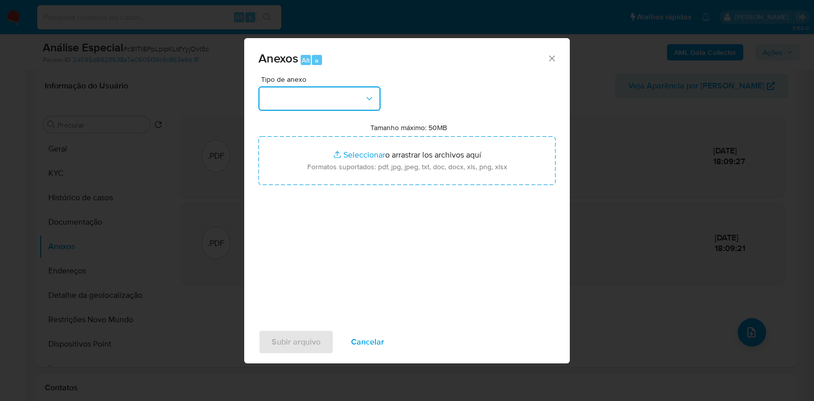
click at [367, 100] on icon "button" at bounding box center [369, 99] width 10 height 10
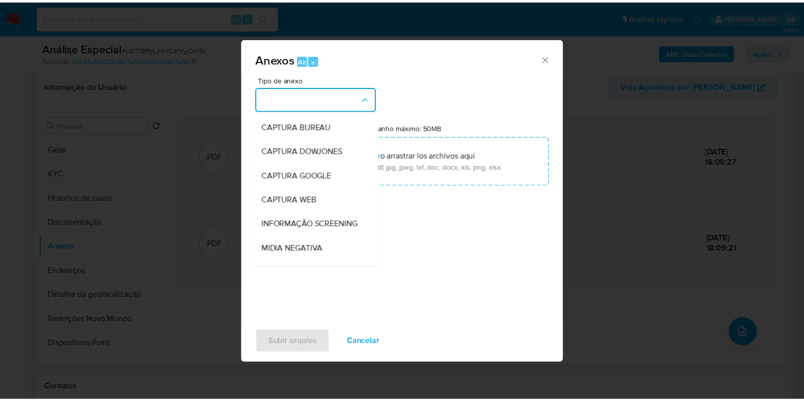
scroll to position [157, 0]
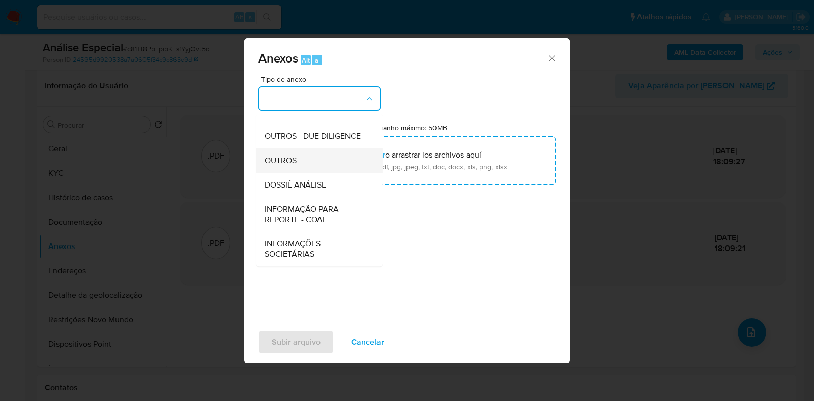
click at [333, 164] on div "OUTROS" at bounding box center [316, 161] width 104 height 24
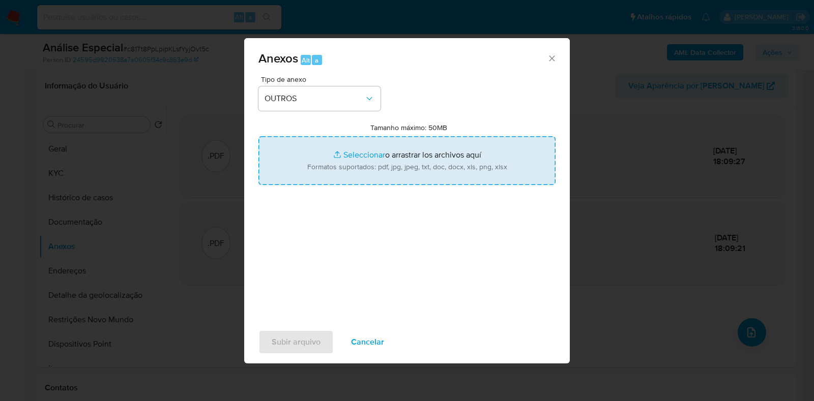
type input "C:\fakepath\Mandado de Prisao.pdf"
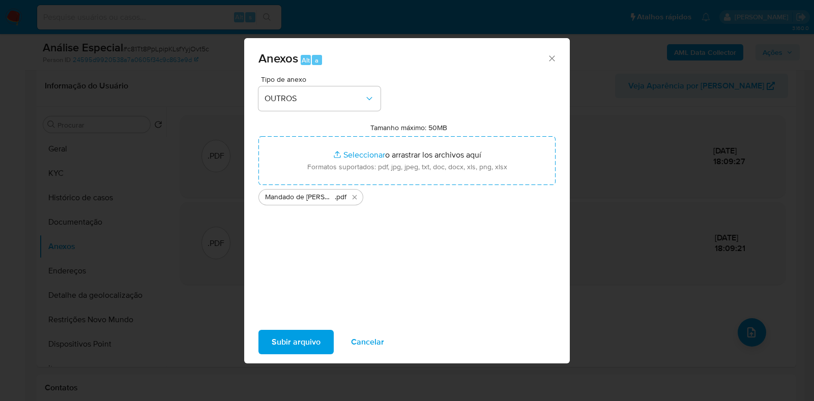
click at [316, 345] on span "Subir arquivo" at bounding box center [296, 342] width 49 height 22
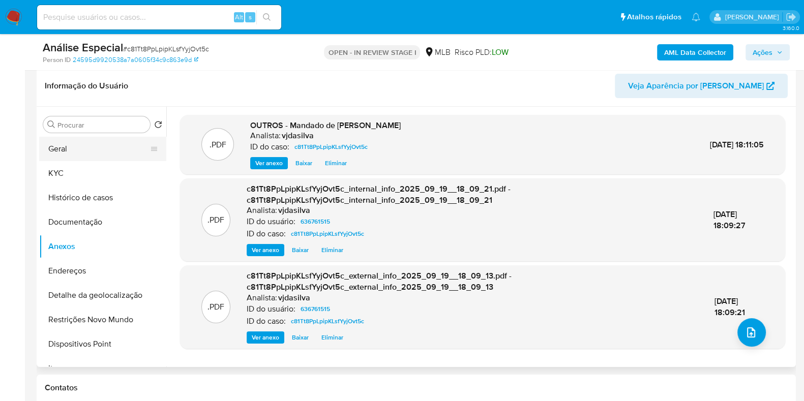
click at [74, 150] on button "Geral" at bounding box center [98, 149] width 119 height 24
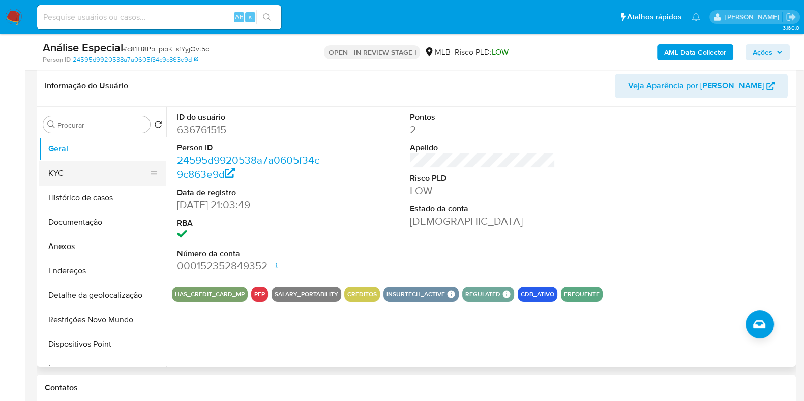
click at [69, 169] on button "KYC" at bounding box center [98, 173] width 119 height 24
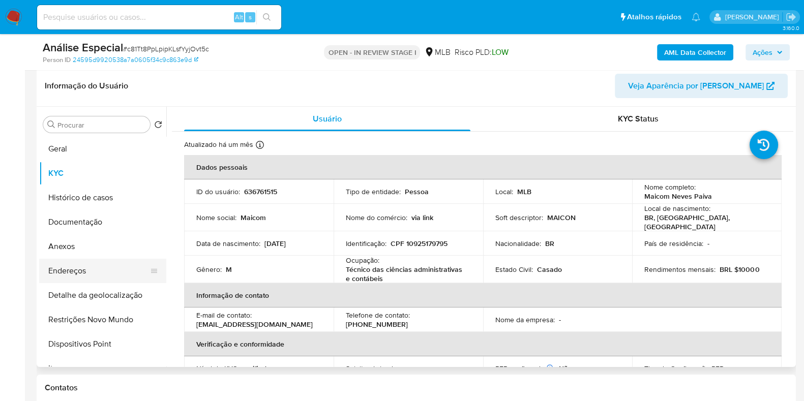
click at [108, 265] on button "Endereços" at bounding box center [98, 271] width 119 height 24
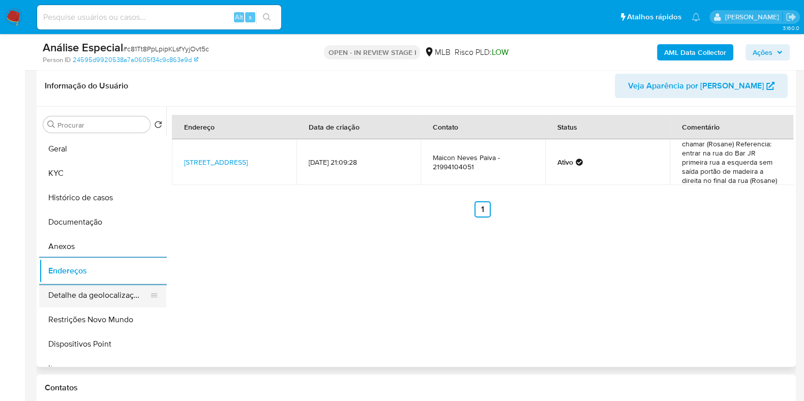
click at [136, 300] on button "Detalhe da geolocalização" at bounding box center [98, 295] width 119 height 24
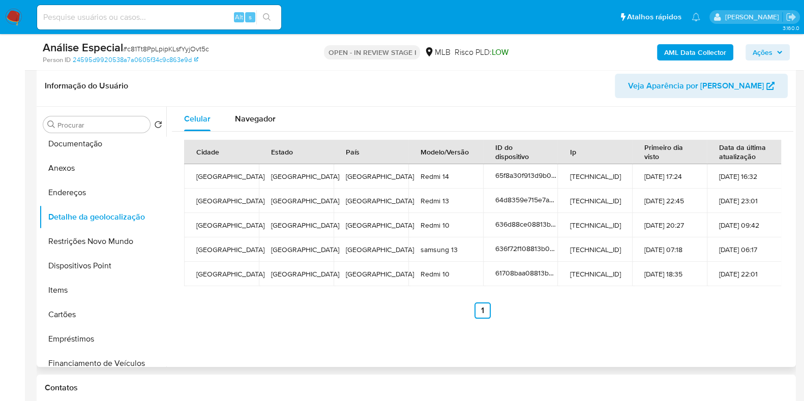
scroll to position [82, 0]
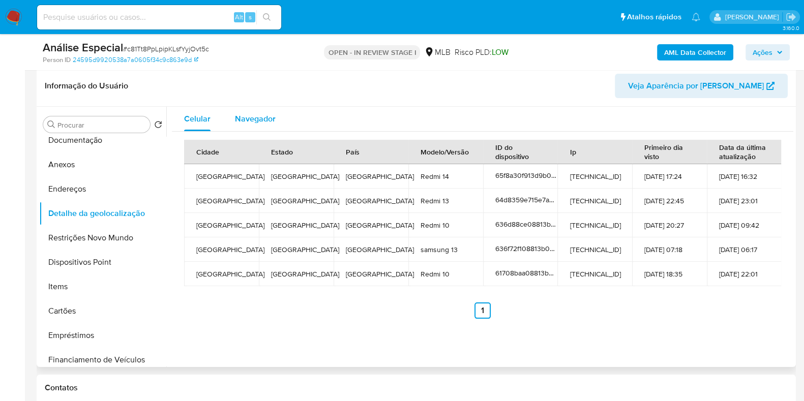
click at [249, 113] on span "Navegador" at bounding box center [255, 119] width 41 height 12
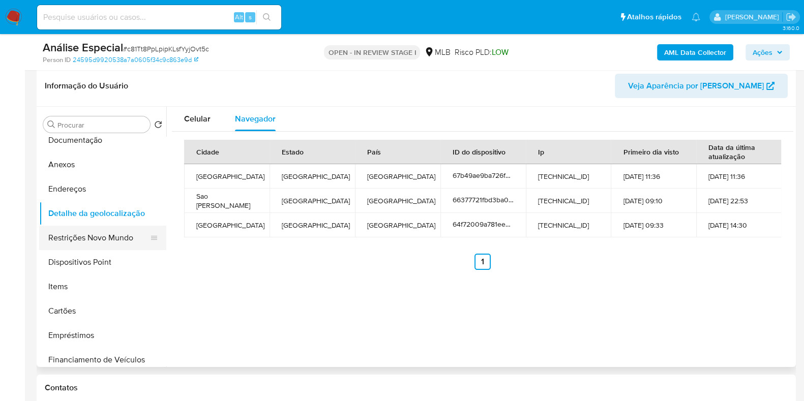
click at [106, 233] on button "Restrições Novo Mundo" at bounding box center [98, 238] width 119 height 24
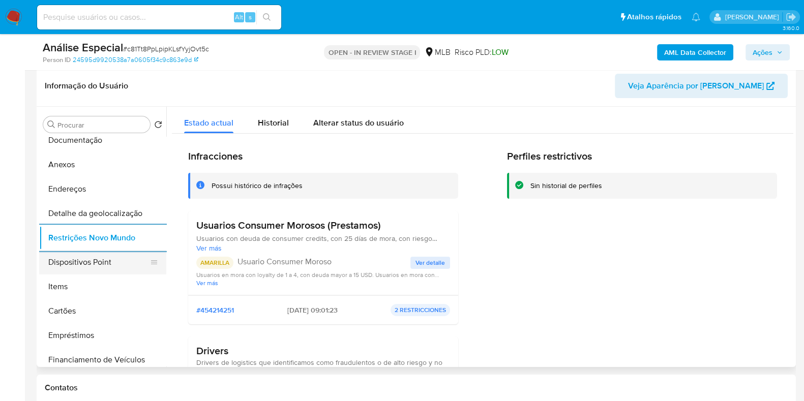
click at [93, 264] on button "Dispositivos Point" at bounding box center [98, 262] width 119 height 24
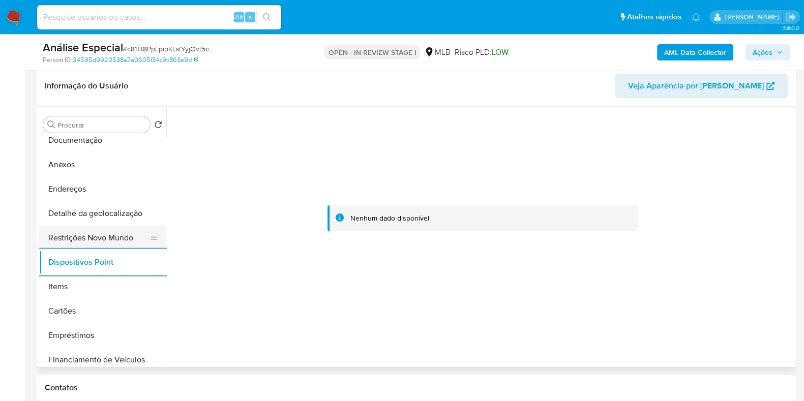
click at [85, 243] on button "Restrições Novo Mundo" at bounding box center [98, 238] width 119 height 24
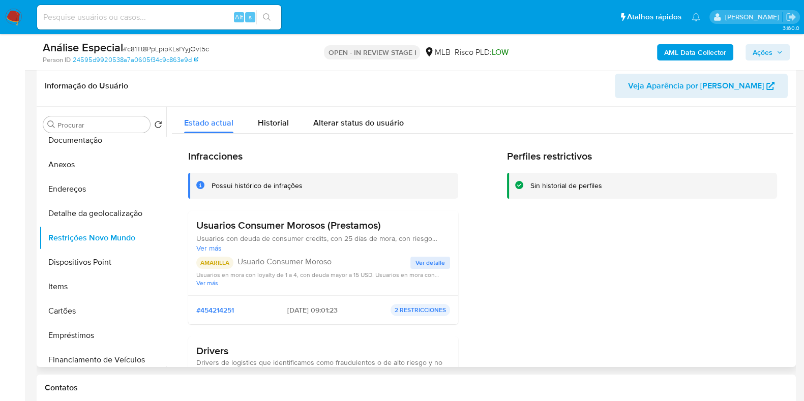
click at [206, 245] on span "Ver más" at bounding box center [323, 248] width 254 height 9
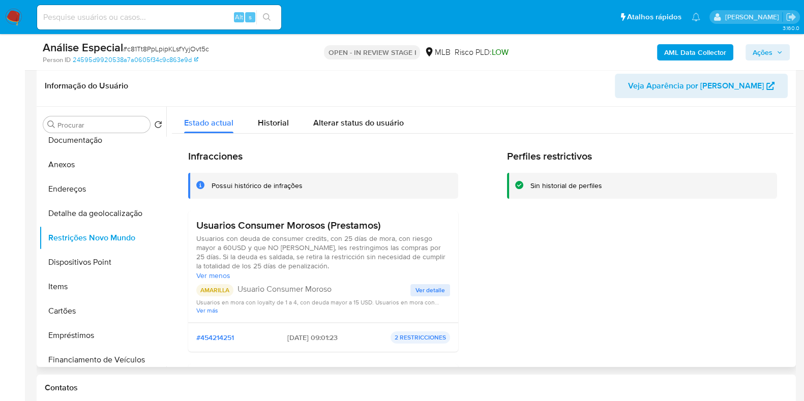
click at [430, 291] on span "Ver detalle" at bounding box center [431, 290] width 30 height 10
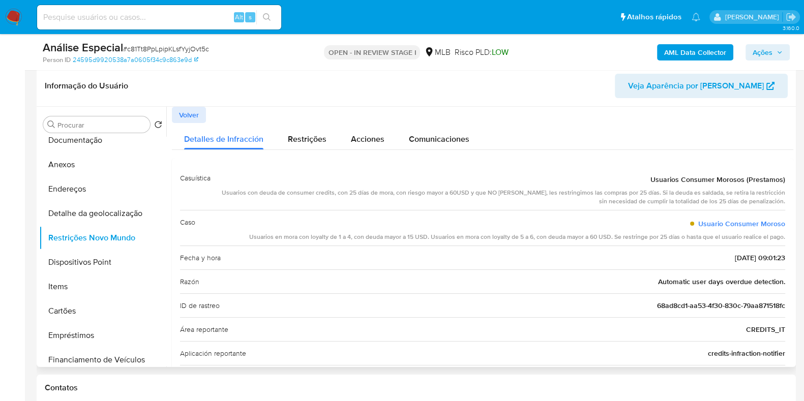
drag, startPoint x: 649, startPoint y: 179, endPoint x: 770, endPoint y: 203, distance: 123.9
click at [770, 203] on div "Usuarios Consumer Morosos (Prestamos) Usuarios con deuda de consumer credits, c…" at bounding box center [502, 188] width 567 height 36
drag, startPoint x: 682, startPoint y: 220, endPoint x: 781, endPoint y: 239, distance: 100.4
click at [781, 239] on div "Usuario Consumer Moroso Usuarios en mora con loyalty de 1 a 4, con deuda mayor …" at bounding box center [517, 228] width 536 height 27
click at [103, 165] on button "Anexos" at bounding box center [98, 165] width 119 height 24
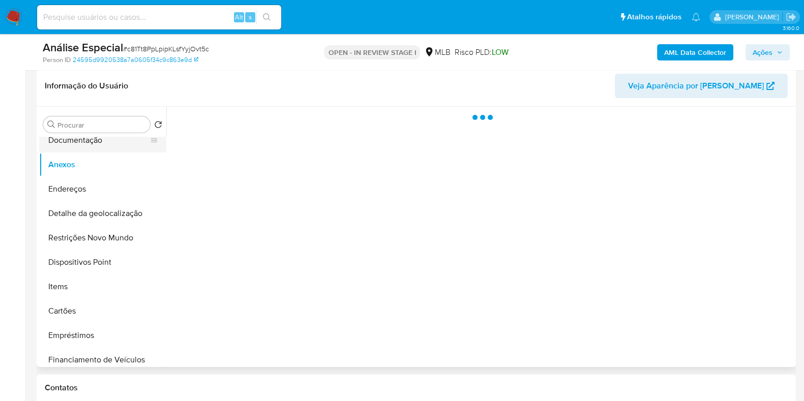
click at [95, 144] on button "Documentação" at bounding box center [98, 140] width 119 height 24
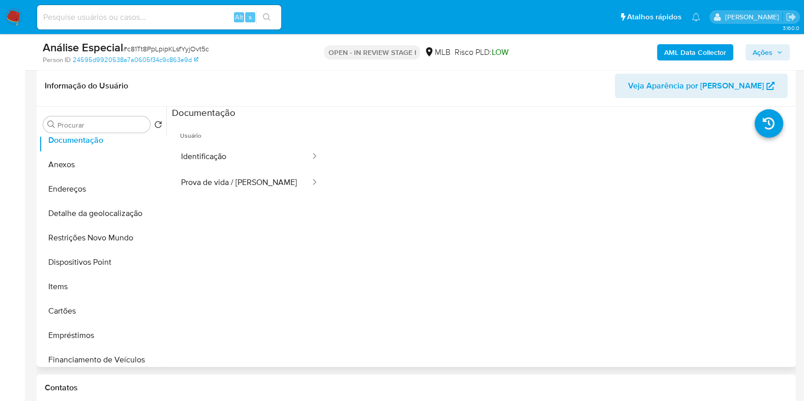
scroll to position [0, 0]
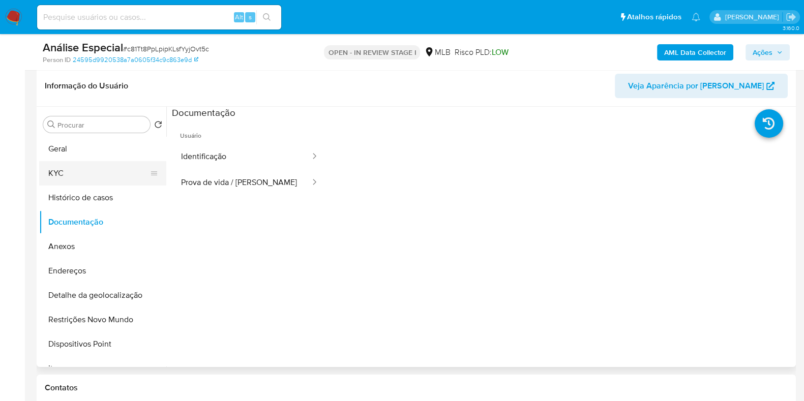
click at [130, 173] on button "KYC" at bounding box center [98, 173] width 119 height 24
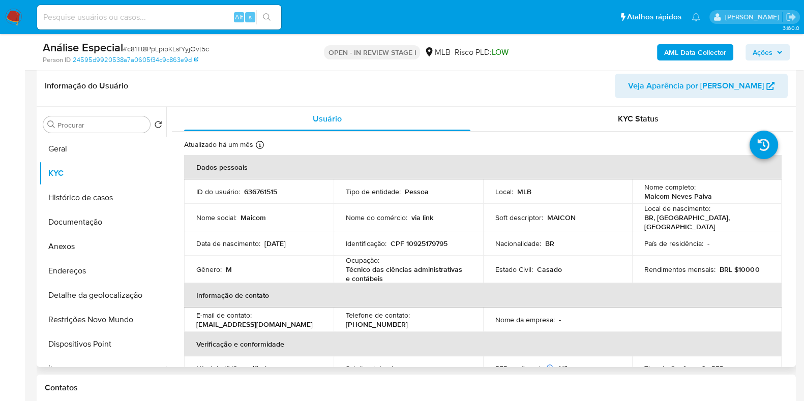
drag, startPoint x: 793, startPoint y: 175, endPoint x: 795, endPoint y: 258, distance: 83.4
click at [795, 258] on div "Procurar Retornar ao pedido padrão Geral KYC Histórico de casos Documentação An…" at bounding box center [416, 237] width 759 height 260
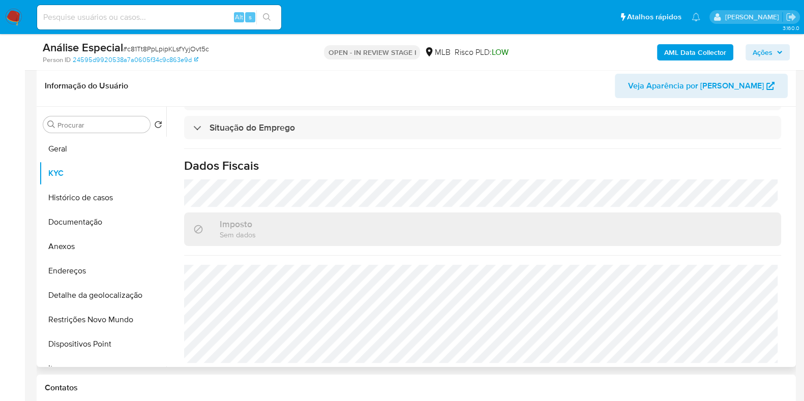
scroll to position [445, 0]
click at [102, 242] on button "Anexos" at bounding box center [98, 246] width 119 height 24
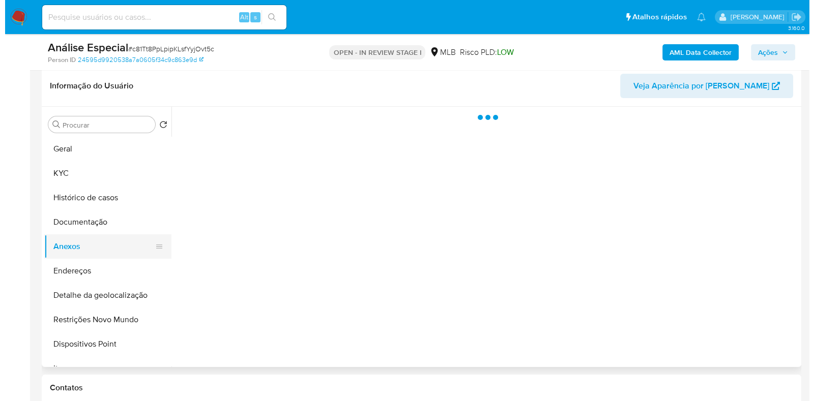
scroll to position [0, 0]
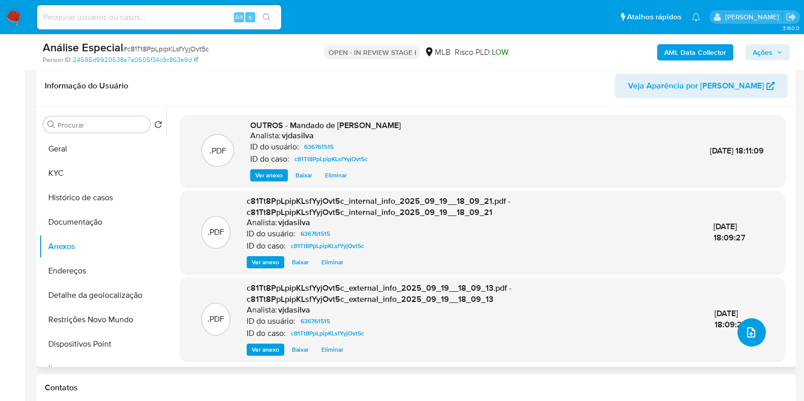
click at [740, 329] on button "upload-file" at bounding box center [752, 332] width 28 height 28
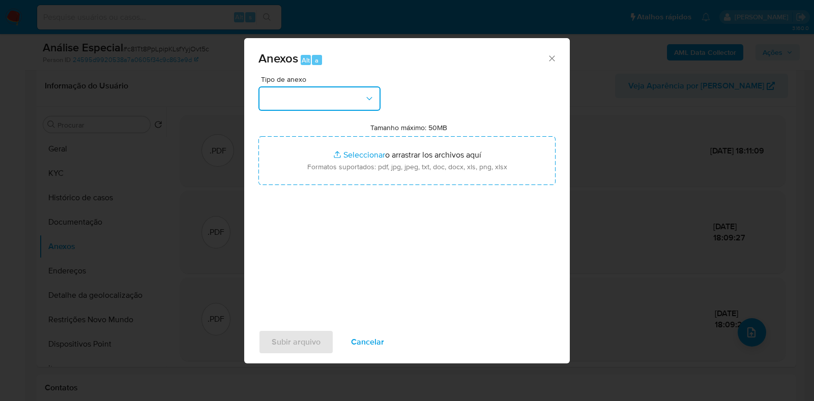
click at [378, 100] on button "button" at bounding box center [319, 98] width 122 height 24
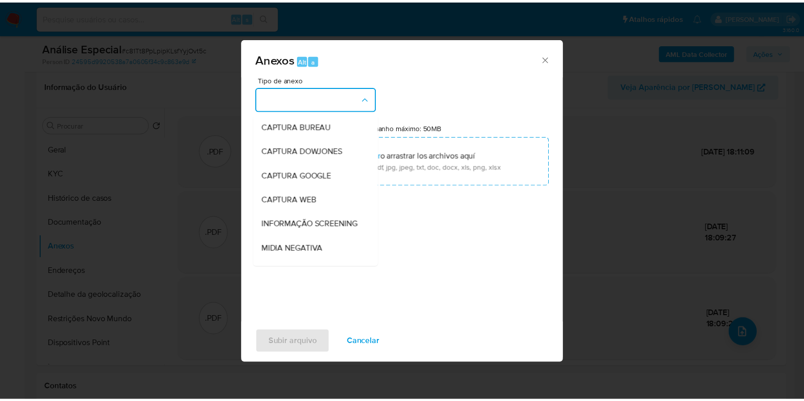
scroll to position [157, 0]
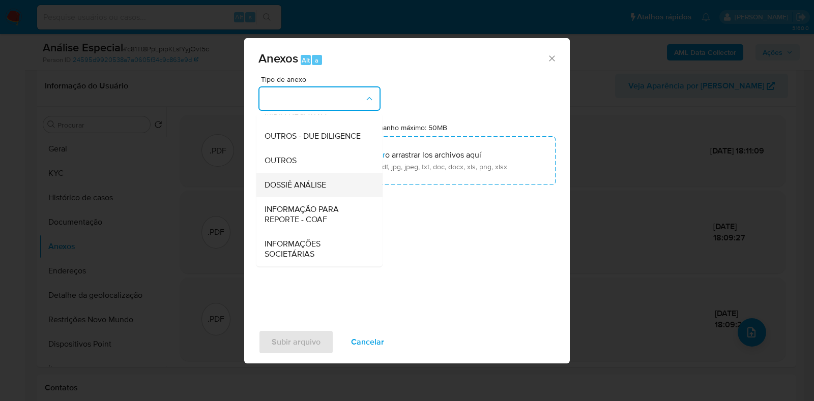
click at [337, 183] on div "DOSSIÊ ANÁLISE" at bounding box center [316, 185] width 104 height 24
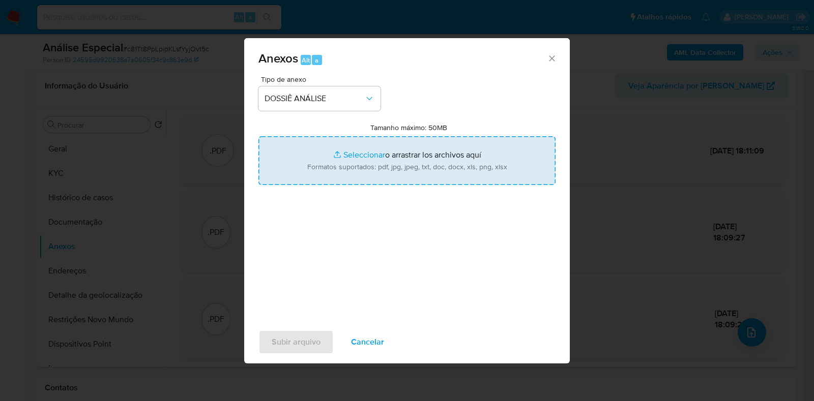
type input "C:\fakepath\SAR - XXXX - CPF 10925179795 - MAICOM NEVES PAIVA.pdf"
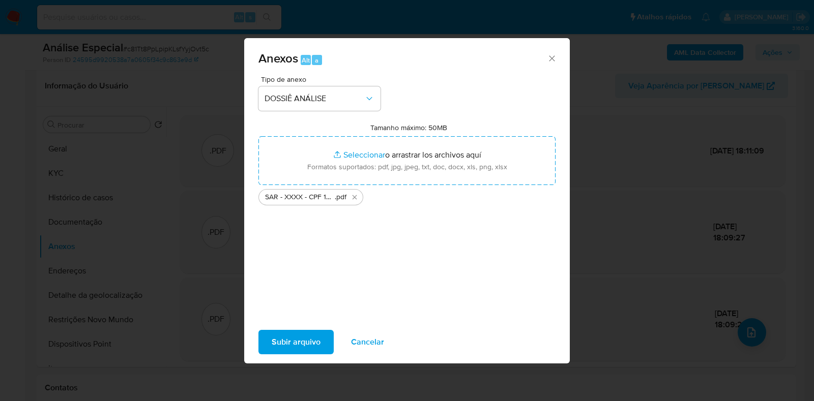
click at [303, 345] on span "Subir arquivo" at bounding box center [296, 342] width 49 height 22
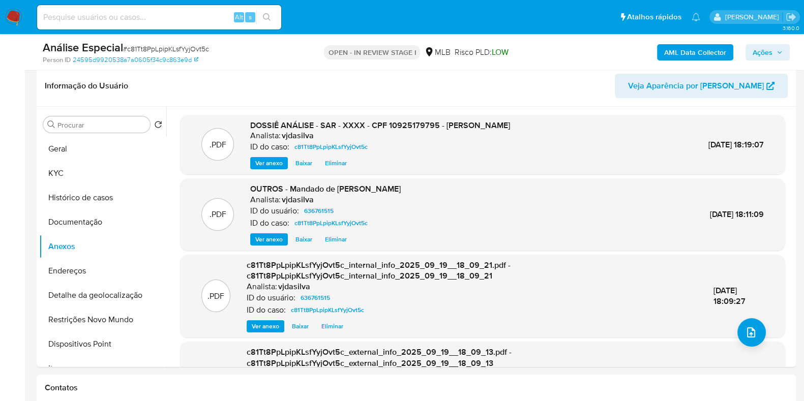
click at [761, 58] on span "Ações" at bounding box center [763, 52] width 20 height 16
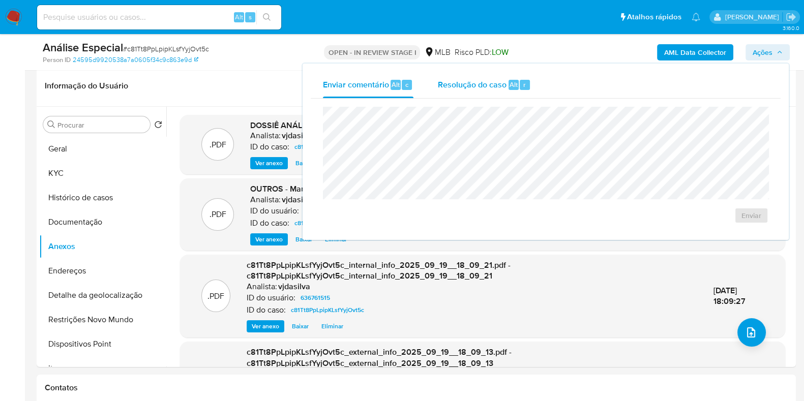
click at [472, 87] on span "Resolução do caso" at bounding box center [472, 84] width 69 height 12
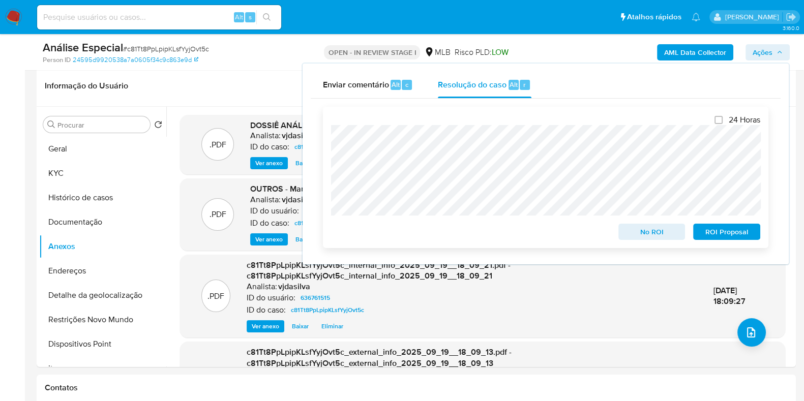
click at [719, 235] on span "ROI Proposal" at bounding box center [726, 232] width 53 height 14
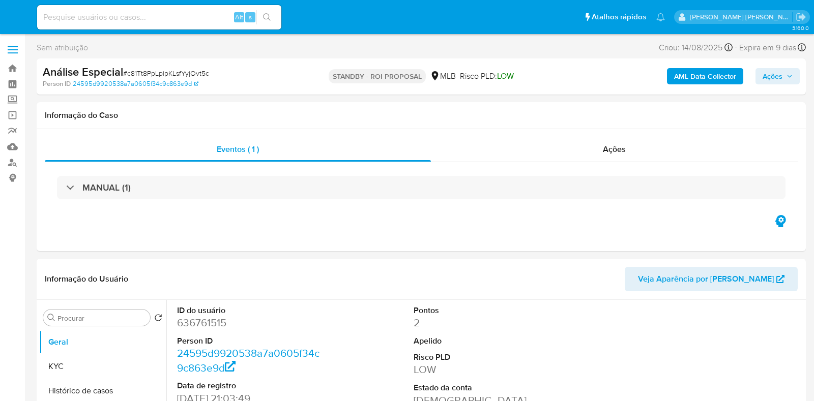
select select "10"
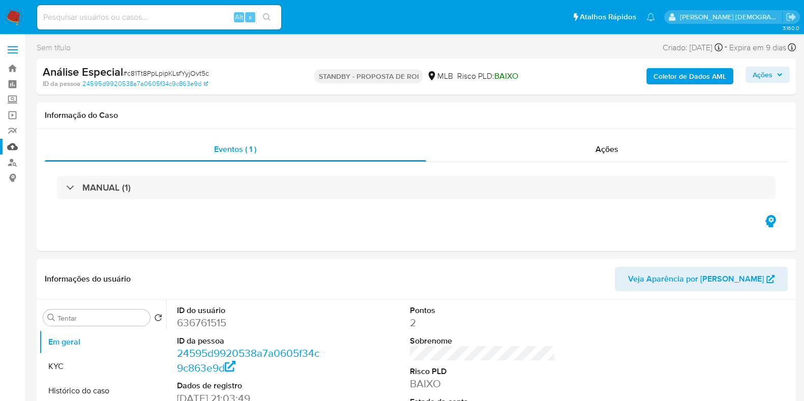
click at [13, 149] on link "Mulan" at bounding box center [60, 147] width 121 height 16
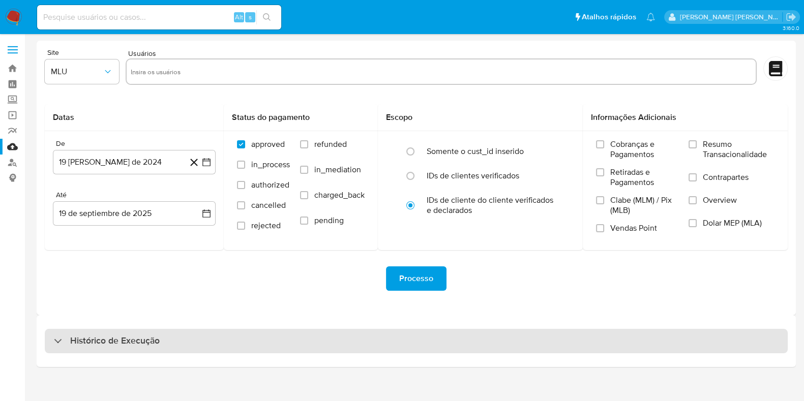
click at [139, 337] on h3 "Histórico de Execução" at bounding box center [115, 341] width 90 height 12
select select "10"
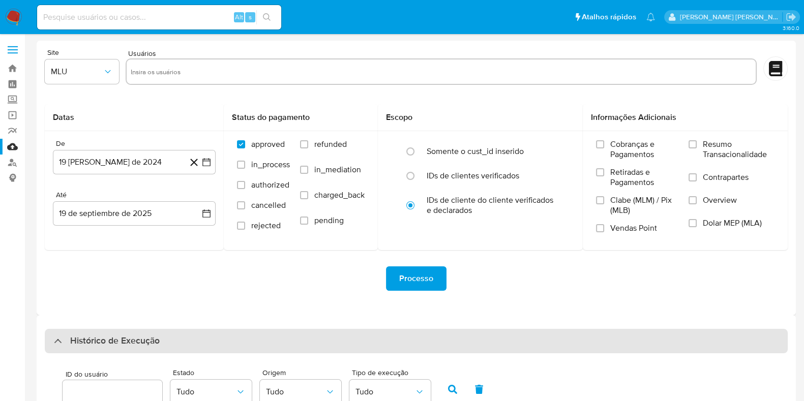
click at [262, 337] on div "Histórico de Execução" at bounding box center [416, 341] width 743 height 24
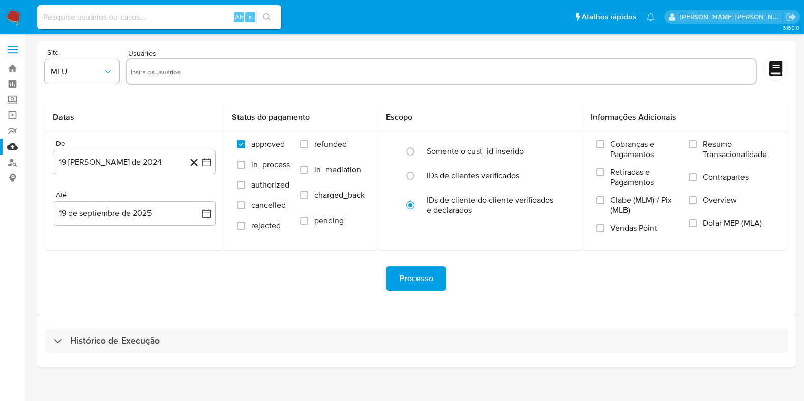
scroll to position [9, 0]
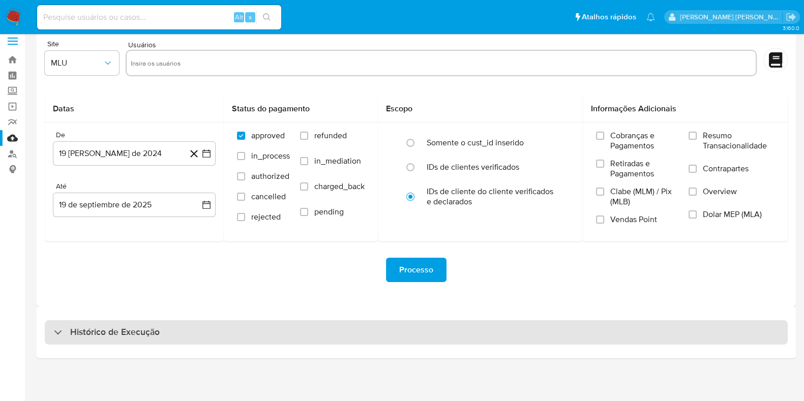
click at [384, 329] on div "Histórico de Execução" at bounding box center [416, 332] width 743 height 24
select select "10"
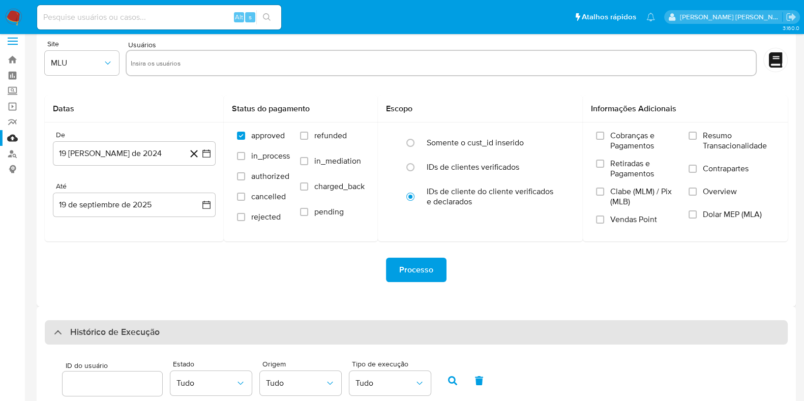
scroll to position [345, 0]
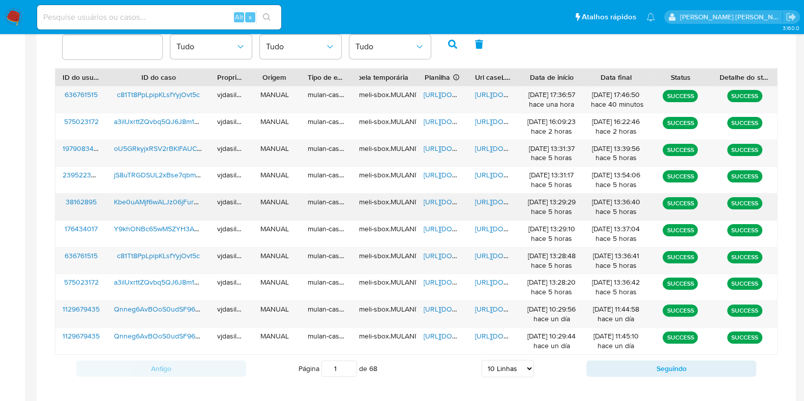
click at [490, 202] on span "[URL][DOMAIN_NAME]" at bounding box center [510, 202] width 70 height 10
click at [180, 195] on div "Kbe0uAMjf6wALJz06jFurd9M" at bounding box center [158, 207] width 103 height 26
click at [181, 207] on div "Kbe0uAMjf6wALJz06jFurd9M" at bounding box center [158, 207] width 103 height 26
click at [175, 200] on span "Kbe0uAMjf6wALJz06jFurd9M" at bounding box center [161, 202] width 94 height 10
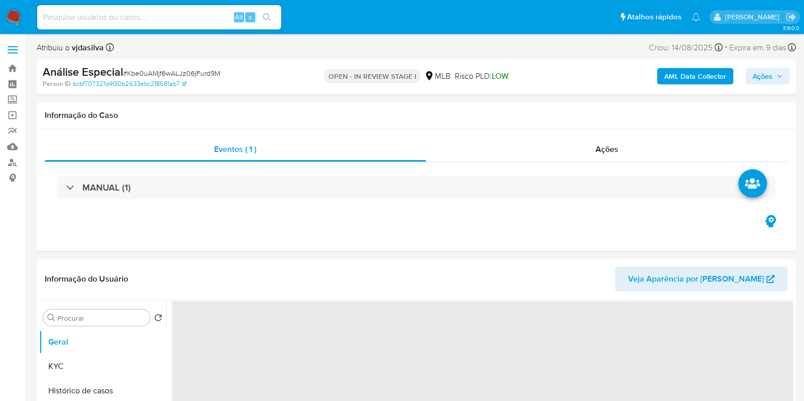
select select "10"
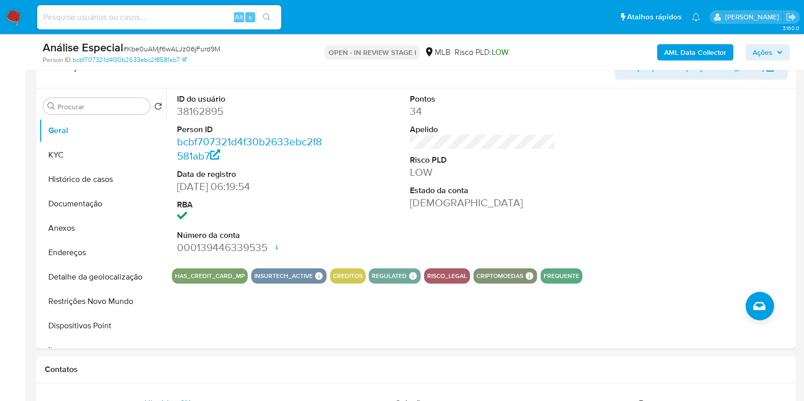
scroll to position [181, 0]
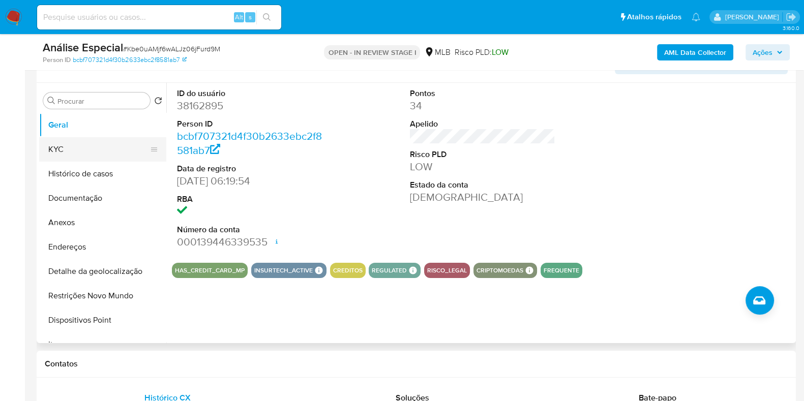
click at [49, 148] on button "KYC" at bounding box center [98, 149] width 119 height 24
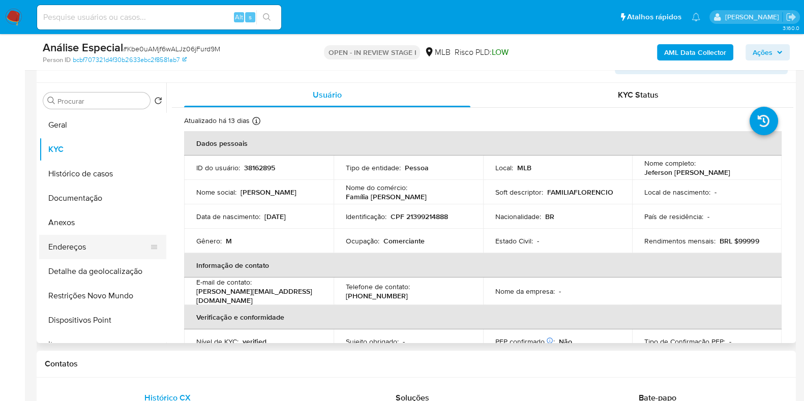
click at [97, 247] on button "Endereços" at bounding box center [98, 247] width 119 height 24
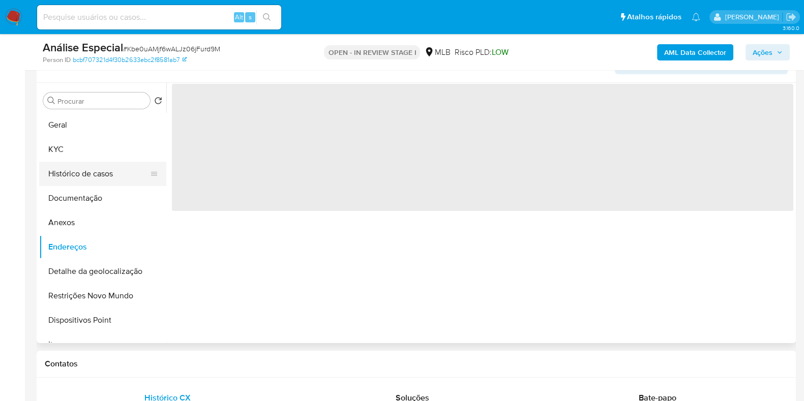
click at [105, 173] on button "Histórico de casos" at bounding box center [98, 174] width 119 height 24
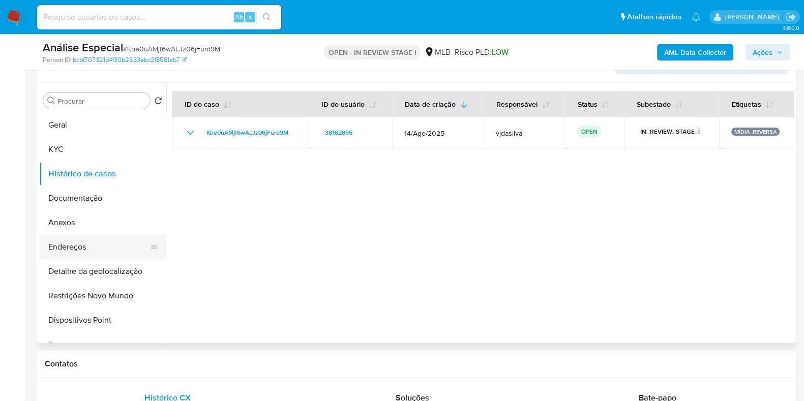
click at [96, 246] on button "Endereços" at bounding box center [98, 247] width 119 height 24
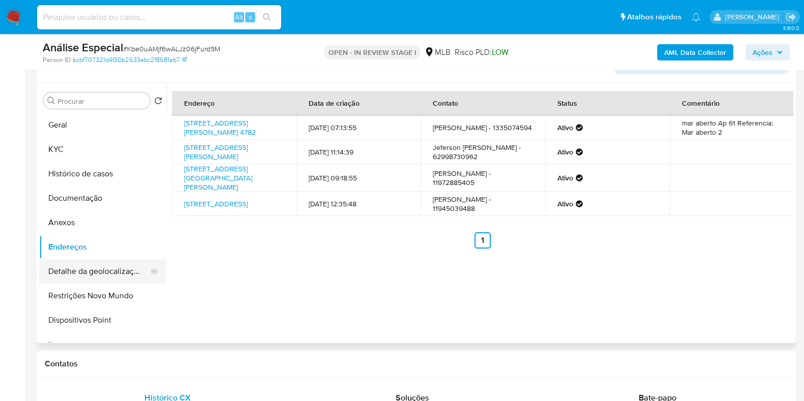
click at [118, 276] on button "Detalhe da geolocalização" at bounding box center [98, 271] width 119 height 24
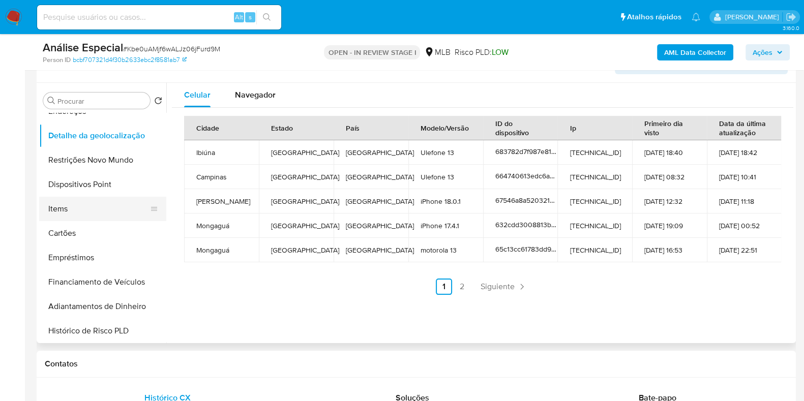
scroll to position [137, 0]
click at [257, 95] on span "Navegador" at bounding box center [255, 95] width 41 height 12
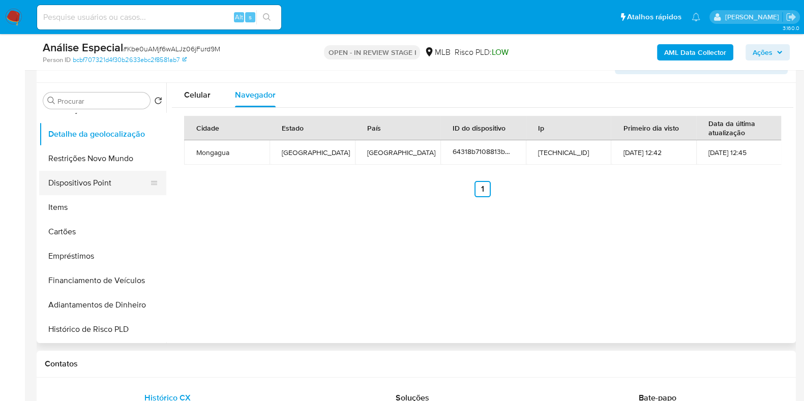
click at [109, 185] on button "Dispositivos Point" at bounding box center [98, 183] width 119 height 24
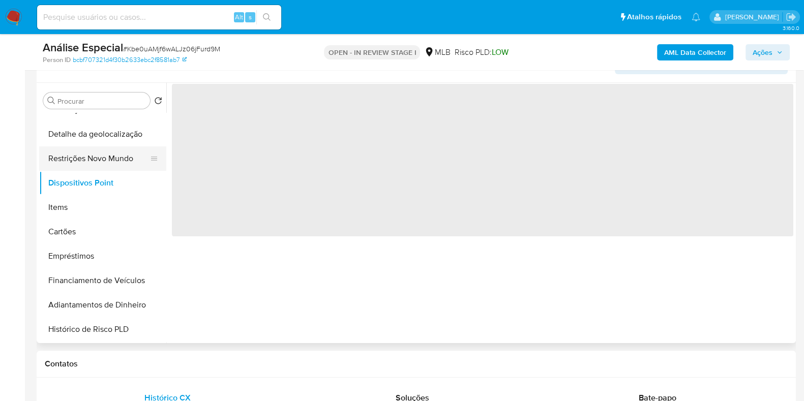
click at [109, 165] on button "Restrições Novo Mundo" at bounding box center [98, 158] width 119 height 24
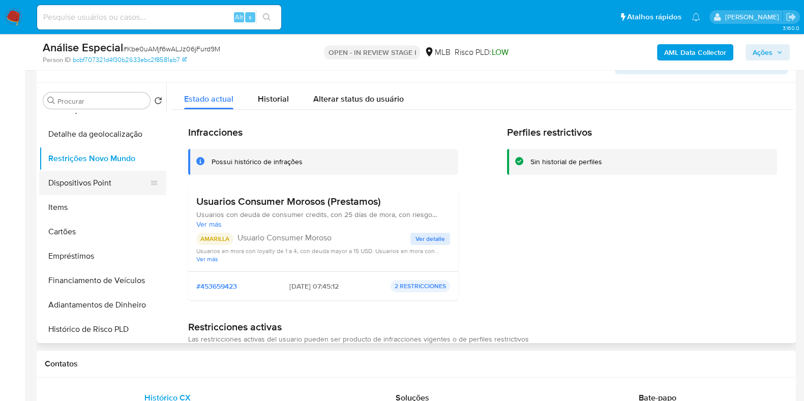
click at [85, 189] on button "Dispositivos Point" at bounding box center [98, 183] width 119 height 24
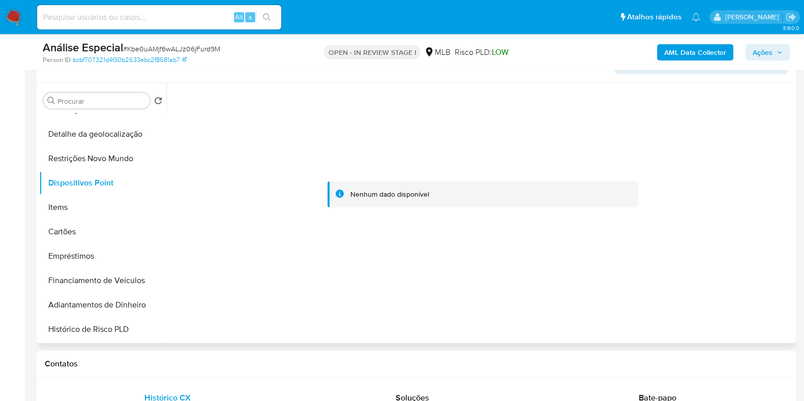
scroll to position [0, 0]
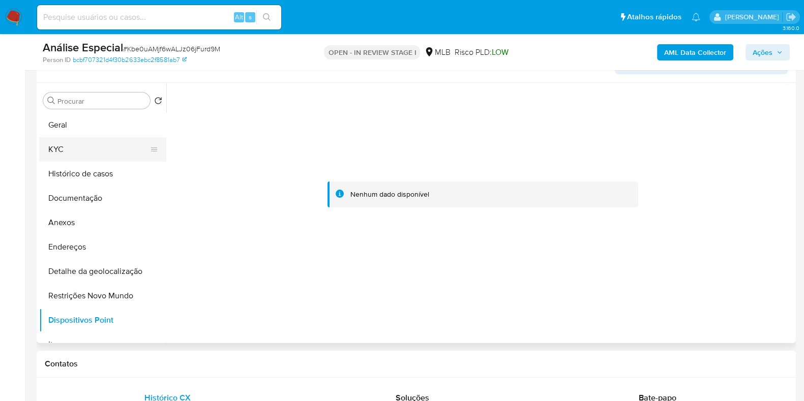
click at [118, 151] on button "KYC" at bounding box center [98, 149] width 119 height 24
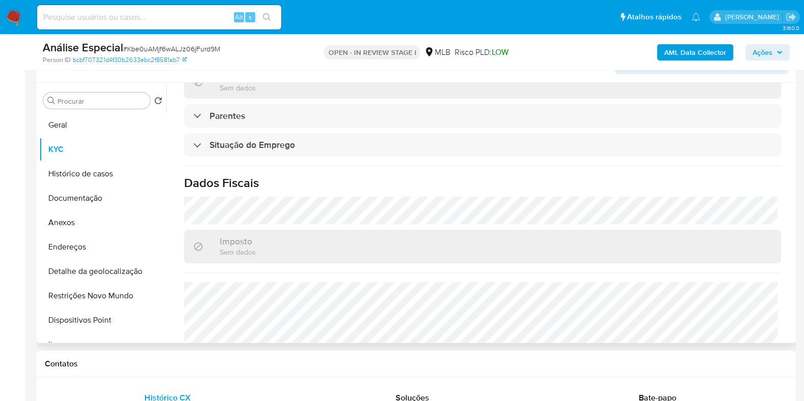
scroll to position [442, 0]
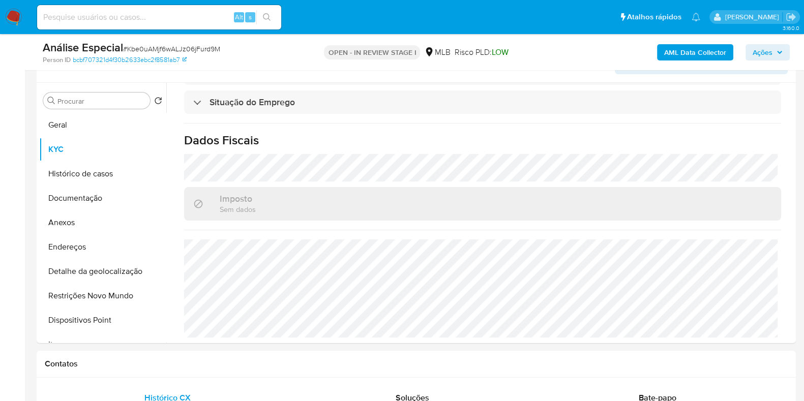
click at [675, 49] on b "AML Data Collector" at bounding box center [695, 52] width 62 height 16
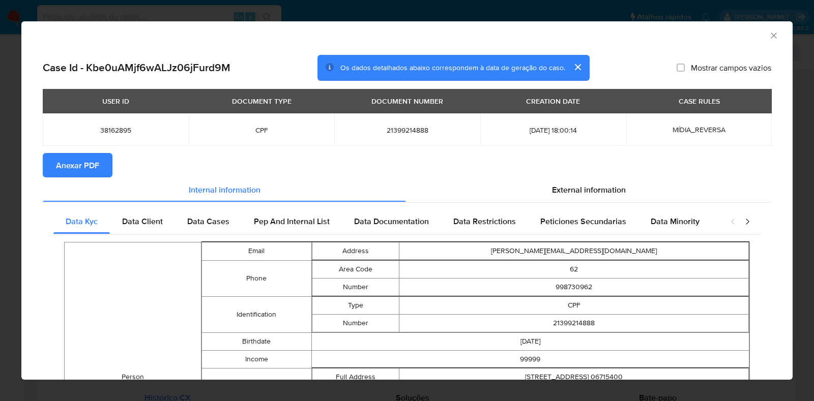
click at [94, 158] on span "Anexar PDF" at bounding box center [77, 165] width 43 height 22
click at [769, 33] on icon "Fechar a janela" at bounding box center [774, 36] width 10 height 10
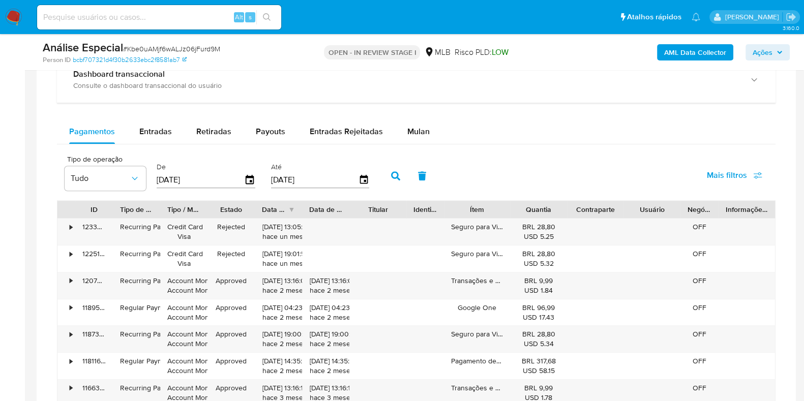
scroll to position [729, 0]
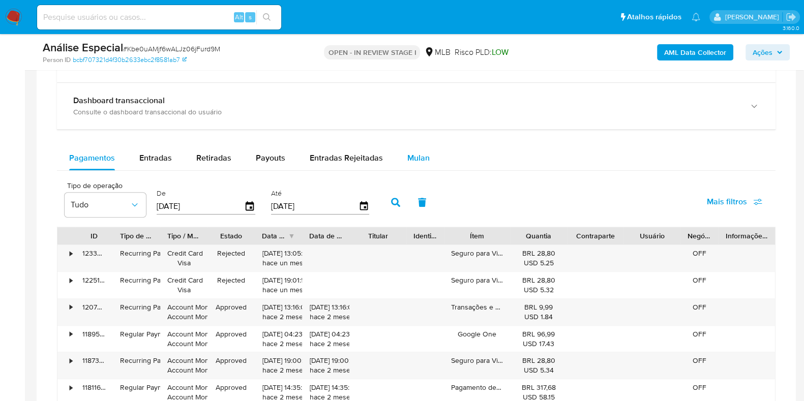
click at [410, 160] on span "Mulan" at bounding box center [418, 158] width 22 height 12
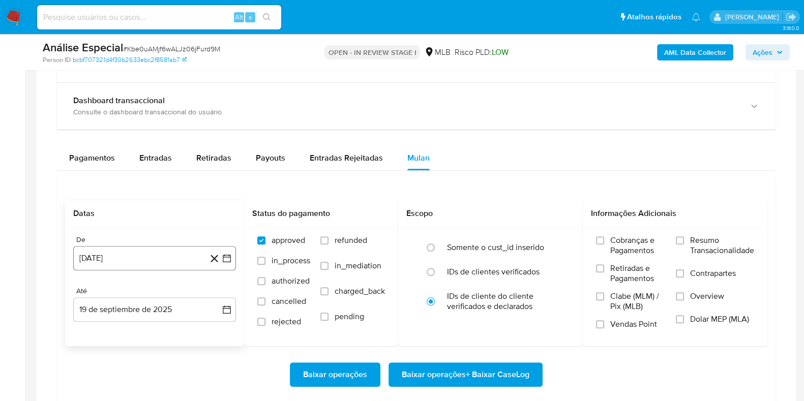
click at [145, 253] on button "[DATE]" at bounding box center [154, 258] width 163 height 24
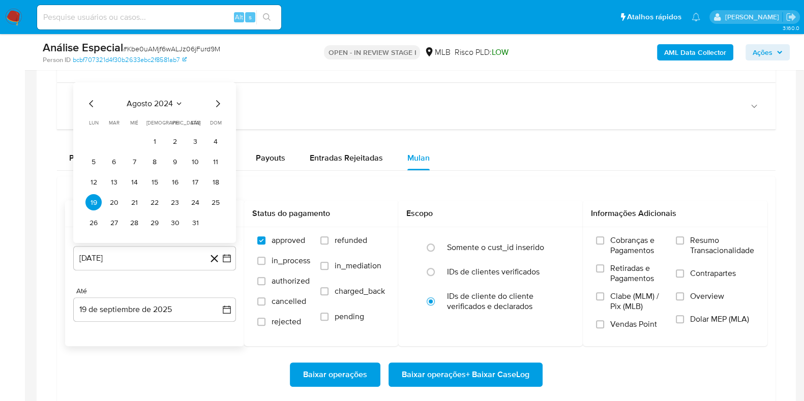
click at [146, 105] on span "agosto 2024" at bounding box center [150, 104] width 46 height 10
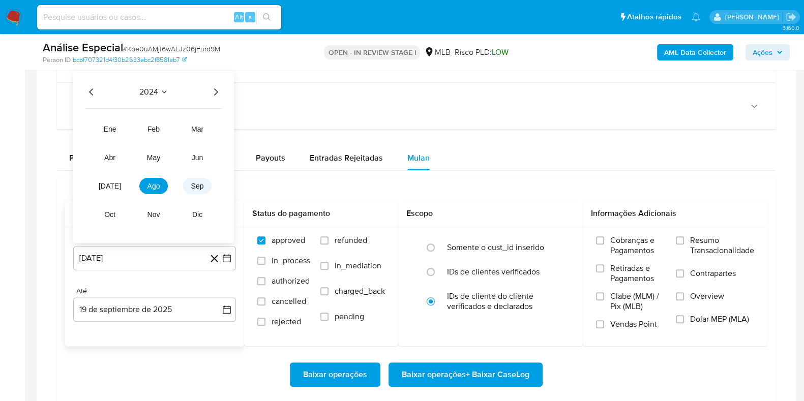
click at [193, 185] on span "sep" at bounding box center [197, 186] width 13 height 8
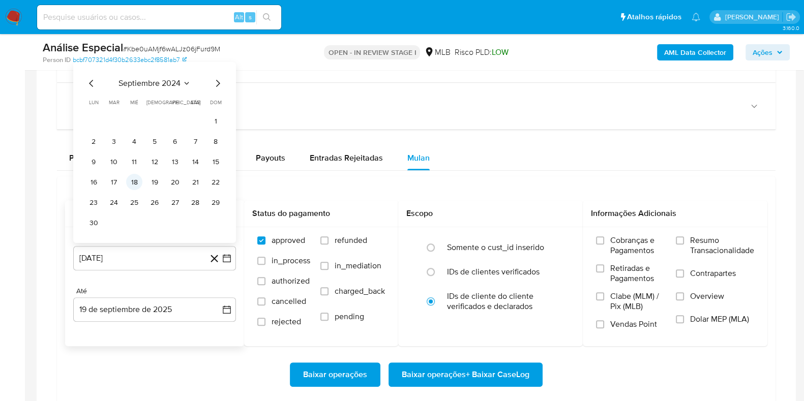
click at [134, 180] on button "18" at bounding box center [134, 182] width 16 height 16
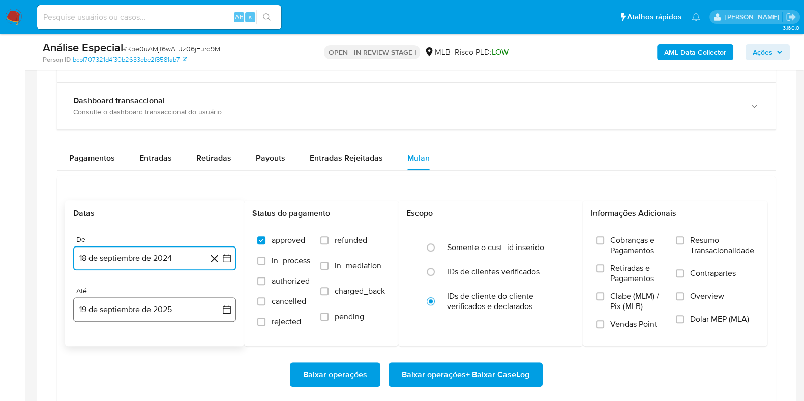
click at [150, 308] on button "19 de septiembre de 2025" at bounding box center [154, 310] width 163 height 24
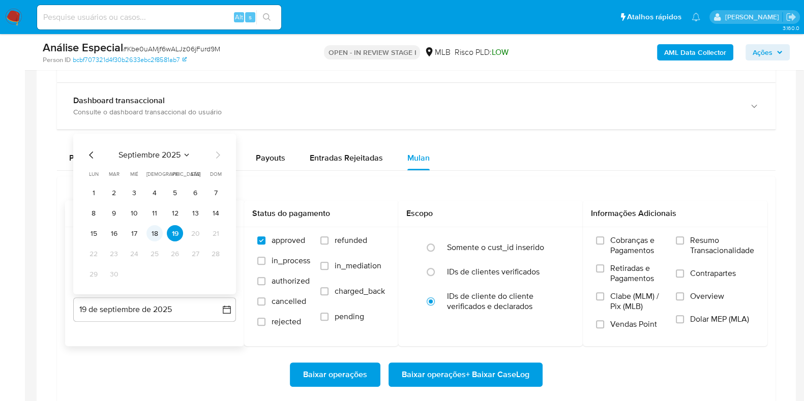
click at [153, 231] on button "18" at bounding box center [154, 233] width 16 height 16
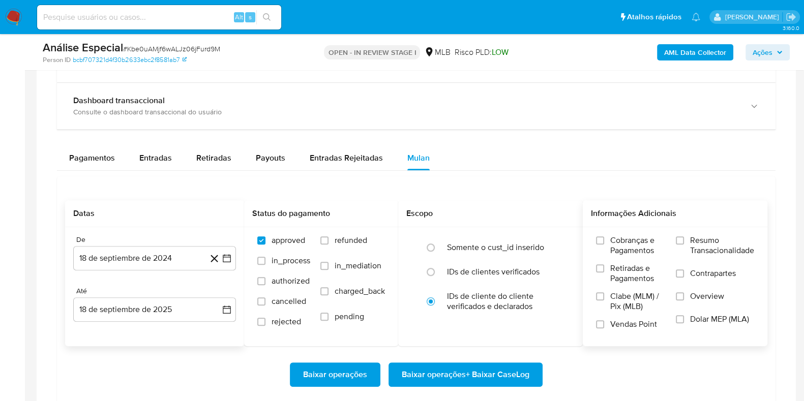
click at [712, 241] on span "Resumo Transacionalidade" at bounding box center [722, 245] width 64 height 20
click at [684, 241] on input "Resumo Transacionalidade" at bounding box center [680, 241] width 8 height 8
click at [702, 271] on span "Contrapartes" at bounding box center [713, 274] width 46 height 10
click at [684, 271] on input "Contrapartes" at bounding box center [680, 274] width 8 height 8
click at [506, 373] on span "Baixar operações + Baixar CaseLog" at bounding box center [466, 375] width 128 height 22
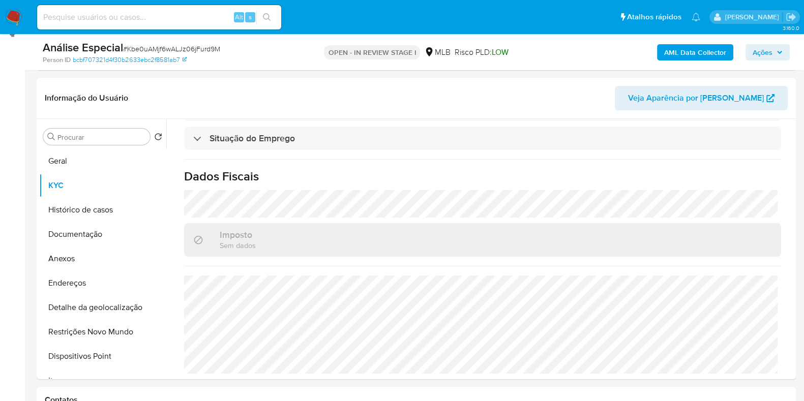
scroll to position [114, 0]
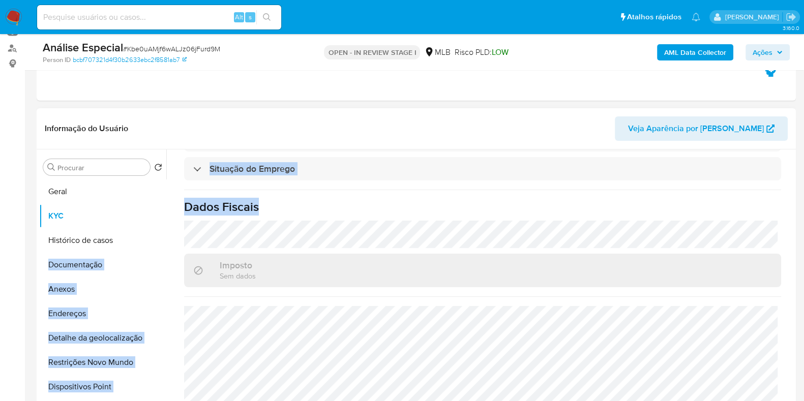
drag, startPoint x: 166, startPoint y: 222, endPoint x: 165, endPoint y: 247, distance: 25.4
click at [165, 247] on div "Procurar Retornar ao pedido padrão Geral KYC Histórico de casos Documentação An…" at bounding box center [416, 280] width 754 height 260
click at [131, 364] on button "Restrições Novo Mundo" at bounding box center [98, 362] width 119 height 24
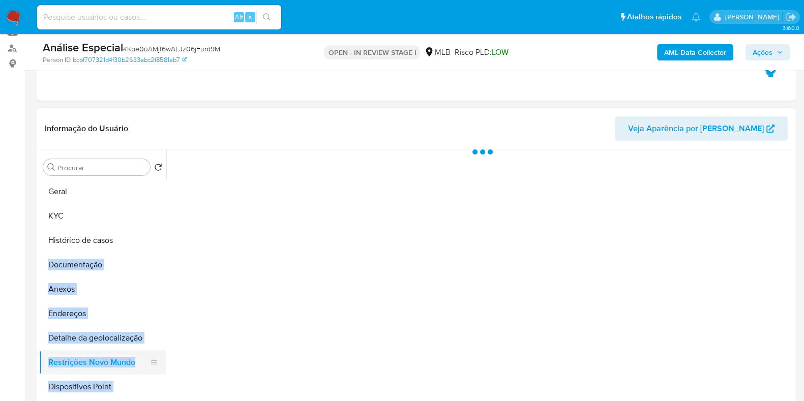
scroll to position [0, 0]
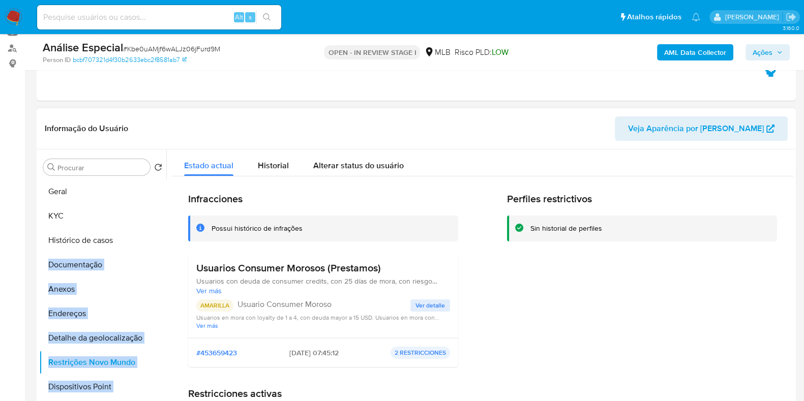
click at [426, 303] on span "Ver detalle" at bounding box center [431, 306] width 30 height 10
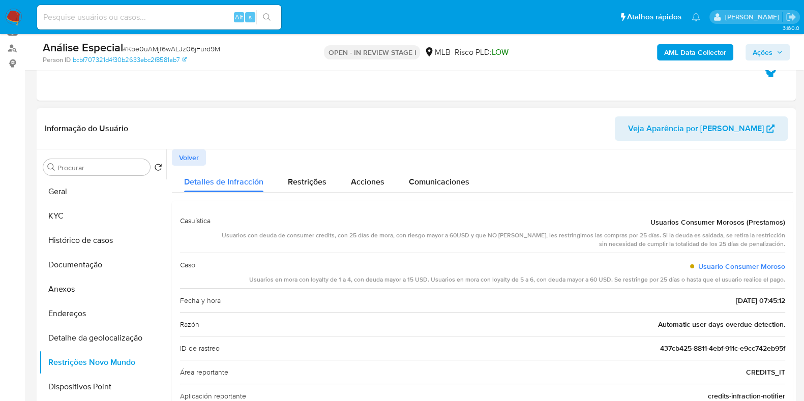
drag, startPoint x: 692, startPoint y: 265, endPoint x: 785, endPoint y: 283, distance: 95.3
click at [785, 283] on div "Casuística Usuarios Consumer Morosos (Prestamos) Usuarios con deuda de consumer…" at bounding box center [483, 392] width 622 height 382
click at [110, 268] on button "Documentação" at bounding box center [98, 265] width 119 height 24
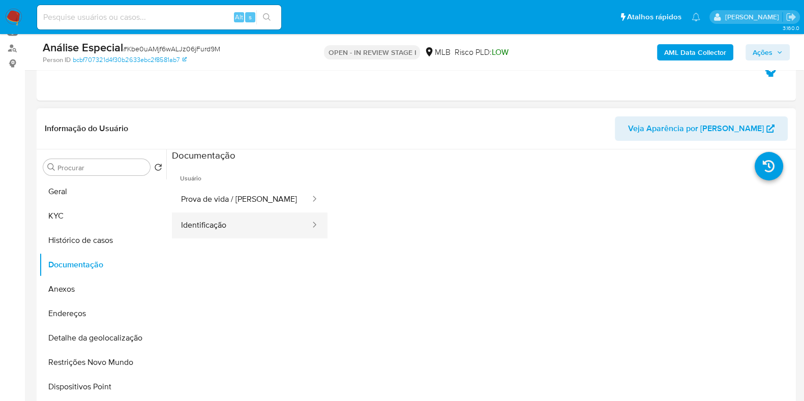
click at [239, 219] on button "Identificação" at bounding box center [241, 226] width 139 height 26
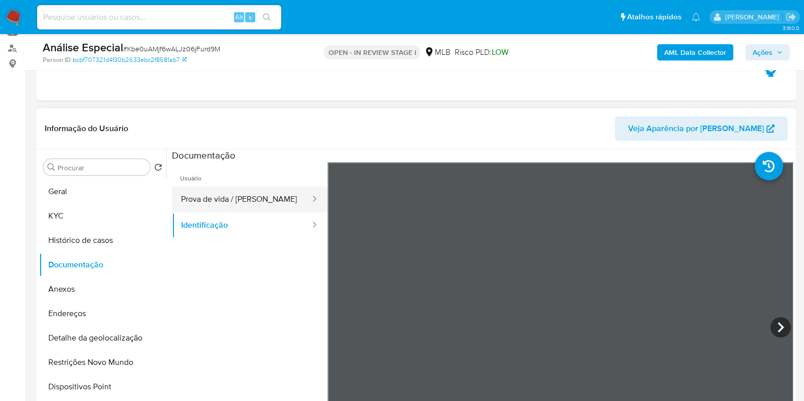
click at [279, 192] on button "Prova de vida / Selfie" at bounding box center [241, 200] width 139 height 26
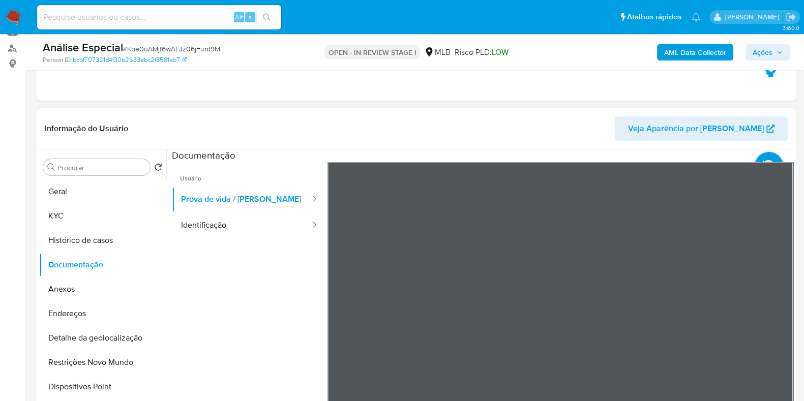
click at [456, 153] on section at bounding box center [483, 319] width 622 height 338
click at [79, 215] on button "KYC" at bounding box center [98, 216] width 119 height 24
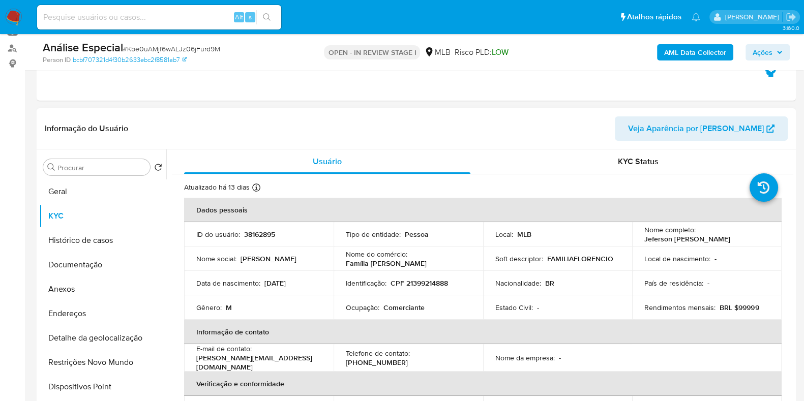
click at [409, 304] on p "Comerciante" at bounding box center [404, 307] width 41 height 9
copy div "Ocupação : Comerciante"
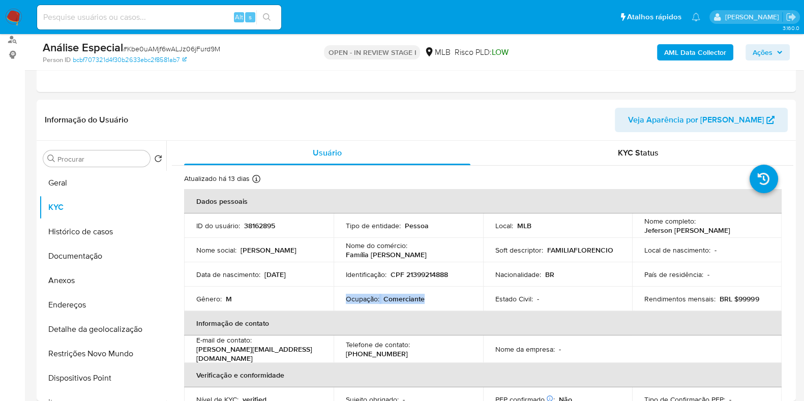
scroll to position [70, 0]
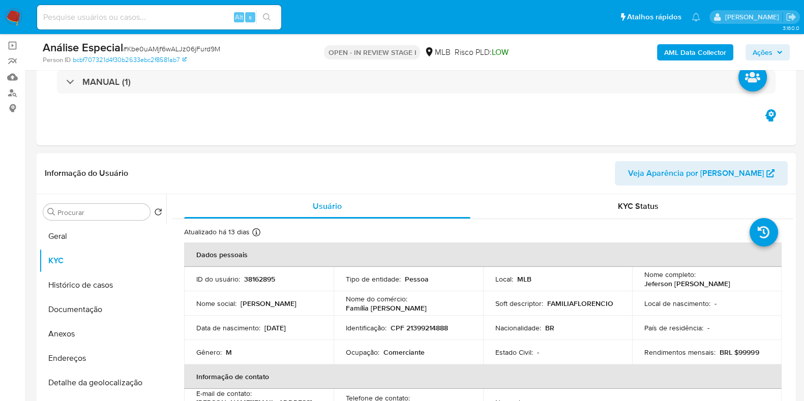
click at [296, 176] on header "Informação do Usuário Veja Aparência por Pessoa" at bounding box center [416, 173] width 743 height 24
click at [109, 337] on button "Anexos" at bounding box center [98, 334] width 119 height 24
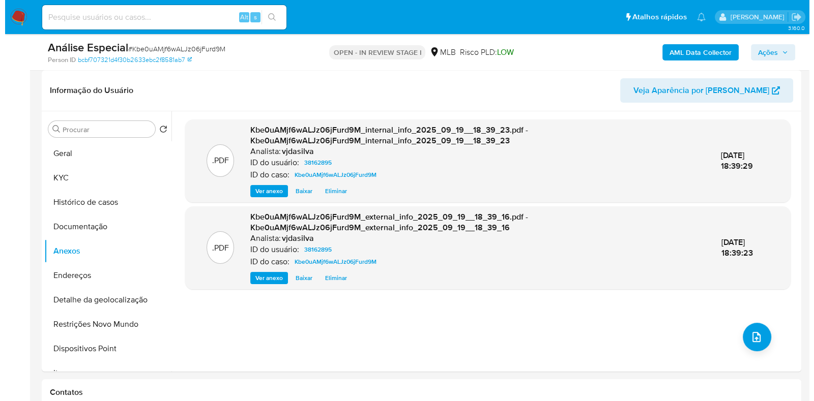
scroll to position [151, 0]
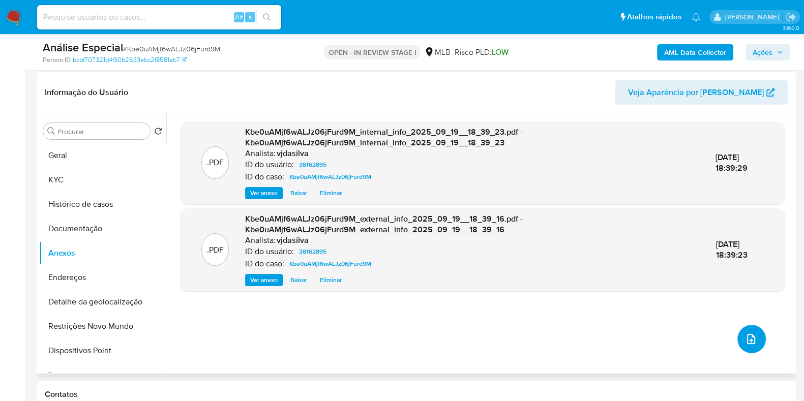
click at [745, 338] on icon "upload-file" at bounding box center [751, 339] width 12 height 12
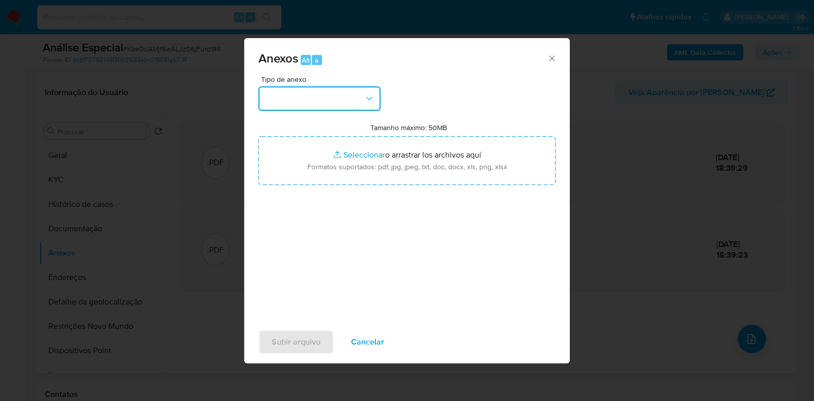
click at [372, 100] on icon "button" at bounding box center [369, 99] width 10 height 10
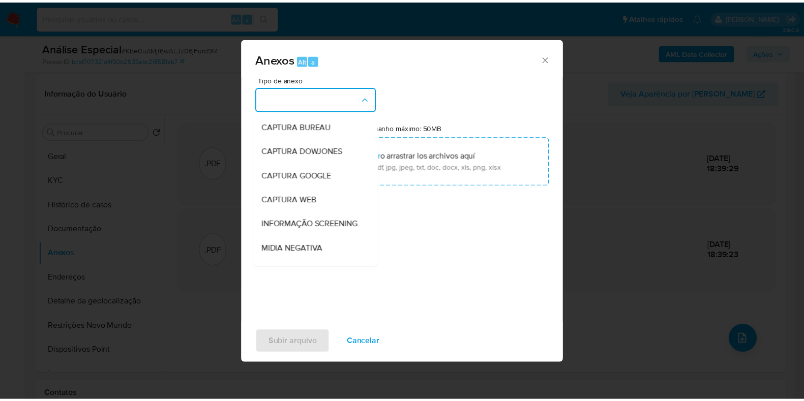
scroll to position [157, 0]
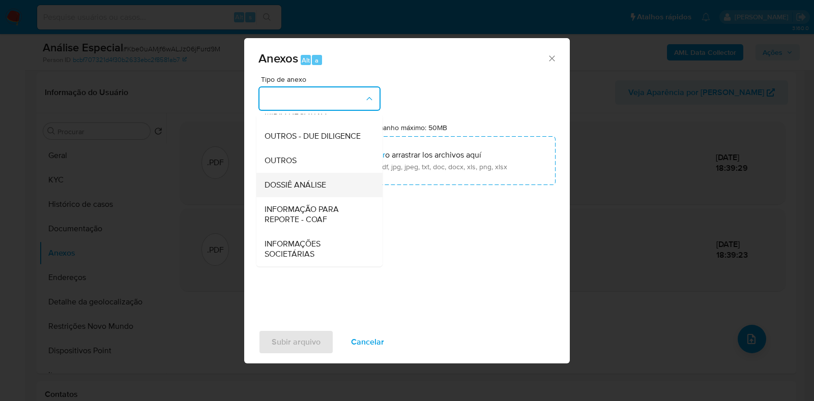
click at [341, 190] on div "DOSSIÊ ANÁLISE" at bounding box center [316, 185] width 104 height 24
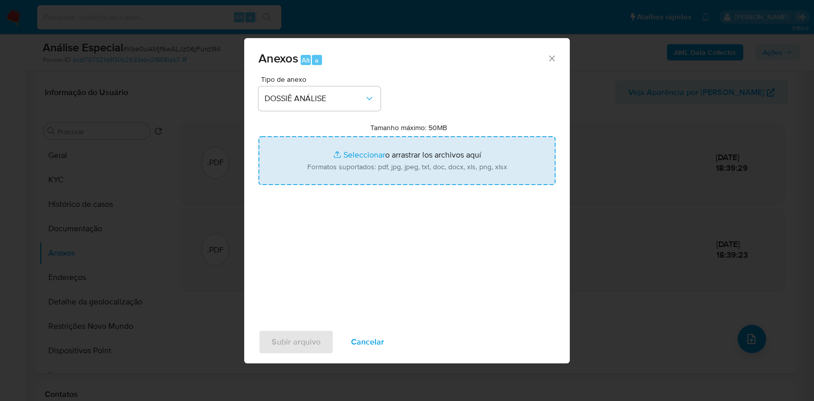
type input "C:\fakepath\SAR - XXXX - CPF 21399214888 - JEFERSON DANIEL FLORENCIO DE ARAUJO.…"
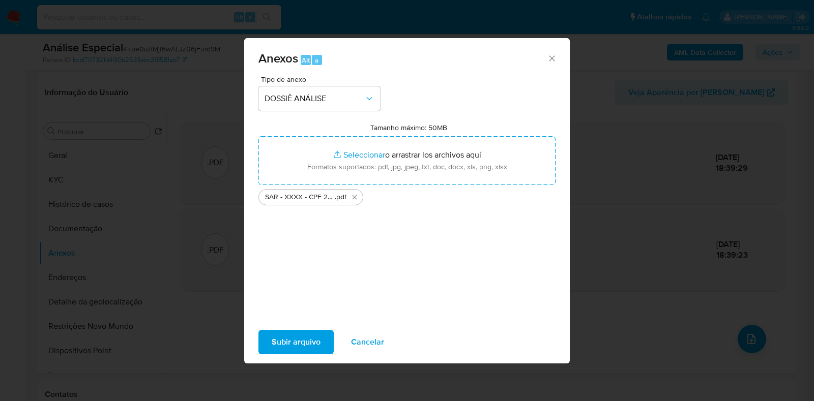
click at [306, 339] on span "Subir arquivo" at bounding box center [296, 342] width 49 height 22
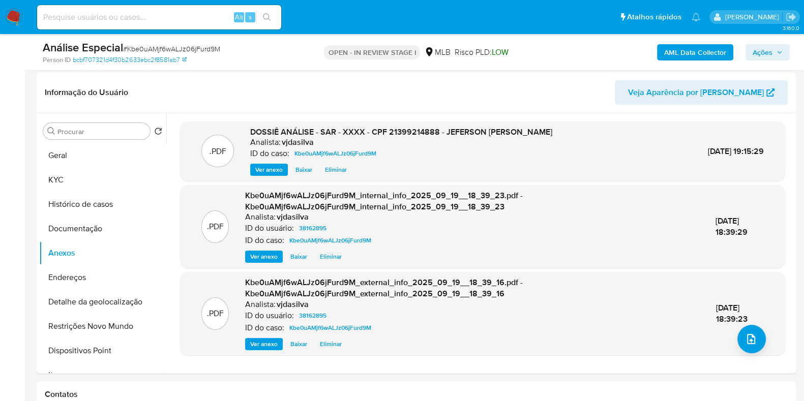
click at [765, 50] on span "Ações" at bounding box center [763, 52] width 20 height 16
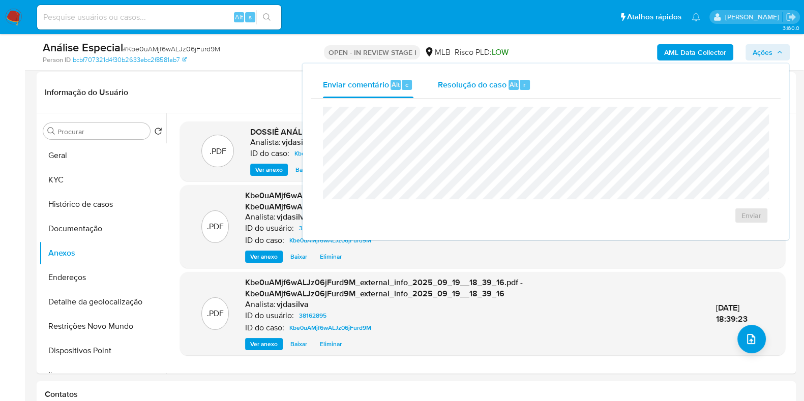
click at [459, 87] on span "Resolução do caso" at bounding box center [472, 84] width 69 height 12
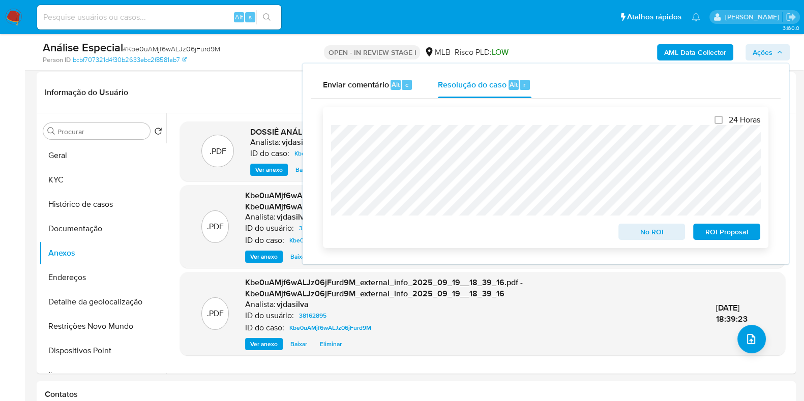
click at [710, 233] on span "ROI Proposal" at bounding box center [726, 232] width 53 height 14
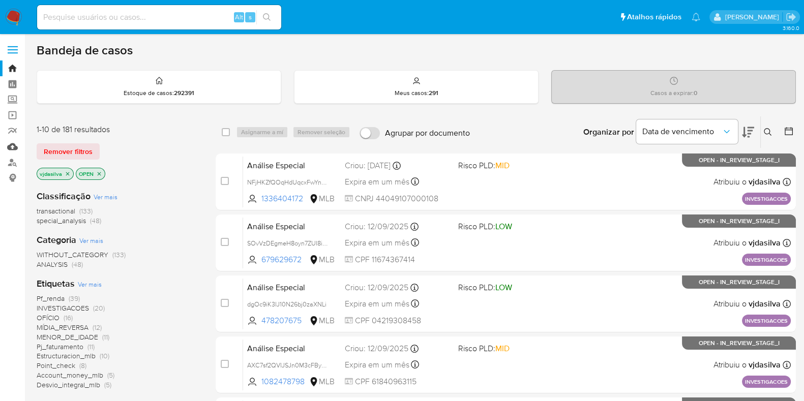
click at [15, 149] on link "Mulan" at bounding box center [60, 147] width 121 height 16
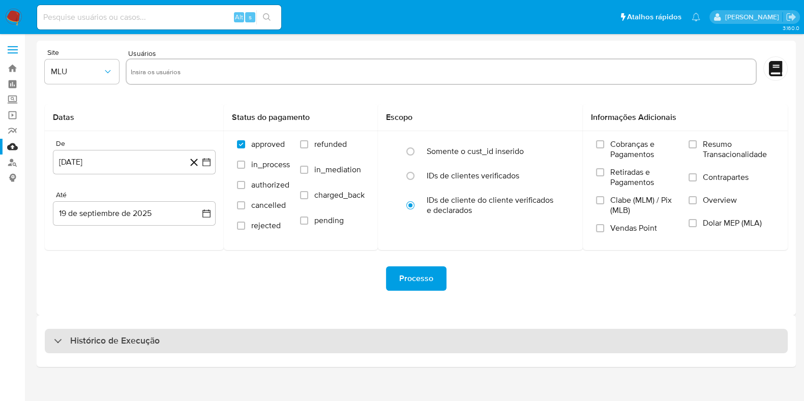
click at [158, 342] on h3 "Histórico de Execução" at bounding box center [115, 341] width 90 height 12
select select "10"
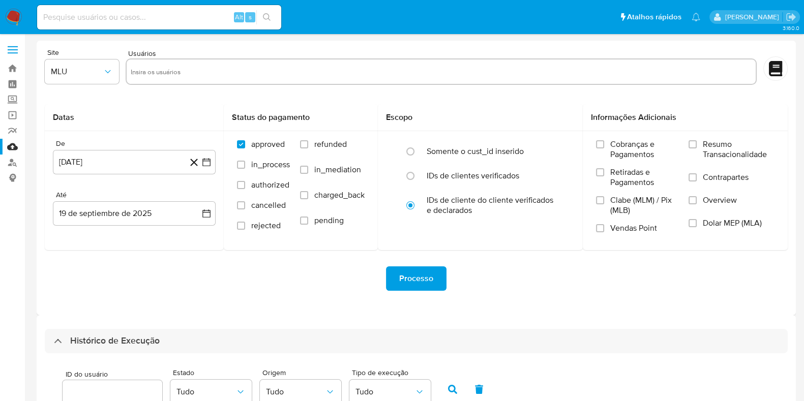
drag, startPoint x: 802, startPoint y: 153, endPoint x: 809, endPoint y: 223, distance: 70.5
click at [804, 223] on html "Pausado Ver notificaciones Alt s Atalhos rápidos Presiona las siguientes teclas…" at bounding box center [402, 397] width 804 height 795
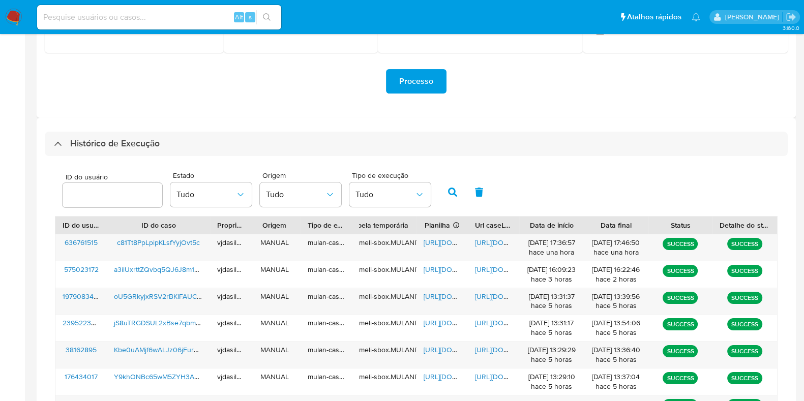
scroll to position [201, 0]
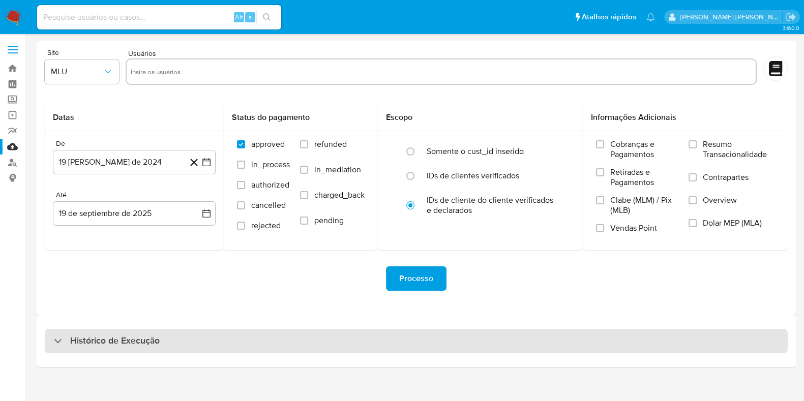
click at [237, 339] on div "Histórico de Execução" at bounding box center [416, 341] width 743 height 24
select select "10"
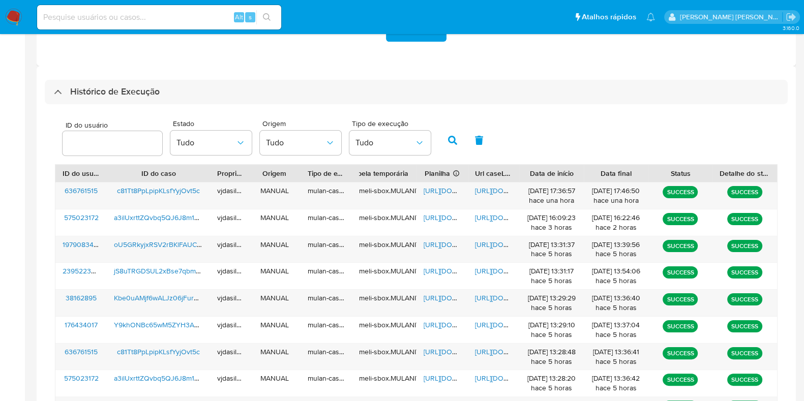
scroll to position [252, 0]
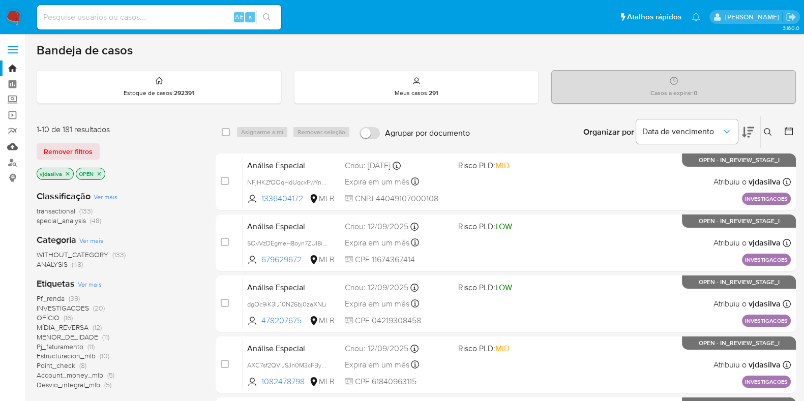
click at [10, 148] on link "Mulan" at bounding box center [60, 147] width 121 height 16
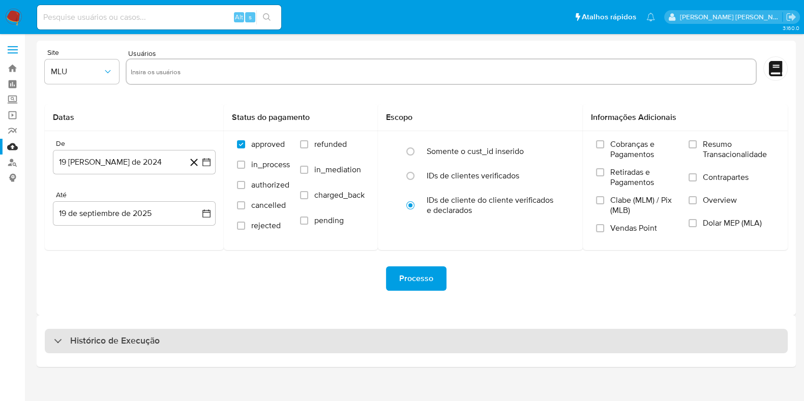
click at [288, 339] on div "Histórico de Execução" at bounding box center [416, 341] width 743 height 24
select select "10"
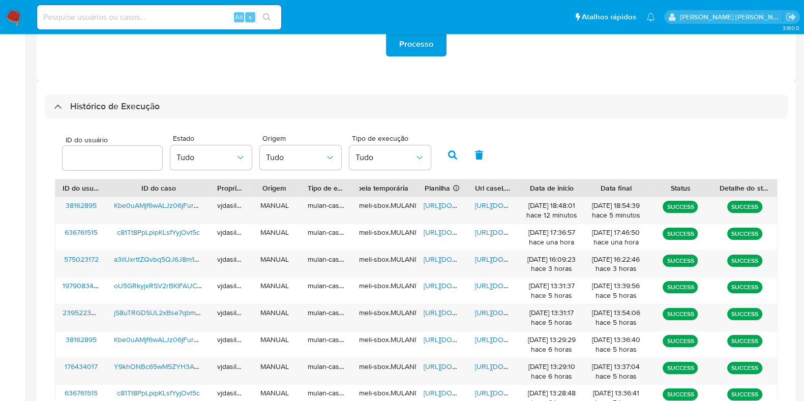
scroll to position [235, 0]
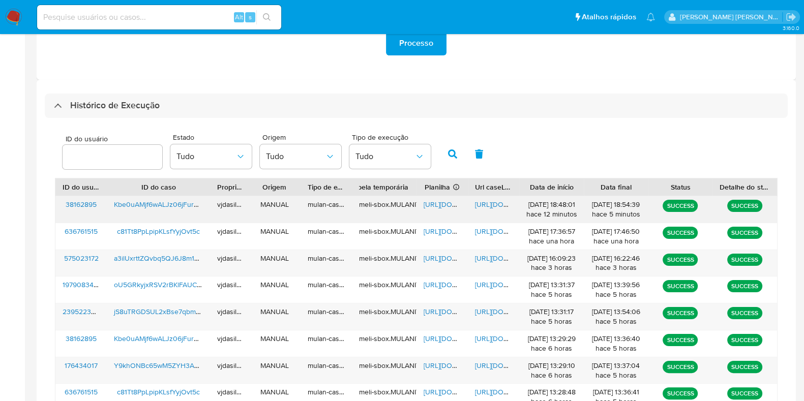
click at [489, 203] on span "[URL][DOMAIN_NAME]" at bounding box center [510, 204] width 70 height 10
click at [444, 202] on span "[URL][DOMAIN_NAME]" at bounding box center [459, 204] width 70 height 10
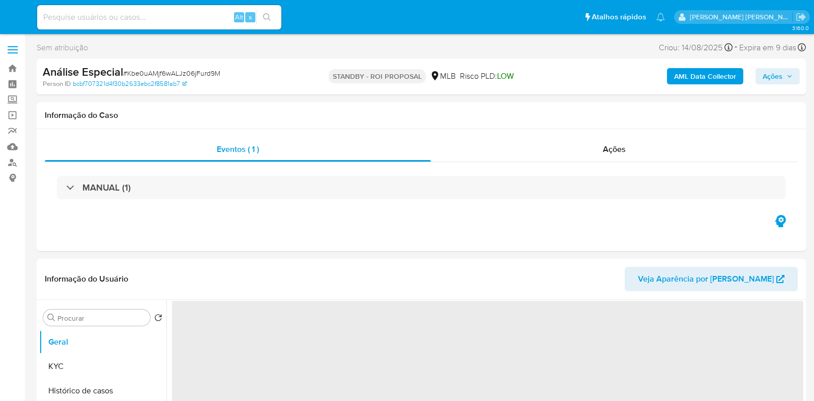
select select "10"
